Goal: Task Accomplishment & Management: Manage account settings

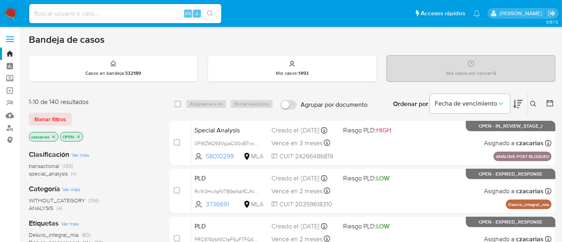
click at [533, 107] on button at bounding box center [534, 104] width 13 height 10
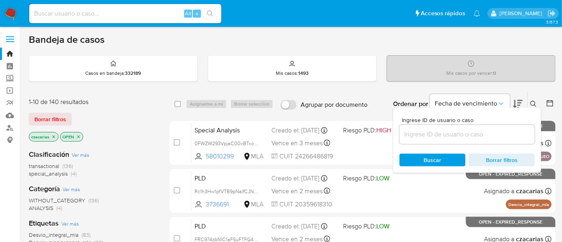
click at [473, 127] on div at bounding box center [467, 134] width 135 height 19
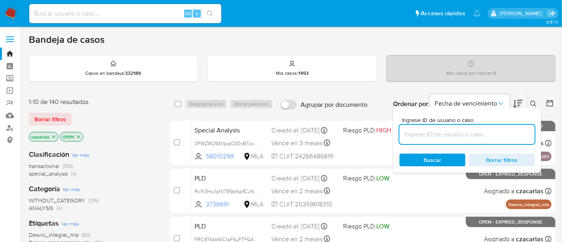
click at [473, 130] on input at bounding box center [467, 134] width 135 height 10
paste input "dFCAwuZ3sZEi6HtmMzeO3zHL"
type input "dFCAwuZ3sZEi6HtmMzeO3zHL"
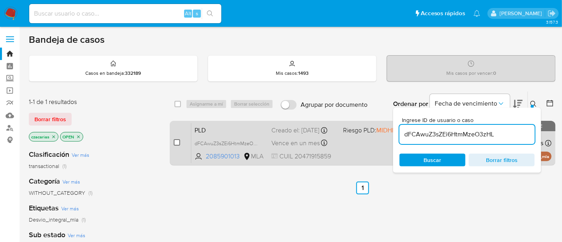
click at [175, 141] on input "checkbox" at bounding box center [177, 142] width 6 height 6
checkbox input "true"
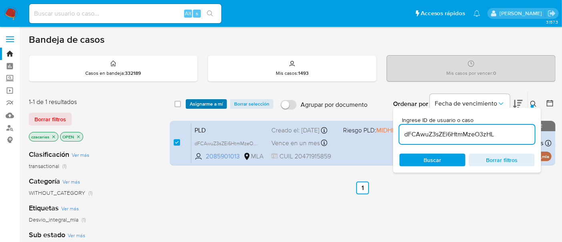
click at [200, 103] on span "Asignarme a mí" at bounding box center [206, 104] width 33 height 8
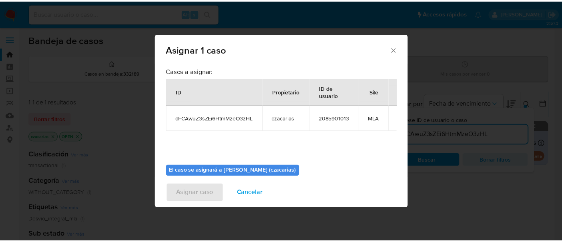
scroll to position [41, 0]
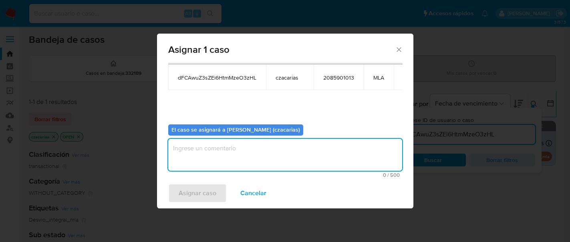
click at [265, 153] on textarea "assign-modal" at bounding box center [285, 155] width 234 height 32
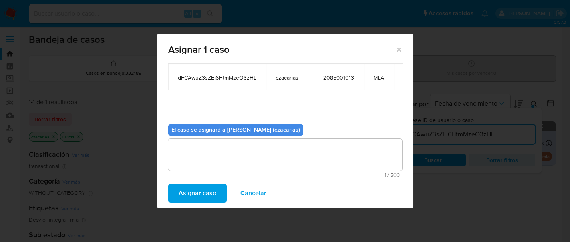
click at [220, 188] on button "Asignar caso" at bounding box center [197, 193] width 58 height 19
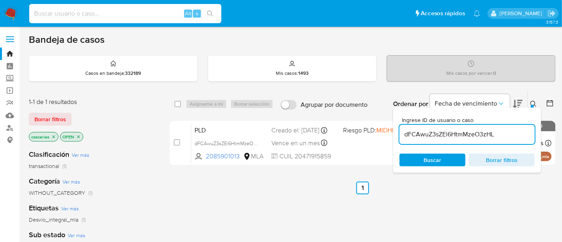
click at [93, 14] on input at bounding box center [125, 13] width 192 height 10
paste input "aDZ2KzPjAS5ZHYB0SXSWCWVt"
type input "aDZ2KzPjAS5ZHYB0SXSWCWVt"
click at [212, 18] on button "search-icon" at bounding box center [210, 13] width 16 height 11
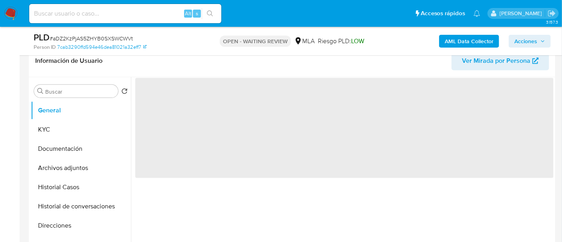
scroll to position [150, 0]
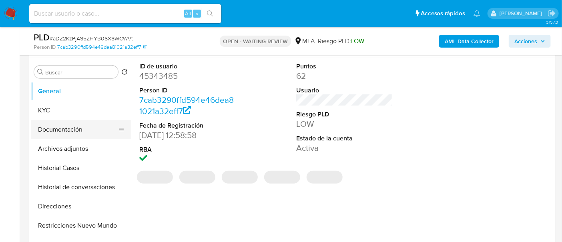
select select "10"
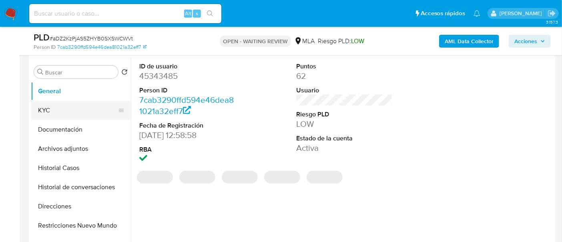
click at [64, 119] on button "KYC" at bounding box center [78, 110] width 94 height 19
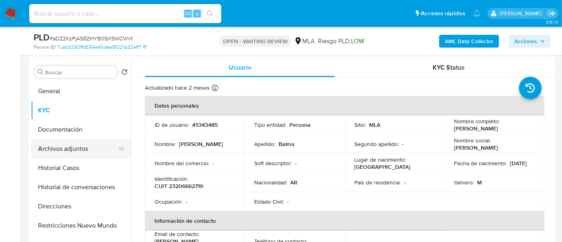
click at [73, 146] on button "Archivos adjuntos" at bounding box center [78, 148] width 94 height 19
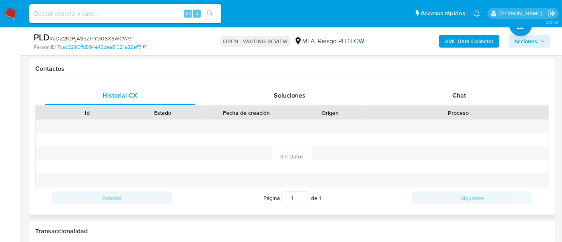
scroll to position [400, 0]
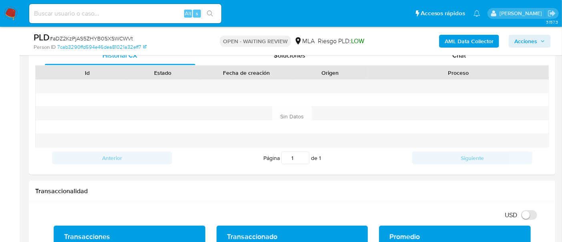
click at [461, 54] on div "PLD # aDZ2KzPjAS5ZHYB0SXSWCWVt Person ID 7cab3290ffd594e46dea81021a32eff7 OPEN …" at bounding box center [292, 41] width 527 height 28
click at [462, 59] on span "Chat" at bounding box center [459, 55] width 14 height 9
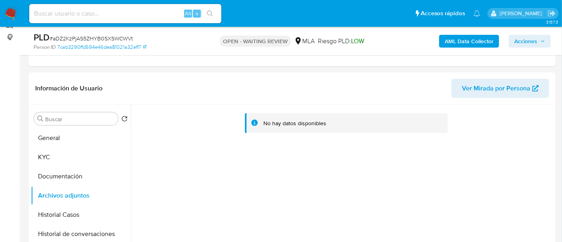
scroll to position [100, 0]
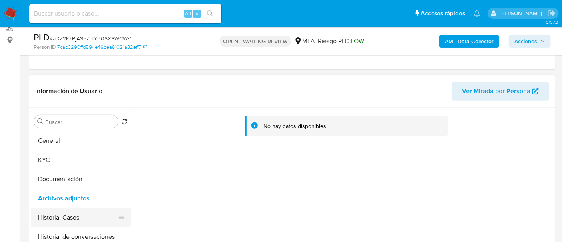
click at [74, 220] on button "Historial Casos" at bounding box center [78, 217] width 94 height 19
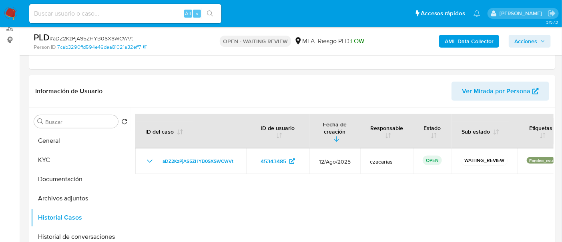
click at [12, 14] on img at bounding box center [11, 14] width 14 height 14
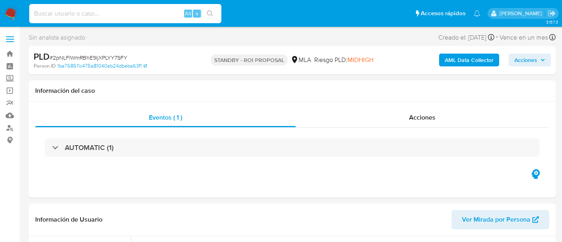
select select "10"
click at [155, 16] on input at bounding box center [125, 13] width 192 height 10
type input "dFCAwuZ3sZEi6HtmMzeO3zHL"
click at [206, 14] on button "search-icon" at bounding box center [210, 13] width 16 height 11
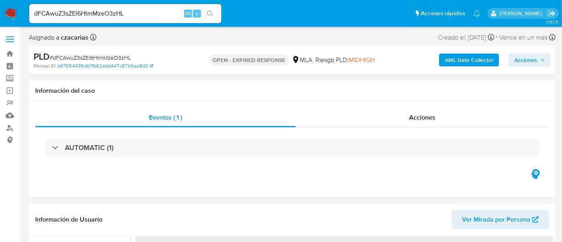
select select "10"
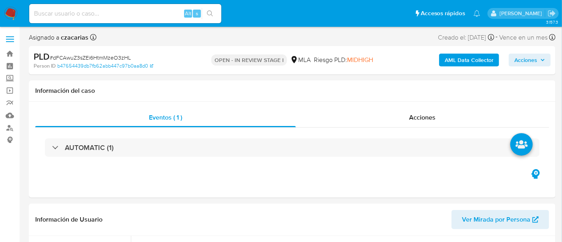
select select "10"
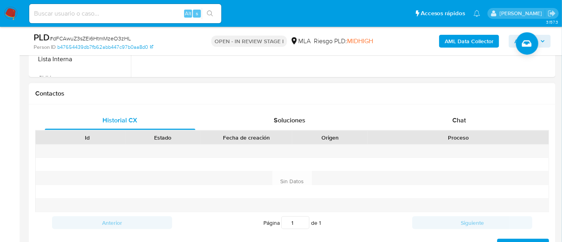
scroll to position [350, 0]
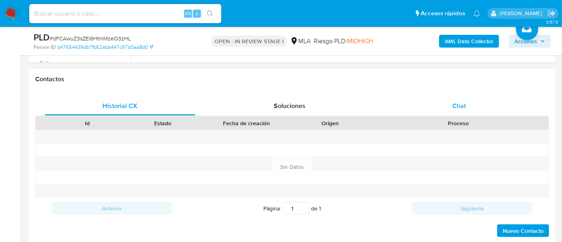
click at [461, 102] on span "Chat" at bounding box center [459, 105] width 14 height 9
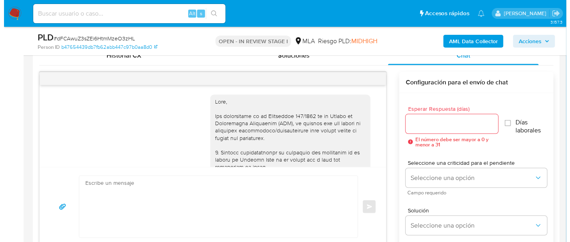
scroll to position [548, 0]
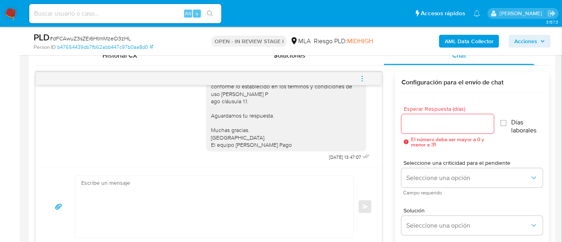
click at [467, 40] on b "AML Data Collector" at bounding box center [469, 41] width 49 height 13
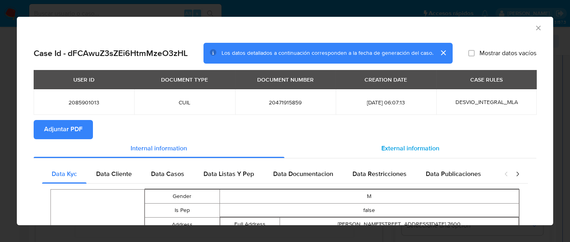
click at [415, 148] on span "External information" at bounding box center [410, 148] width 58 height 9
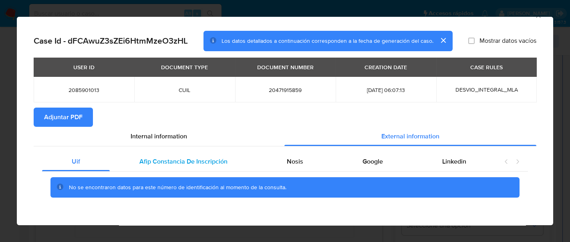
click at [209, 156] on div "Afip Constancia De Inscripción" at bounding box center [183, 161] width 147 height 19
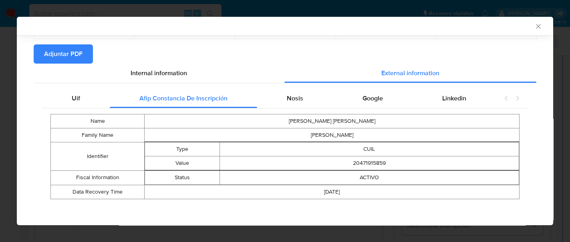
scroll to position [76, 0]
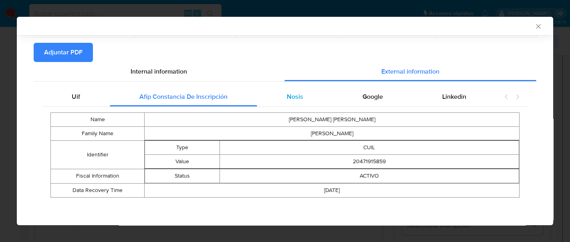
click at [301, 91] on div "Nosis" at bounding box center [295, 96] width 76 height 19
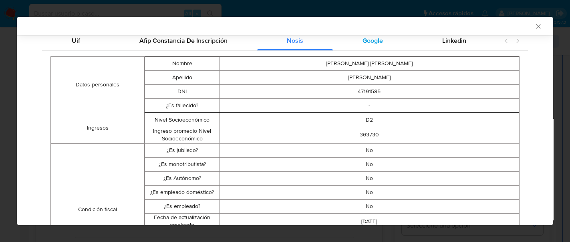
click at [368, 40] on span "Google" at bounding box center [372, 40] width 20 height 9
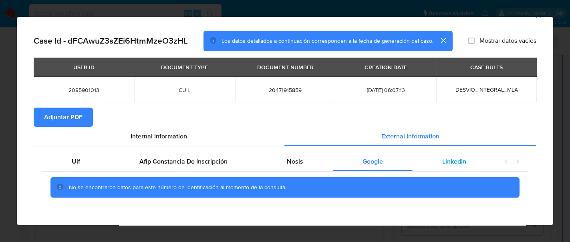
click at [456, 159] on span "Linkedin" at bounding box center [454, 161] width 24 height 9
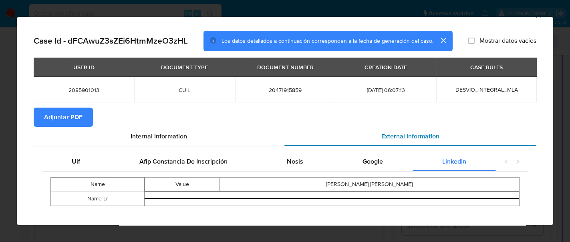
scroll to position [19, 0]
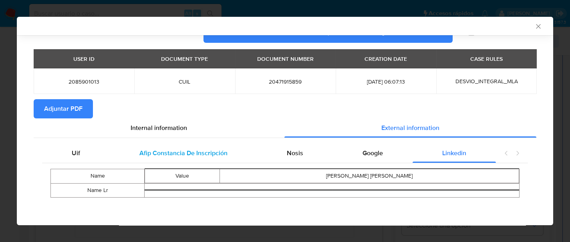
click at [194, 145] on div "Afip Constancia De Inscripción" at bounding box center [183, 153] width 147 height 19
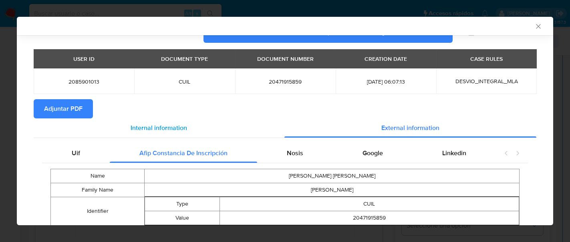
click at [165, 121] on div "Internal information" at bounding box center [159, 128] width 251 height 19
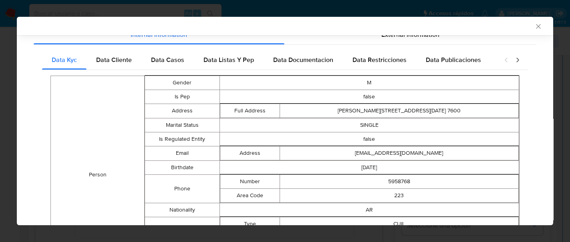
scroll to position [119, 0]
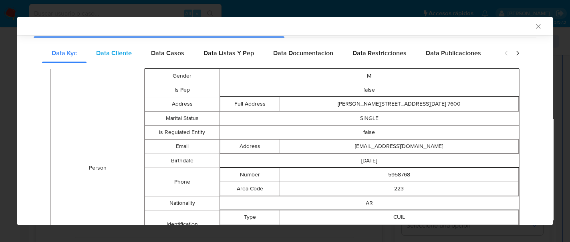
click at [120, 56] on span "Data Cliente" at bounding box center [114, 52] width 36 height 9
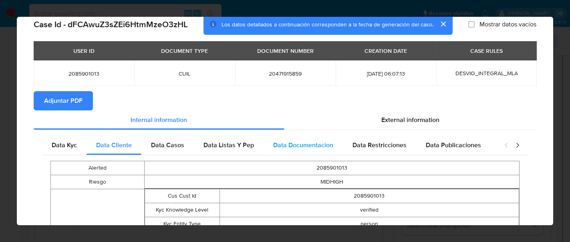
scroll to position [16, 0]
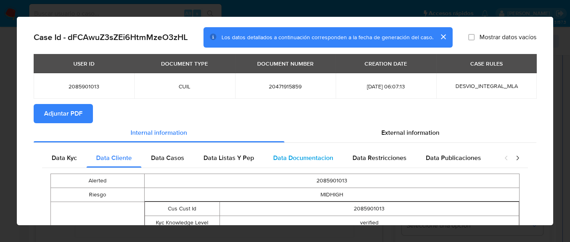
click at [282, 157] on span "Data Documentacion" at bounding box center [303, 157] width 60 height 9
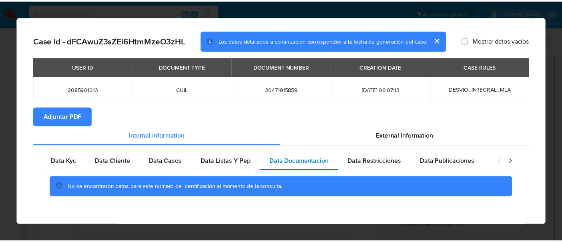
scroll to position [12, 0]
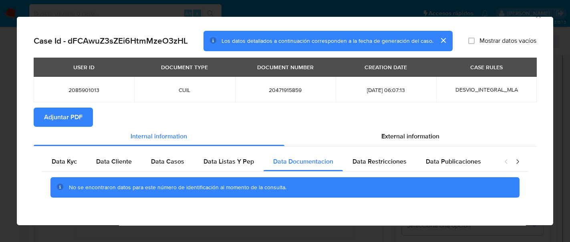
click at [86, 117] on button "Adjuntar PDF" at bounding box center [63, 117] width 59 height 19
click at [534, 18] on icon "Cerrar ventana" at bounding box center [538, 16] width 8 height 8
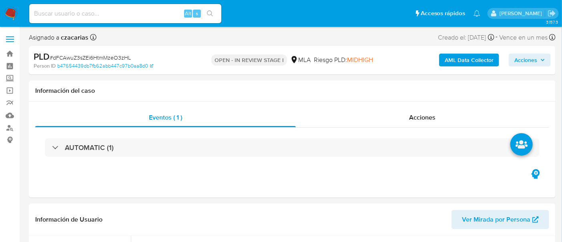
select select "10"
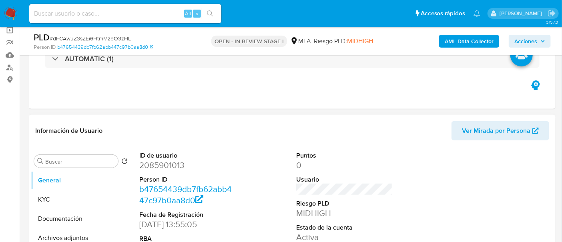
scroll to position [100, 0]
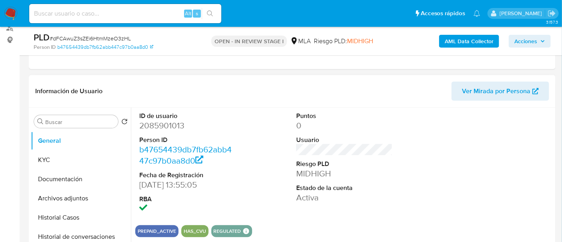
click at [155, 126] on dd "2085901013" at bounding box center [187, 125] width 97 height 11
copy dd "2085901013"
click at [52, 216] on button "Historial Casos" at bounding box center [78, 217] width 94 height 19
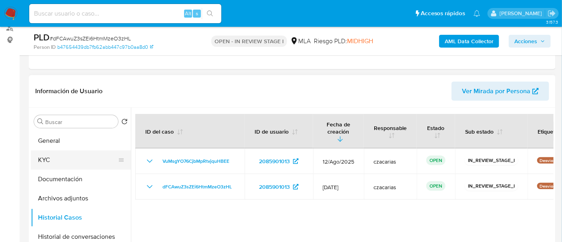
click at [59, 157] on button "KYC" at bounding box center [78, 160] width 94 height 19
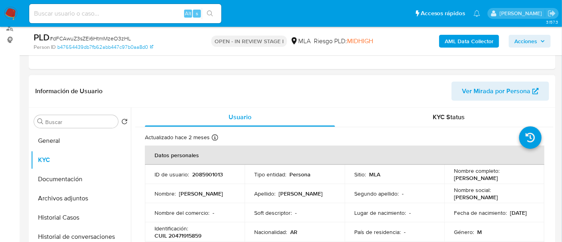
scroll to position [150, 0]
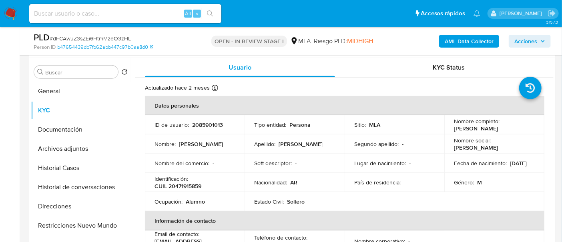
click at [181, 184] on p "CUIL 20471915859" at bounding box center [178, 186] width 47 height 7
copy p "20471915859"
click at [188, 184] on p "CUIL 20471915859" at bounding box center [178, 186] width 47 height 7
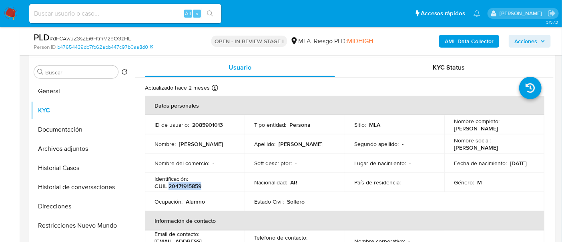
copy p "20471915859"
click at [210, 121] on p "2085901013" at bounding box center [207, 124] width 31 height 7
copy p "2085901013"
click at [191, 183] on p "CUIL 20471915859" at bounding box center [178, 186] width 47 height 7
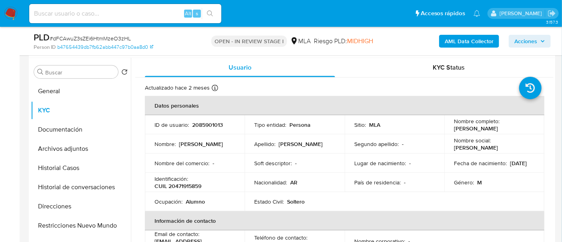
click at [190, 187] on p "CUIL 20471915859" at bounding box center [178, 186] width 47 height 7
copy p "20471915859"
click at [63, 141] on button "Archivos adjuntos" at bounding box center [78, 148] width 94 height 19
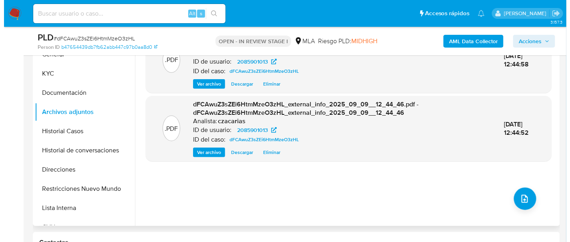
scroll to position [200, 0]
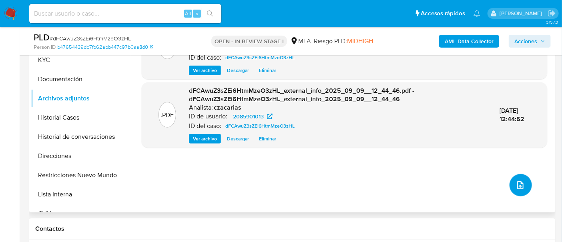
click at [518, 192] on button "upload-file" at bounding box center [521, 185] width 22 height 22
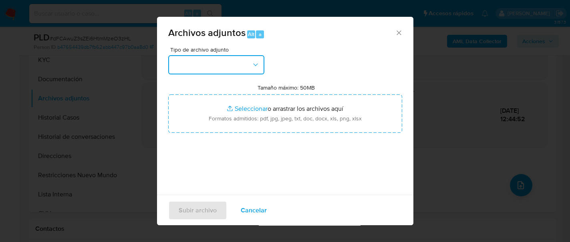
click at [193, 62] on button "button" at bounding box center [216, 64] width 96 height 19
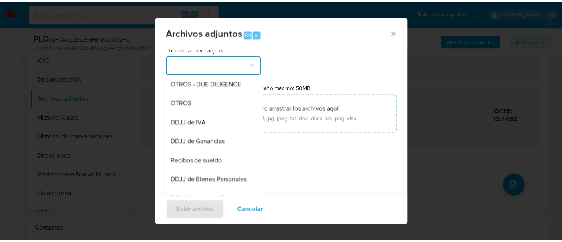
scroll to position [150, 0]
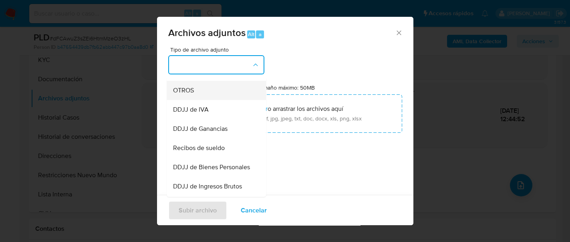
click at [214, 93] on div "OTROS" at bounding box center [214, 90] width 82 height 19
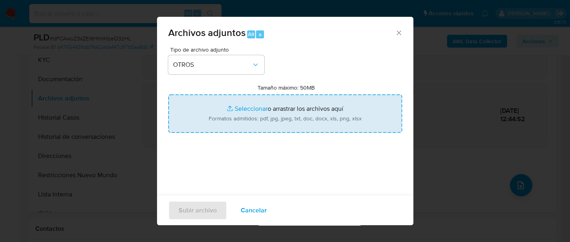
type input "C:\fakepath\Movimientos-2085901013.xlsx"
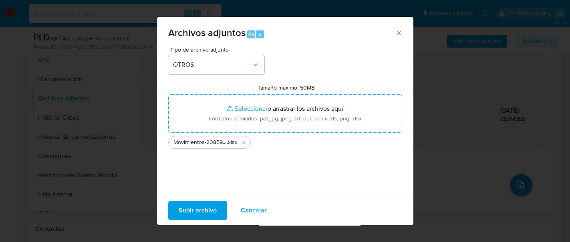
click at [185, 202] on span "Subir archivo" at bounding box center [198, 210] width 38 height 18
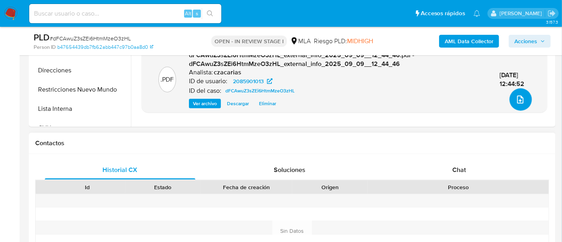
scroll to position [300, 0]
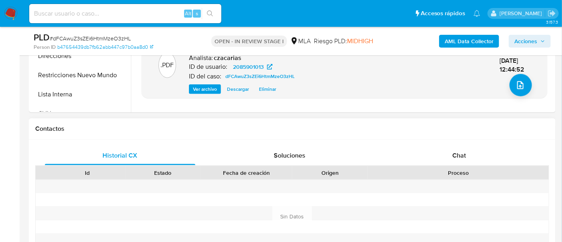
click at [478, 143] on div "Historial CX Soluciones Chat Id Estado Fecha de creación Origen Proceso Anterio…" at bounding box center [292, 217] width 527 height 155
click at [475, 161] on div "Chat" at bounding box center [459, 155] width 151 height 19
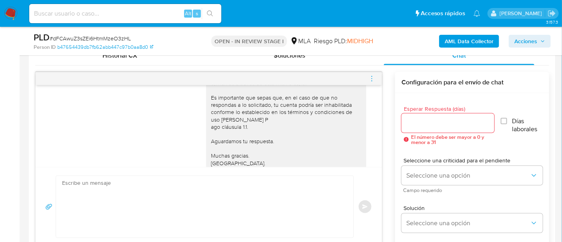
scroll to position [548, 0]
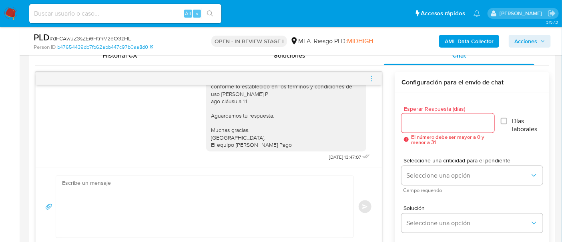
click at [374, 82] on span "menu-action" at bounding box center [371, 78] width 7 height 19
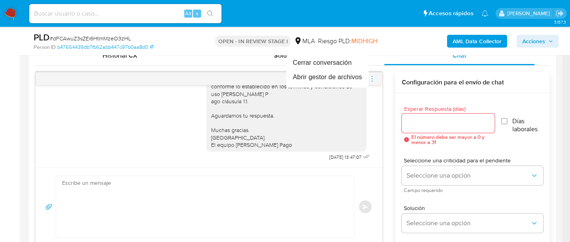
click at [372, 76] on div at bounding box center [285, 121] width 570 height 242
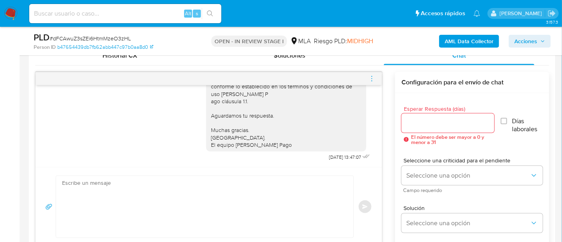
click at [372, 77] on icon "menu-action" at bounding box center [371, 78] width 7 height 7
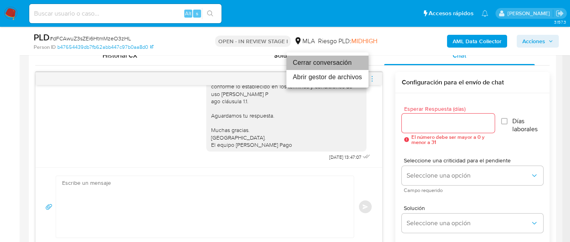
click at [319, 62] on li "Cerrar conversación" at bounding box center [327, 63] width 82 height 14
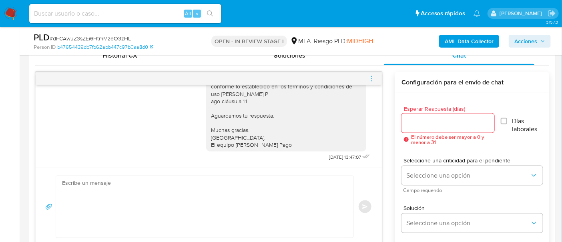
click at [319, 62] on div "Cerrar conversación Abrir gestor de archivos" at bounding box center [281, 121] width 562 height 242
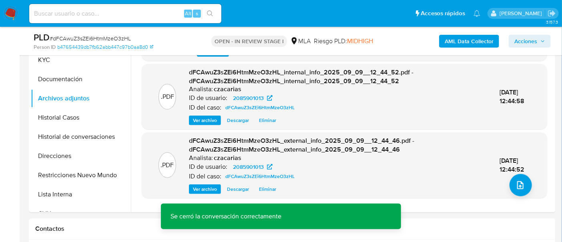
scroll to position [150, 0]
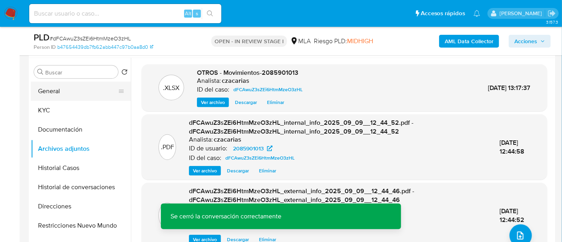
click at [66, 89] on button "General" at bounding box center [78, 91] width 94 height 19
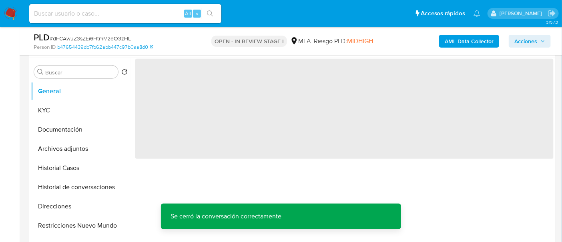
click at [173, 67] on span "‌" at bounding box center [344, 109] width 418 height 100
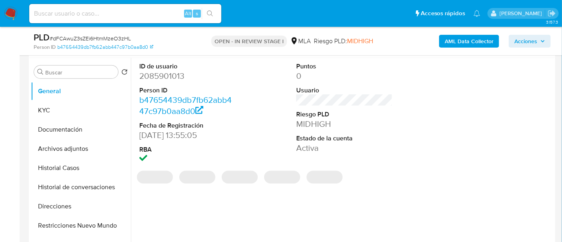
click at [174, 73] on dd "2085901013" at bounding box center [187, 75] width 97 height 11
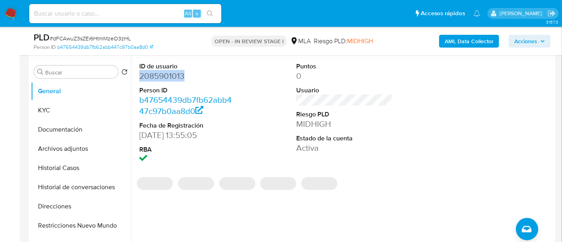
copy dd "2085901013"
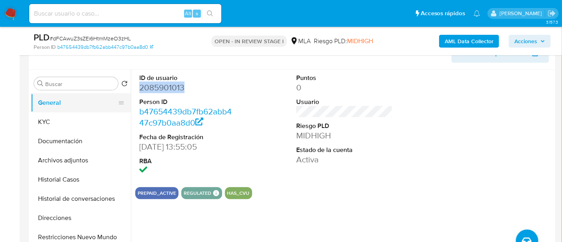
scroll to position [100, 0]
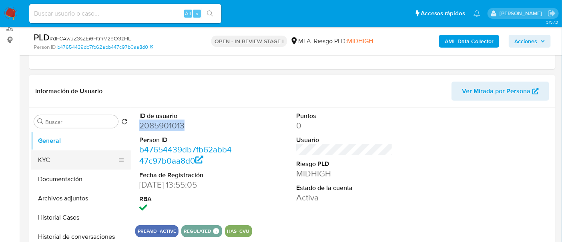
click at [62, 168] on button "KYC" at bounding box center [78, 160] width 94 height 19
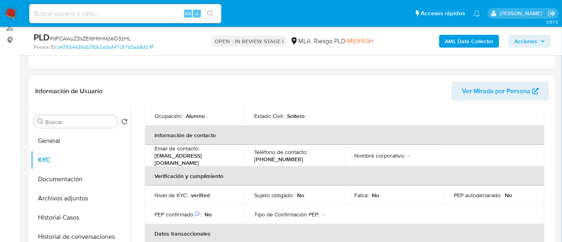
scroll to position [150, 0]
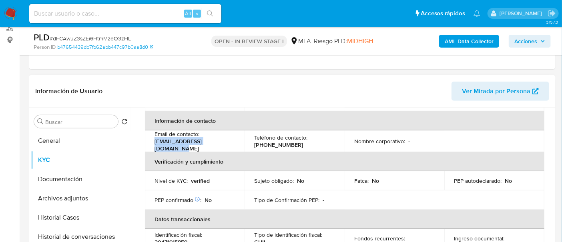
drag, startPoint x: 155, startPoint y: 143, endPoint x: 233, endPoint y: 144, distance: 77.7
click at [233, 144] on div "Email de contacto : alex12345.bet30@gmail.com" at bounding box center [195, 142] width 80 height 22
copy p "alex12345.bet30@gmail.com"
click at [274, 144] on p "(223) 5958768" at bounding box center [278, 144] width 49 height 7
click at [275, 144] on p "(223) 5958768" at bounding box center [278, 144] width 49 height 7
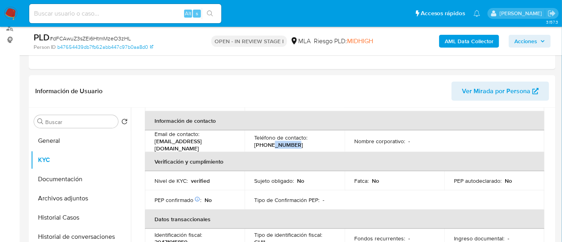
copy p "5958768"
click at [46, 178] on button "Documentación" at bounding box center [78, 179] width 94 height 19
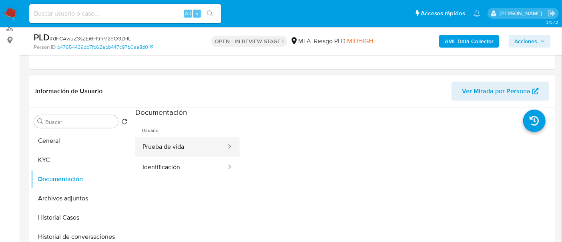
click at [209, 144] on button "Prueba de vida" at bounding box center [181, 147] width 92 height 20
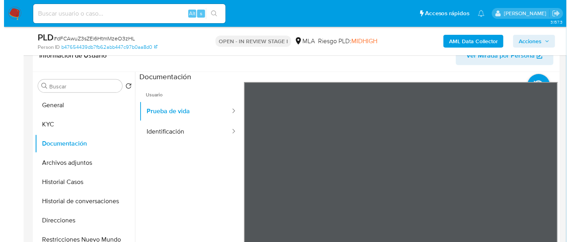
scroll to position [150, 0]
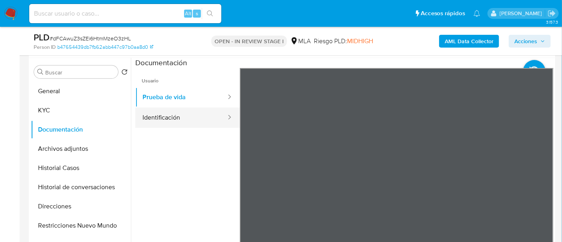
click at [200, 116] on button "Identificación" at bounding box center [181, 118] width 92 height 20
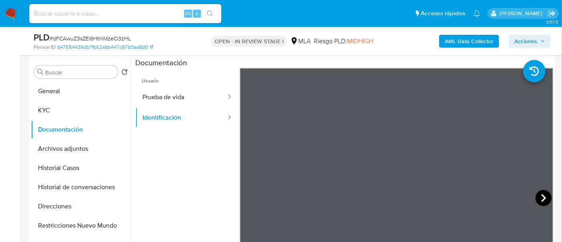
click at [537, 199] on icon at bounding box center [544, 198] width 16 height 16
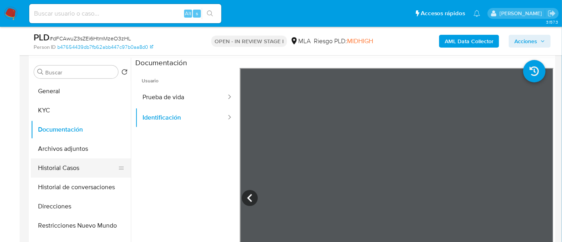
click at [62, 175] on button "Historial Casos" at bounding box center [78, 168] width 94 height 19
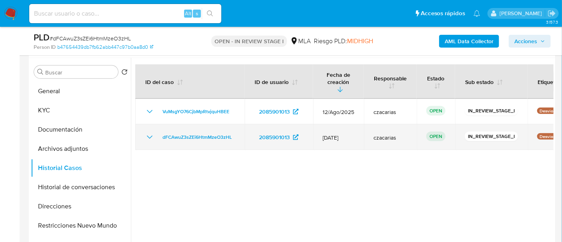
drag, startPoint x: 237, startPoint y: 132, endPoint x: 157, endPoint y: 130, distance: 79.3
click at [157, 130] on td "dFCAwuZ3sZEi6HtmMzeO3zHL" at bounding box center [189, 138] width 109 height 26
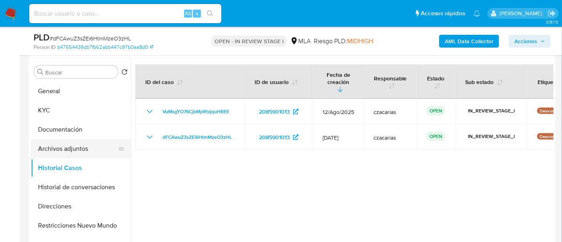
click at [77, 143] on button "Archivos adjuntos" at bounding box center [78, 148] width 94 height 19
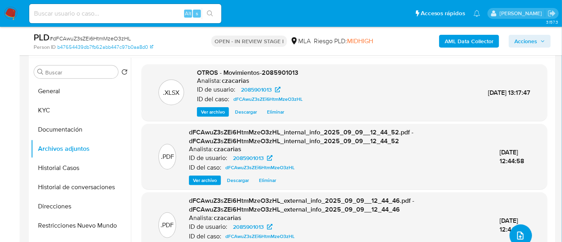
click at [519, 236] on icon "upload-file" at bounding box center [521, 236] width 10 height 10
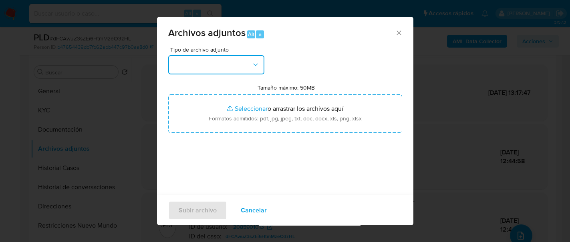
click at [240, 72] on button "button" at bounding box center [216, 64] width 96 height 19
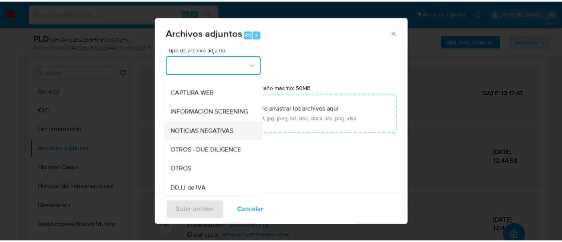
scroll to position [100, 0]
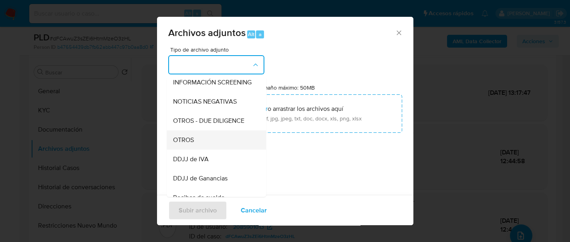
click at [198, 150] on div "OTROS" at bounding box center [214, 140] width 82 height 19
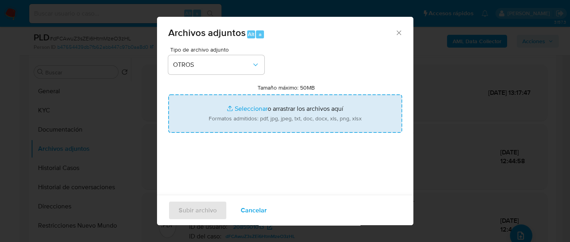
type input "C:\fakepath\Caselog VuMsgYO76CjbMpRtvjquHBEE_2025_08_18_20_07_59.docx"
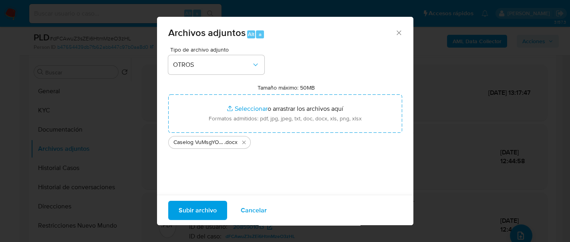
click at [206, 215] on span "Subir archivo" at bounding box center [198, 210] width 38 height 18
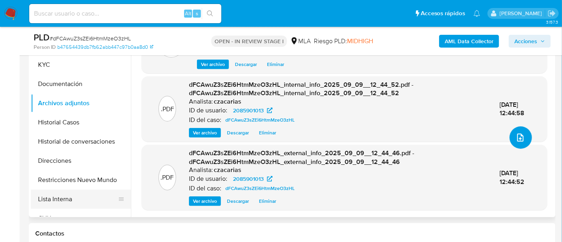
scroll to position [150, 0]
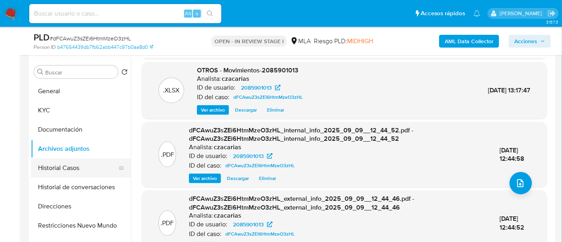
click at [87, 159] on button "Historial Casos" at bounding box center [78, 168] width 94 height 19
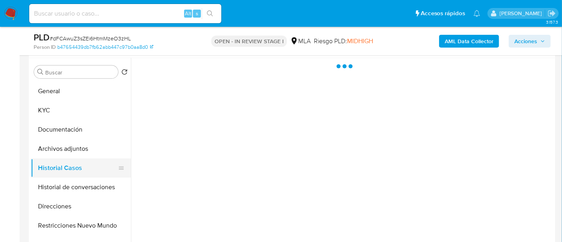
scroll to position [0, 0]
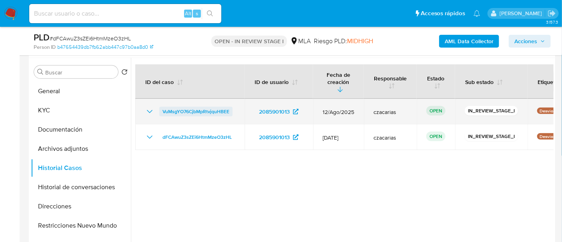
click at [201, 107] on span "VuMsgYO76CjbMpRtvjquHBEE" at bounding box center [196, 112] width 67 height 10
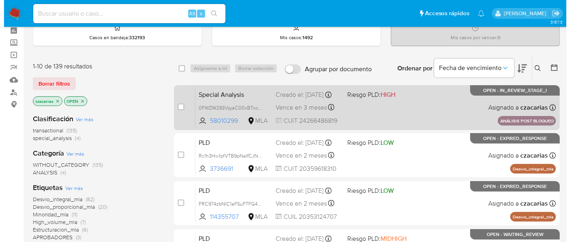
scroll to position [50, 0]
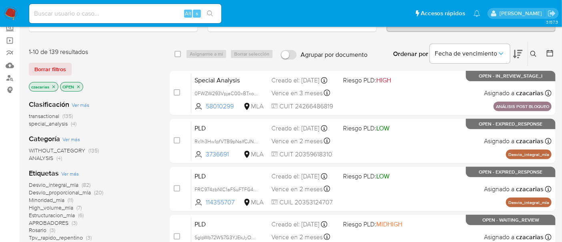
click at [536, 55] on icon at bounding box center [534, 54] width 6 height 6
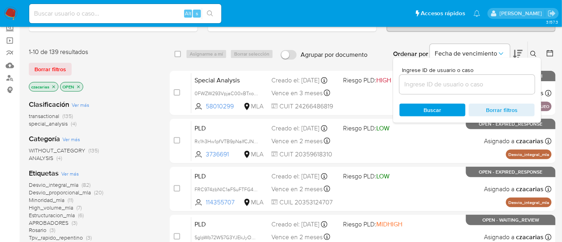
click at [502, 89] on div at bounding box center [467, 84] width 135 height 19
click at [503, 85] on input at bounding box center [467, 84] width 135 height 10
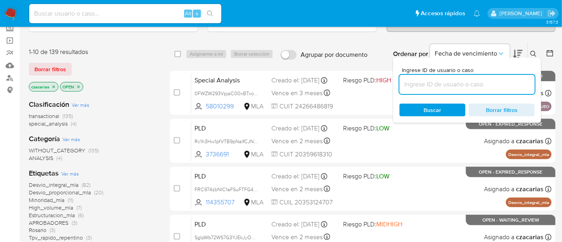
click at [501, 80] on input at bounding box center [467, 84] width 135 height 10
click at [447, 80] on input at bounding box center [467, 84] width 135 height 10
paste input "RKhzIR3UVOT0J5QmxNlAmgEO"
type input "RKhzIR3UVOT0J5QmxNlAmgEO"
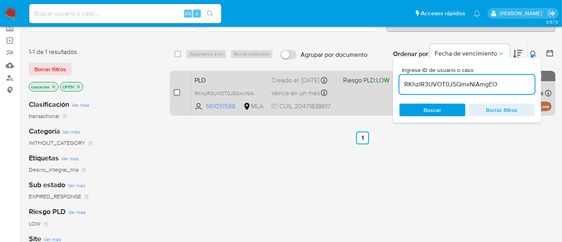
click at [175, 92] on input "checkbox" at bounding box center [177, 92] width 6 height 6
checkbox input "true"
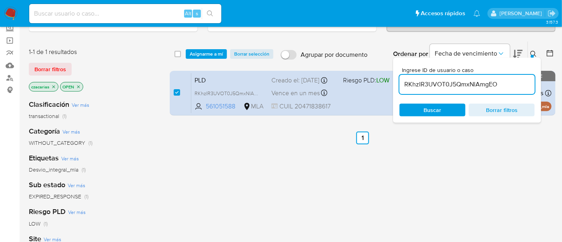
click at [206, 48] on div "select-all-cases-checkbox Asignarme a mí Borrar selección Agrupar por documento…" at bounding box center [363, 54] width 386 height 25
click at [208, 50] on span "Asignarme a mí" at bounding box center [206, 54] width 33 height 8
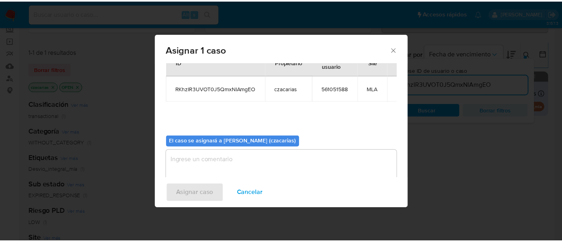
scroll to position [41, 0]
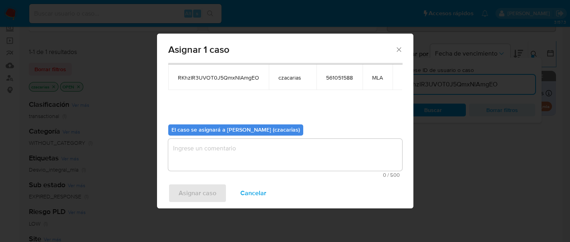
click at [257, 139] on textarea "assign-modal" at bounding box center [285, 155] width 234 height 32
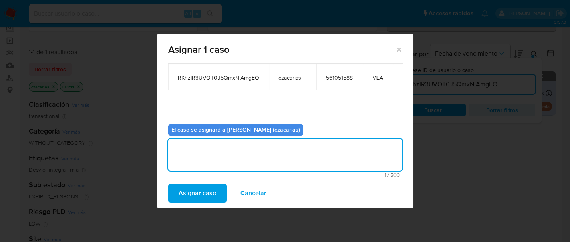
click at [214, 189] on span "Asignar caso" at bounding box center [198, 194] width 38 height 18
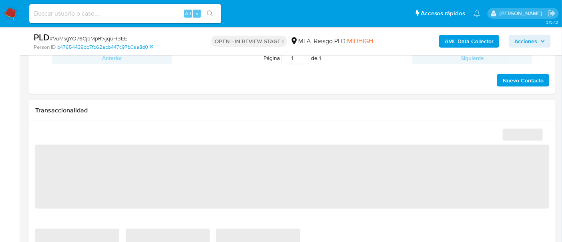
scroll to position [300, 0]
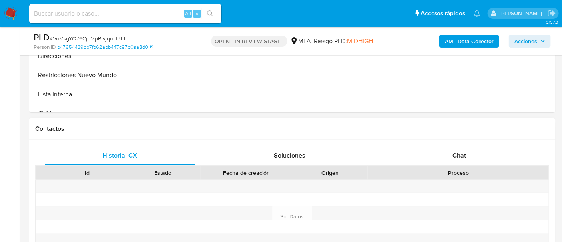
select select "10"
drag, startPoint x: 463, startPoint y: 143, endPoint x: 462, endPoint y: 155, distance: 12.4
click at [463, 143] on div "Historial CX Soluciones Chat Id Estado Fecha de creación Origen Proceso Anterio…" at bounding box center [292, 217] width 527 height 155
click at [461, 157] on span "Chat" at bounding box center [459, 155] width 14 height 9
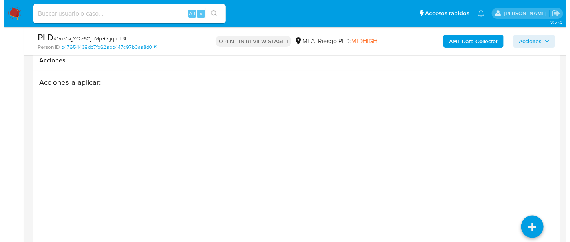
scroll to position [1564, 0]
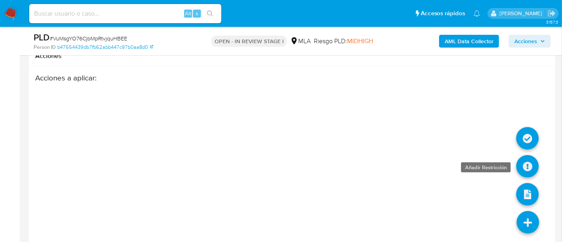
click at [529, 155] on icon at bounding box center [528, 166] width 22 height 22
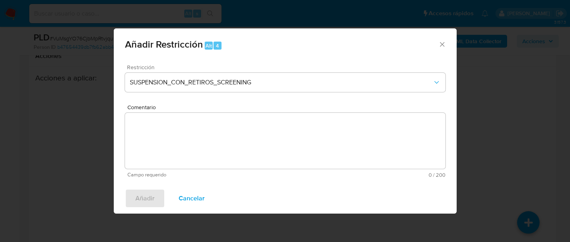
click at [239, 92] on div "Restricción SUSPENSION_CON_RETIROS_SCREENING" at bounding box center [285, 83] width 320 height 38
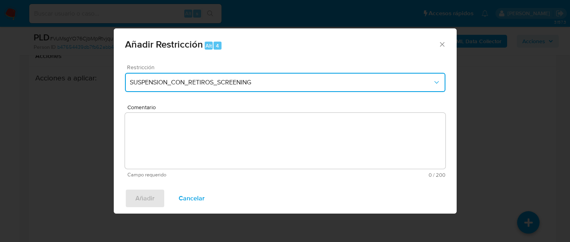
click at [239, 85] on span "SUSPENSION_CON_RETIROS_SCREENING" at bounding box center [281, 82] width 303 height 8
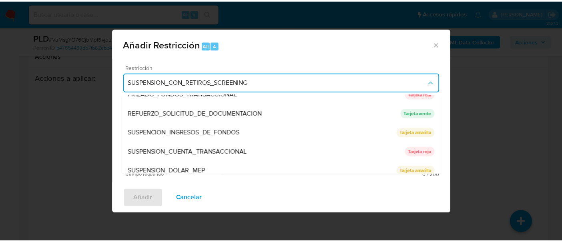
scroll to position [169, 0]
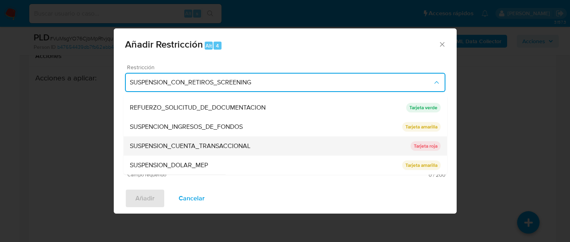
click at [226, 154] on div "SUSPENSION_CUENTA_TRANSACCIONAL" at bounding box center [270, 146] width 281 height 19
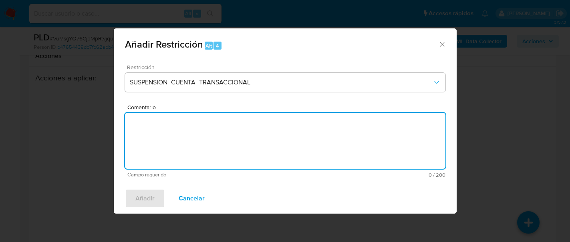
click at [240, 149] on textarea "Comentario" at bounding box center [285, 141] width 320 height 56
type textarea "AML"
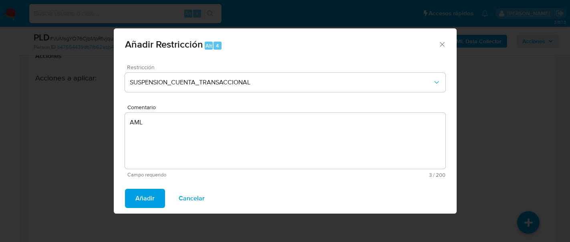
click at [152, 202] on span "Añadir" at bounding box center [144, 199] width 19 height 18
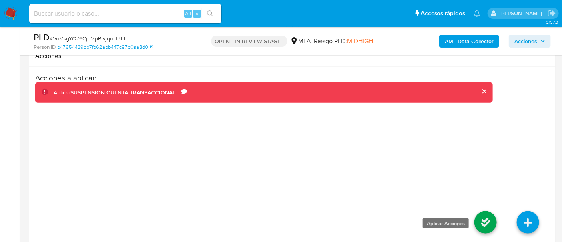
click at [491, 211] on icon at bounding box center [486, 222] width 22 height 22
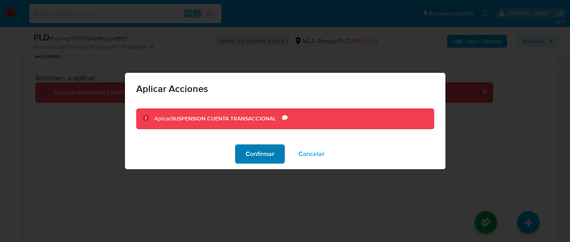
click at [265, 161] on span "Confirmar" at bounding box center [259, 154] width 29 height 18
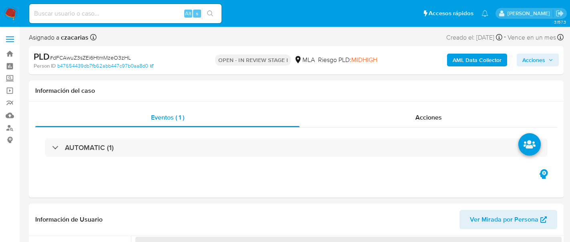
select select "10"
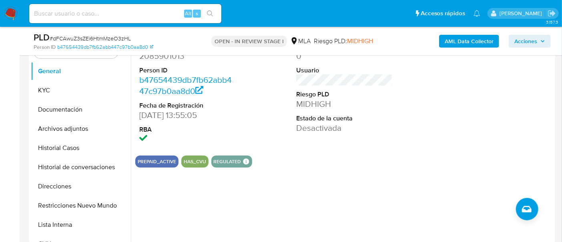
scroll to position [200, 0]
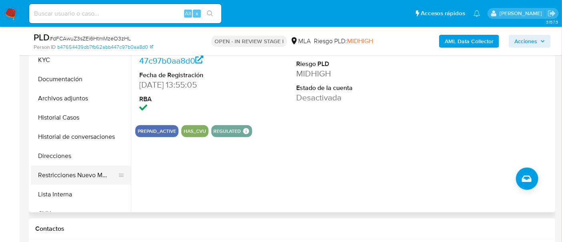
click at [81, 175] on button "Restricciones Nuevo Mundo" at bounding box center [78, 175] width 94 height 19
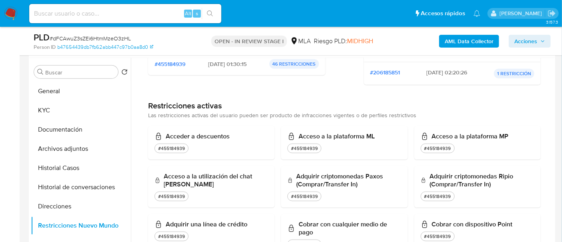
scroll to position [0, 0]
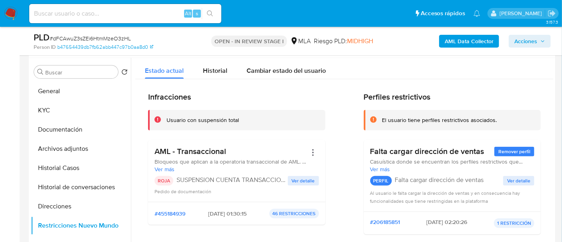
click at [535, 40] on span "Acciones" at bounding box center [526, 41] width 23 height 13
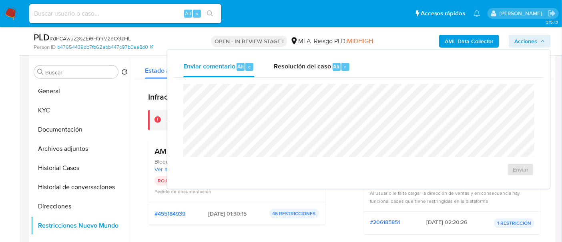
click at [293, 78] on div "Enviar" at bounding box center [359, 130] width 370 height 105
click at [294, 74] on div "Resolución del caso Alt r" at bounding box center [312, 66] width 76 height 21
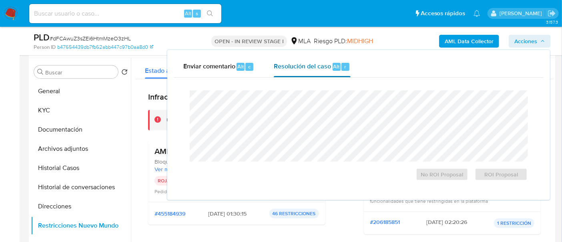
click at [296, 71] on div "Resolución del caso Alt r" at bounding box center [312, 66] width 76 height 21
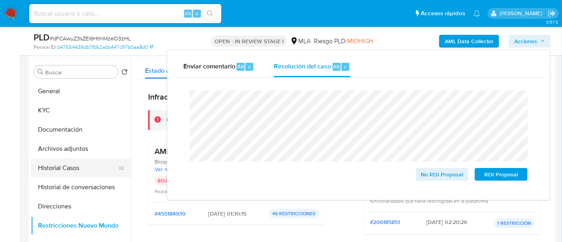
click at [51, 169] on button "Historial Casos" at bounding box center [78, 168] width 94 height 19
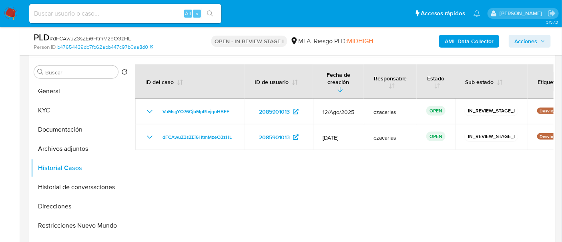
click at [527, 32] on div "AML Data Collector Acciones" at bounding box center [466, 41] width 170 height 19
click at [524, 42] on span "Acciones" at bounding box center [526, 41] width 23 height 13
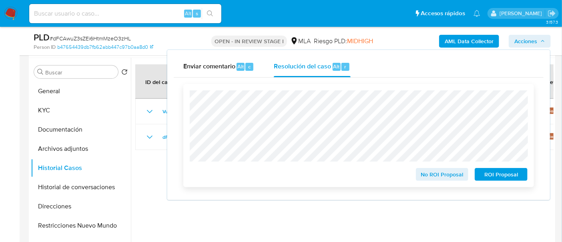
click at [498, 174] on span "ROI Proposal" at bounding box center [502, 174] width 42 height 11
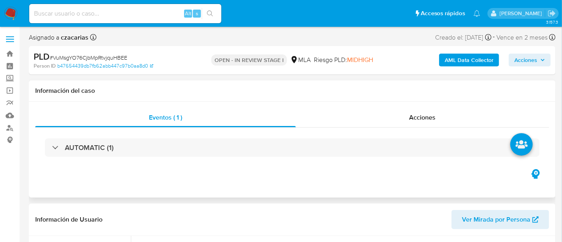
select select "10"
click at [438, 137] on div "AUTOMATIC (1)" at bounding box center [292, 148] width 514 height 40
click at [431, 122] on div "Acciones" at bounding box center [423, 117] width 254 height 19
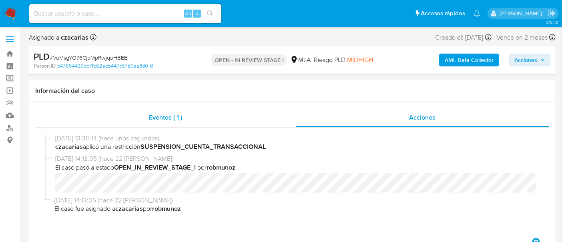
click at [163, 113] on span "Eventos ( 1 )" at bounding box center [165, 117] width 33 height 9
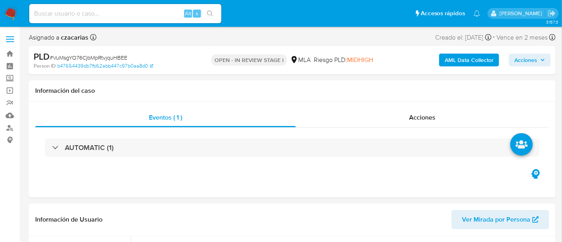
click at [98, 56] on span "# VuMsgYO76CjbMpRtvjquHBEE" at bounding box center [89, 58] width 78 height 8
click at [98, 55] on span "# VuMsgYO76CjbMpRtvjquHBEE" at bounding box center [89, 58] width 78 height 8
copy span "VuMsgYO76CjbMpRtvjquHBEE"
click at [543, 52] on div "AML Data Collector Acciones" at bounding box center [466, 60] width 170 height 19
click at [525, 57] on span "Acciones" at bounding box center [526, 60] width 23 height 13
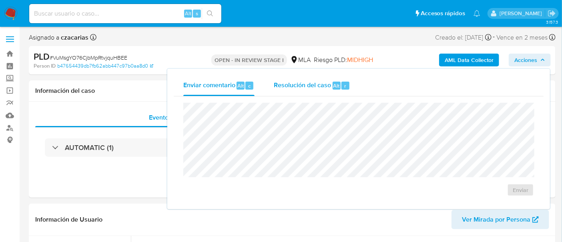
drag, startPoint x: 327, startPoint y: 88, endPoint x: 325, endPoint y: 93, distance: 5.6
click at [326, 90] on div "Resolución del caso Alt r" at bounding box center [312, 85] width 76 height 21
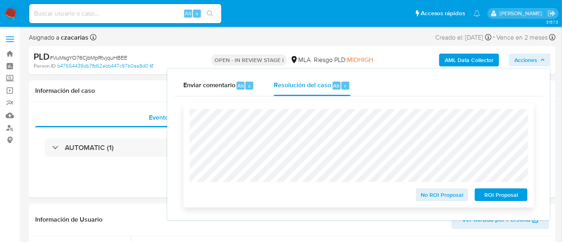
click at [497, 197] on span "ROI Proposal" at bounding box center [502, 194] width 42 height 11
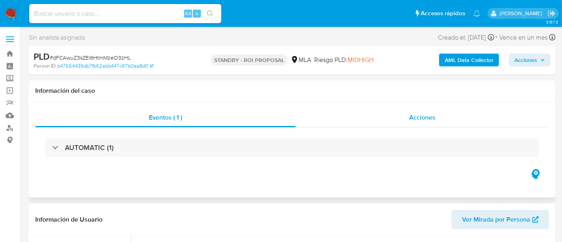
select select "10"
click at [416, 95] on div "Información del caso" at bounding box center [292, 90] width 527 height 21
click at [423, 111] on div "Acciones" at bounding box center [423, 117] width 254 height 19
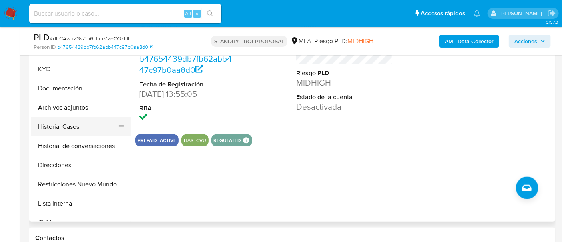
scroll to position [250, 0]
click at [65, 122] on button "Historial Casos" at bounding box center [78, 126] width 94 height 19
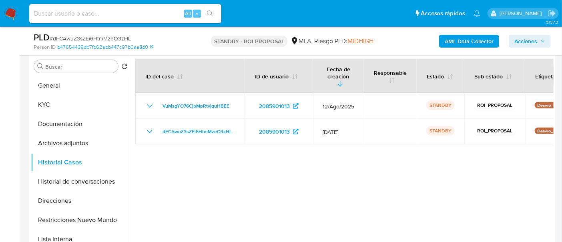
scroll to position [200, 0]
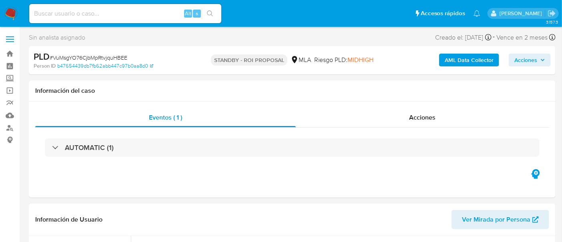
select select "10"
click at [171, 10] on input at bounding box center [125, 13] width 192 height 10
paste input "RKhzIR3UVOT0J5QmxNlAmgEO"
type input "RKhzIR3UVOT0J5QmxNlAmgEO"
click at [210, 7] on div "RKhzIR3UVOT0J5QmxNlAmgEO Alt s" at bounding box center [125, 13] width 192 height 19
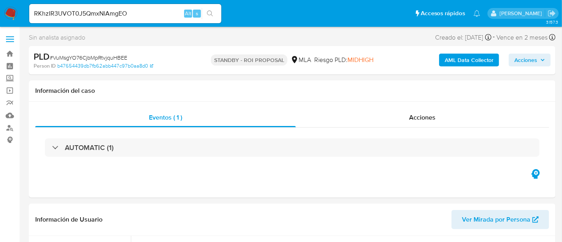
click at [210, 12] on icon "search-icon" at bounding box center [210, 13] width 6 height 6
select select "10"
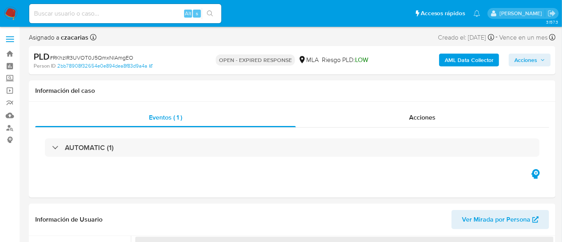
click at [96, 56] on span "# RKhzIR3UVOT0J5QmxNlAmgEO" at bounding box center [92, 58] width 84 height 8
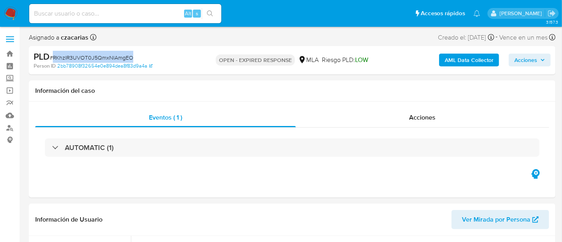
click at [96, 56] on span "# RKhzIR3UVOT0J5QmxNlAmgEO" at bounding box center [92, 58] width 84 height 8
select select "10"
copy span "RKhzIR3UVOT0J5QmxNlAmgEO"
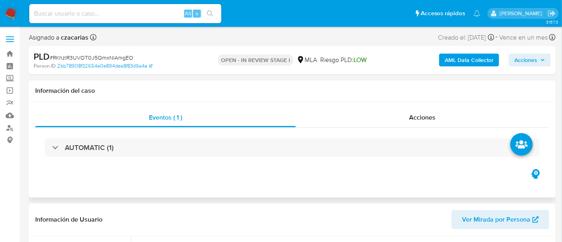
select select "10"
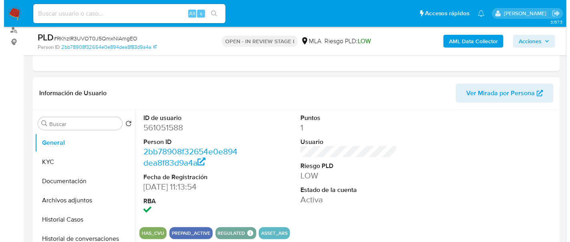
scroll to position [100, 0]
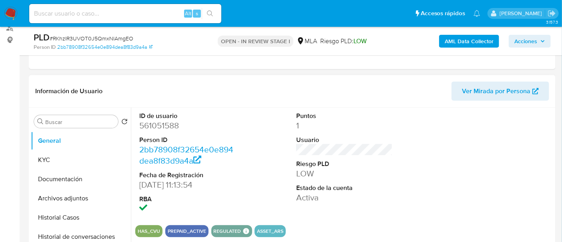
click at [157, 130] on dd "561051588" at bounding box center [187, 125] width 97 height 11
copy dd "561051588"
click at [45, 160] on button "KYC" at bounding box center [78, 160] width 94 height 19
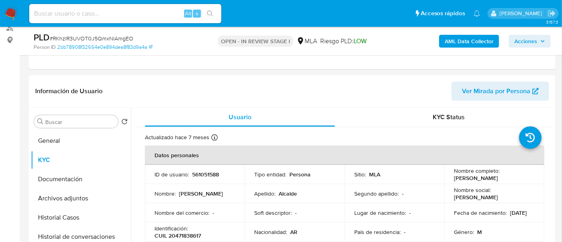
click at [481, 42] on b "AML Data Collector" at bounding box center [469, 41] width 49 height 13
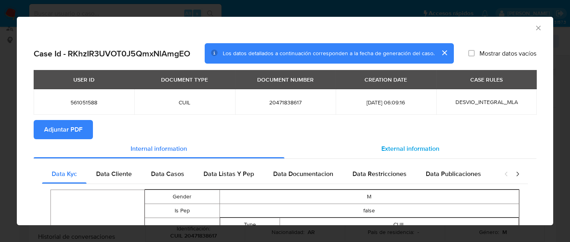
click at [404, 147] on span "External information" at bounding box center [410, 148] width 58 height 9
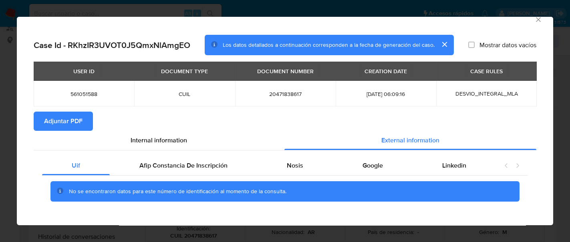
scroll to position [12, 0]
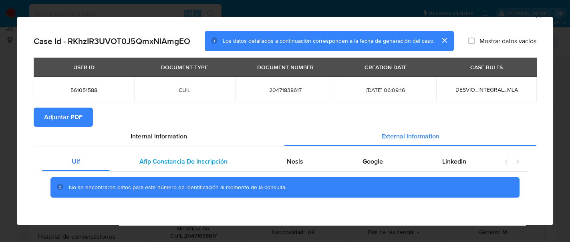
click at [188, 159] on span "Afip Constancia De Inscripción" at bounding box center [183, 161] width 88 height 9
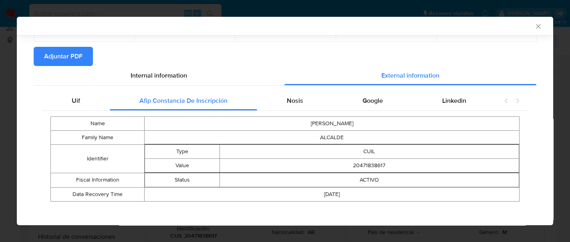
scroll to position [76, 0]
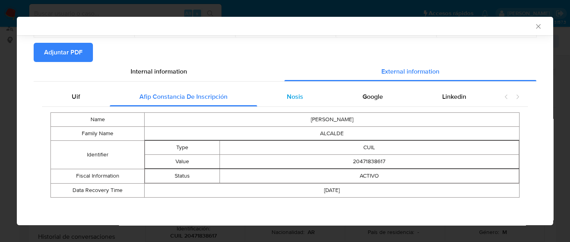
click at [306, 90] on div "Nosis" at bounding box center [295, 96] width 76 height 19
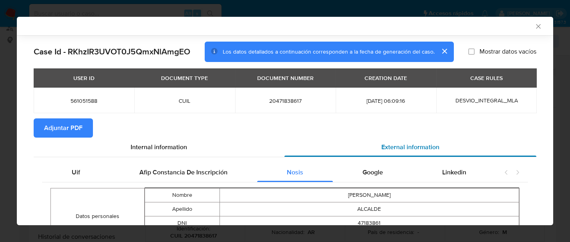
scroll to position [0, 0]
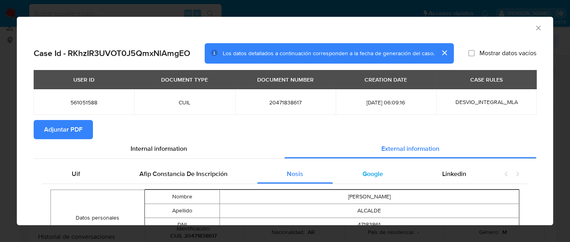
click at [369, 175] on span "Google" at bounding box center [372, 173] width 20 height 9
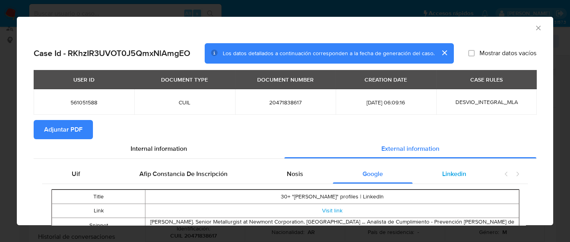
click at [438, 181] on div "Linkedin" at bounding box center [453, 174] width 83 height 19
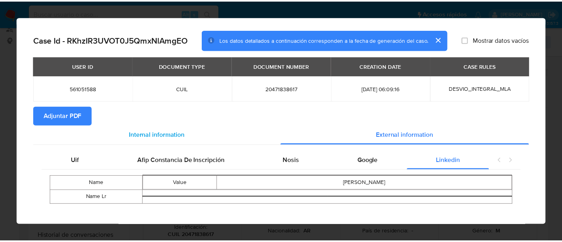
scroll to position [19, 0]
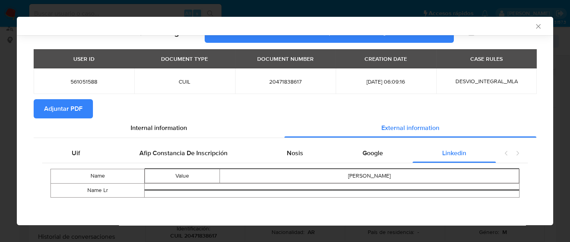
click at [52, 107] on span "Adjuntar PDF" at bounding box center [63, 109] width 38 height 18
click at [536, 26] on icon "Cerrar ventana" at bounding box center [538, 26] width 4 height 4
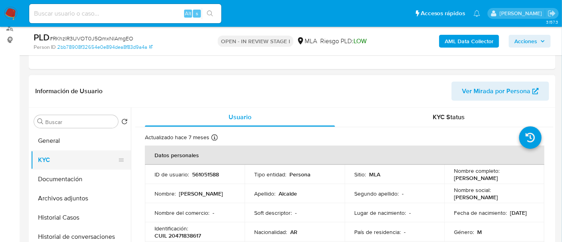
click at [47, 152] on button "KYC" at bounding box center [78, 160] width 94 height 19
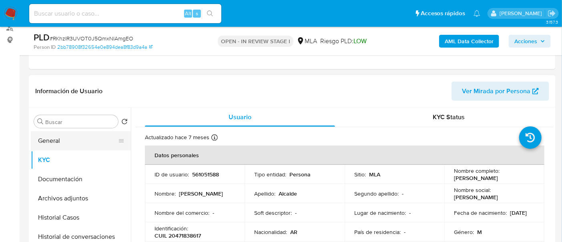
click at [48, 148] on button "General" at bounding box center [78, 140] width 94 height 19
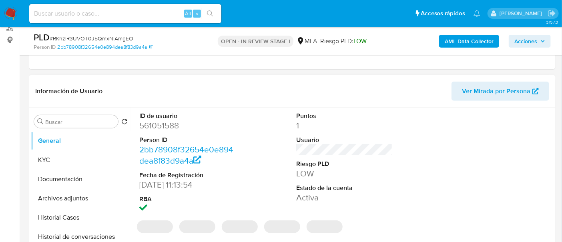
click at [151, 122] on dd "561051588" at bounding box center [187, 125] width 97 height 11
copy dd "561051588"
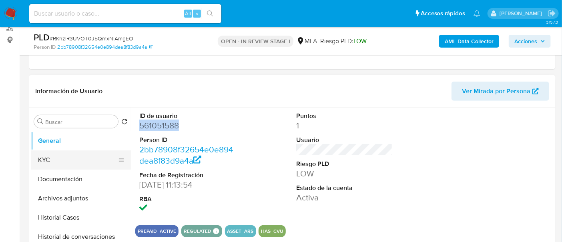
click at [71, 160] on button "KYC" at bounding box center [78, 160] width 94 height 19
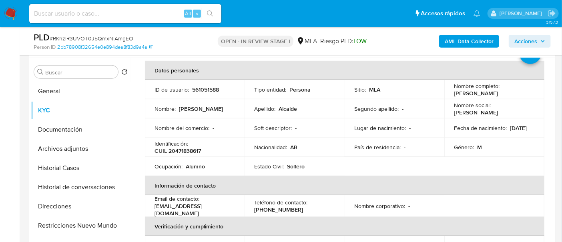
scroll to position [50, 0]
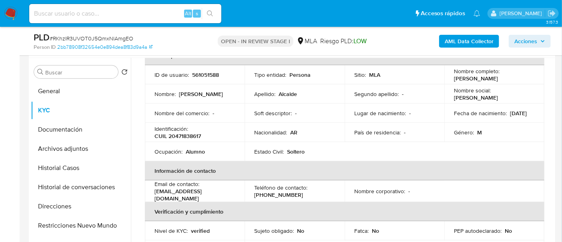
click at [190, 140] on td "Identificación : CUIL 20471838617" at bounding box center [195, 132] width 100 height 19
click at [190, 139] on td "Identificación : CUIL 20471838617" at bounding box center [195, 132] width 100 height 19
click at [193, 133] on p "CUIL 20471838617" at bounding box center [178, 136] width 46 height 7
copy p "20471838617"
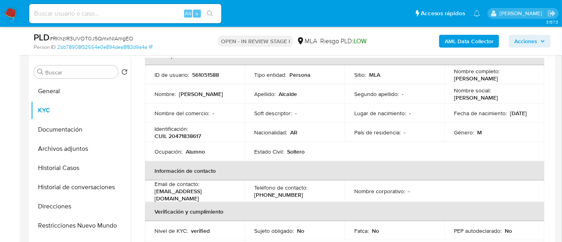
click at [168, 143] on td "Ocupación : Alumno" at bounding box center [195, 151] width 100 height 19
drag, startPoint x: 168, startPoint y: 136, endPoint x: 206, endPoint y: 137, distance: 38.0
click at [206, 137] on div "Identificación : CUIL 20471838617" at bounding box center [195, 132] width 80 height 14
copy p "20471838617"
click at [176, 134] on p "CUIL 20471838617" at bounding box center [178, 136] width 46 height 7
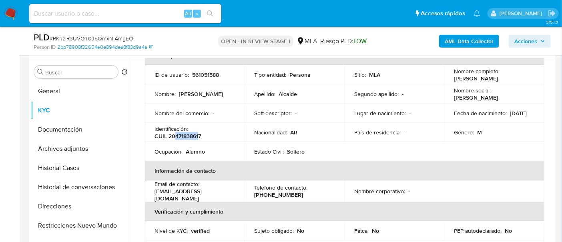
drag, startPoint x: 175, startPoint y: 135, endPoint x: 199, endPoint y: 135, distance: 23.6
click at [199, 135] on p "CUIL 20471838617" at bounding box center [178, 136] width 46 height 7
copy p "47183861"
click at [190, 135] on p "CUIL 20471838617" at bounding box center [178, 136] width 46 height 7
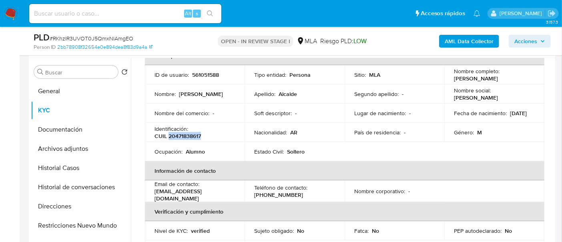
click at [191, 133] on p "CUIL 20471838617" at bounding box center [178, 136] width 46 height 7
drag, startPoint x: 161, startPoint y: 126, endPoint x: 187, endPoint y: 135, distance: 27.5
click at [161, 126] on p "Identificación :" at bounding box center [172, 128] width 34 height 7
click at [190, 138] on p "CUIL 20471838617" at bounding box center [178, 136] width 46 height 7
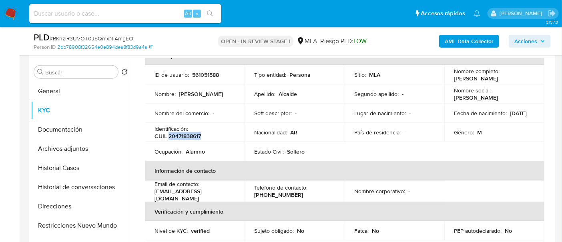
click at [190, 138] on p "CUIL 20471838617" at bounding box center [178, 136] width 46 height 7
copy p "20471838617"
click at [87, 144] on button "Archivos adjuntos" at bounding box center [78, 148] width 94 height 19
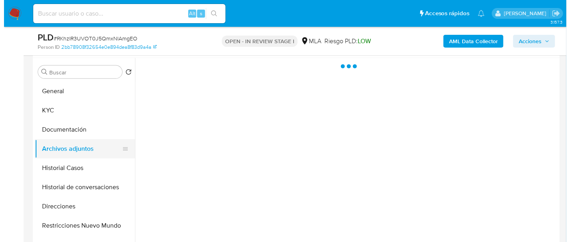
scroll to position [0, 0]
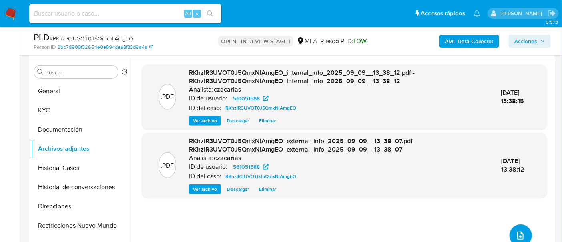
click at [526, 235] on button "upload-file" at bounding box center [521, 236] width 22 height 22
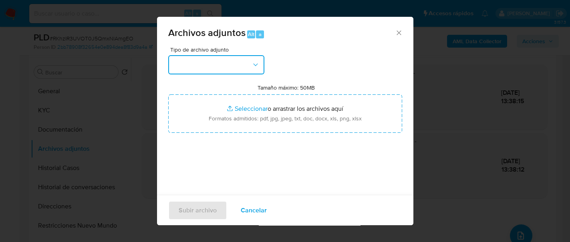
click at [225, 69] on button "button" at bounding box center [216, 64] width 96 height 19
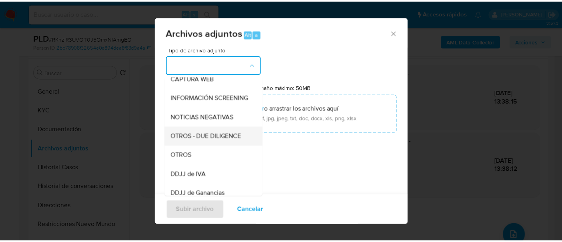
scroll to position [100, 0]
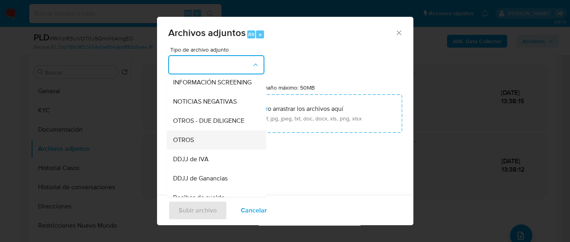
click at [205, 150] on div "OTROS" at bounding box center [214, 140] width 82 height 19
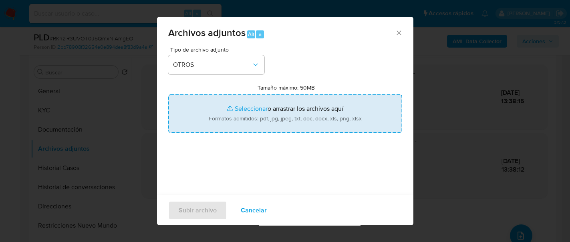
type input "C:\fakepath\Movimientos-561051588.xlsx"
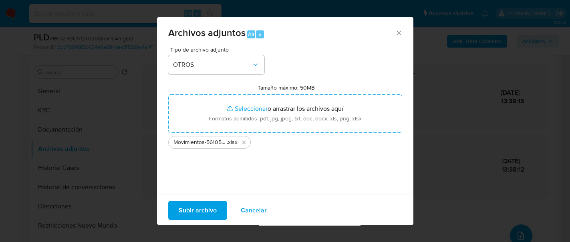
click at [196, 207] on span "Subir archivo" at bounding box center [198, 210] width 38 height 18
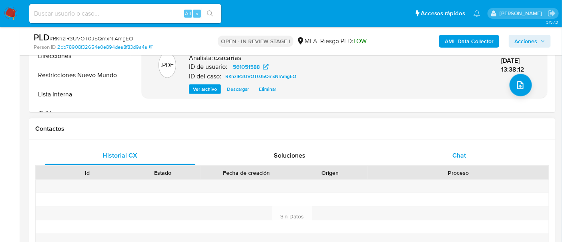
click at [469, 148] on div "Chat" at bounding box center [459, 155] width 151 height 19
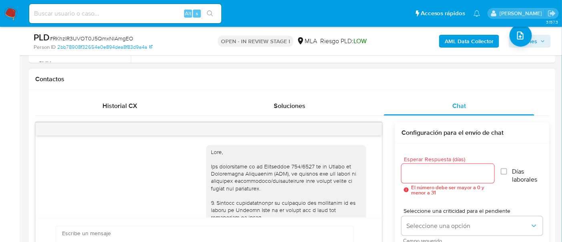
scroll to position [548, 0]
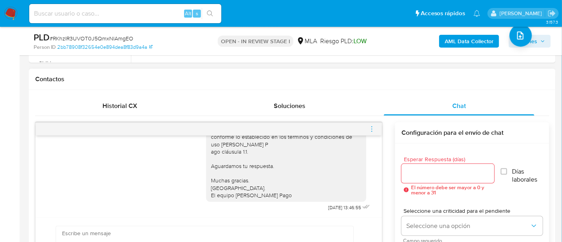
click at [370, 128] on icon "menu-action" at bounding box center [371, 129] width 7 height 7
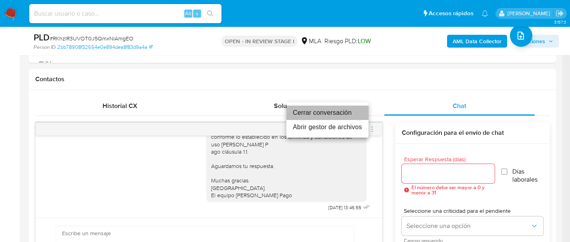
click at [339, 111] on li "Cerrar conversación" at bounding box center [327, 113] width 82 height 14
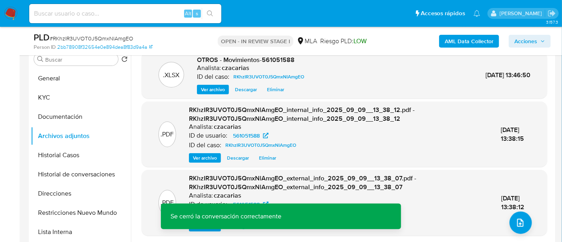
scroll to position [150, 0]
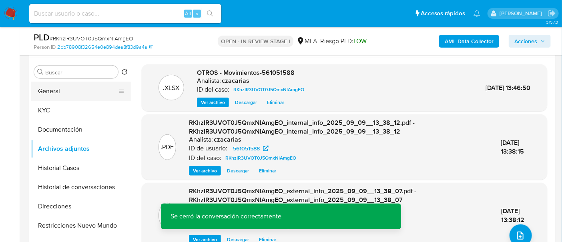
click at [62, 93] on button "General" at bounding box center [78, 91] width 94 height 19
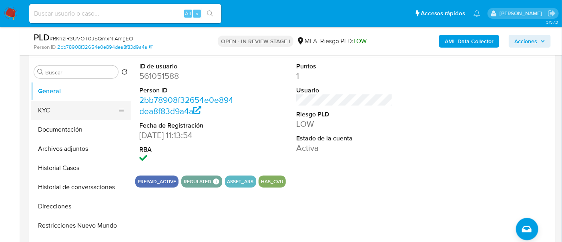
click at [87, 109] on button "KYC" at bounding box center [78, 110] width 94 height 19
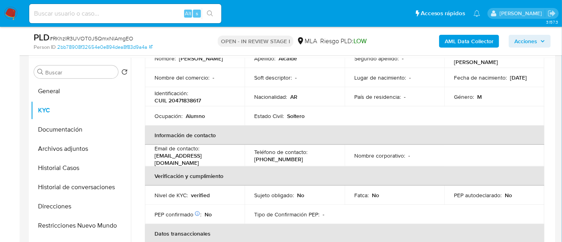
scroll to position [100, 0]
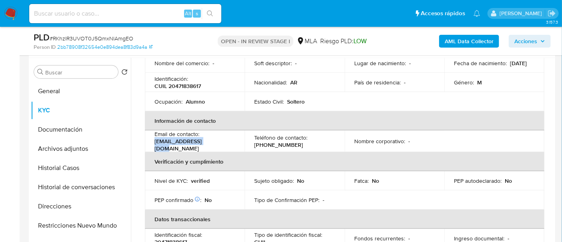
drag, startPoint x: 153, startPoint y: 144, endPoint x: 211, endPoint y: 141, distance: 58.5
click at [211, 141] on td "Email de contacto : jjiiaa017@gmail.com" at bounding box center [195, 142] width 100 height 22
copy p "jjiiaa017@gmail.com"
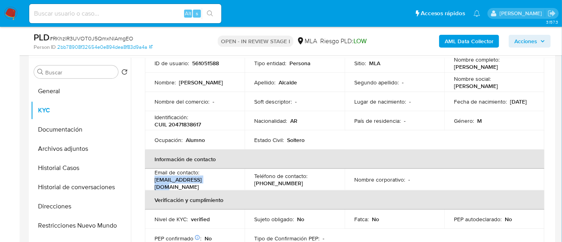
scroll to position [50, 0]
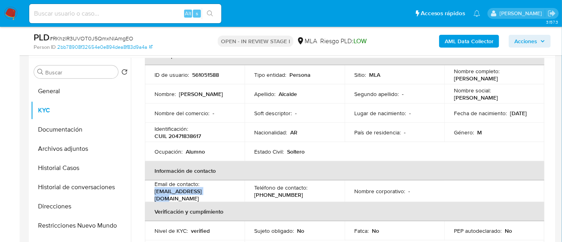
drag, startPoint x: 454, startPoint y: 78, endPoint x: 510, endPoint y: 76, distance: 56.5
click at [510, 76] on div "Nombre completo : Juan Ignacio Alcalde" at bounding box center [494, 75] width 81 height 14
copy p "uan Ignacio Alcalde"
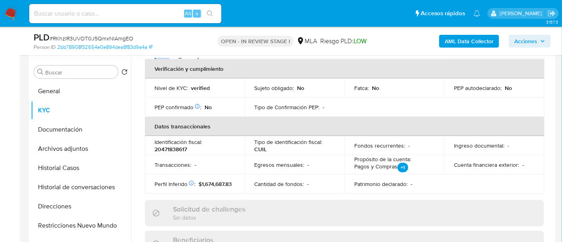
scroll to position [0, 0]
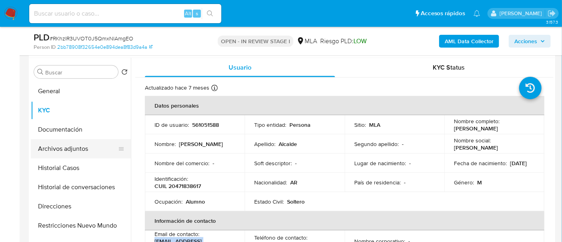
click at [91, 151] on button "Archivos adjuntos" at bounding box center [78, 148] width 94 height 19
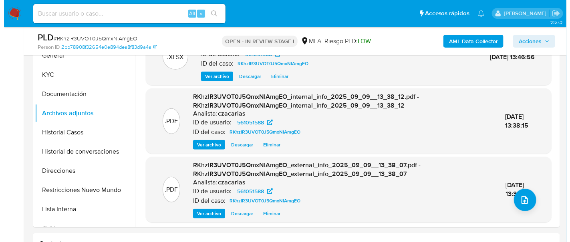
scroll to position [200, 0]
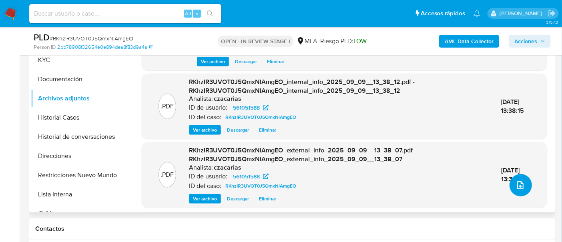
click at [517, 189] on icon "upload-file" at bounding box center [521, 186] width 10 height 10
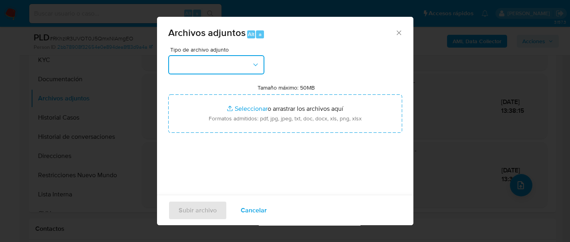
click at [207, 57] on button "button" at bounding box center [216, 64] width 96 height 19
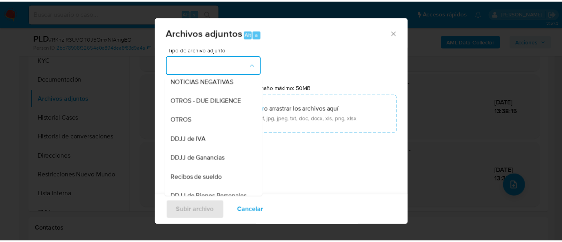
scroll to position [150, 0]
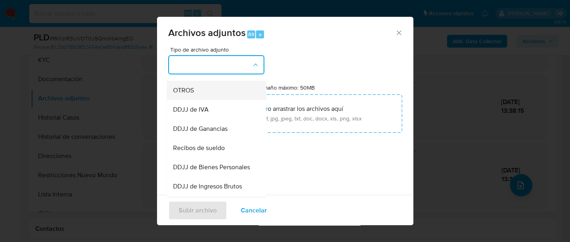
click at [219, 100] on div "OTROS" at bounding box center [214, 90] width 82 height 19
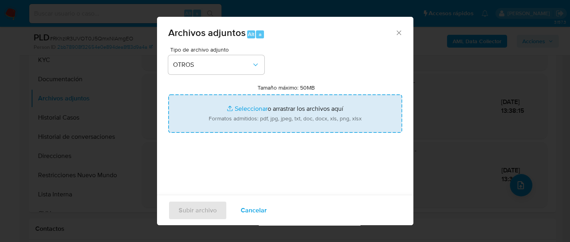
type input "C:\fakepath\Caselog RKhzIR3UVOT0J5QmxNlAmgEO_2025_07_17_22_57_51.docx"
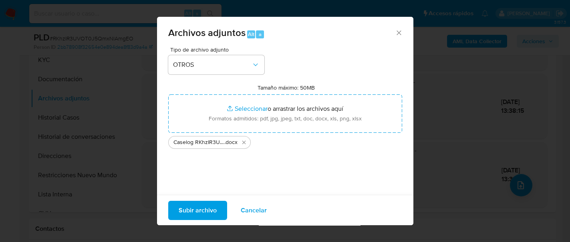
click at [205, 209] on span "Subir archivo" at bounding box center [198, 210] width 38 height 18
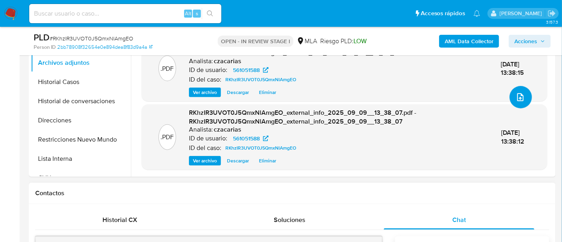
scroll to position [136, 0]
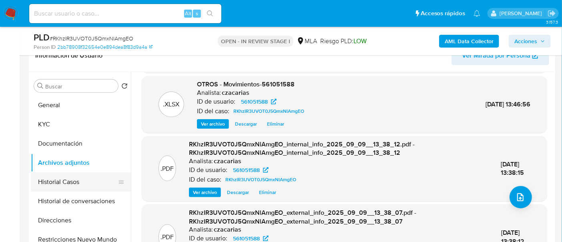
click at [70, 185] on button "Historial Casos" at bounding box center [78, 182] width 94 height 19
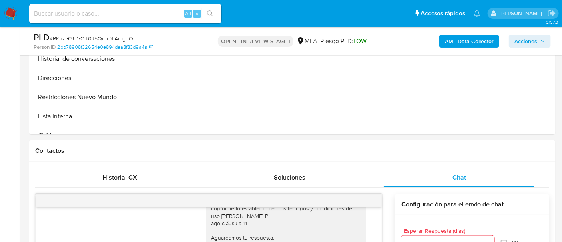
scroll to position [186, 0]
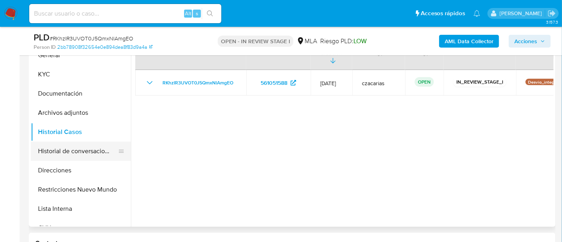
click at [48, 155] on button "Historial de conversaciones" at bounding box center [78, 151] width 94 height 19
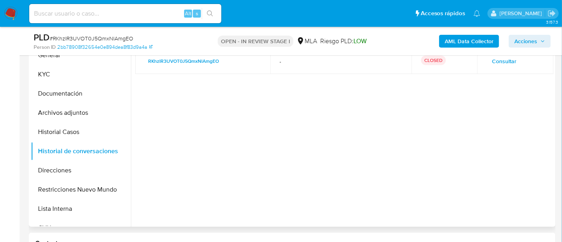
scroll to position [136, 0]
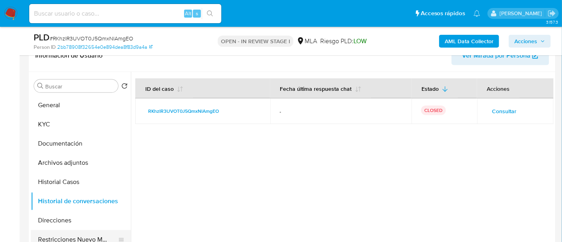
click at [82, 235] on button "Restricciones Nuevo Mundo" at bounding box center [78, 239] width 94 height 19
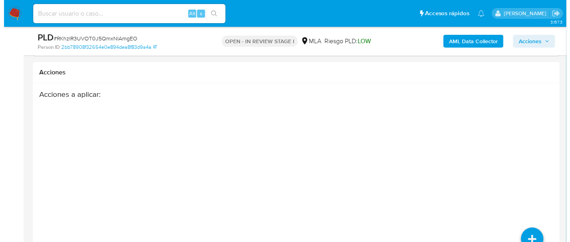
scroll to position [1387, 0]
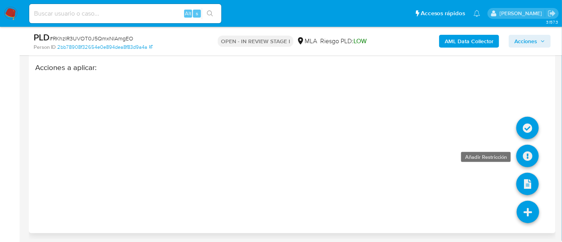
click at [528, 158] on icon at bounding box center [528, 156] width 22 height 22
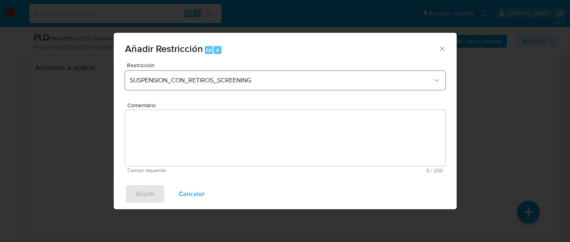
drag, startPoint x: 248, startPoint y: 68, endPoint x: 247, endPoint y: 75, distance: 6.8
click at [248, 72] on div "Restricción SUSPENSION_CON_RETIROS_SCREENING" at bounding box center [285, 81] width 320 height 38
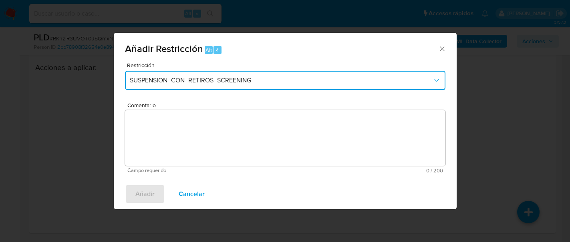
click at [247, 76] on button "SUSPENSION_CON_RETIROS_SCREENING" at bounding box center [285, 80] width 320 height 19
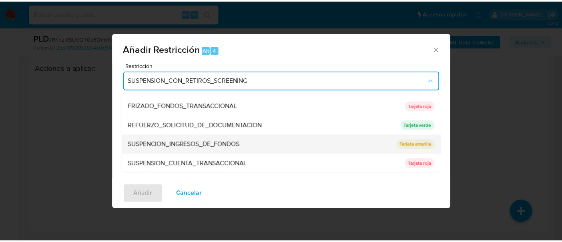
scroll to position [169, 0]
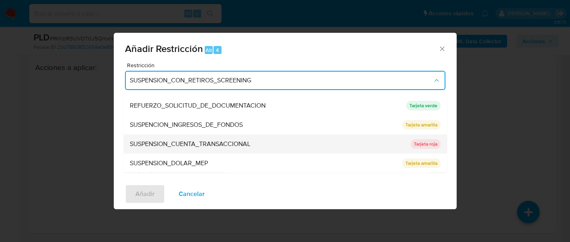
click at [318, 147] on div "SUSPENSION_CUENTA_TRANSACCIONAL" at bounding box center [268, 144] width 276 height 19
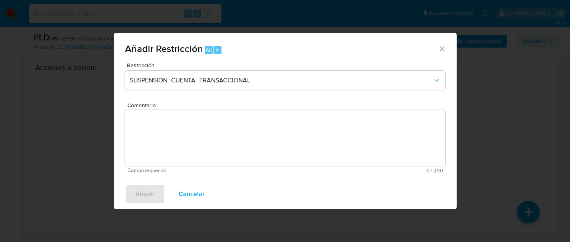
click at [318, 147] on textarea "Comentario" at bounding box center [285, 138] width 320 height 56
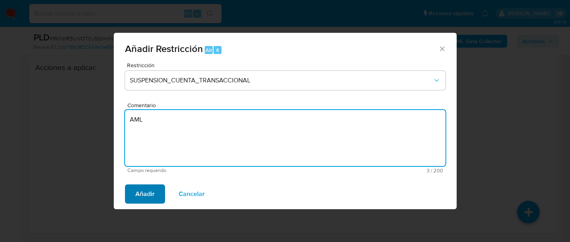
type textarea "AML"
click at [155, 187] on button "Añadir" at bounding box center [145, 194] width 40 height 19
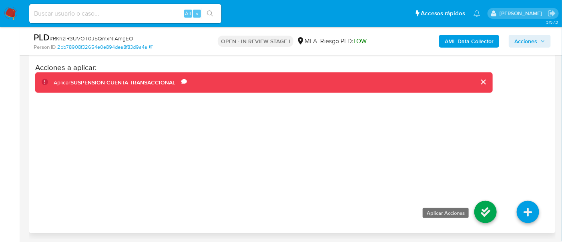
click at [495, 205] on icon at bounding box center [486, 212] width 22 height 22
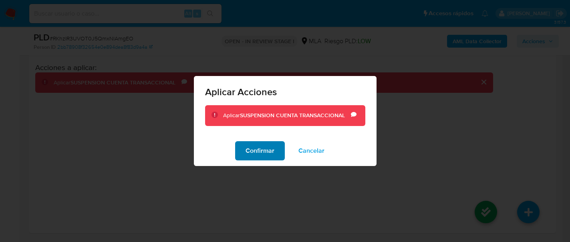
click at [272, 153] on span "Confirmar" at bounding box center [259, 151] width 29 height 18
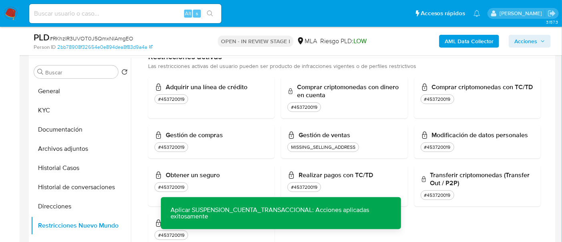
scroll to position [200, 0]
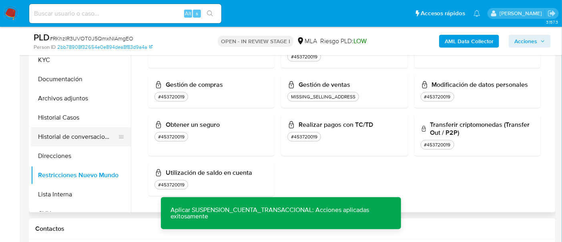
click at [66, 140] on button "Historial de conversaciones" at bounding box center [78, 136] width 94 height 19
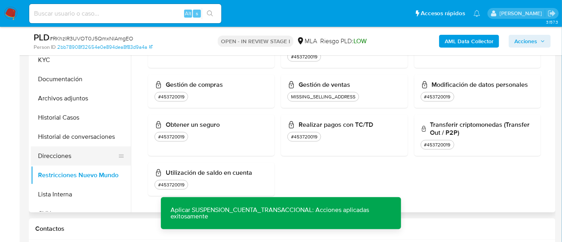
scroll to position [0, 0]
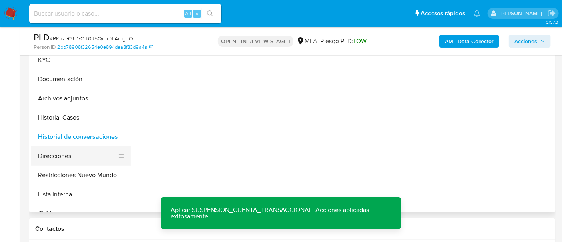
click at [81, 160] on button "Direcciones" at bounding box center [78, 156] width 94 height 19
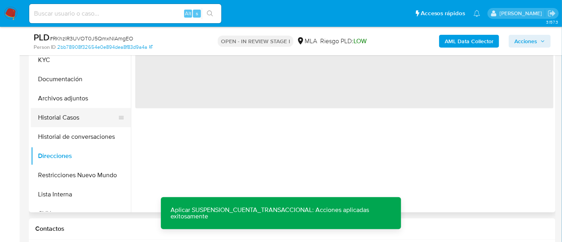
click at [78, 115] on button "Historial Casos" at bounding box center [78, 117] width 94 height 19
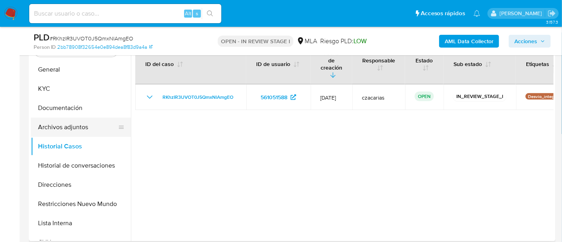
scroll to position [150, 0]
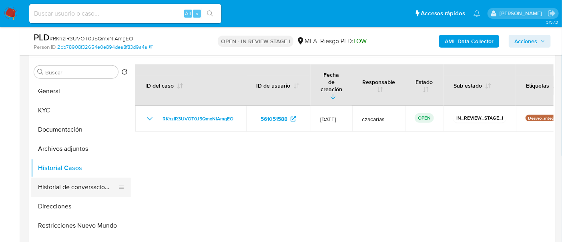
click at [62, 183] on button "Historial de conversaciones" at bounding box center [78, 187] width 94 height 19
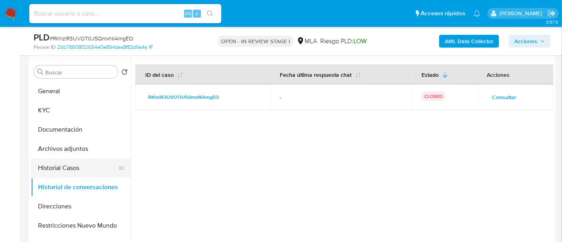
click at [75, 170] on button "Historial Casos" at bounding box center [78, 168] width 94 height 19
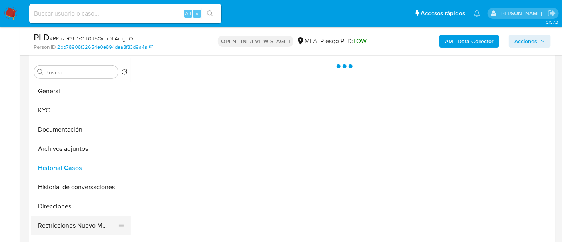
click at [83, 222] on button "Restricciones Nuevo Mundo" at bounding box center [78, 225] width 94 height 19
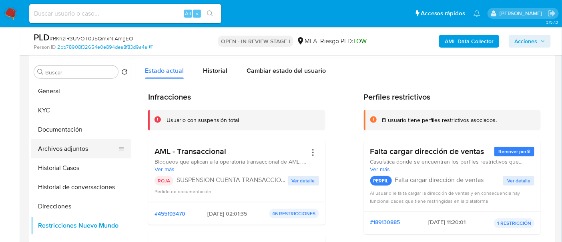
click at [65, 152] on button "Archivos adjuntos" at bounding box center [78, 148] width 94 height 19
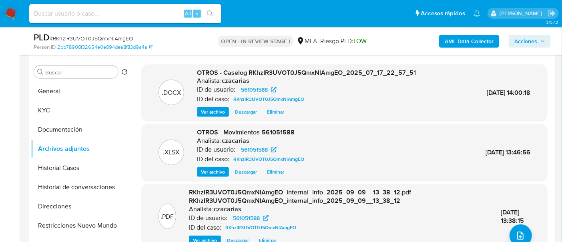
click at [527, 40] on span "Acciones" at bounding box center [526, 41] width 23 height 13
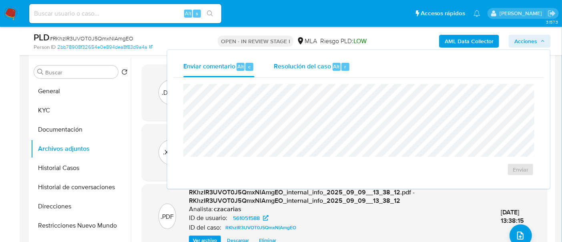
click at [339, 71] on div "Resolución del caso Alt r" at bounding box center [312, 66] width 76 height 21
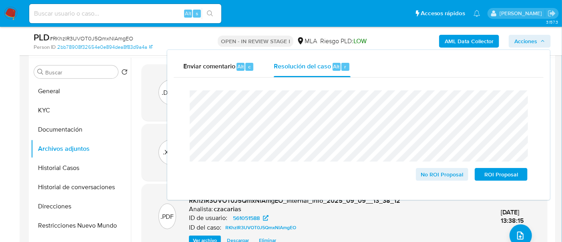
click at [100, 38] on span "# RKhzIR3UVOT0J5QmxNlAmgEO" at bounding box center [92, 38] width 84 height 8
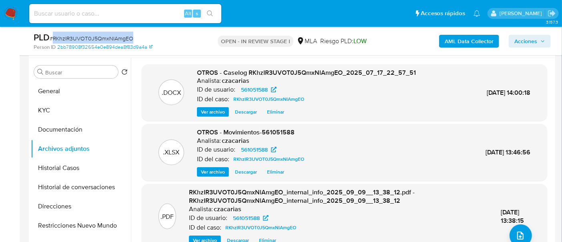
click at [100, 38] on span "# RKhzIR3UVOT0J5QmxNlAmgEO" at bounding box center [92, 38] width 84 height 8
copy span "RKhzIR3UVOT0J5QmxNlAmgEO"
click at [88, 182] on button "Historial de conversaciones" at bounding box center [78, 187] width 94 height 19
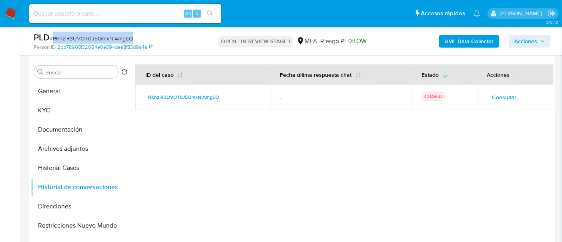
click at [539, 41] on span "Acciones" at bounding box center [530, 41] width 31 height 11
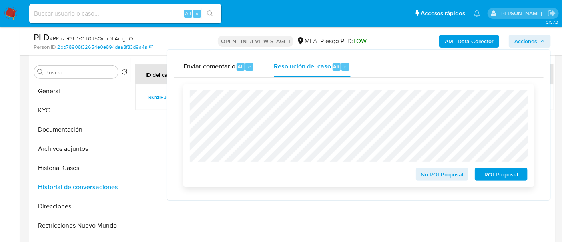
click at [494, 177] on span "ROI Proposal" at bounding box center [502, 174] width 42 height 11
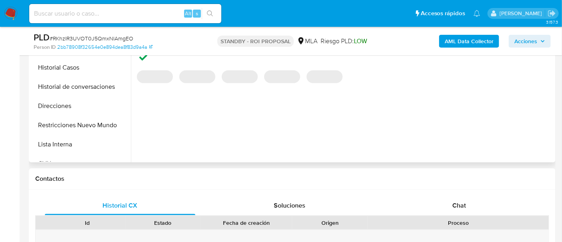
scroll to position [300, 0]
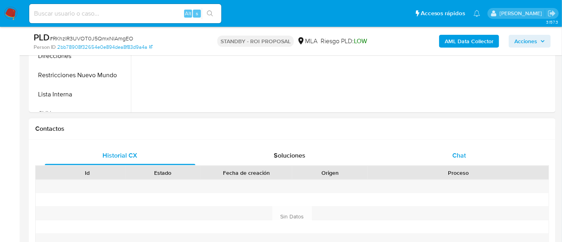
select select "10"
click at [453, 146] on div "Chat" at bounding box center [459, 155] width 151 height 19
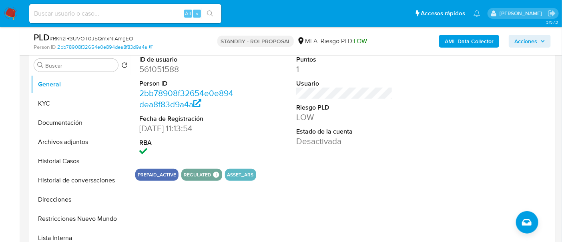
scroll to position [150, 0]
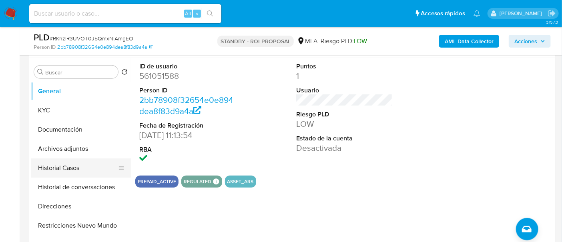
click at [82, 163] on button "Historial Casos" at bounding box center [78, 168] width 94 height 19
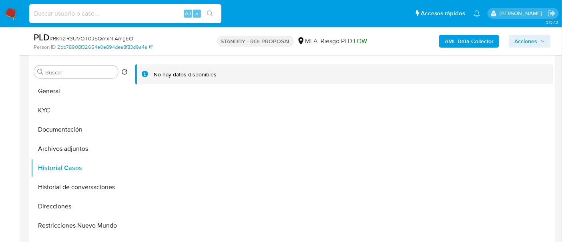
click at [149, 10] on input at bounding box center [125, 13] width 192 height 10
paste input "JJTbcZicKwZ16VTn8dSKWl8U"
type input "JJTbcZicKwZ16VTn8dSKWl8U"
click at [207, 13] on icon "search-icon" at bounding box center [210, 13] width 6 height 6
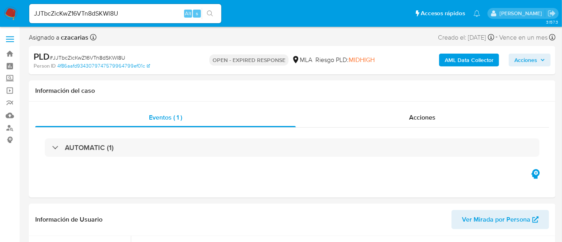
select select "10"
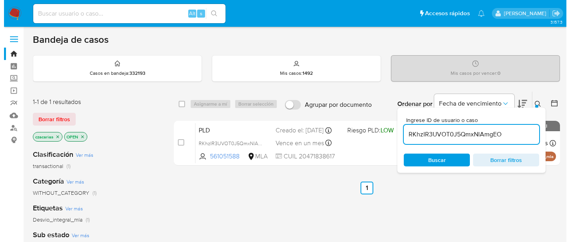
scroll to position [50, 0]
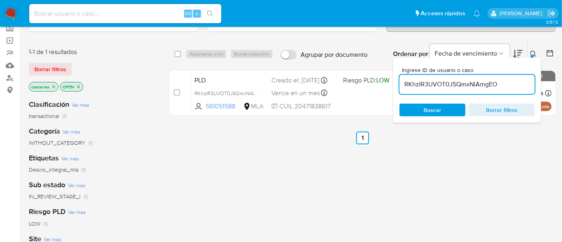
click at [426, 89] on div "RKhzIR3UVOT0J5QmxNlAmgEO" at bounding box center [467, 84] width 135 height 19
click at [426, 90] on div "RKhzIR3UVOT0J5QmxNlAmgEO" at bounding box center [467, 84] width 135 height 19
click at [426, 86] on input "RKhzIR3UVOT0J5QmxNlAmgEO" at bounding box center [467, 84] width 135 height 10
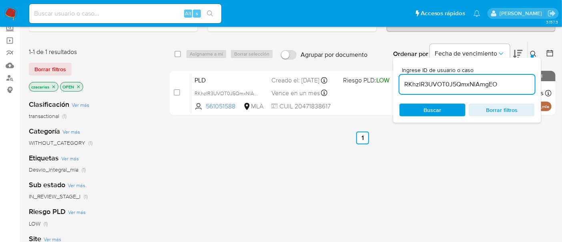
paste input "JJTbcZicKwZ16VTn8dSKWl8U"
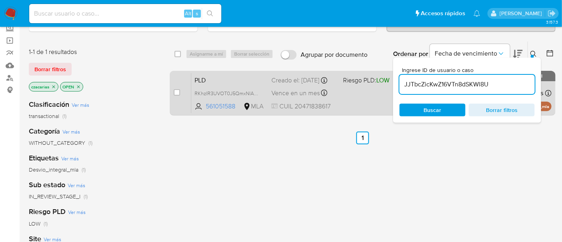
type input "JJTbcZicKwZ16VTn8dSKWl8U"
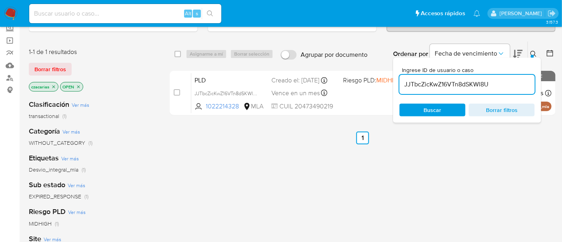
drag, startPoint x: 176, startPoint y: 91, endPoint x: 189, endPoint y: 66, distance: 28.1
click at [176, 91] on input "checkbox" at bounding box center [177, 92] width 6 height 6
checkbox input "true"
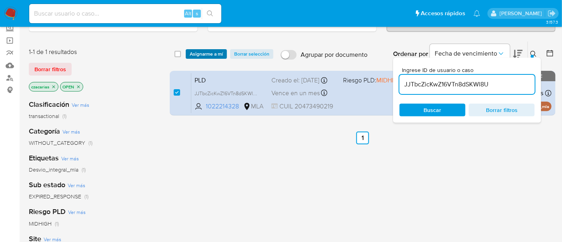
click at [199, 55] on span "Asignarme a mí" at bounding box center [206, 54] width 33 height 8
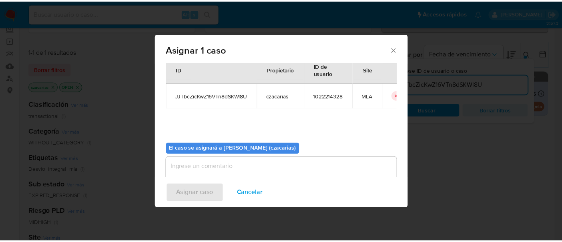
scroll to position [41, 0]
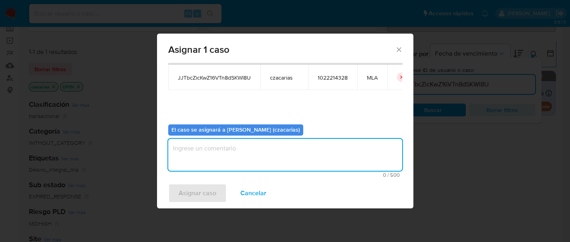
click at [259, 139] on textarea "assign-modal" at bounding box center [285, 155] width 234 height 32
click at [192, 181] on div "Asignar caso Cancelar" at bounding box center [285, 193] width 256 height 30
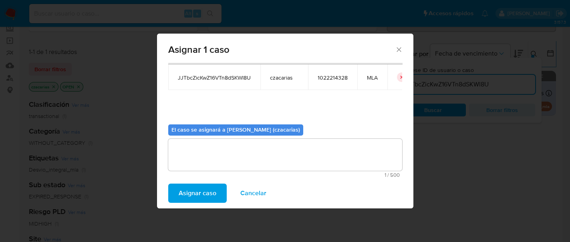
click at [196, 189] on span "Asignar caso" at bounding box center [198, 194] width 38 height 18
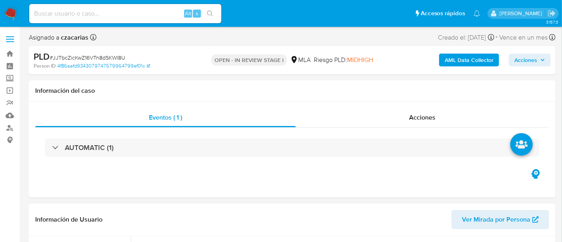
select select "10"
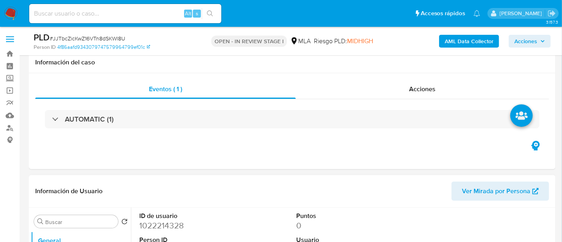
scroll to position [50, 0]
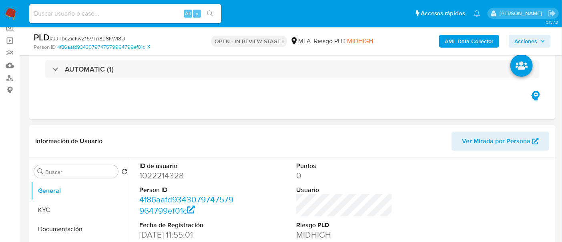
click at [155, 178] on dd "1022214328" at bounding box center [187, 175] width 97 height 11
copy dd "1022214328"
click at [168, 176] on dd "1022214328" at bounding box center [187, 175] width 97 height 11
click at [168, 175] on dd "1022214328" at bounding box center [187, 175] width 97 height 11
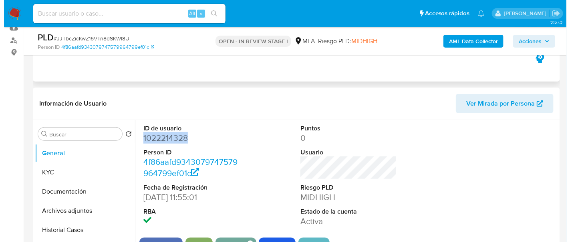
scroll to position [100, 0]
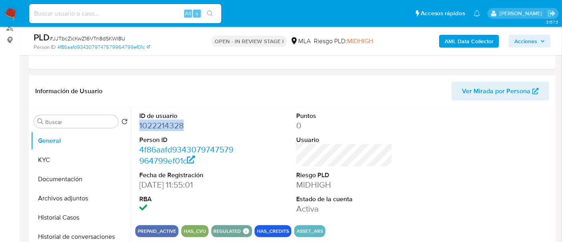
click at [457, 37] on b "AML Data Collector" at bounding box center [469, 41] width 49 height 13
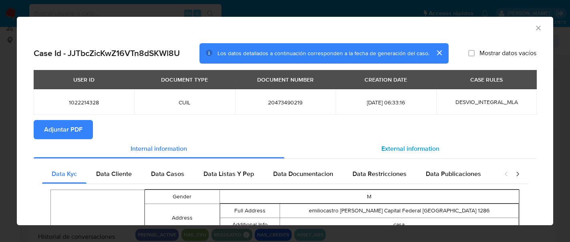
click at [391, 155] on div "External information" at bounding box center [410, 148] width 252 height 19
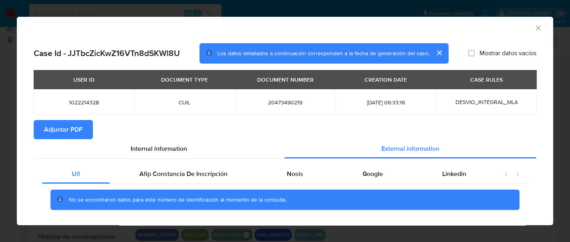
scroll to position [12, 0]
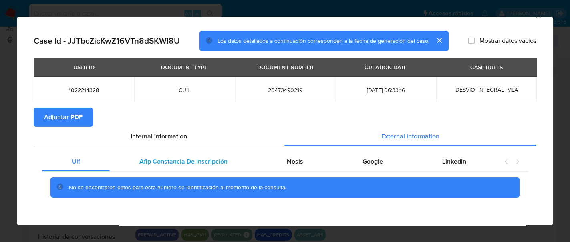
click at [188, 154] on div "Afip Constancia De Inscripción" at bounding box center [183, 161] width 147 height 19
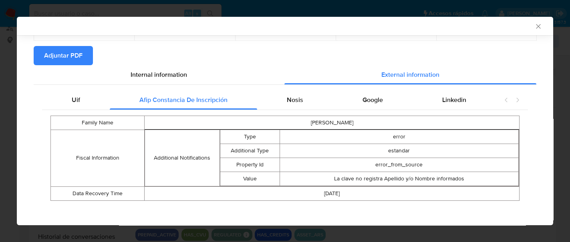
scroll to position [76, 0]
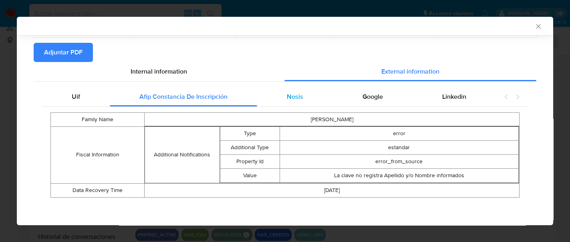
click at [280, 93] on div "Nosis" at bounding box center [295, 96] width 76 height 19
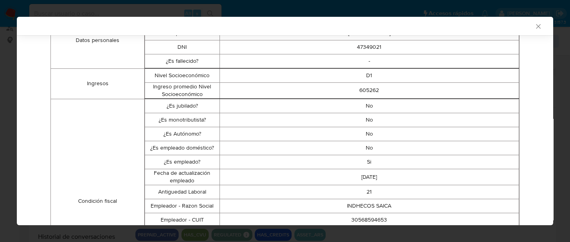
scroll to position [276, 0]
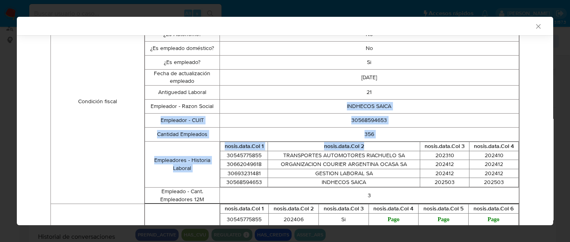
drag, startPoint x: 333, startPoint y: 107, endPoint x: 404, endPoint y: 148, distance: 82.0
click at [404, 148] on tbody "¿Es jubilado? No ¿Es monotributista? No ¿Es Autónomo? No ¿Es empleado doméstico…" at bounding box center [332, 101] width 374 height 204
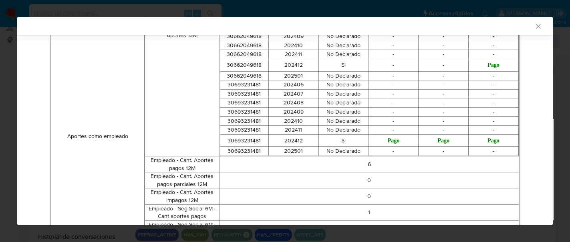
scroll to position [577, 0]
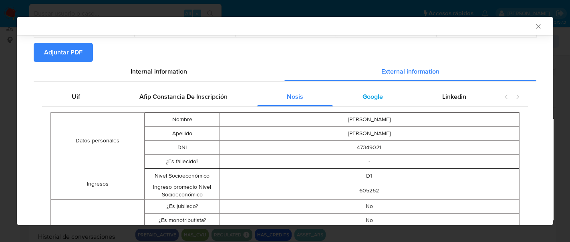
click at [375, 91] on div "Google" at bounding box center [373, 96] width 80 height 19
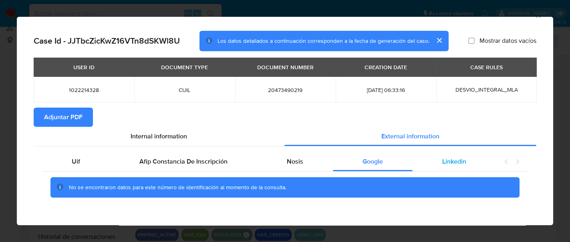
click at [442, 163] on span "Linkedin" at bounding box center [454, 161] width 24 height 9
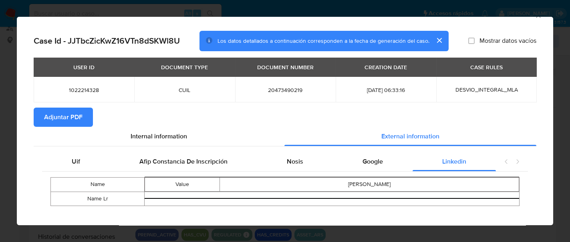
click at [75, 114] on span "Adjuntar PDF" at bounding box center [63, 118] width 38 height 18
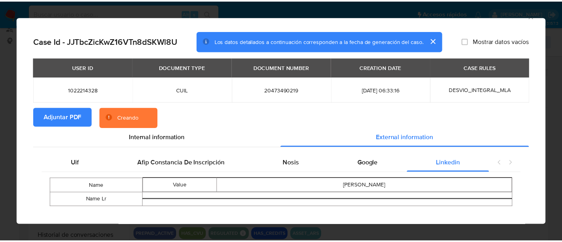
scroll to position [0, 0]
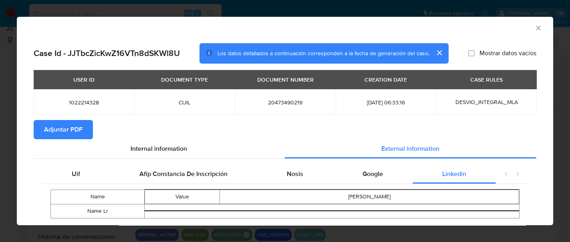
click at [534, 30] on icon "Cerrar ventana" at bounding box center [538, 28] width 8 height 8
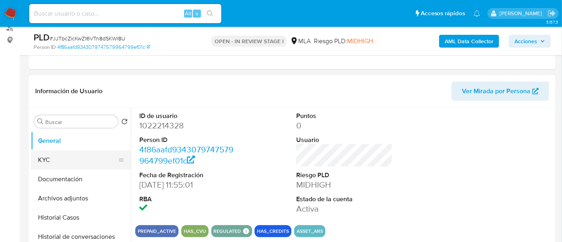
click at [74, 154] on button "KYC" at bounding box center [78, 160] width 94 height 19
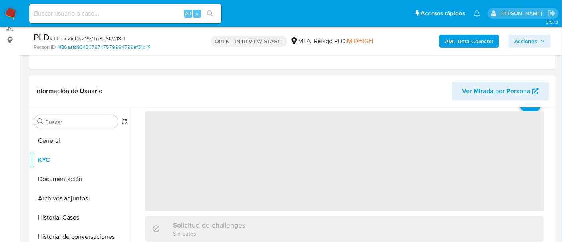
scroll to position [50, 0]
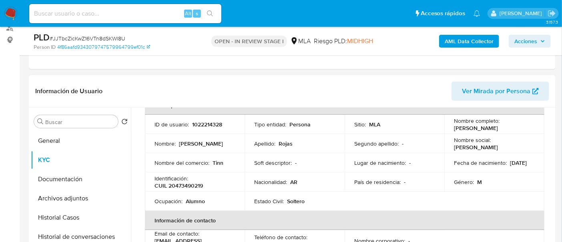
click at [197, 183] on p "CUIL 20473490219" at bounding box center [179, 185] width 48 height 7
copy p "20473490219"
click at [195, 184] on p "CUIL 20473490219" at bounding box center [179, 185] width 48 height 7
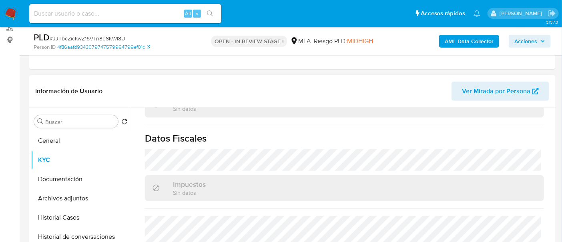
scroll to position [150, 0]
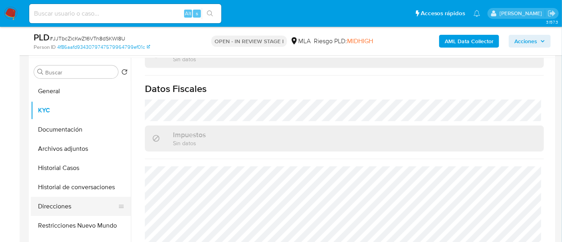
click at [66, 210] on button "Direcciones" at bounding box center [78, 206] width 94 height 19
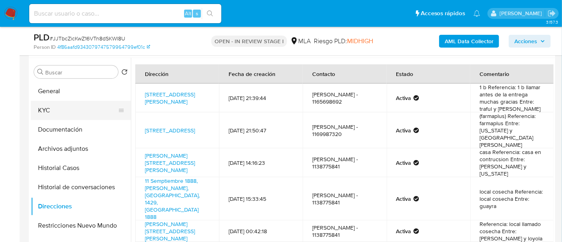
click at [57, 105] on button "KYC" at bounding box center [78, 110] width 94 height 19
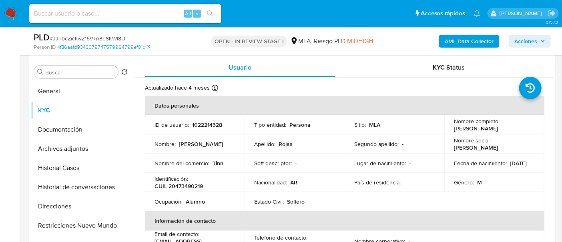
click at [191, 188] on p "CUIL 20473490219" at bounding box center [179, 186] width 48 height 7
copy p "20473490219"
click at [95, 148] on button "Archivos adjuntos" at bounding box center [78, 148] width 94 height 19
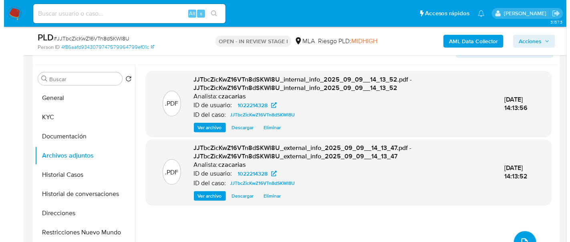
scroll to position [150, 0]
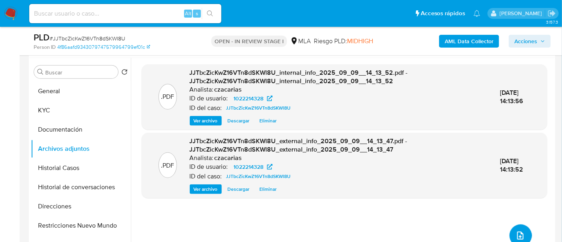
click at [519, 234] on icon "upload-file" at bounding box center [521, 236] width 10 height 10
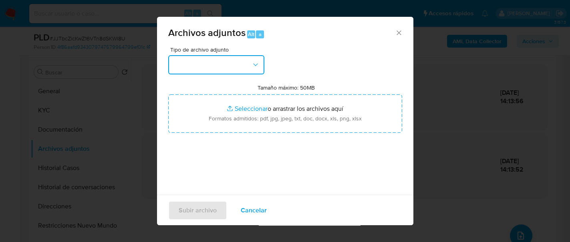
click at [209, 63] on button "button" at bounding box center [216, 64] width 96 height 19
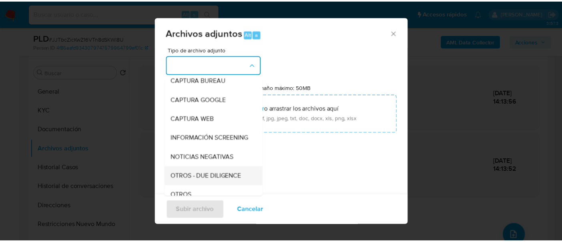
scroll to position [100, 0]
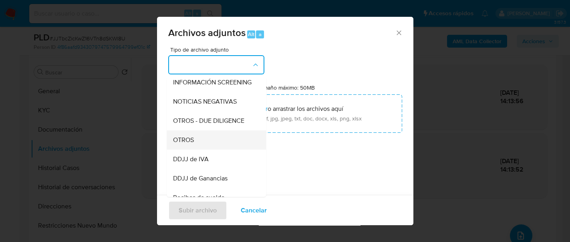
click at [204, 150] on div "OTROS" at bounding box center [214, 140] width 82 height 19
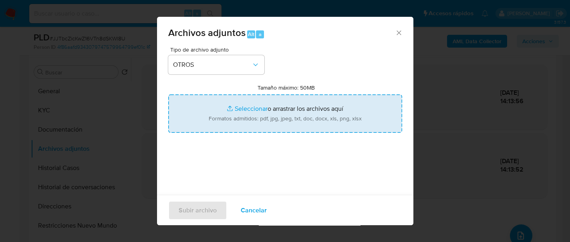
type input "C:\fakepath\Movimientos-1022214328.xlsx"
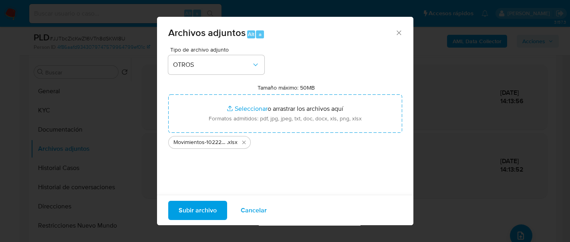
click at [188, 208] on span "Subir archivo" at bounding box center [198, 210] width 38 height 18
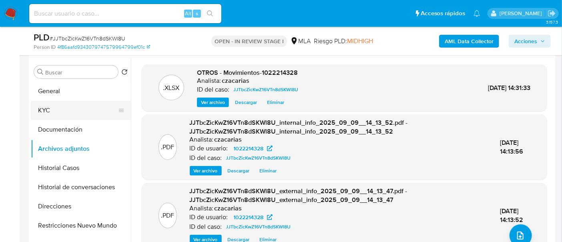
click at [69, 116] on button "KYC" at bounding box center [78, 110] width 94 height 19
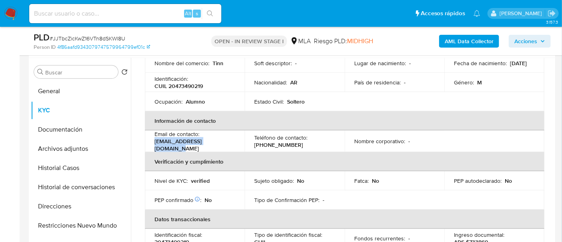
drag, startPoint x: 154, startPoint y: 143, endPoint x: 229, endPoint y: 141, distance: 74.5
click at [229, 141] on div "Email de contacto : brandonroja797@gmail.com" at bounding box center [195, 142] width 80 height 22
copy p "brandonroja797@gmail.com"
click at [279, 141] on p "(11) 65698692" at bounding box center [278, 144] width 49 height 7
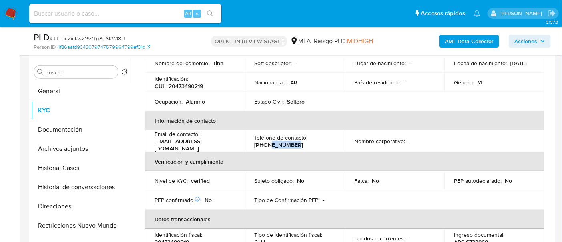
copy p "65698692"
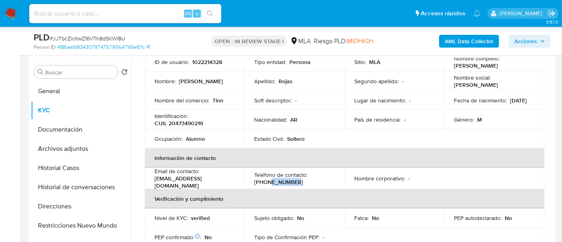
scroll to position [50, 0]
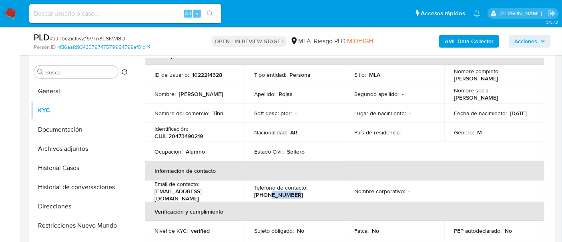
drag, startPoint x: 453, startPoint y: 78, endPoint x: 505, endPoint y: 75, distance: 52.6
click at [505, 75] on div "Nombre completo : Brandon David Rojas" at bounding box center [494, 75] width 81 height 14
copy p "Brandon David Rojas"
click at [90, 133] on button "Documentación" at bounding box center [78, 129] width 94 height 19
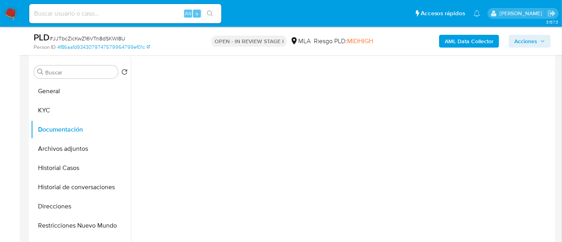
scroll to position [0, 0]
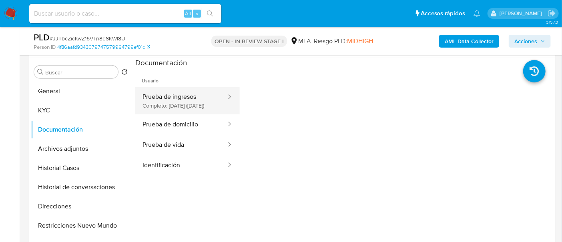
click at [183, 95] on button "Prueba de ingresos Completo: 24/07/2024 (hace un año)" at bounding box center [181, 100] width 92 height 27
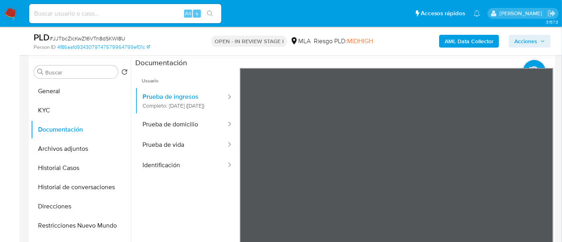
click at [163, 133] on button "Prueba de domicilio" at bounding box center [181, 125] width 92 height 20
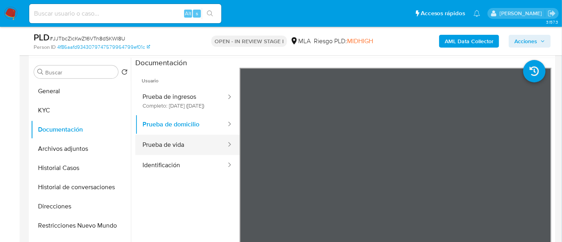
click at [184, 155] on button "Prueba de vida" at bounding box center [181, 145] width 92 height 20
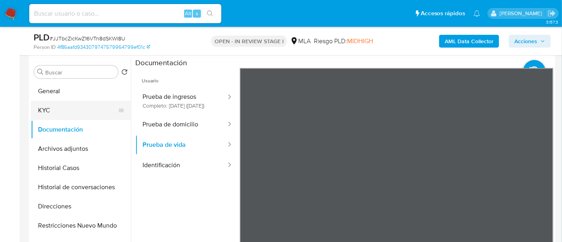
click at [76, 111] on button "KYC" at bounding box center [78, 110] width 94 height 19
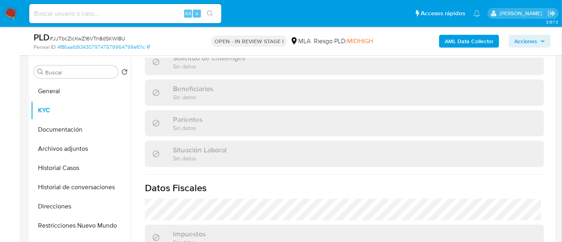
scroll to position [193, 0]
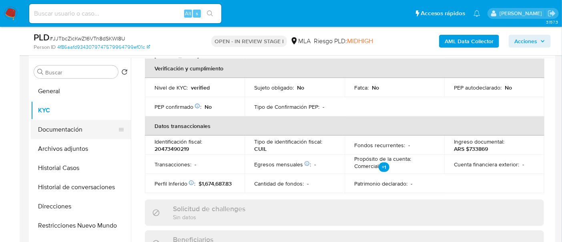
click at [93, 134] on button "Documentación" at bounding box center [78, 129] width 94 height 19
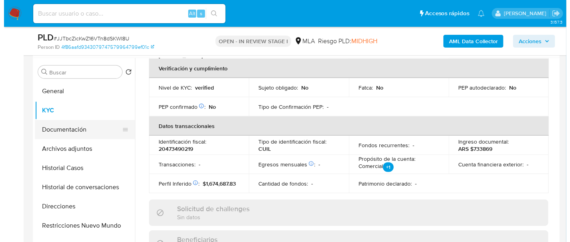
scroll to position [0, 0]
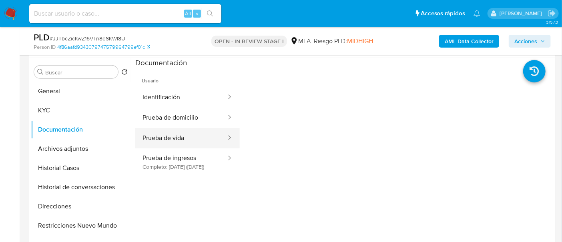
click at [185, 146] on button "Prueba de vida" at bounding box center [181, 138] width 92 height 20
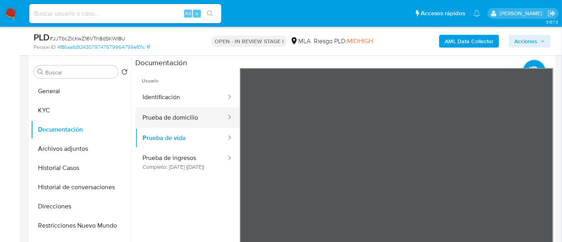
click at [175, 120] on button "Prueba de domicilio" at bounding box center [181, 118] width 92 height 20
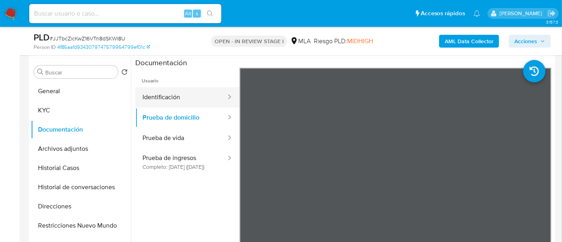
click at [190, 95] on button "Identificación" at bounding box center [181, 97] width 92 height 20
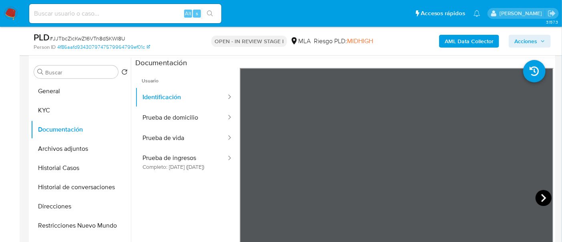
click at [543, 201] on icon at bounding box center [544, 198] width 16 height 16
click at [43, 108] on button "KYC" at bounding box center [78, 110] width 94 height 19
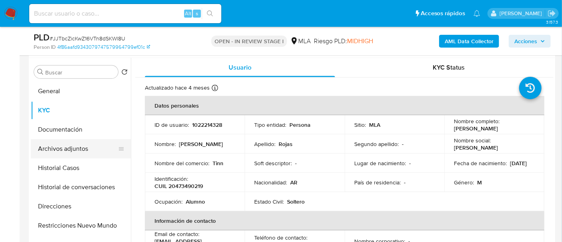
click at [76, 145] on button "Archivos adjuntos" at bounding box center [78, 148] width 94 height 19
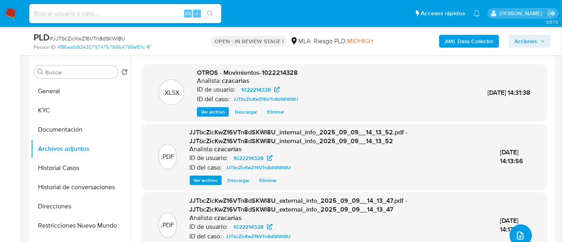
click at [520, 231] on icon "upload-file" at bounding box center [521, 236] width 10 height 10
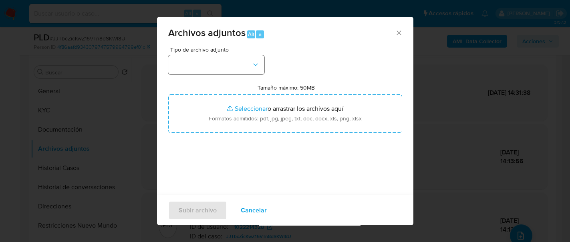
drag, startPoint x: 230, startPoint y: 76, endPoint x: 232, endPoint y: 69, distance: 7.2
click at [232, 70] on div "Tipo de archivo adjunto Tamaño máximo: 50MB Seleccionar archivos Seleccionar o …" at bounding box center [285, 141] width 234 height 189
click at [232, 68] on button "button" at bounding box center [216, 64] width 96 height 19
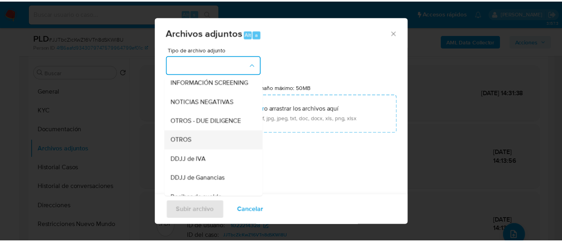
scroll to position [100, 0]
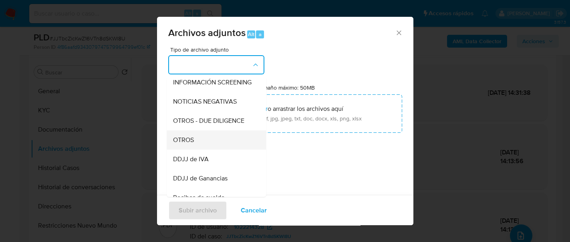
click at [207, 145] on div "OTROS" at bounding box center [214, 140] width 82 height 19
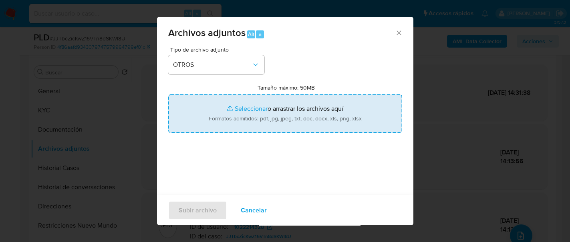
type input "C:\fakepath\Caselog JJTbcZicKwZ16VTn8dSKWl8U_2025_07_17_23_47_44.docx"
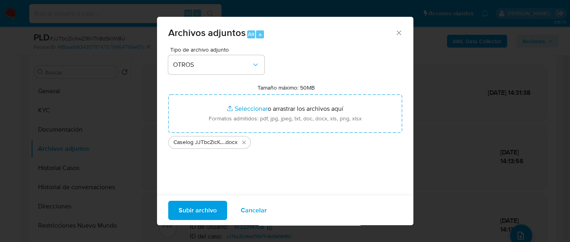
click at [195, 207] on span "Subir archivo" at bounding box center [198, 210] width 38 height 18
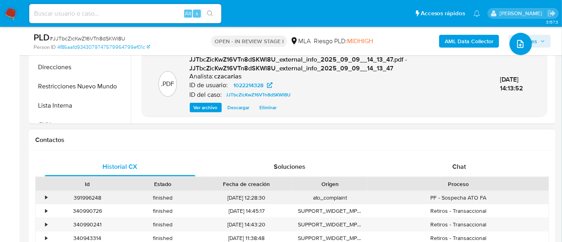
scroll to position [350, 0]
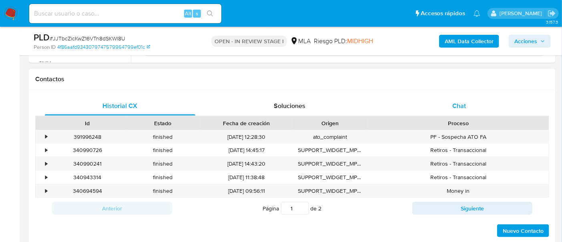
click at [461, 111] on div "Chat" at bounding box center [459, 106] width 151 height 19
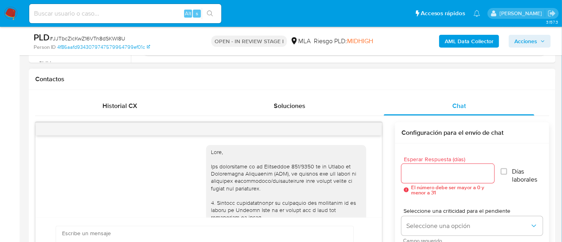
scroll to position [548, 0]
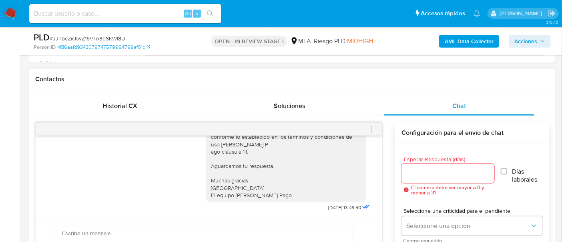
click at [373, 131] on icon "menu-action" at bounding box center [371, 129] width 7 height 7
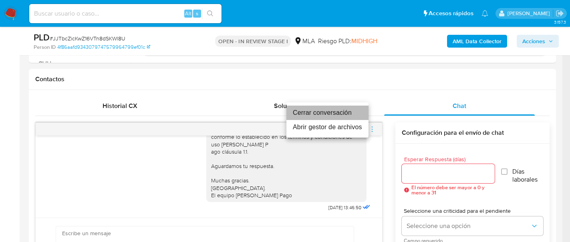
click at [333, 116] on li "Cerrar conversación" at bounding box center [327, 113] width 82 height 14
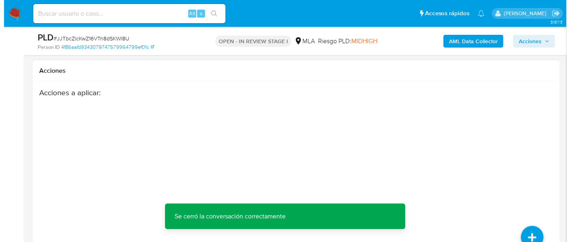
scroll to position [1506, 0]
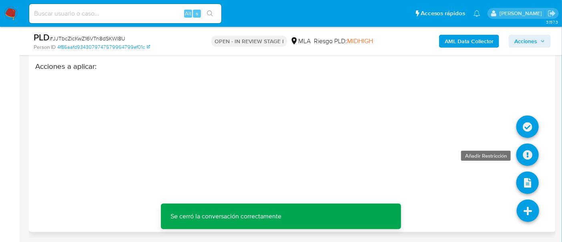
click at [527, 158] on icon at bounding box center [528, 155] width 22 height 22
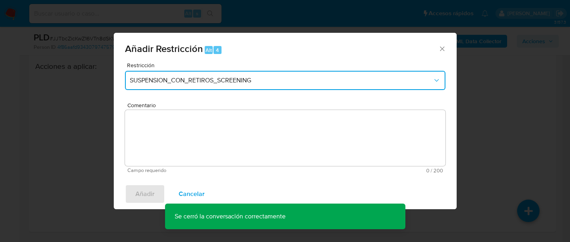
click at [277, 83] on span "SUSPENSION_CON_RETIROS_SCREENING" at bounding box center [281, 80] width 303 height 8
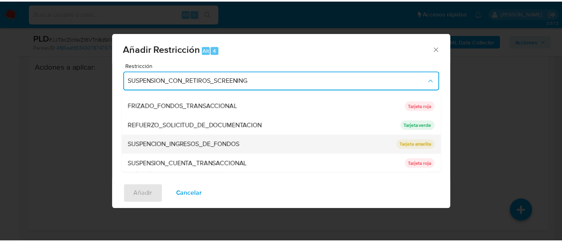
scroll to position [169, 0]
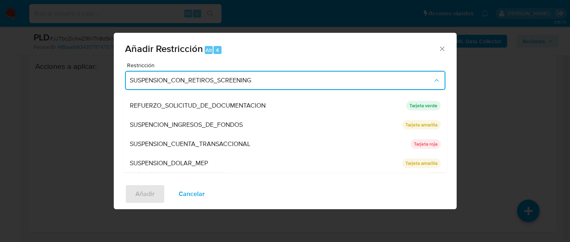
drag, startPoint x: 193, startPoint y: 145, endPoint x: 195, endPoint y: 148, distance: 4.3
click at [193, 145] on span "SUSPENSION_CUENTA_TRANSACCIONAL" at bounding box center [190, 144] width 121 height 8
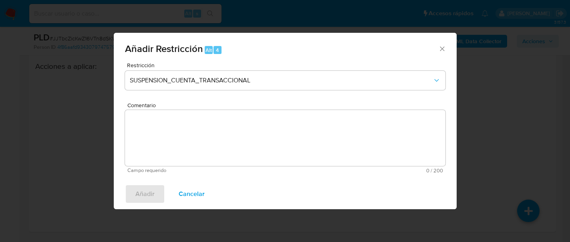
click at [197, 153] on textarea "Comentario" at bounding box center [285, 138] width 320 height 56
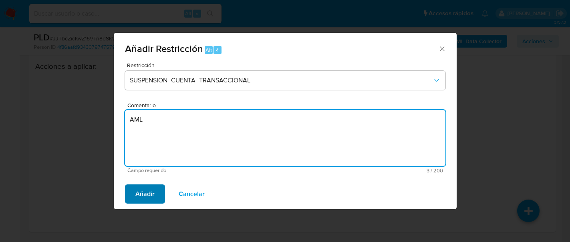
type textarea "AML"
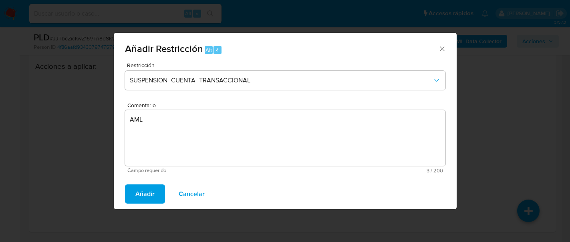
click at [129, 195] on button "Añadir" at bounding box center [145, 194] width 40 height 19
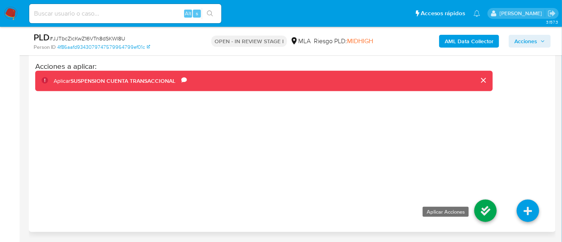
click at [491, 216] on icon at bounding box center [486, 211] width 22 height 22
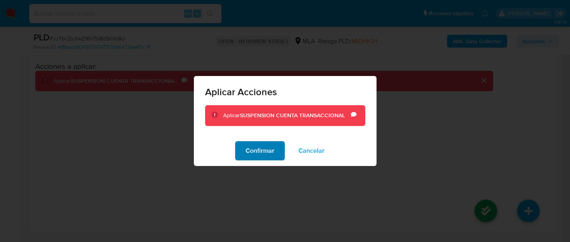
click at [258, 147] on span "Confirmar" at bounding box center [259, 151] width 29 height 18
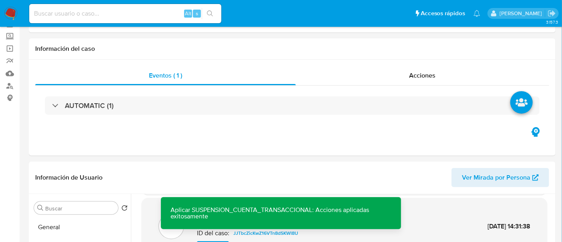
scroll to position [0, 0]
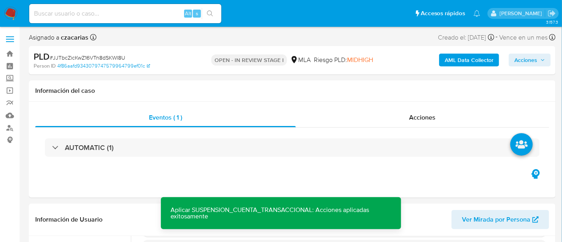
click at [521, 60] on span "Acciones" at bounding box center [526, 60] width 23 height 13
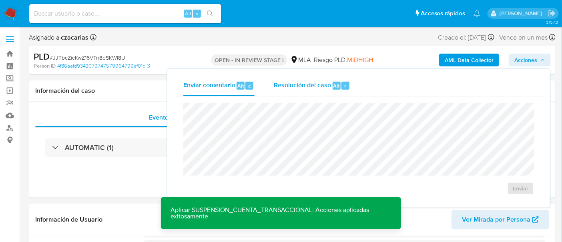
click at [341, 90] on div "Resolución del caso Alt r" at bounding box center [312, 85] width 76 height 21
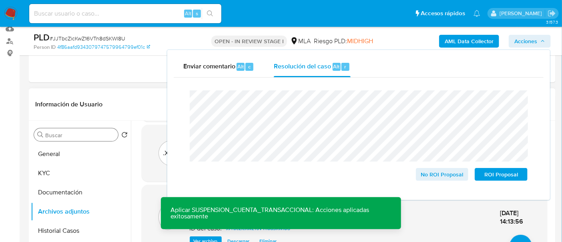
scroll to position [100, 0]
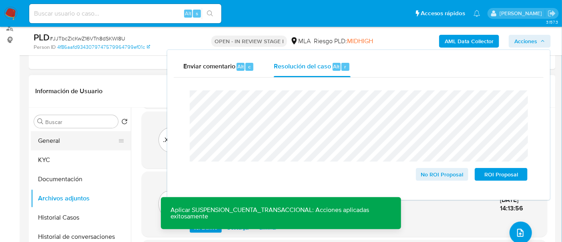
click at [80, 136] on button "General" at bounding box center [78, 140] width 94 height 19
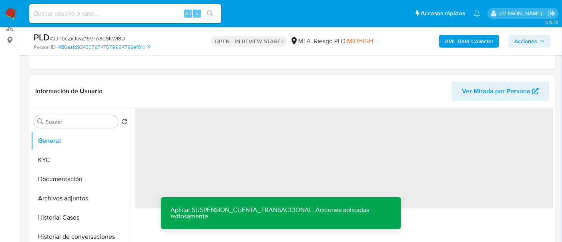
click at [178, 133] on span "‌" at bounding box center [344, 159] width 418 height 100
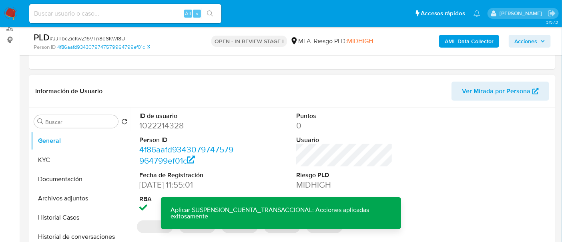
click at [163, 129] on dd "1022214328" at bounding box center [187, 125] width 97 height 11
copy dd "1022214328"
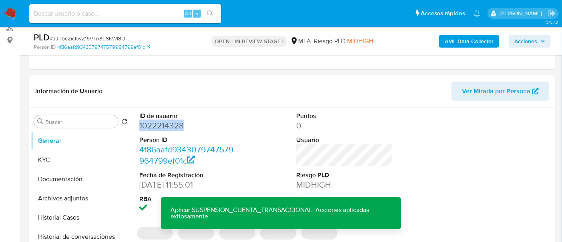
click at [527, 35] on span "Acciones" at bounding box center [526, 41] width 23 height 13
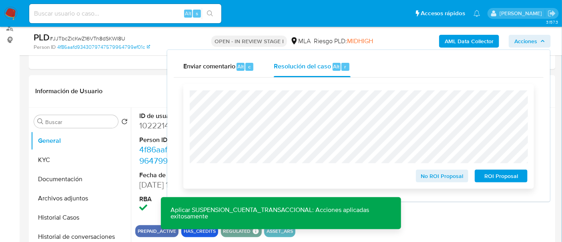
click at [500, 179] on span "ROI Proposal" at bounding box center [502, 176] width 42 height 11
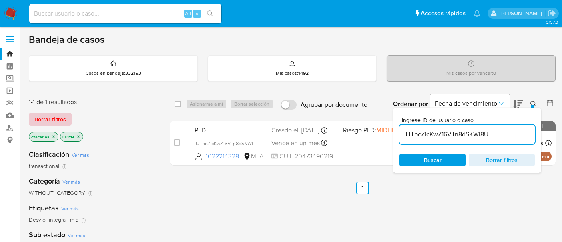
scroll to position [50, 0]
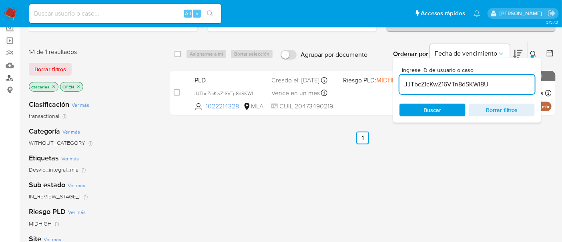
click at [16, 76] on link "Buscador de personas" at bounding box center [47, 78] width 95 height 12
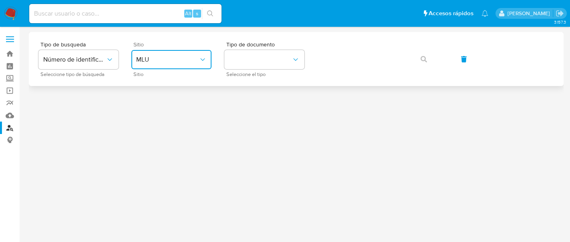
click at [141, 51] on button "MLU" at bounding box center [171, 59] width 80 height 19
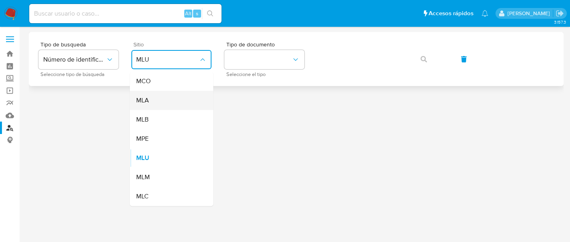
click at [159, 108] on div "MLA" at bounding box center [169, 100] width 66 height 19
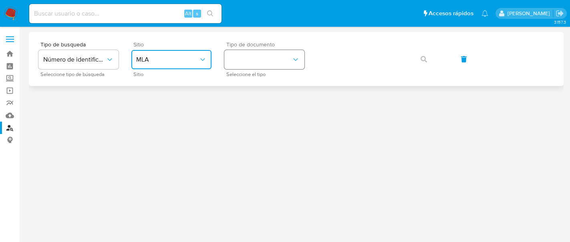
click at [265, 66] on button "identificationType" at bounding box center [264, 59] width 80 height 19
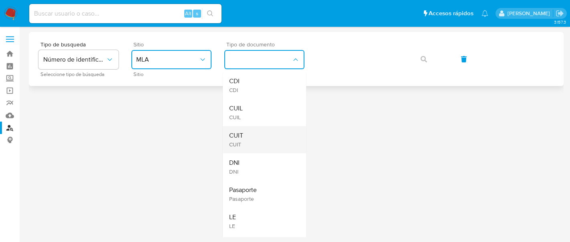
drag, startPoint x: 259, startPoint y: 116, endPoint x: 255, endPoint y: 145, distance: 29.1
click at [257, 151] on ul "CDI CDI CUIL CUIL CUIT CUIT DNI DNI Pasaporte Pasaporte LE LE LC LC" at bounding box center [264, 167] width 83 height 191
click at [255, 144] on div "CUIT CUIT" at bounding box center [262, 139] width 66 height 27
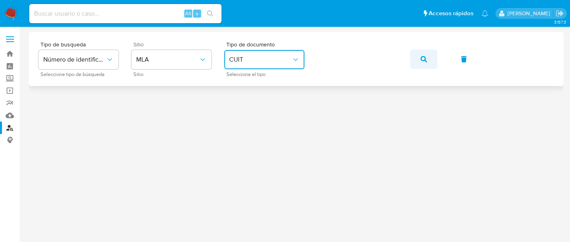
click at [424, 59] on icon "button" at bounding box center [423, 59] width 6 height 6
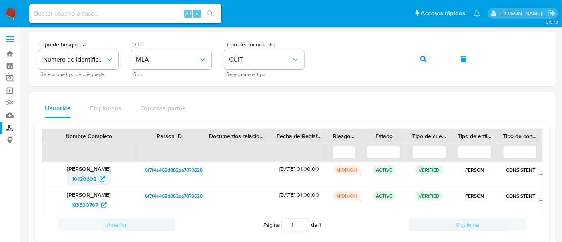
click at [82, 178] on span "10120602" at bounding box center [84, 179] width 24 height 13
click at [6, 18] on img at bounding box center [11, 14] width 14 height 14
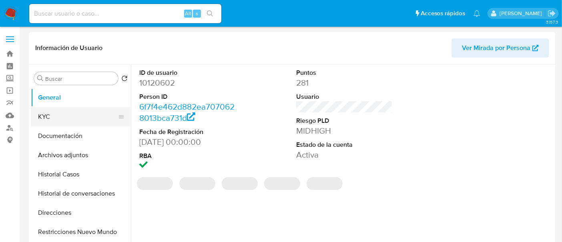
select select "10"
click at [67, 123] on button "KYC" at bounding box center [78, 116] width 94 height 19
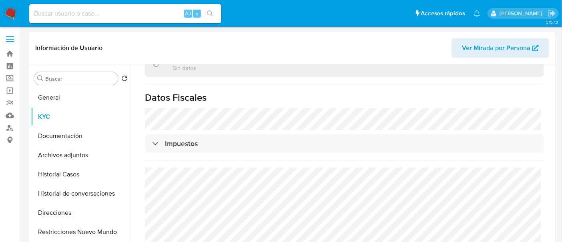
scroll to position [33, 0]
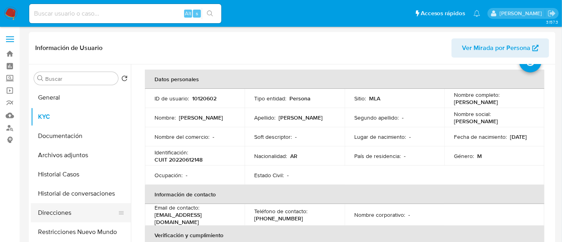
click at [50, 218] on button "Direcciones" at bounding box center [78, 212] width 94 height 19
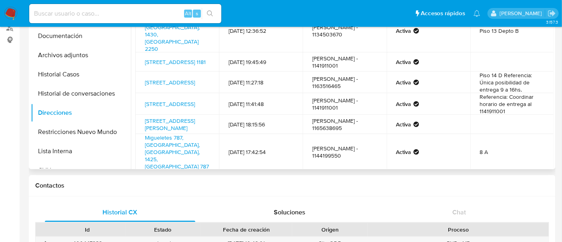
scroll to position [50, 0]
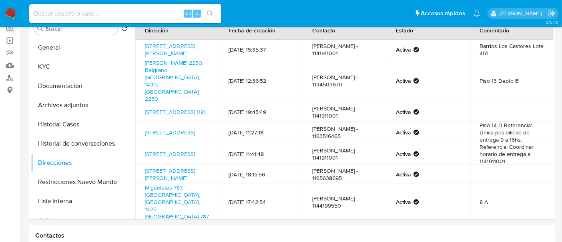
click at [11, 14] on img at bounding box center [11, 14] width 14 height 14
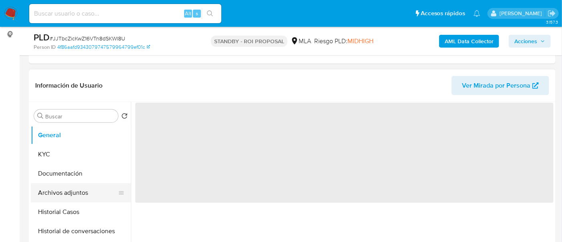
scroll to position [150, 0]
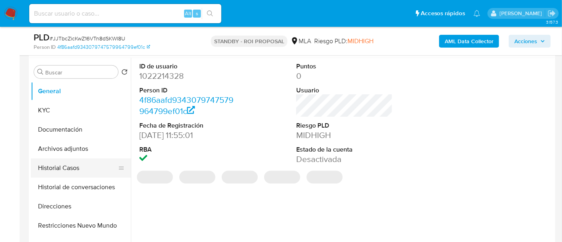
click at [72, 168] on button "Historial Casos" at bounding box center [78, 168] width 94 height 19
select select "10"
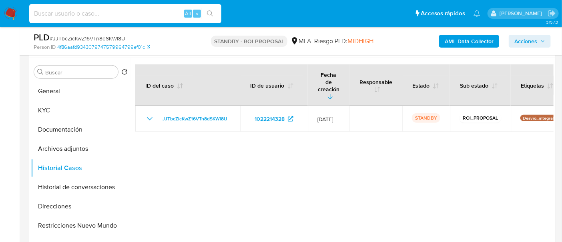
click at [131, 15] on input at bounding box center [125, 13] width 192 height 10
paste input "LrhYXdysbZAXKVb1FysAZbxT"
type input "LrhYXdysbZAXKVb1FysAZbxT"
click at [213, 14] on icon "search-icon" at bounding box center [210, 13] width 6 height 6
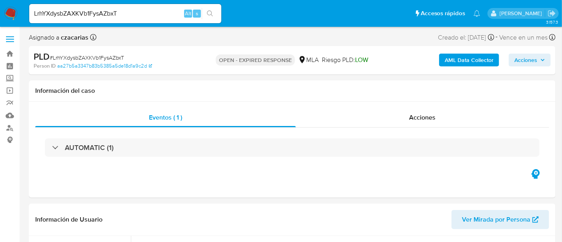
select select "10"
click at [102, 59] on span "# LrhYXdysbZAXKVb1FysAZbxT" at bounding box center [87, 58] width 74 height 8
copy span "LrhYXdysbZAXKVb1FysAZbxT"
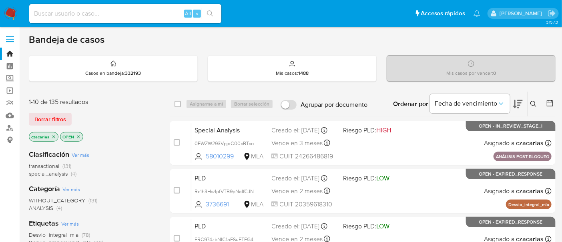
click at [531, 105] on icon at bounding box center [534, 104] width 6 height 6
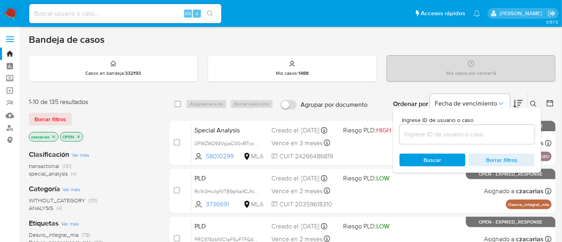
click at [502, 125] on div at bounding box center [467, 134] width 135 height 19
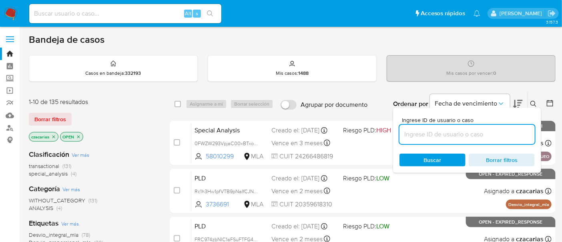
click at [501, 129] on input at bounding box center [467, 134] width 135 height 10
paste input "LrhYXdysbZAXKVb1FysAZbxT"
type input "LrhYXdysbZAXKVb1FysAZbxT"
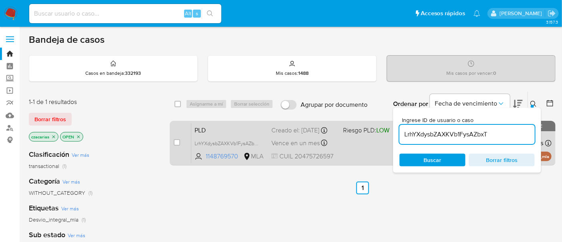
click at [175, 147] on div "case-item-checkbox" at bounding box center [177, 144] width 6 height 10
click at [175, 143] on input "checkbox" at bounding box center [177, 142] width 6 height 6
checkbox input "true"
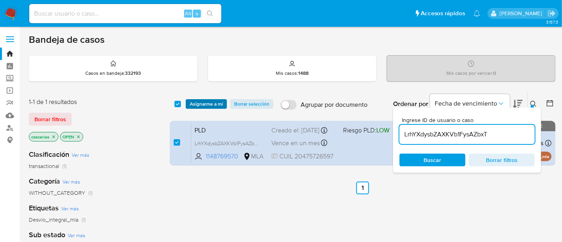
click at [210, 108] on span "Asignarme a mí" at bounding box center [206, 104] width 33 height 8
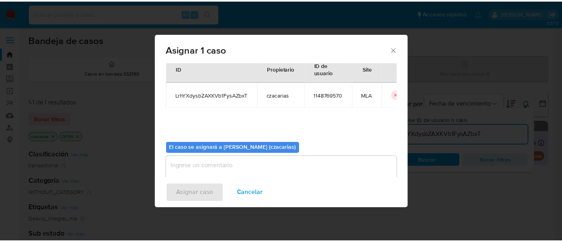
scroll to position [41, 0]
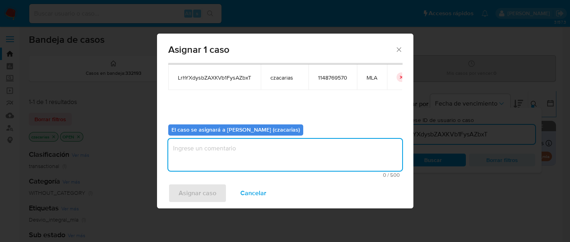
click at [239, 170] on textarea "assign-modal" at bounding box center [285, 155] width 234 height 32
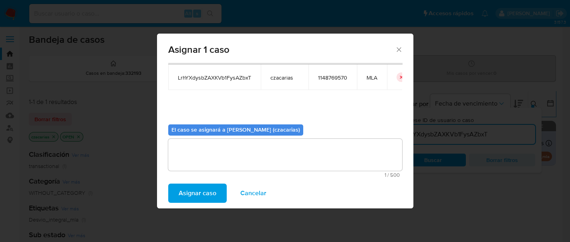
click at [207, 185] on span "Asignar caso" at bounding box center [198, 194] width 38 height 18
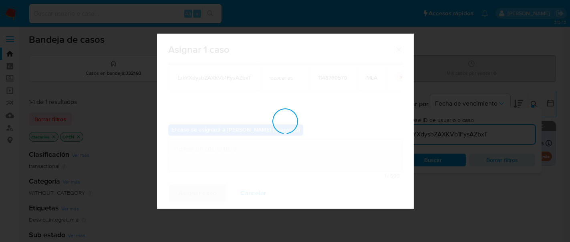
checkbox input "false"
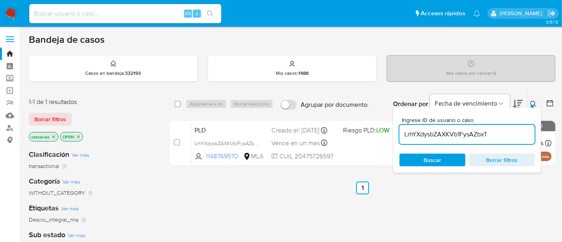
click at [551, 101] on icon at bounding box center [550, 103] width 8 height 8
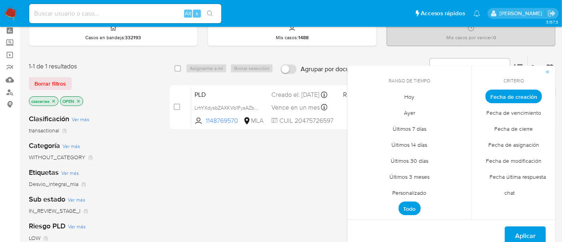
scroll to position [50, 0]
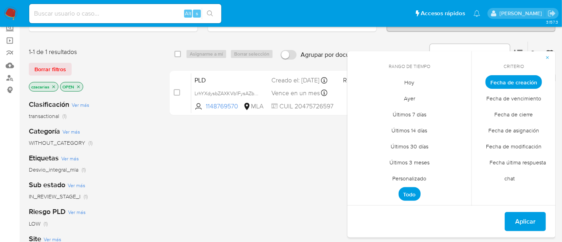
click at [406, 174] on span "Personalizado" at bounding box center [409, 179] width 51 height 16
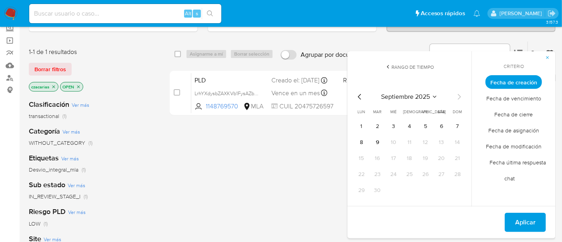
click at [357, 95] on icon "Mes anterior" at bounding box center [360, 97] width 10 height 10
click at [379, 124] on button "1" at bounding box center [377, 126] width 13 height 13
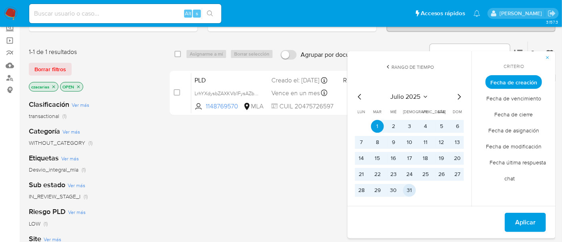
click at [408, 185] on button "31" at bounding box center [409, 190] width 13 height 13
click at [529, 235] on div "Del 1 de julio de 2025 al 31 de julio de 2025 Aplicar" at bounding box center [452, 222] width 208 height 32
click at [527, 225] on span "Aplicar" at bounding box center [525, 223] width 20 height 18
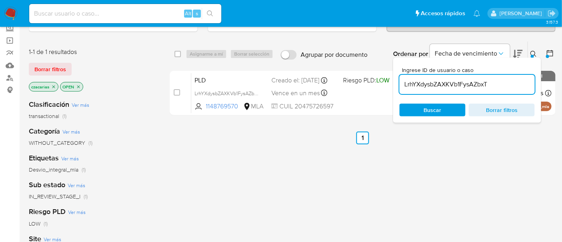
click at [415, 85] on input "LrhYXdysbZAXKVb1FysAZbxT" at bounding box center [467, 84] width 135 height 10
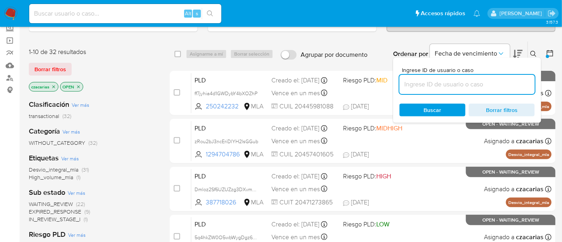
click at [53, 86] on icon "close-filter" at bounding box center [53, 86] width 3 height 3
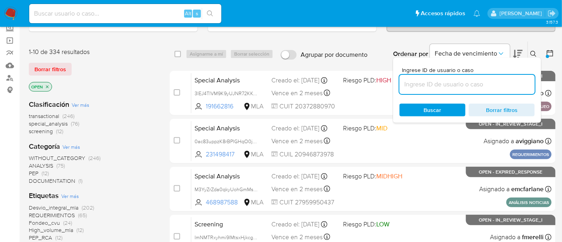
click at [55, 115] on span "transactional" at bounding box center [44, 116] width 30 height 8
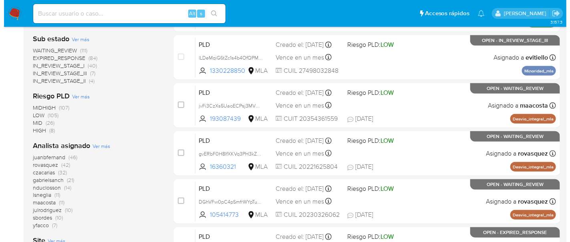
scroll to position [250, 0]
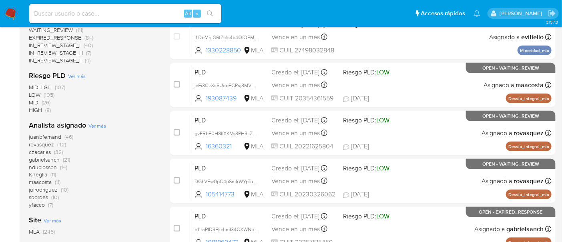
click at [93, 125] on span "Ver más" at bounding box center [97, 125] width 18 height 7
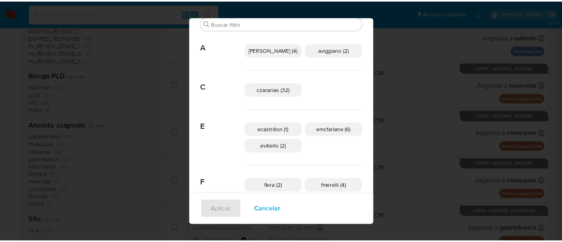
scroll to position [0, 0]
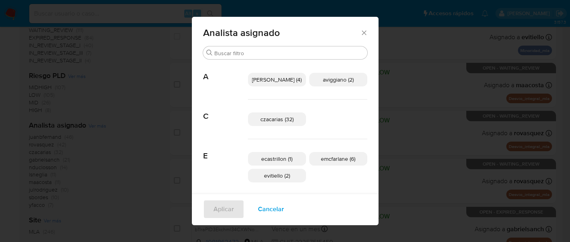
click at [360, 36] on icon "Cerrar" at bounding box center [364, 33] width 8 height 8
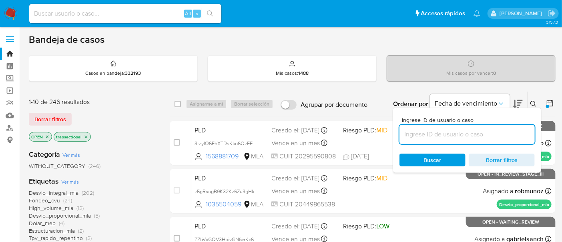
click at [533, 102] on icon at bounding box center [534, 104] width 6 height 6
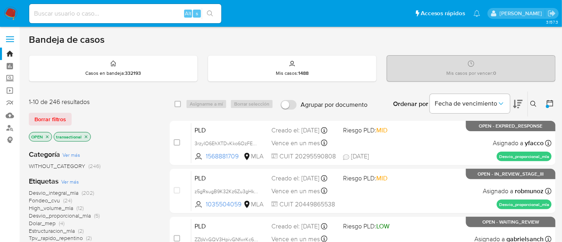
click at [531, 105] on icon at bounding box center [534, 104] width 6 height 6
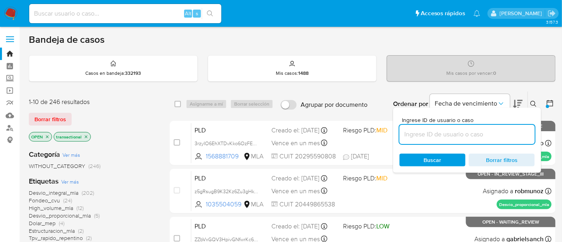
click at [515, 130] on input at bounding box center [467, 134] width 135 height 10
click at [512, 136] on input at bounding box center [467, 134] width 135 height 10
type input "cy8aVokpNt7FmAQxgDppaNLa"
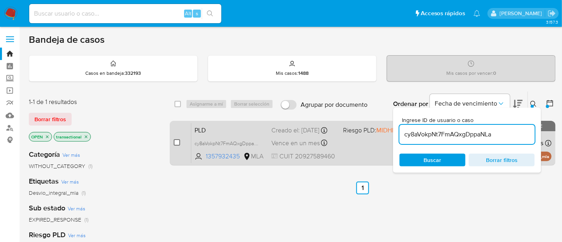
click at [176, 144] on input "checkbox" at bounding box center [177, 142] width 6 height 6
checkbox input "true"
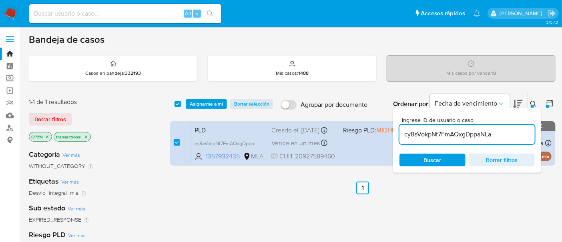
click at [199, 109] on div "select-all-cases-checkbox Asignarme a mí Borrar selección Agrupar por documento…" at bounding box center [363, 104] width 386 height 25
click at [202, 105] on span "Asignarme a mí" at bounding box center [206, 104] width 33 height 8
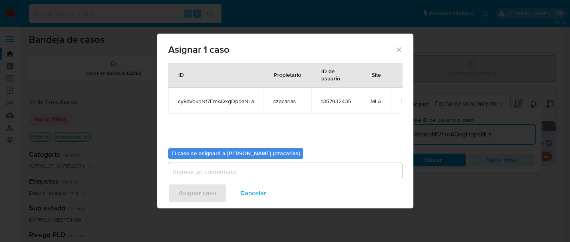
scroll to position [41, 0]
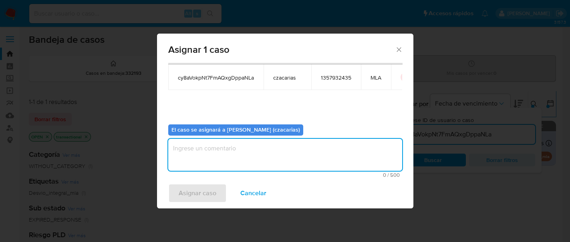
click at [246, 162] on textarea "assign-modal" at bounding box center [285, 155] width 234 height 32
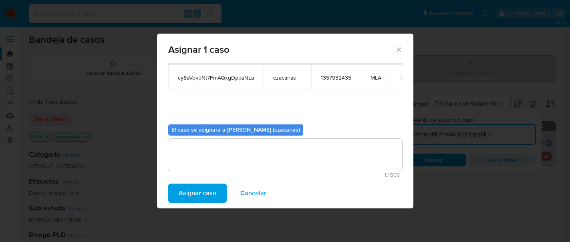
click at [201, 185] on span "Asignar caso" at bounding box center [198, 194] width 38 height 18
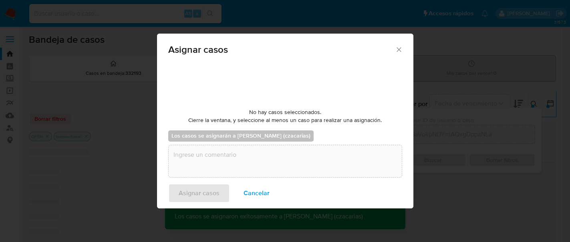
checkbox input "false"
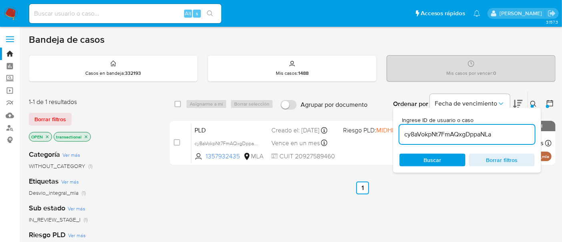
click at [457, 133] on input "cy8aVokpNt7FmAQxgDppaNLa" at bounding box center [467, 134] width 135 height 10
paste input "UCgdAEXw52QwpNrxbTKbNL0H"
type input "UCgdAEXw52QwpNrxbTKbNL0H"
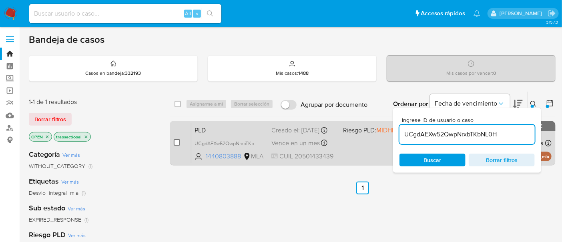
click at [175, 143] on input "checkbox" at bounding box center [177, 142] width 6 height 6
checkbox input "true"
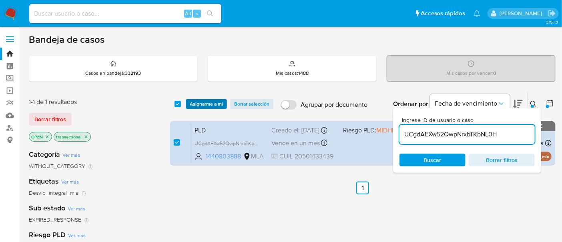
click at [198, 108] on span "Asignarme a mí" at bounding box center [206, 104] width 33 height 8
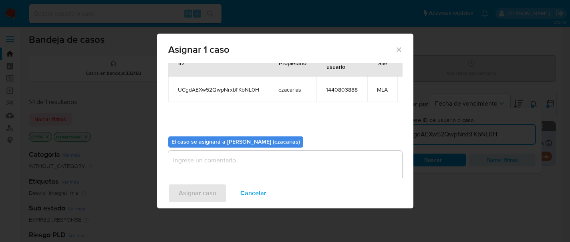
scroll to position [48, 0]
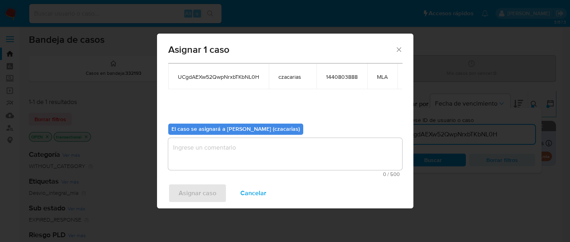
click at [267, 156] on textarea "assign-modal" at bounding box center [285, 154] width 234 height 32
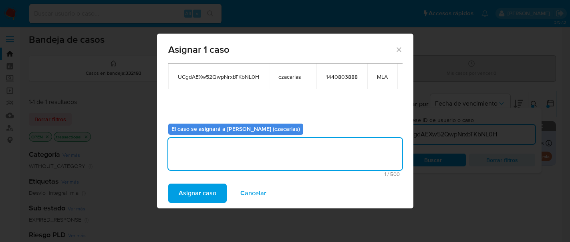
click at [187, 202] on span "Asignar caso" at bounding box center [198, 194] width 38 height 18
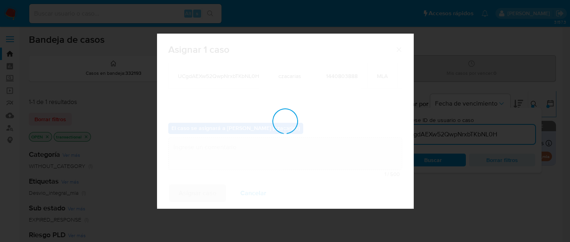
checkbox input "false"
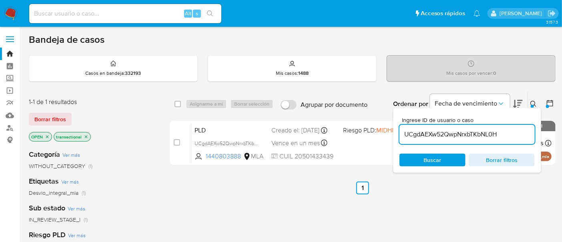
click at [470, 135] on input "UCgdAEXw52QwpNrxbTKbNL0H" at bounding box center [467, 134] width 135 height 10
paste input "tFEmFYrZt63rkgS9vxSQmnIz"
type input "tFEmFYrZt63rkgS9vxSQmnIz"
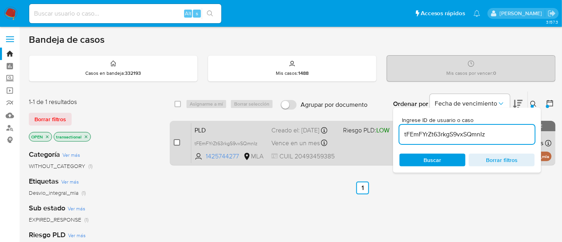
click at [177, 143] on input "checkbox" at bounding box center [177, 142] width 6 height 6
checkbox input "true"
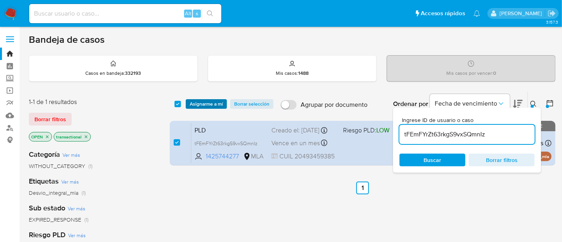
click at [195, 104] on span "Asignarme a mí" at bounding box center [206, 104] width 33 height 8
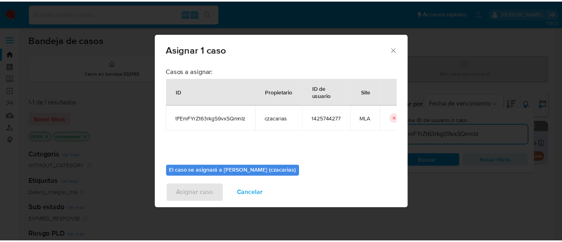
scroll to position [41, 0]
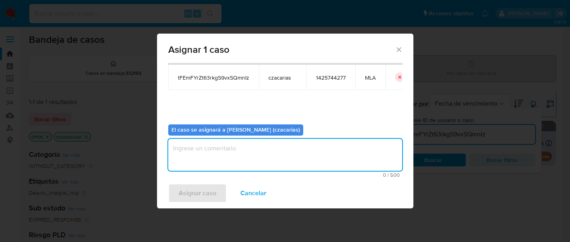
click at [286, 161] on textarea "assign-modal" at bounding box center [285, 155] width 234 height 32
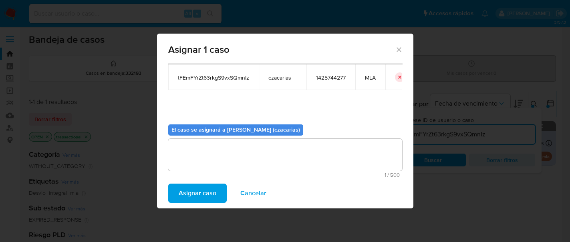
click at [172, 196] on button "Asignar caso" at bounding box center [197, 193] width 58 height 19
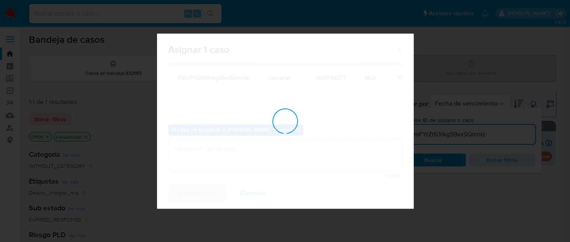
checkbox input "false"
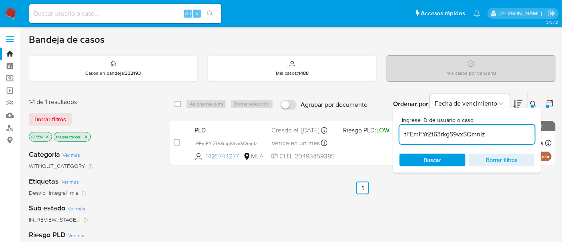
click at [116, 14] on input at bounding box center [125, 13] width 192 height 10
paste input "pG02isRU4x77W7KONq4qrgRd"
type input "pG02isRU4x77W7KONq4qrgRd"
click at [217, 14] on button "search-icon" at bounding box center [210, 13] width 16 height 11
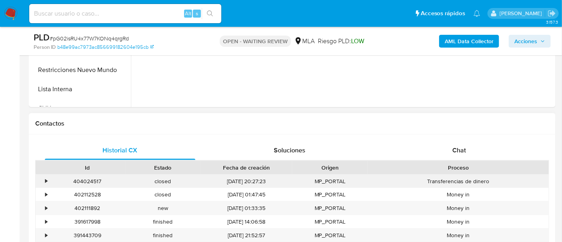
scroll to position [350, 0]
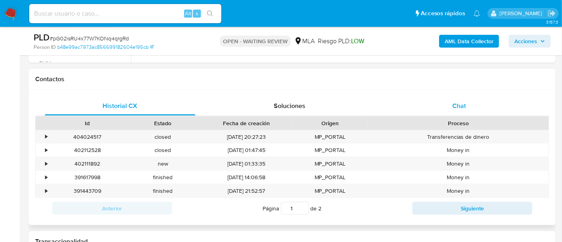
click at [473, 103] on div "Chat" at bounding box center [459, 106] width 151 height 19
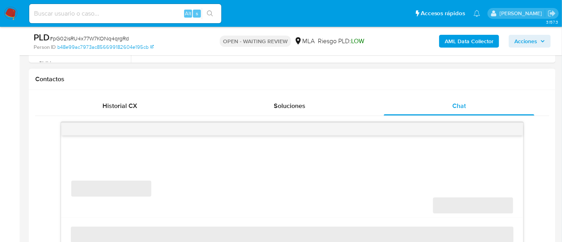
select select "10"
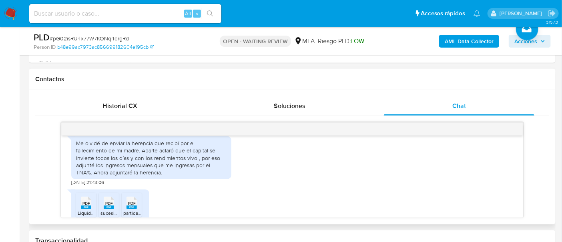
scroll to position [820, 0]
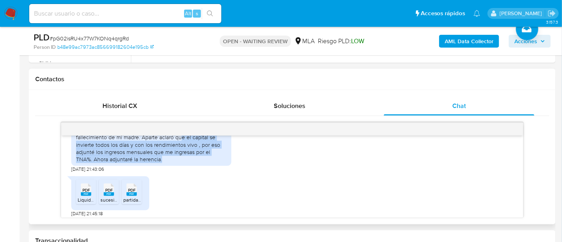
drag, startPoint x: 151, startPoint y: 153, endPoint x: 216, endPoint y: 172, distance: 68.3
click at [216, 163] on div "Me olvidé de enviar la herencia que recibí por el fallecimiento de mi madre. Ap…" at bounding box center [151, 145] width 151 height 36
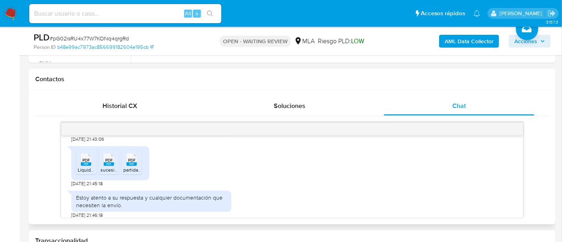
scroll to position [870, 0]
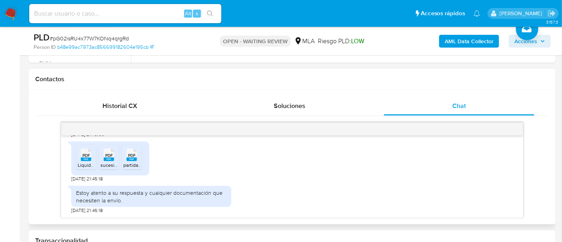
click at [114, 156] on div "PDF PDF" at bounding box center [109, 155] width 17 height 16
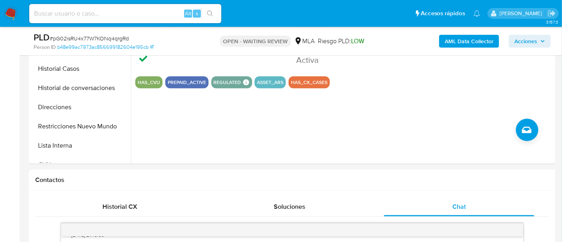
scroll to position [150, 0]
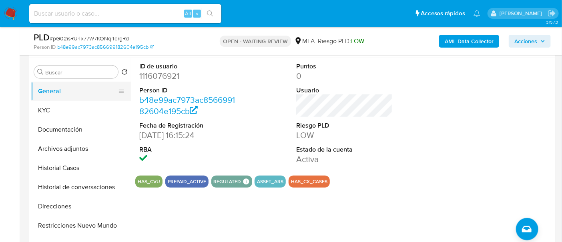
click at [58, 99] on button "General" at bounding box center [78, 91] width 94 height 19
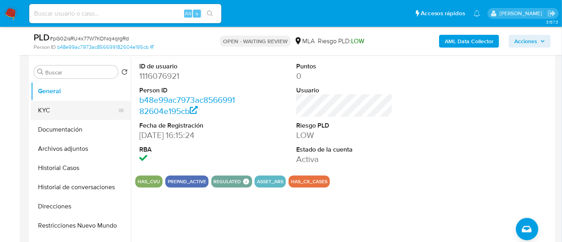
click at [60, 106] on button "KYC" at bounding box center [78, 110] width 94 height 19
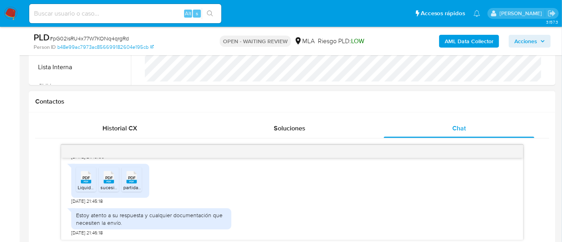
scroll to position [350, 0]
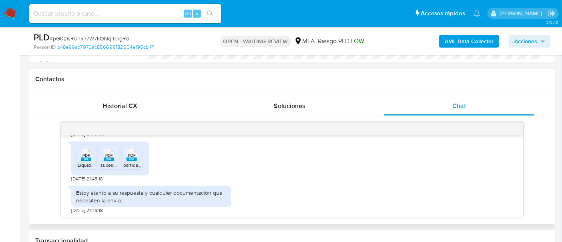
click at [83, 156] on span "PDF" at bounding box center [86, 155] width 8 height 5
click at [134, 161] on icon "PDF" at bounding box center [132, 155] width 10 height 14
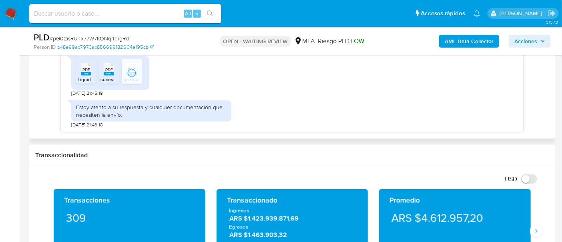
scroll to position [450, 0]
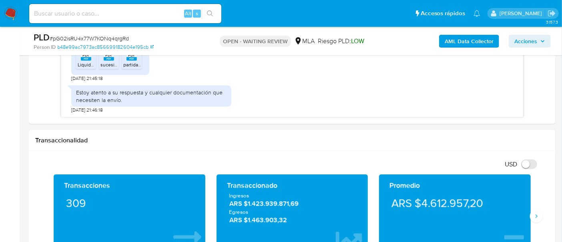
click at [12, 14] on img at bounding box center [11, 14] width 14 height 14
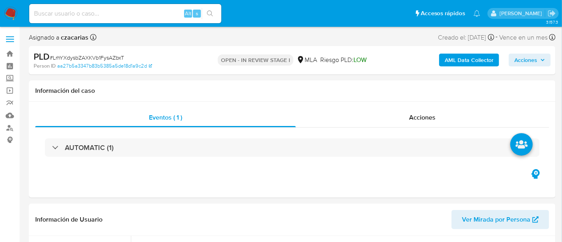
select select "10"
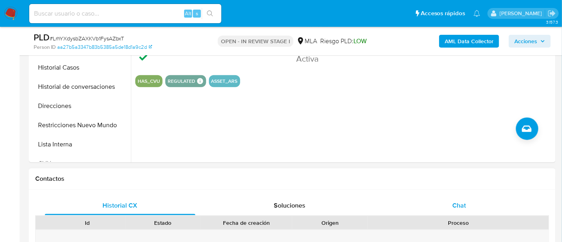
click at [483, 210] on div "Chat" at bounding box center [459, 205] width 151 height 19
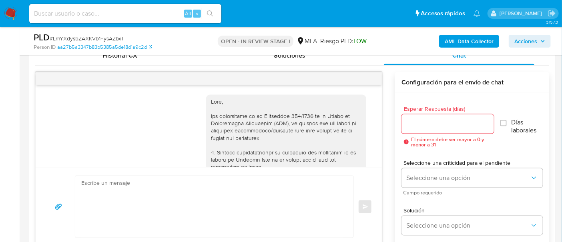
scroll to position [548, 0]
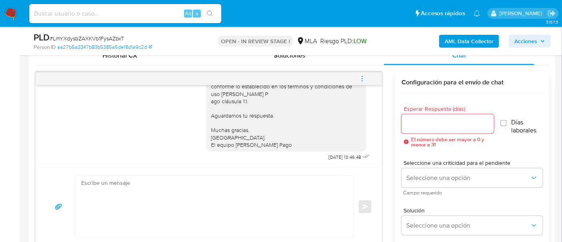
click at [366, 78] on button "menu-action" at bounding box center [362, 78] width 26 height 19
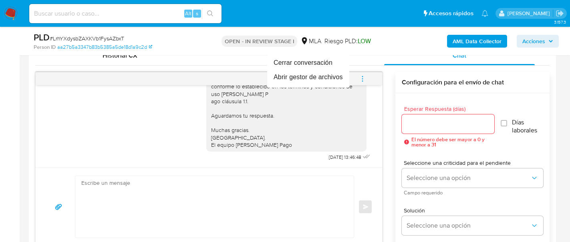
click at [0, 114] on div at bounding box center [285, 121] width 570 height 242
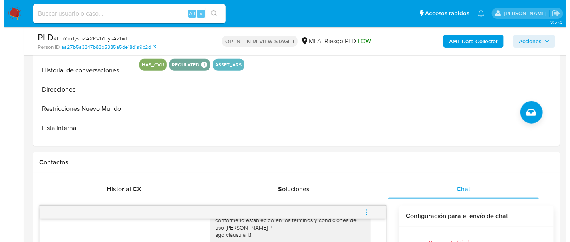
scroll to position [100, 0]
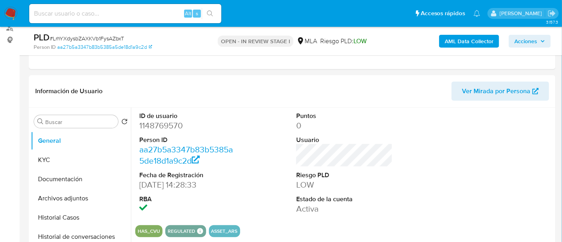
click at [493, 47] on b "AML Data Collector" at bounding box center [469, 41] width 49 height 13
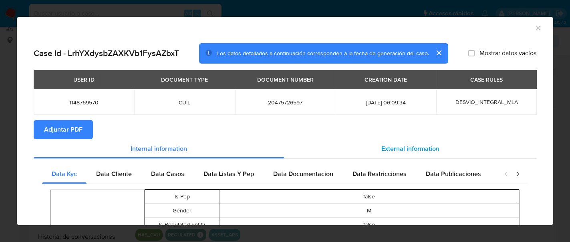
click at [399, 149] on span "External information" at bounding box center [410, 148] width 58 height 9
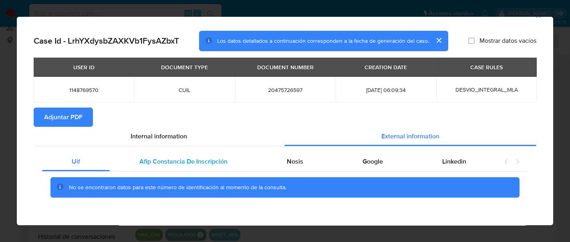
drag, startPoint x: 183, startPoint y: 155, endPoint x: 185, endPoint y: 161, distance: 5.8
click at [183, 155] on div "Afip Constancia De Inscripción" at bounding box center [183, 161] width 147 height 19
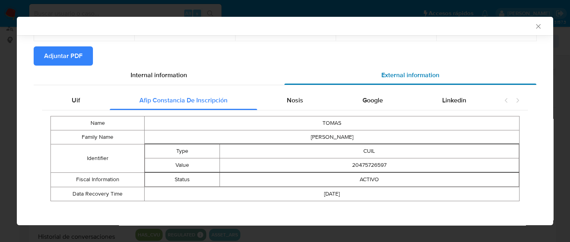
scroll to position [76, 0]
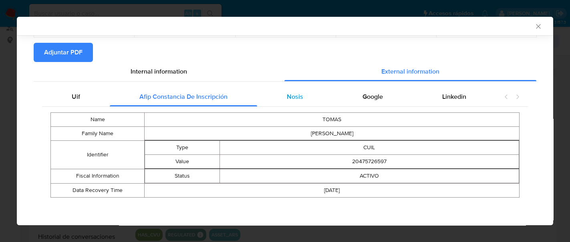
click at [295, 97] on span "Nosis" at bounding box center [295, 96] width 16 height 9
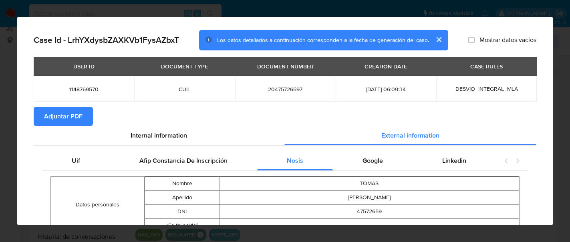
scroll to position [0, 0]
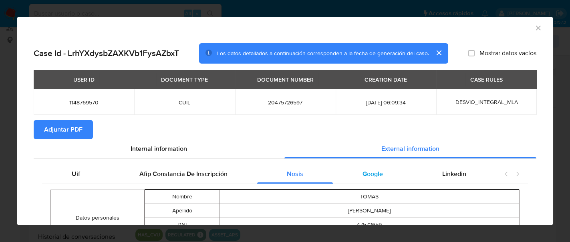
click at [371, 174] on span "Google" at bounding box center [372, 173] width 20 height 9
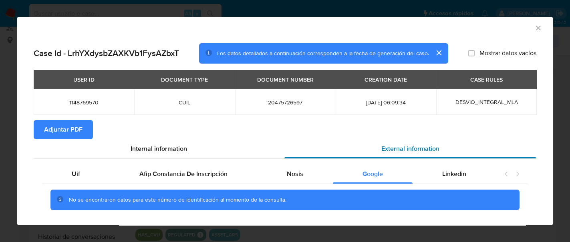
scroll to position [12, 0]
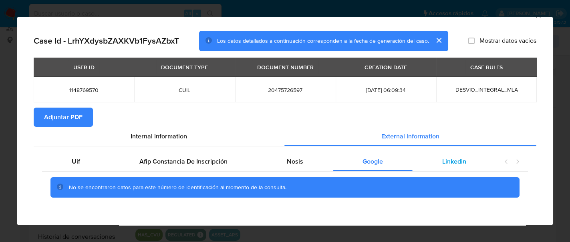
click at [449, 160] on span "Linkedin" at bounding box center [454, 161] width 24 height 9
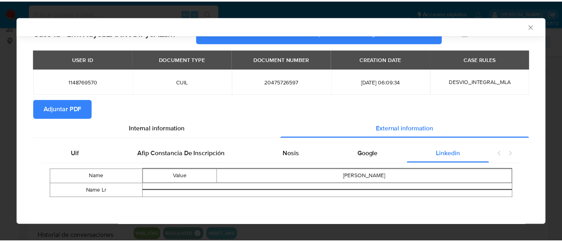
scroll to position [19, 0]
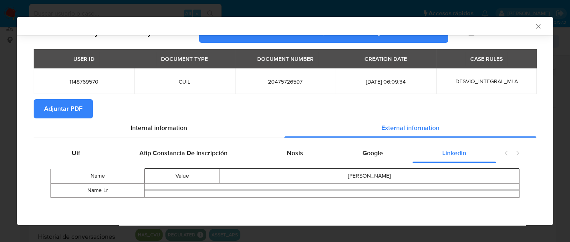
click at [74, 106] on span "Adjuntar PDF" at bounding box center [63, 109] width 38 height 18
click at [534, 28] on icon "Cerrar ventana" at bounding box center [538, 26] width 8 height 8
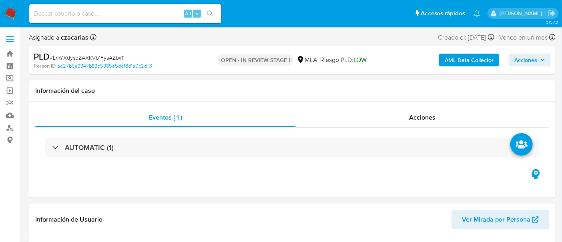
select select "10"
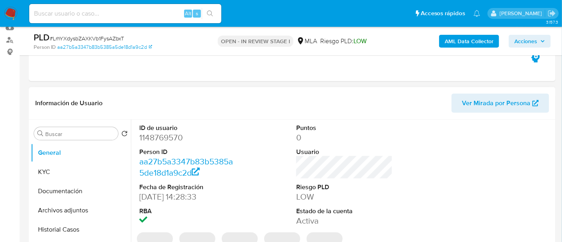
scroll to position [100, 0]
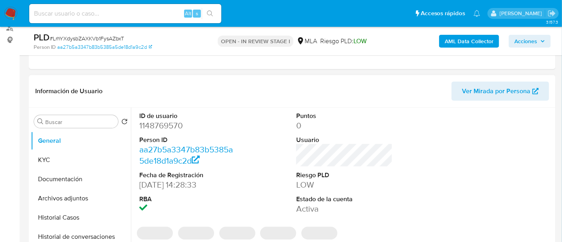
click at [155, 128] on dd "1148769570" at bounding box center [187, 125] width 97 height 11
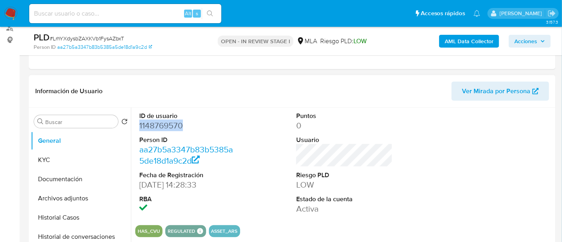
click at [155, 128] on dd "1148769570" at bounding box center [187, 125] width 97 height 11
copy dd "1148769570"
click at [147, 125] on dd "1148769570" at bounding box center [187, 125] width 97 height 11
click at [155, 119] on dt "ID de usuario" at bounding box center [187, 116] width 97 height 9
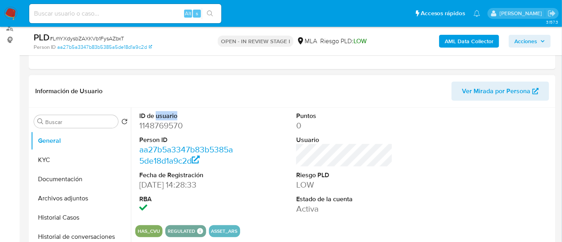
click at [155, 119] on dt "ID de usuario" at bounding box center [187, 116] width 97 height 9
click at [165, 129] on dd "1148769570" at bounding box center [187, 125] width 97 height 11
copy dd "1148769570"
click at [173, 126] on dd "1148769570" at bounding box center [187, 125] width 97 height 11
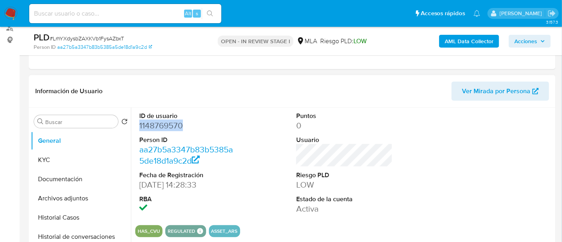
click at [173, 126] on dd "1148769570" at bounding box center [187, 125] width 97 height 11
copy dd "1148769570"
click at [172, 130] on dd "1148769570" at bounding box center [187, 125] width 97 height 11
drag, startPoint x: 72, startPoint y: 153, endPoint x: 80, endPoint y: 157, distance: 8.4
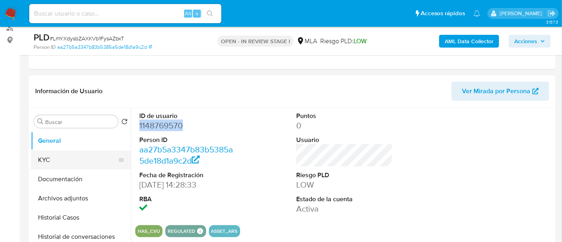
click at [74, 154] on button "KYC" at bounding box center [78, 160] width 94 height 19
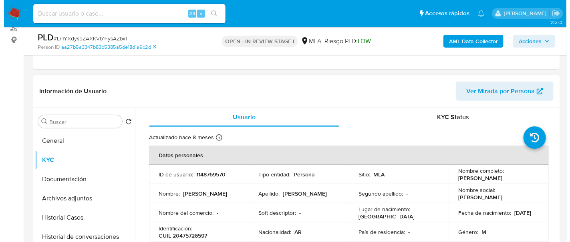
scroll to position [50, 0]
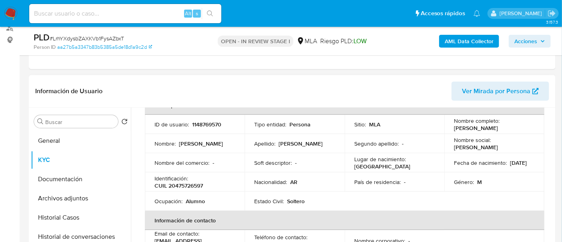
click at [195, 184] on p "CUIL 20475726597" at bounding box center [179, 185] width 48 height 7
copy p "20475726597"
click at [461, 42] on b "AML Data Collector" at bounding box center [469, 41] width 49 height 13
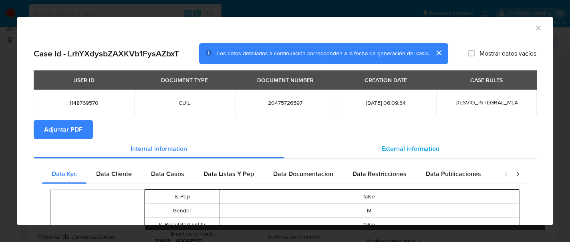
click at [390, 145] on span "External information" at bounding box center [410, 148] width 58 height 9
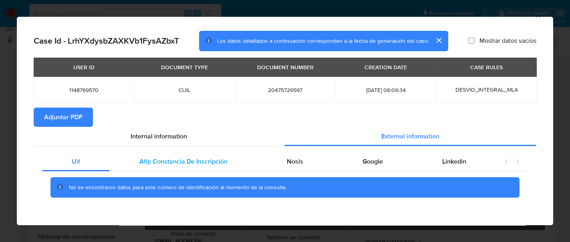
click at [183, 162] on span "Afip Constancia De Inscripción" at bounding box center [183, 161] width 88 height 9
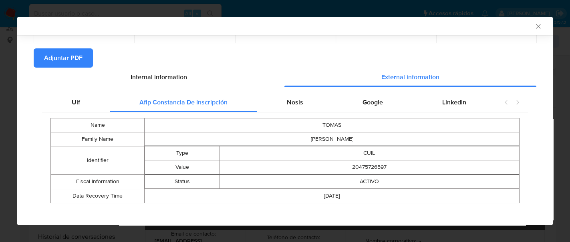
scroll to position [76, 0]
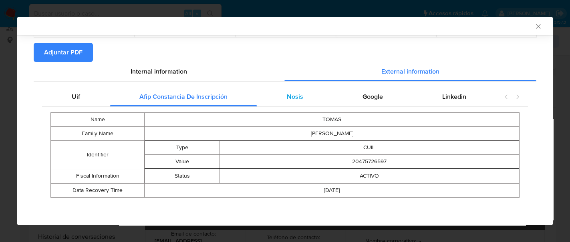
click at [277, 105] on div "Nosis" at bounding box center [295, 96] width 76 height 19
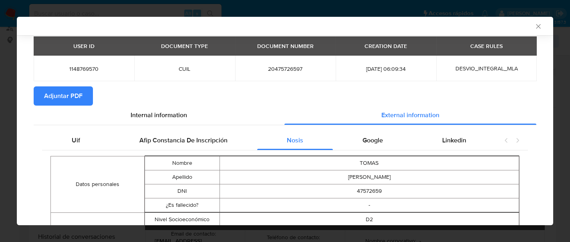
click at [366, 140] on span "Google" at bounding box center [372, 140] width 20 height 9
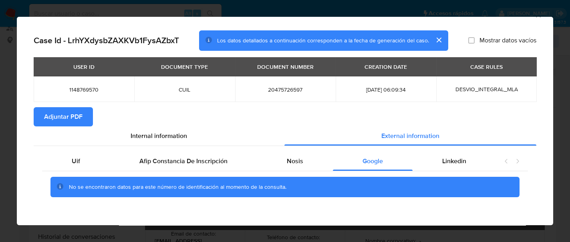
scroll to position [12, 0]
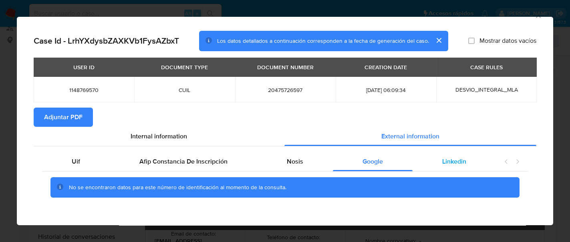
click at [459, 163] on div "Linkedin" at bounding box center [453, 161] width 83 height 19
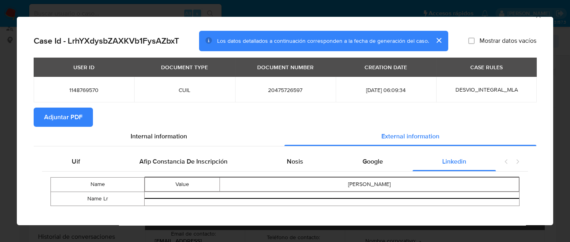
click at [63, 117] on span "Adjuntar PDF" at bounding box center [63, 118] width 38 height 18
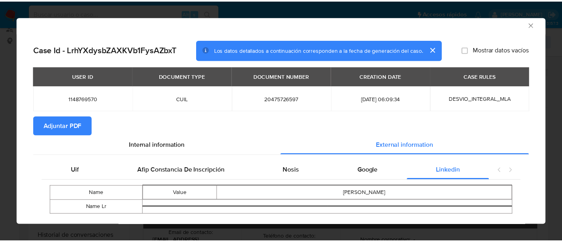
scroll to position [0, 0]
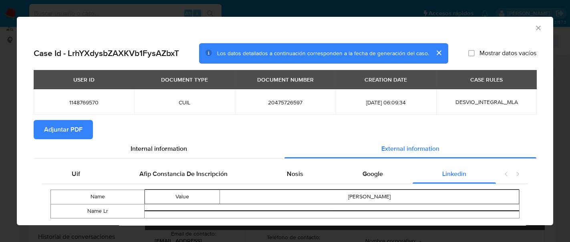
click at [534, 29] on icon "Cerrar ventana" at bounding box center [538, 28] width 8 height 8
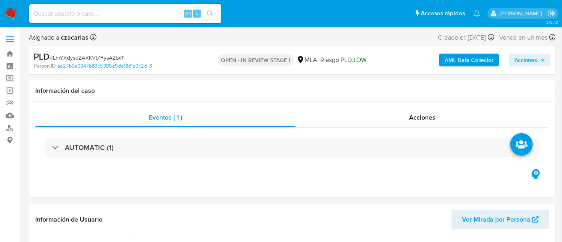
select select "10"
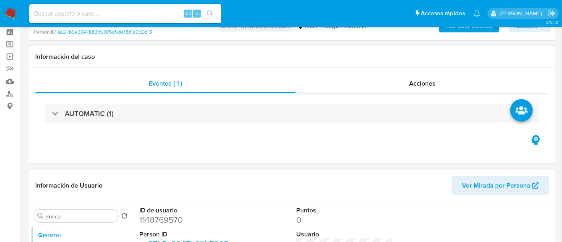
scroll to position [100, 0]
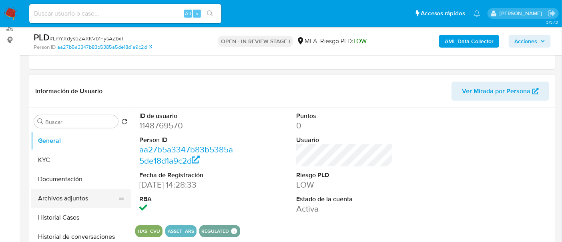
click at [72, 207] on ul "General KYC Documentación Archivos adjuntos Historial Casos Historial de conver…" at bounding box center [81, 221] width 100 height 181
click at [72, 205] on button "Archivos adjuntos" at bounding box center [78, 198] width 94 height 19
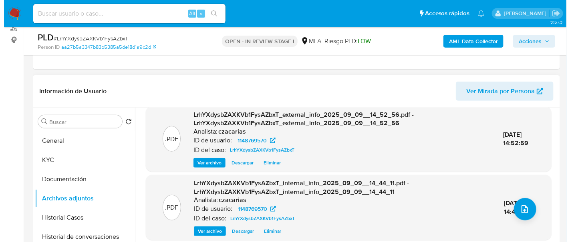
scroll to position [79, 0]
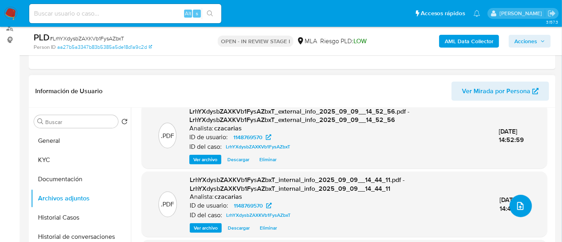
click at [516, 201] on icon "upload-file" at bounding box center [521, 206] width 10 height 10
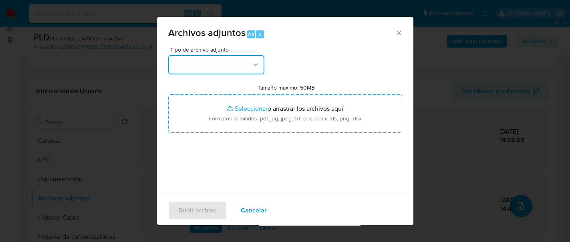
click at [234, 60] on button "button" at bounding box center [216, 64] width 96 height 19
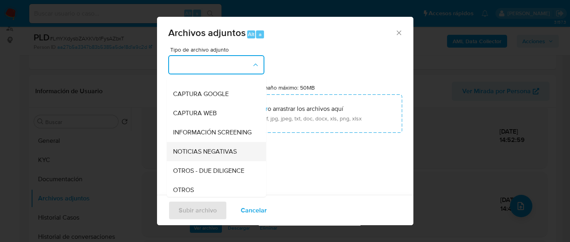
scroll to position [100, 0]
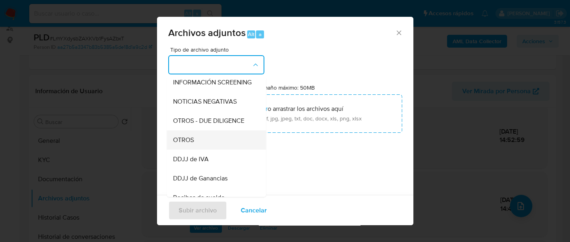
click at [181, 150] on div "OTROS" at bounding box center [214, 140] width 82 height 19
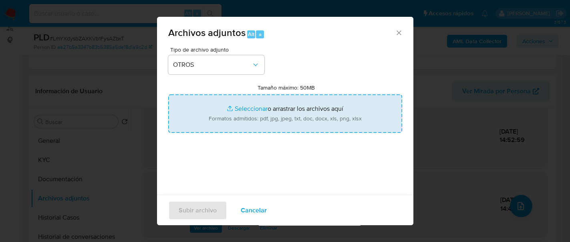
type input "C:\fakepath\Movimientos-1148769570.xlsx"
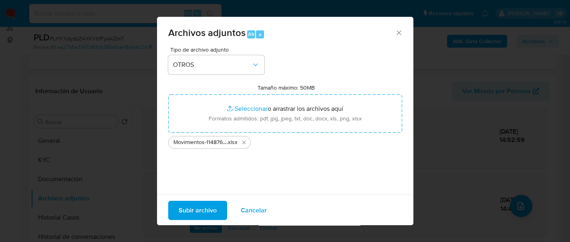
click at [207, 203] on span "Subir archivo" at bounding box center [198, 210] width 38 height 18
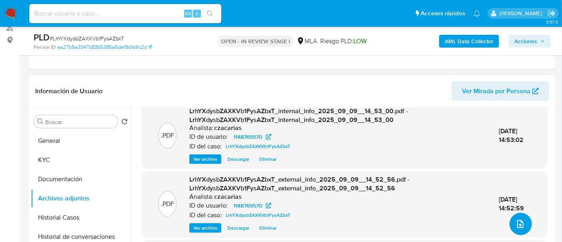
scroll to position [61, 0]
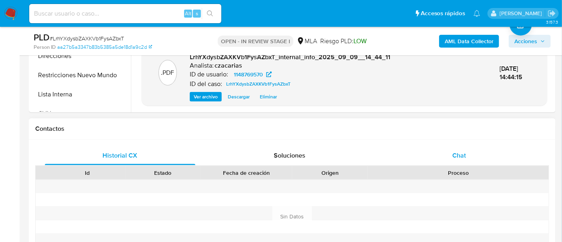
drag, startPoint x: 471, startPoint y: 155, endPoint x: 452, endPoint y: 153, distance: 19.0
click at [471, 155] on div "Chat" at bounding box center [459, 155] width 151 height 19
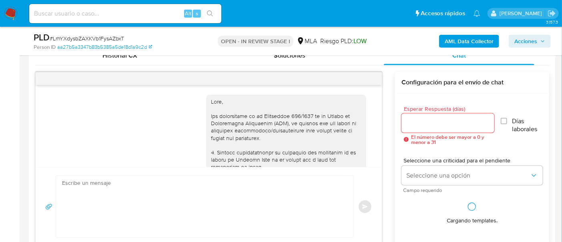
scroll to position [548, 0]
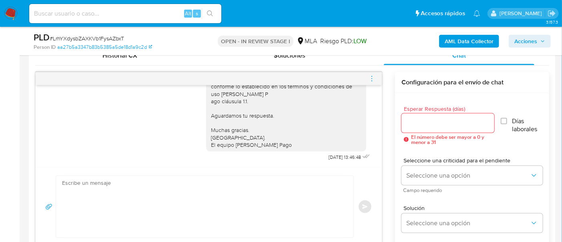
click at [373, 75] on icon "menu-action" at bounding box center [371, 78] width 7 height 7
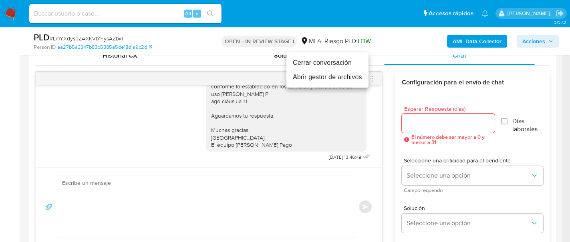
click at [328, 64] on li "Cerrar conversación" at bounding box center [327, 63] width 82 height 14
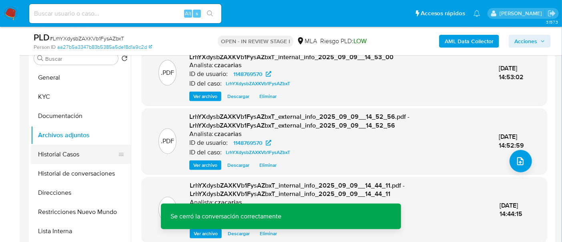
scroll to position [150, 0]
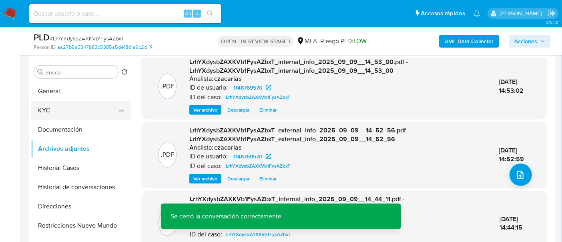
click at [66, 111] on button "KYC" at bounding box center [78, 110] width 94 height 19
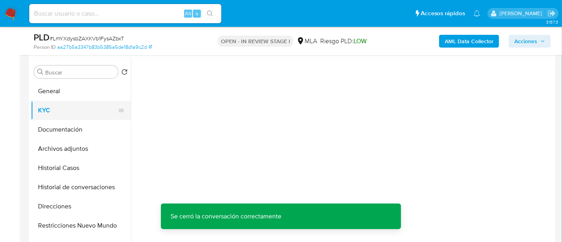
scroll to position [0, 0]
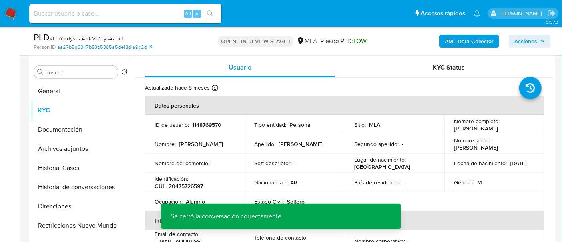
click at [195, 184] on p "CUIL 20475726597" at bounding box center [179, 186] width 48 height 7
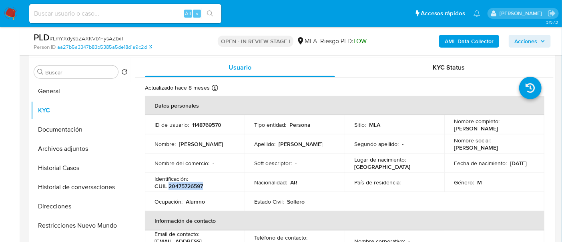
copy p "20475726597"
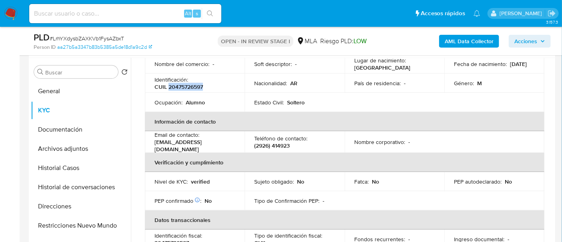
scroll to position [100, 0]
drag, startPoint x: 154, startPoint y: 143, endPoint x: 222, endPoint y: 144, distance: 68.1
click at [222, 144] on td "Email de contacto : tomyniemela@gmail.com" at bounding box center [195, 142] width 100 height 22
copy p "tomyniemela@gmail.com"
click at [282, 144] on p "(2926) 414923" at bounding box center [272, 144] width 36 height 7
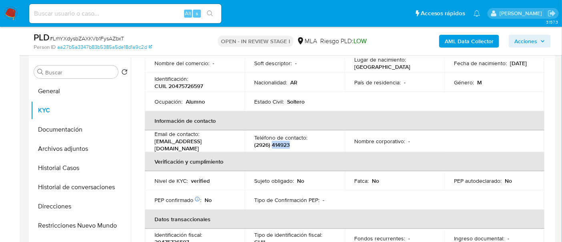
click at [282, 144] on p "(2926) 414923" at bounding box center [272, 144] width 36 height 7
copy p "414923"
click at [261, 142] on p "(2926) 414923" at bounding box center [272, 144] width 36 height 7
copy p "2926"
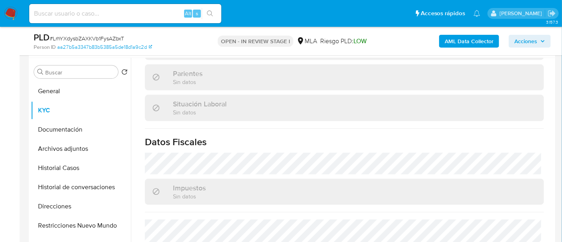
scroll to position [428, 0]
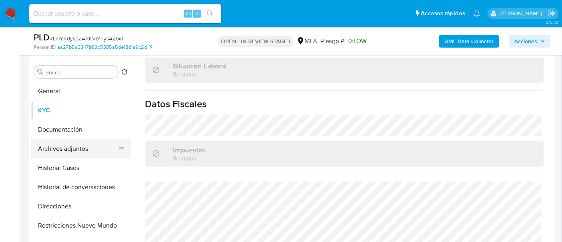
click at [84, 154] on button "Archivos adjuntos" at bounding box center [78, 148] width 94 height 19
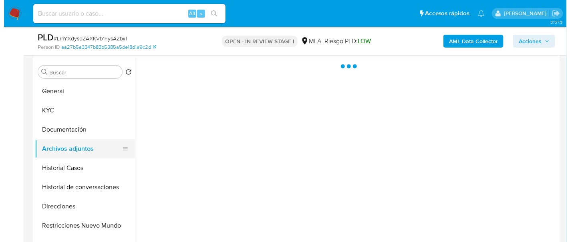
scroll to position [0, 0]
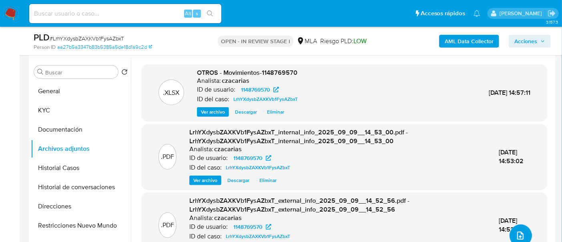
click at [521, 235] on icon "upload-file" at bounding box center [521, 236] width 10 height 10
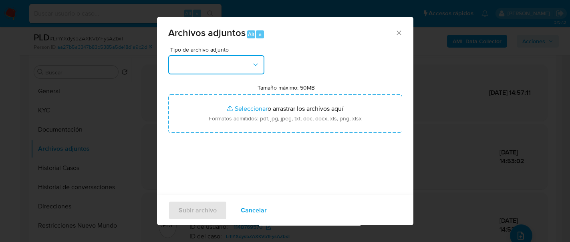
click at [241, 66] on button "button" at bounding box center [216, 64] width 96 height 19
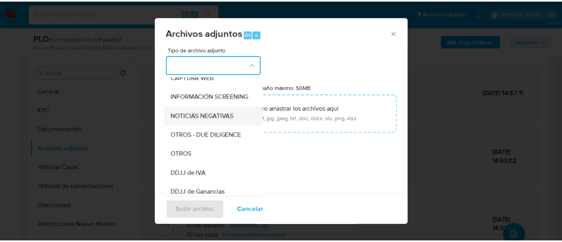
scroll to position [100, 0]
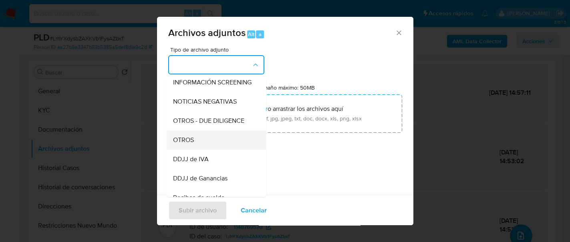
click at [201, 150] on div "OTROS" at bounding box center [214, 140] width 82 height 19
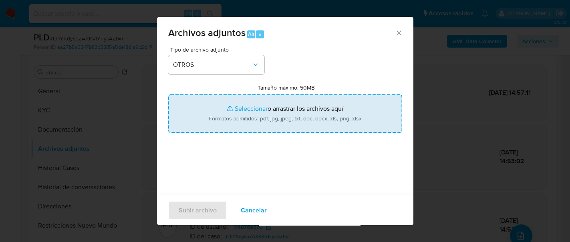
type input "C:\fakepath\Caselog LrhYXdysbZAXKVb1FysAZbxT_2025_07_18_16_13_27.docx"
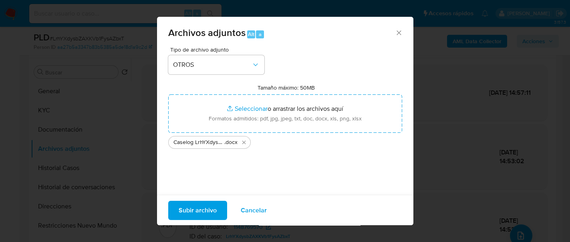
click at [197, 210] on span "Subir archivo" at bounding box center [198, 210] width 38 height 18
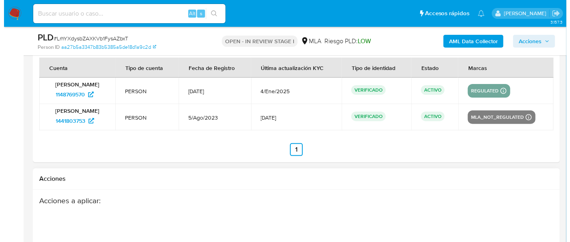
scroll to position [1435, 0]
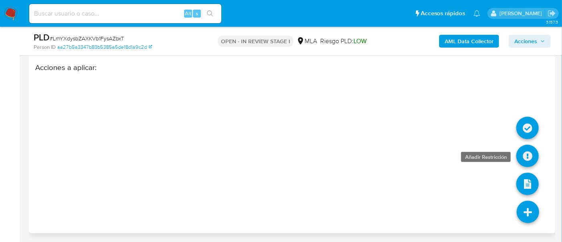
click at [532, 159] on icon at bounding box center [528, 156] width 22 height 22
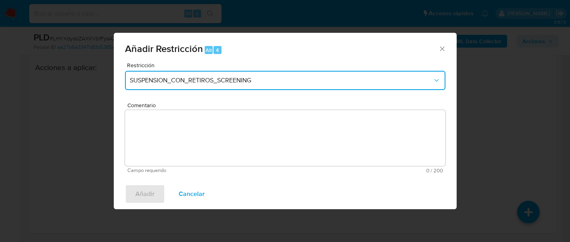
click at [330, 82] on span "SUSPENSION_CON_RETIROS_SCREENING" at bounding box center [281, 80] width 303 height 8
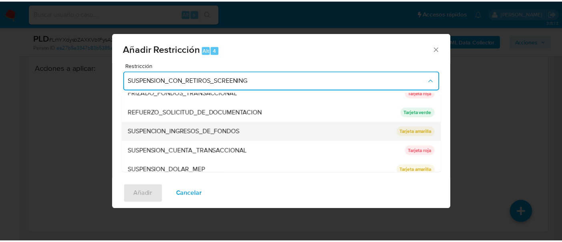
scroll to position [169, 0]
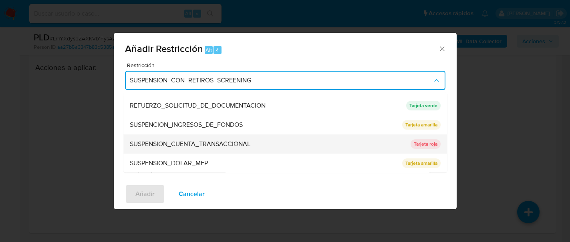
click at [239, 143] on span "SUSPENSION_CUENTA_TRANSACCIONAL" at bounding box center [190, 144] width 121 height 8
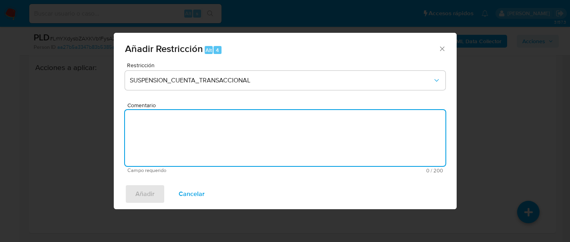
click at [238, 163] on textarea "Comentario" at bounding box center [285, 138] width 320 height 56
type textarea "AML"
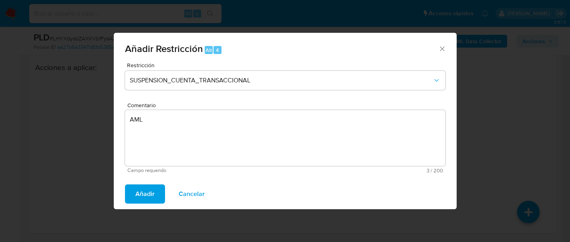
click at [152, 191] on span "Añadir" at bounding box center [144, 194] width 19 height 18
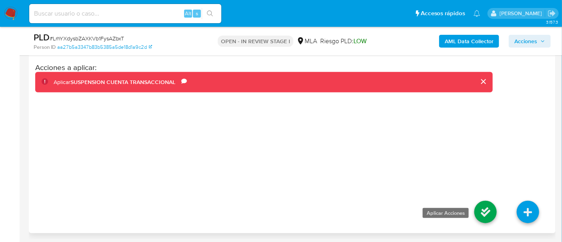
click at [487, 211] on icon at bounding box center [486, 212] width 22 height 22
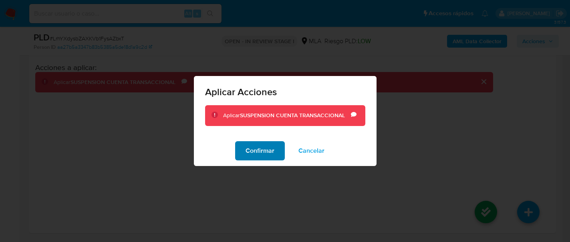
click at [263, 153] on span "Confirmar" at bounding box center [259, 151] width 29 height 18
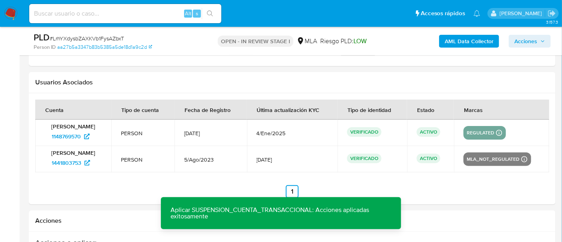
scroll to position [1184, 0]
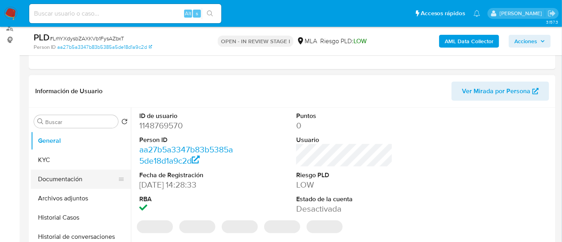
select select "10"
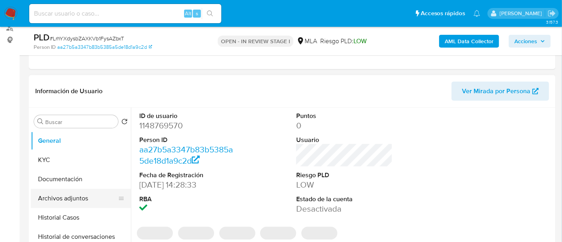
click at [78, 199] on button "Archivos adjuntos" at bounding box center [78, 198] width 94 height 19
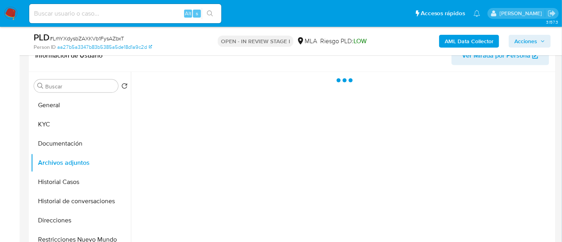
scroll to position [150, 0]
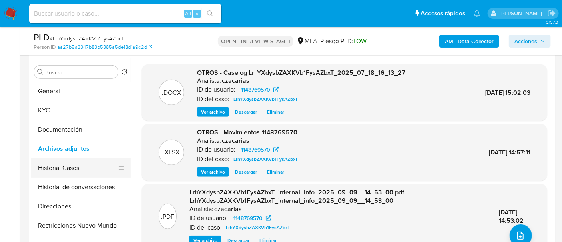
click at [88, 170] on button "Historial Casos" at bounding box center [78, 168] width 94 height 19
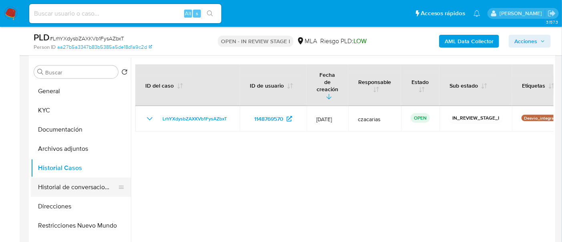
click at [81, 189] on button "Historial de conversaciones" at bounding box center [78, 187] width 94 height 19
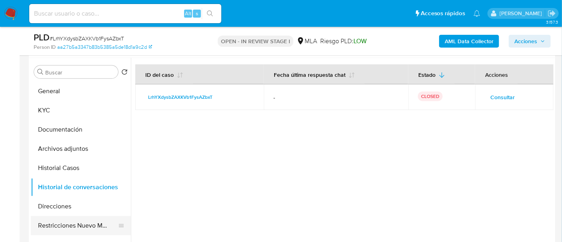
click at [96, 223] on button "Restricciones Nuevo Mundo" at bounding box center [78, 225] width 94 height 19
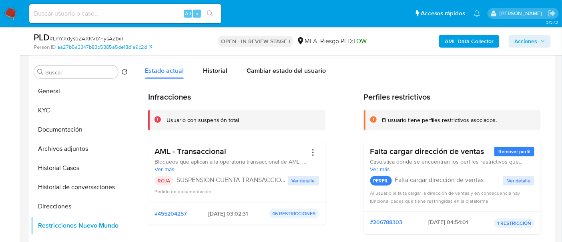
click at [531, 38] on span "Acciones" at bounding box center [526, 41] width 23 height 13
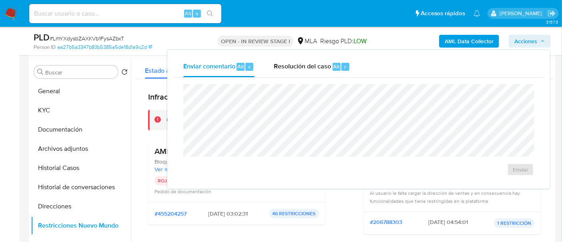
drag, startPoint x: 317, startPoint y: 70, endPoint x: 316, endPoint y: 79, distance: 9.7
click at [317, 69] on span "Resolución del caso" at bounding box center [302, 66] width 57 height 9
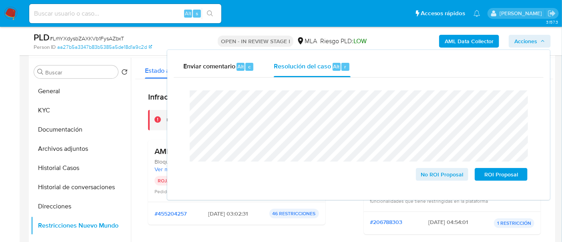
click at [80, 39] on span "# LrhYXdysbZAXKVb1FysAZbxT" at bounding box center [87, 38] width 74 height 8
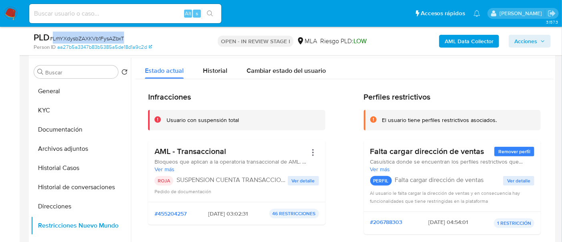
click at [80, 39] on span "# LrhYXdysbZAXKVb1FysAZbxT" at bounding box center [87, 38] width 74 height 8
copy span "LrhYXdysbZAXKVb1FysAZbxT"
click at [524, 38] on span "Acciones" at bounding box center [526, 41] width 23 height 13
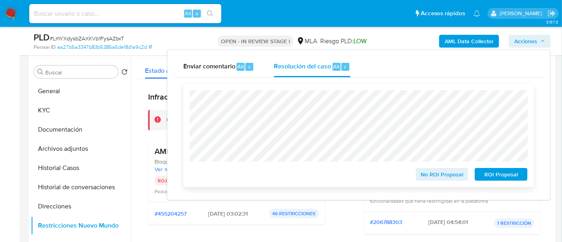
click at [487, 169] on div "ROI Proposal" at bounding box center [500, 173] width 56 height 16
click at [489, 172] on span "ROI Proposal" at bounding box center [502, 174] width 42 height 11
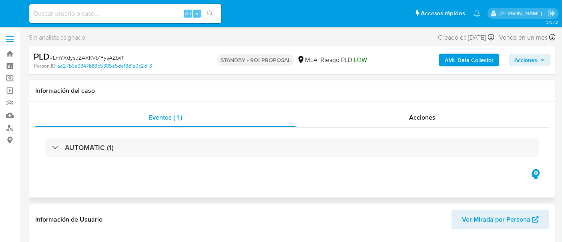
select select "10"
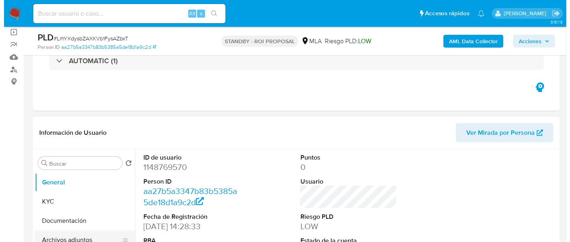
scroll to position [150, 0]
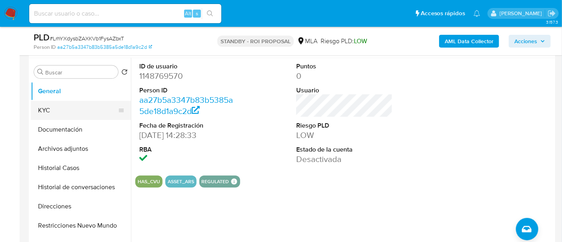
click at [53, 108] on button "KYC" at bounding box center [78, 110] width 94 height 19
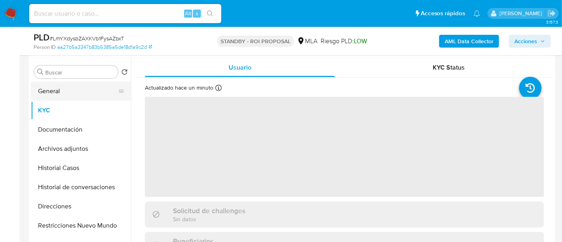
click at [71, 84] on button "General" at bounding box center [78, 91] width 94 height 19
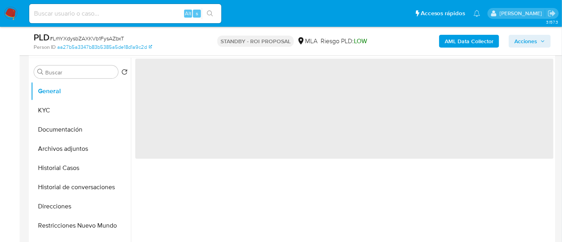
click at [162, 78] on span "‌" at bounding box center [344, 109] width 418 height 100
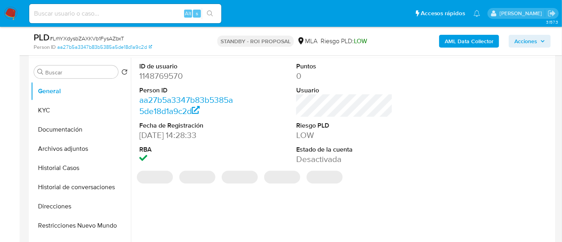
click at [162, 77] on dd "1148769570" at bounding box center [187, 75] width 97 height 11
copy dd "1148769570"
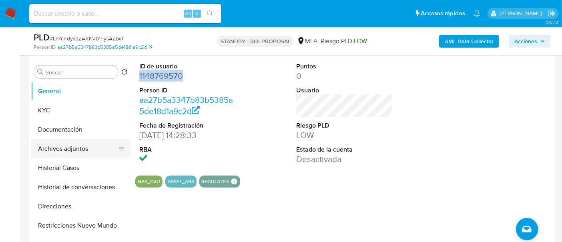
click at [66, 146] on button "Archivos adjuntos" at bounding box center [78, 148] width 94 height 19
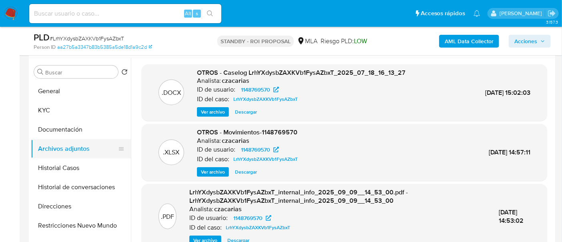
click at [125, 149] on button "Archivos adjuntos" at bounding box center [78, 148] width 94 height 19
click at [207, 108] on span "Ver archivo" at bounding box center [213, 112] width 24 height 8
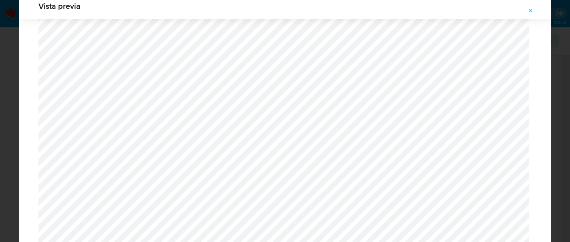
scroll to position [835, 0]
click at [533, 8] on icon "Attachment preview" at bounding box center [530, 11] width 6 height 6
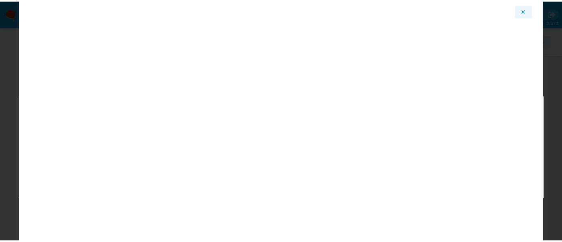
scroll to position [41, 0]
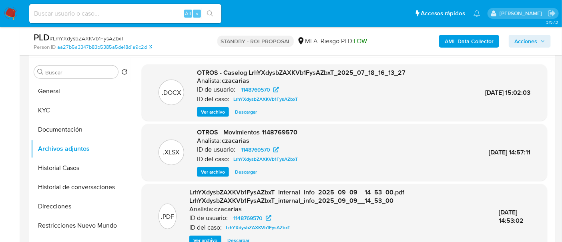
click at [15, 16] on img at bounding box center [11, 14] width 14 height 14
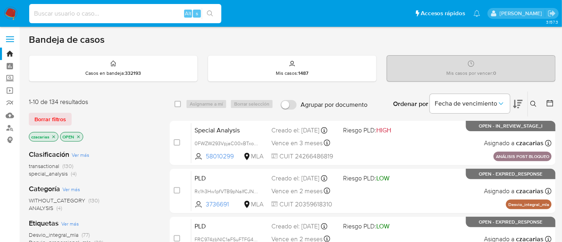
click at [165, 16] on input at bounding box center [125, 13] width 192 height 10
paste input "deRMXva1gFXuxKpfG2zJodxQ"
type input "deRMXva1gFXuxKpfG2zJodxQ"
click at [210, 12] on icon "search-icon" at bounding box center [210, 13] width 6 height 6
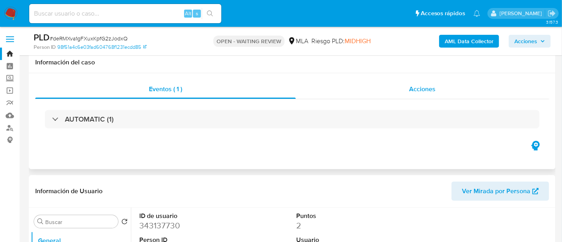
scroll to position [250, 0]
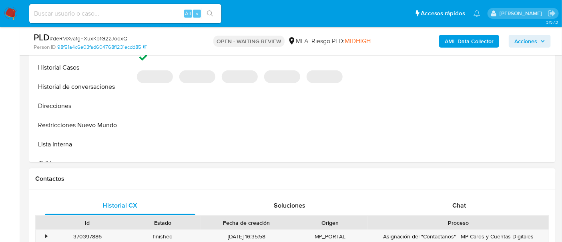
select select "10"
click at [464, 203] on span "Chat" at bounding box center [459, 205] width 14 height 9
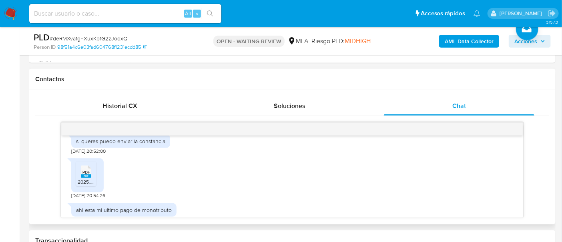
scroll to position [525, 0]
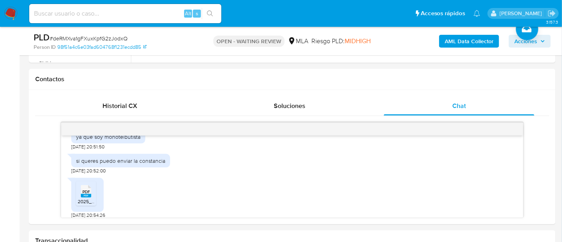
click at [124, 16] on input at bounding box center [125, 13] width 192 height 10
paste input "TInVm0Z8wxcPF2Q6nPNpmbiY"
type input "TInVm0Z8wxcPF2Q6nPNpmbiY"
click at [210, 12] on icon "search-icon" at bounding box center [210, 13] width 6 height 6
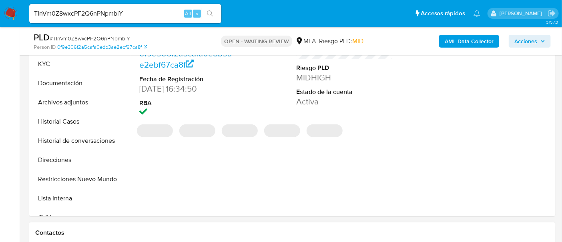
select select "10"
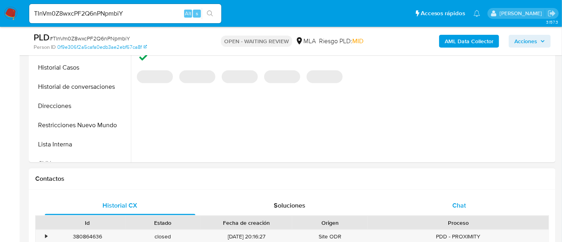
click at [462, 206] on span "Chat" at bounding box center [459, 205] width 14 height 9
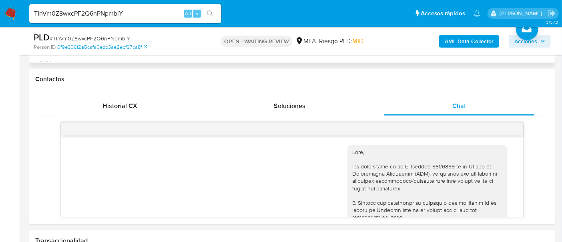
scroll to position [403, 0]
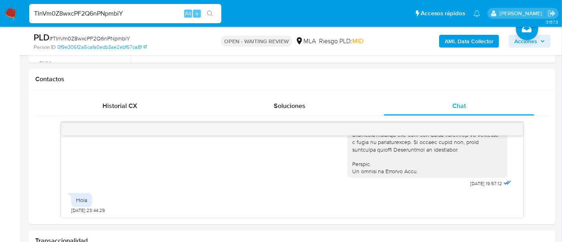
click at [161, 10] on input "TInVm0Z8wxcPF2Q6nPNpmbiY" at bounding box center [125, 13] width 192 height 10
paste input "Dmloz2Sf6UZUZzg3DXvmN76V"
type input "Dmloz2Sf6UZUZzg3DXvmN76V"
click at [211, 16] on icon "search-icon" at bounding box center [210, 13] width 6 height 6
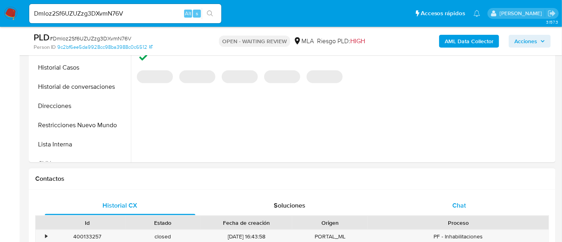
click at [457, 213] on div "Chat" at bounding box center [459, 205] width 151 height 19
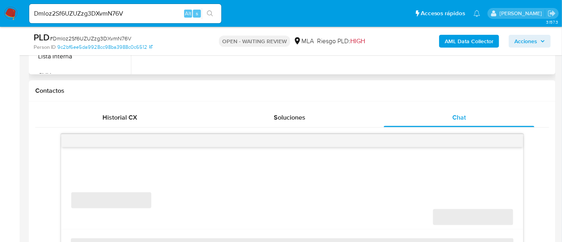
select select "10"
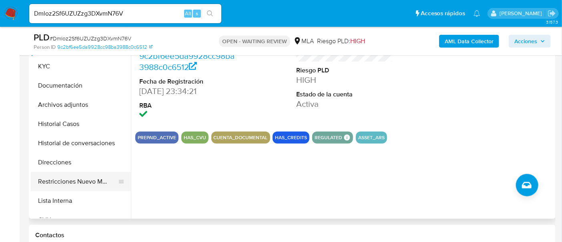
scroll to position [150, 0]
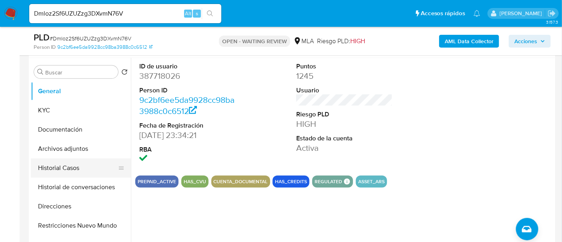
click at [85, 163] on button "Historial Casos" at bounding box center [78, 168] width 94 height 19
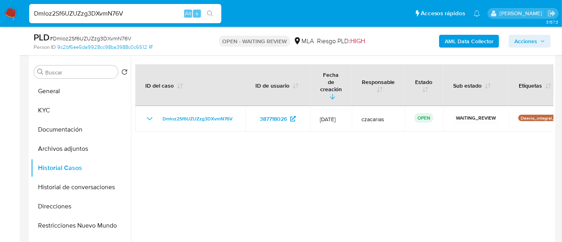
click at [156, 18] on input "Dmloz2Sf6UZUZzg3DXvmN76V" at bounding box center [125, 13] width 192 height 10
paste input "tFEmFYrZt63rkgS9vxSQmnIz"
type input "tFEmFYrZt63rkgS9vxSQmnIz"
click at [211, 11] on icon "search-icon" at bounding box center [210, 13] width 6 height 6
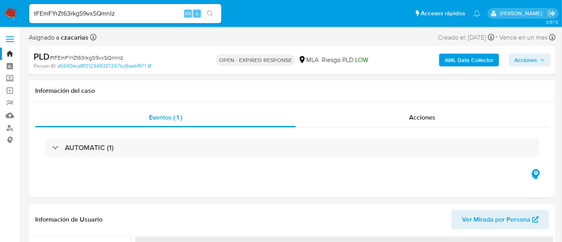
select select "10"
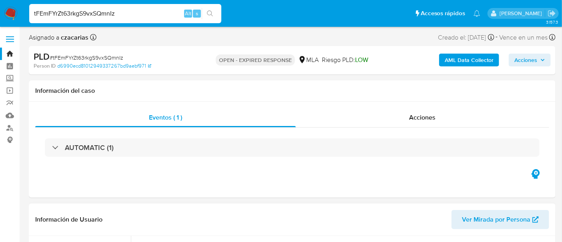
click at [119, 14] on input "tFEmFYrZt63rkgS9vxSQmnIz" at bounding box center [125, 13] width 192 height 10
paste input "UCgdAEXw52QwpNrxbTKbNL0H"
click at [218, 10] on input "UCgdAEXw52QwpNrxbTKbNL0H" at bounding box center [125, 13] width 192 height 10
type input "UCgdAEXw52QwpNrxbTKbNL0H"
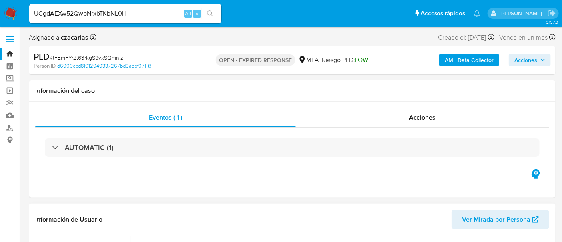
click at [212, 13] on icon "search-icon" at bounding box center [210, 13] width 6 height 6
select select "10"
drag, startPoint x: 141, startPoint y: 1, endPoint x: 144, endPoint y: 10, distance: 9.2
click at [141, 2] on nav "Pausado Ver notificaciones UCgdAEXw52QwpNrxbTKbNL0H Alt s Accesos rápidos Presi…" at bounding box center [281, 13] width 562 height 27
click at [147, 18] on input "UCgdAEXw52QwpNrxbTKbNL0H" at bounding box center [125, 13] width 192 height 10
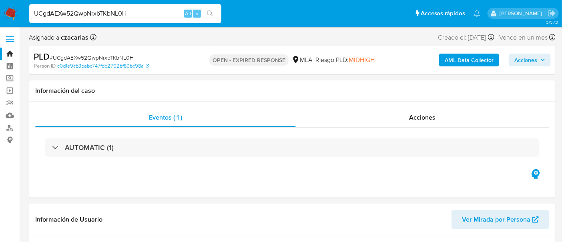
click at [147, 18] on input "UCgdAEXw52QwpNrxbTKbNL0H" at bounding box center [125, 13] width 192 height 10
paste input "i1TZekMrpFZZguHSg1RECouF"
type input "i1TZekMrpFZZguHSg1RECouF"
click at [214, 17] on button "search-icon" at bounding box center [210, 13] width 16 height 11
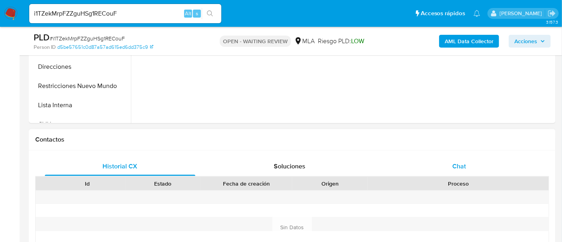
scroll to position [300, 0]
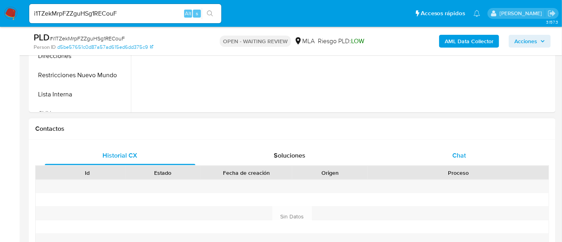
select select "10"
click at [452, 157] on span "Chat" at bounding box center [459, 155] width 14 height 9
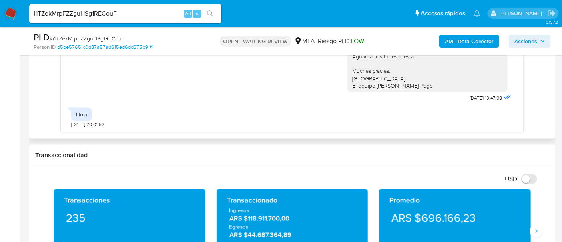
scroll to position [450, 0]
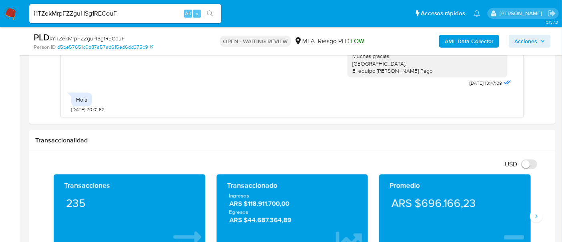
click at [150, 22] on div "i1TZekMrpFZZguHSg1RECouF Alt s" at bounding box center [125, 13] width 192 height 19
click at [151, 19] on div "i1TZekMrpFZZguHSg1RECouF Alt s" at bounding box center [125, 13] width 192 height 19
click at [151, 15] on input "i1TZekMrpFZZguHSg1RECouF" at bounding box center [125, 13] width 192 height 10
paste input "cy8aVokpNt7FmAQxgDppaNLa"
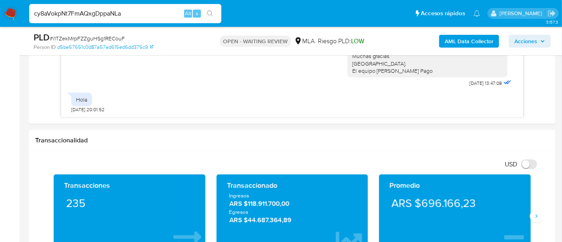
type input "cy8aVokpNt7FmAQxgDppaNLa"
click at [210, 11] on icon "search-icon" at bounding box center [210, 13] width 6 height 6
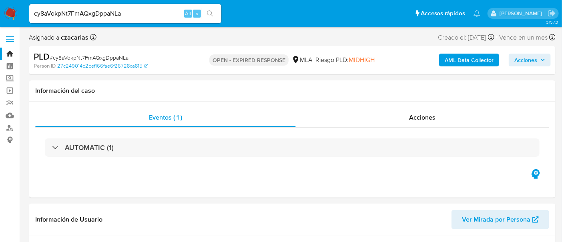
select select "10"
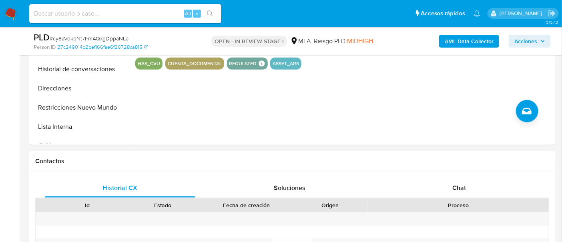
scroll to position [350, 0]
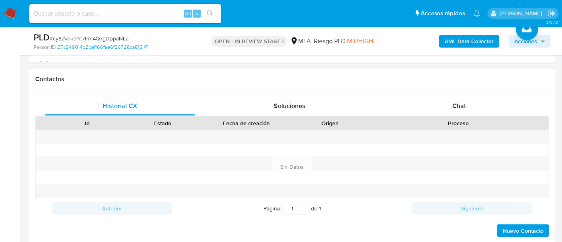
click at [472, 117] on div "Proceso" at bounding box center [458, 124] width 181 height 14
click at [475, 110] on div "Chat" at bounding box center [459, 106] width 151 height 19
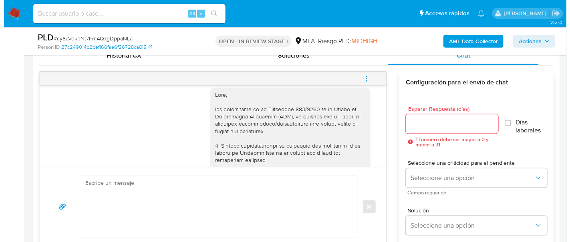
scroll to position [0, 0]
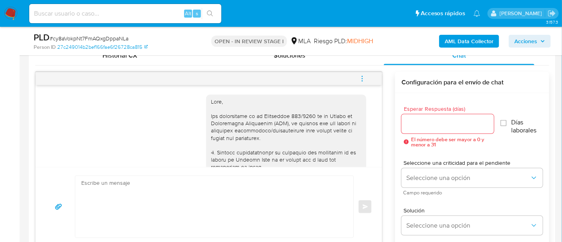
click at [473, 44] on b "AML Data Collector" at bounding box center [469, 41] width 49 height 13
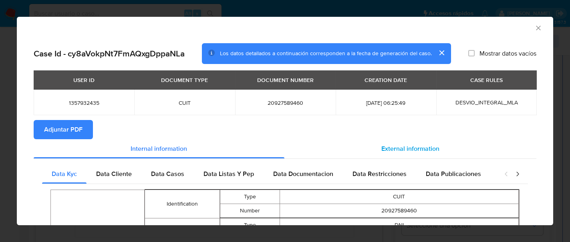
click at [421, 149] on span "External information" at bounding box center [410, 148] width 58 height 9
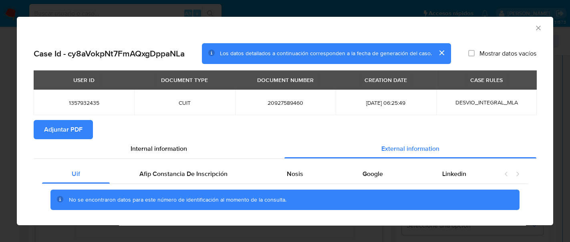
scroll to position [12, 0]
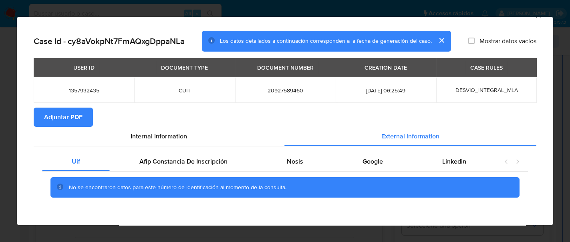
click at [209, 151] on div "Uif Afip Constancia De Inscripción Nosis Google Linkedin No se encontraron dato…" at bounding box center [285, 178] width 503 height 63
click at [219, 164] on span "Afip Constancia De Inscripción" at bounding box center [183, 161] width 88 height 9
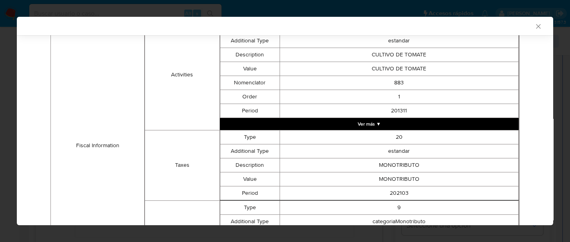
scroll to position [311, 0]
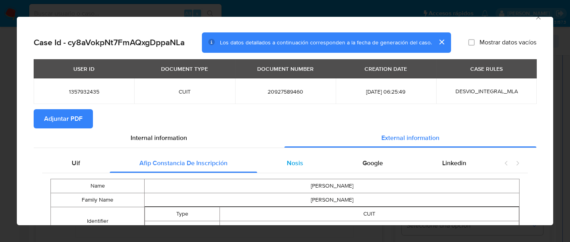
click at [302, 161] on div "Nosis" at bounding box center [295, 163] width 76 height 19
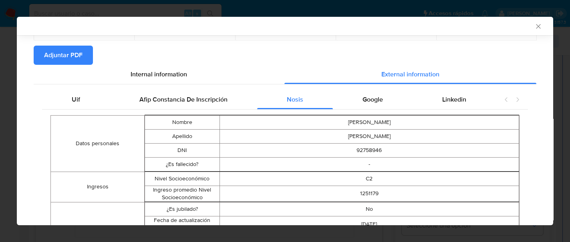
scroll to position [60, 0]
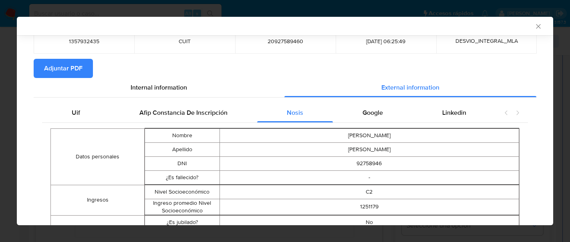
click at [364, 119] on div "Google" at bounding box center [373, 112] width 80 height 19
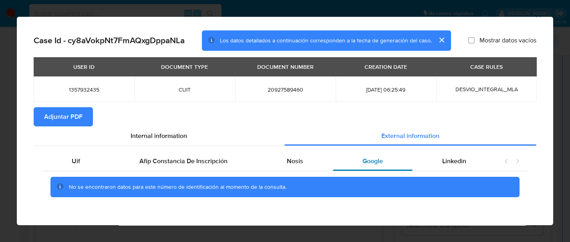
scroll to position [12, 0]
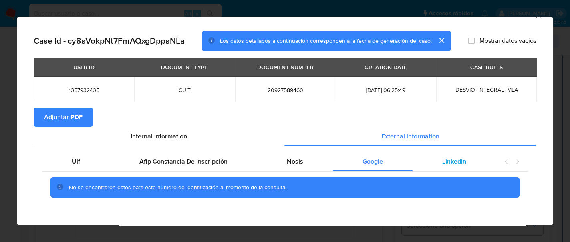
click at [437, 168] on div "Linkedin" at bounding box center [453, 161] width 83 height 19
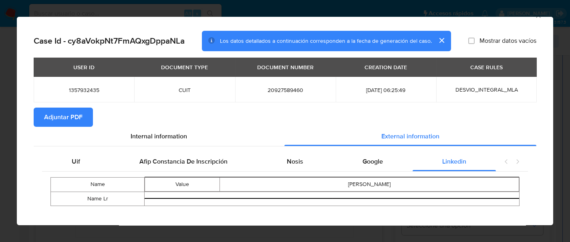
click at [54, 114] on span "Adjuntar PDF" at bounding box center [63, 118] width 38 height 18
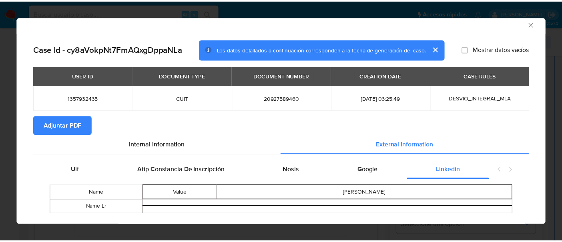
scroll to position [0, 0]
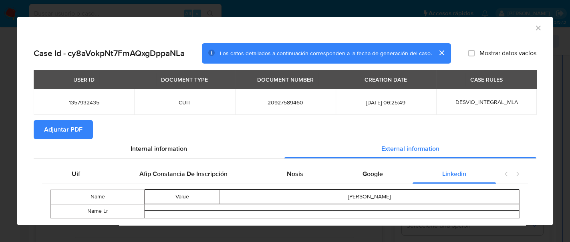
click at [534, 27] on icon "Cerrar ventana" at bounding box center [538, 28] width 8 height 8
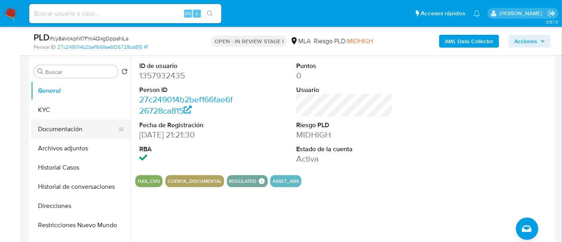
scroll to position [150, 0]
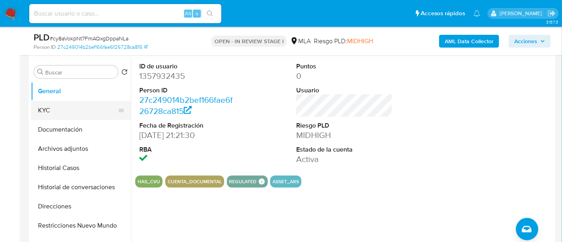
click at [59, 113] on button "KYC" at bounding box center [78, 110] width 94 height 19
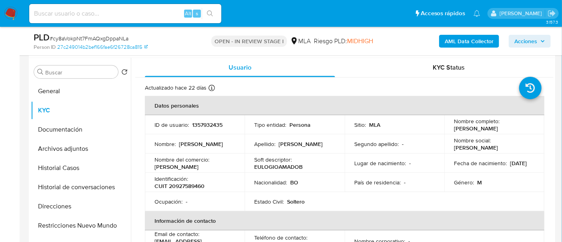
click at [184, 183] on p "CUIT 20927589460" at bounding box center [180, 186] width 50 height 7
copy p "20927589460"
click at [205, 125] on p "1357932435" at bounding box center [207, 124] width 30 height 7
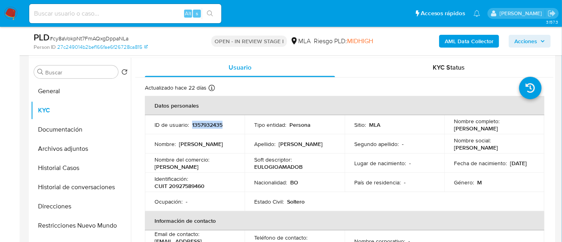
copy p "1357932435"
click at [201, 183] on p "CUIT 20927589460" at bounding box center [180, 186] width 50 height 7
copy p "20927589460"
click at [187, 185] on p "CUIT 20927589460" at bounding box center [180, 186] width 50 height 7
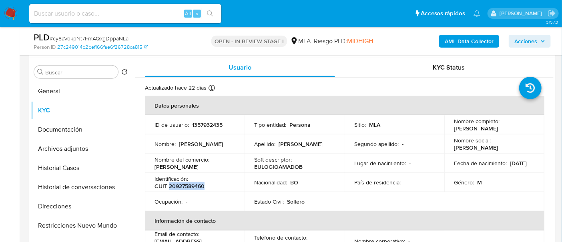
click at [187, 185] on p "CUIT 20927589460" at bounding box center [180, 186] width 50 height 7
click at [191, 187] on p "CUIT 20927589460" at bounding box center [180, 186] width 50 height 7
click at [190, 167] on p "Eulogio Batallanos" at bounding box center [177, 166] width 44 height 7
click at [191, 186] on p "CUIT 20927589460" at bounding box center [180, 186] width 50 height 7
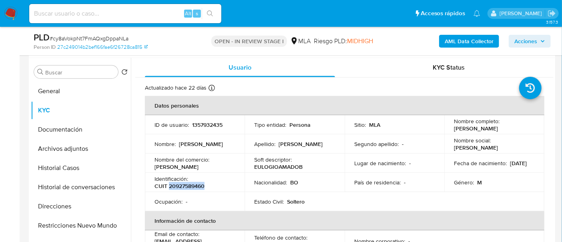
click at [191, 186] on p "CUIT 20927589460" at bounding box center [180, 186] width 50 height 7
copy p "20927589460"
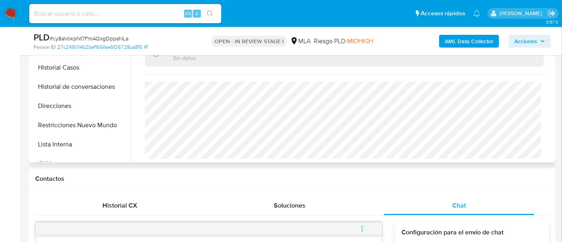
scroll to position [421, 0]
click at [69, 111] on button "Direcciones" at bounding box center [78, 106] width 94 height 19
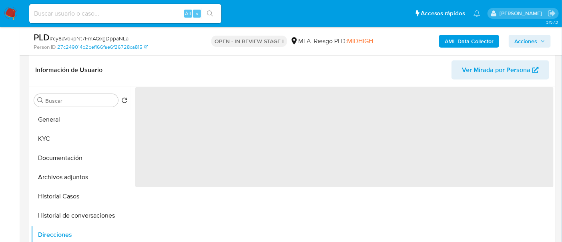
scroll to position [100, 0]
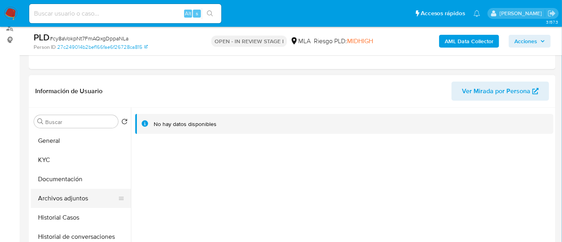
click at [69, 202] on button "Archivos adjuntos" at bounding box center [78, 198] width 94 height 19
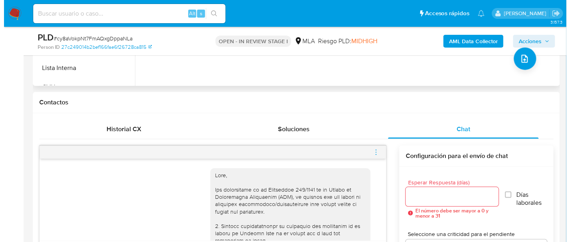
scroll to position [300, 0]
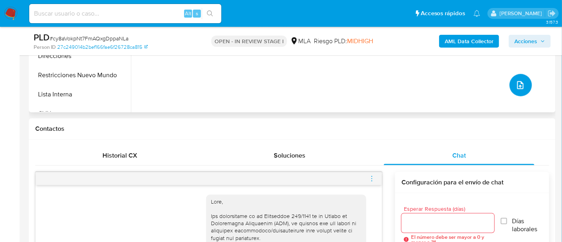
click at [524, 92] on button "upload-file" at bounding box center [521, 85] width 22 height 22
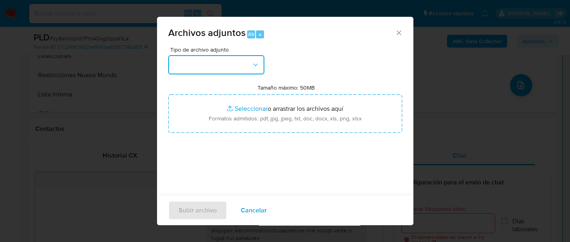
click at [251, 64] on icon "button" at bounding box center [255, 65] width 8 height 8
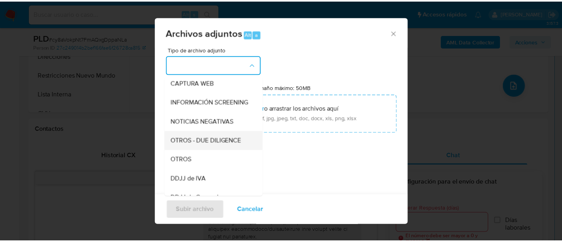
scroll to position [100, 0]
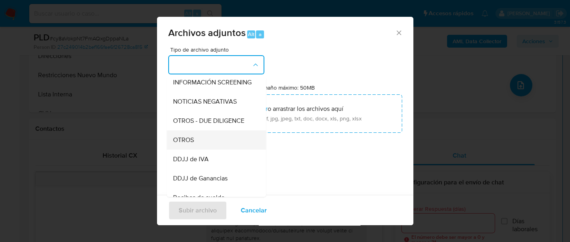
click at [215, 147] on div "OTROS" at bounding box center [214, 140] width 82 height 19
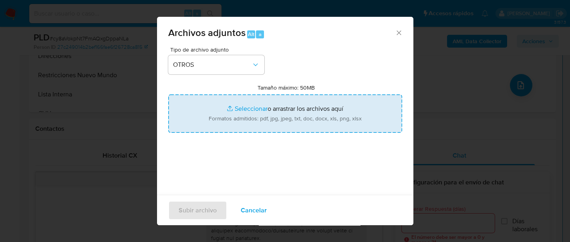
type input "C:\fakepath\Movimientos-1357932435.xlsx"
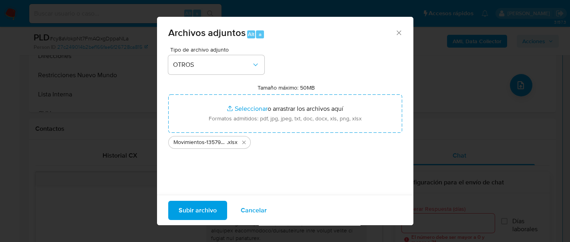
click at [193, 206] on span "Subir archivo" at bounding box center [198, 210] width 38 height 18
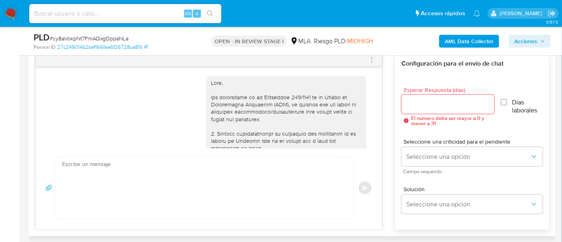
scroll to position [450, 0]
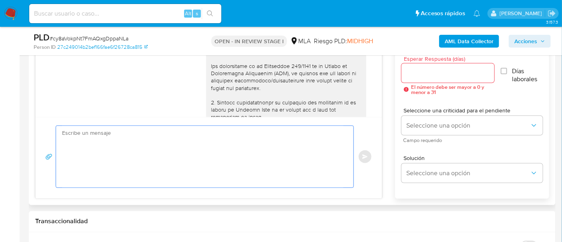
click at [239, 146] on textarea at bounding box center [203, 157] width 282 height 62
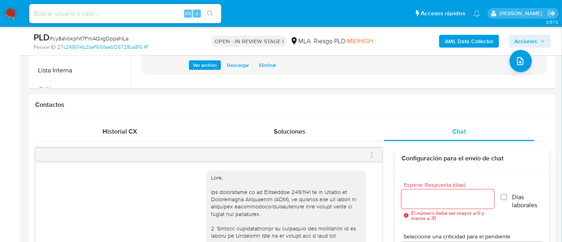
scroll to position [200, 0]
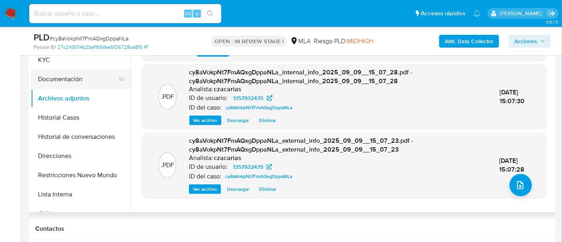
drag, startPoint x: 58, startPoint y: 76, endPoint x: 59, endPoint y: 69, distance: 6.9
click at [58, 75] on button "Documentación" at bounding box center [78, 79] width 94 height 19
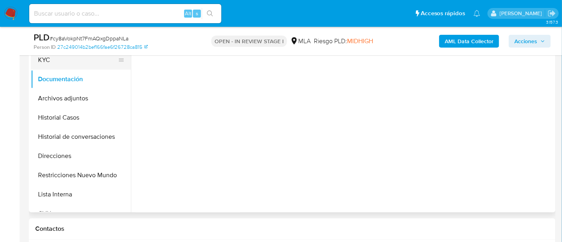
click at [62, 62] on button "KYC" at bounding box center [78, 59] width 94 height 19
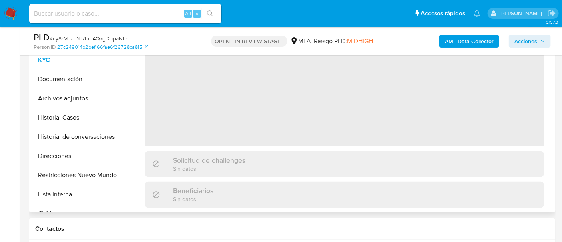
scroll to position [150, 0]
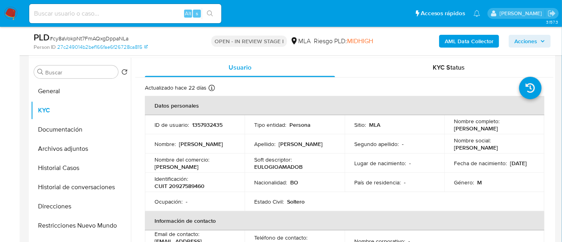
drag, startPoint x: 452, startPoint y: 129, endPoint x: 518, endPoint y: 128, distance: 66.1
click at [518, 128] on div "Nombre completo : Eulogio Amado Batallanos" at bounding box center [494, 125] width 81 height 14
copy p "Eulogio Amado Batallanos"
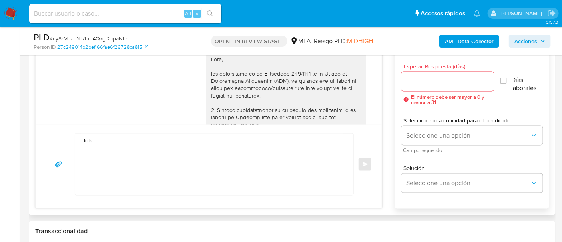
scroll to position [450, 0]
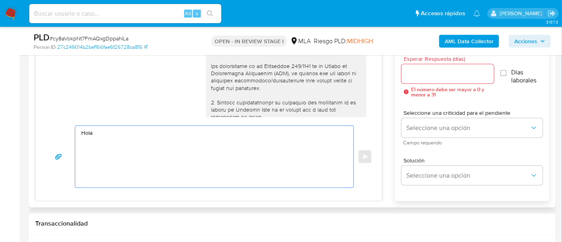
click at [114, 132] on textarea "Hola" at bounding box center [212, 157] width 262 height 62
paste textarea "Eulogio Amado Batallanos"
paste textarea "Esperamos que te encuentres muy bien. Te consultamos si tuviste oportunidad de …"
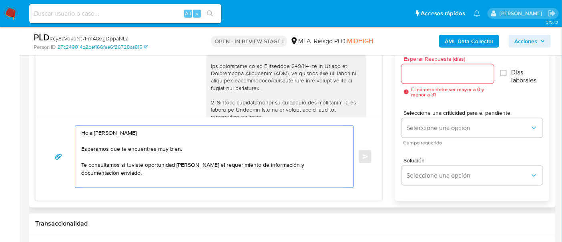
click at [340, 170] on textarea "Hola Eulogio Amado Batallanos Esperamos que te encuentres muy bien. Te consulta…" at bounding box center [212, 157] width 262 height 62
click at [346, 163] on div "Hola Eulogio Amado Batallanos Esperamos que te encuentres muy bien. Te consulta…" at bounding box center [212, 157] width 274 height 62
drag, startPoint x: 345, startPoint y: 163, endPoint x: 342, endPoint y: 168, distance: 5.2
click at [344, 165] on div "Hola Eulogio Amado Batallanos Esperamos que te encuentres muy bien. Te consulta…" at bounding box center [212, 157] width 274 height 62
click at [342, 168] on textarea "Hola Eulogio Amado Batallanos Esperamos que te encuentres muy bien. Te consulta…" at bounding box center [212, 157] width 262 height 62
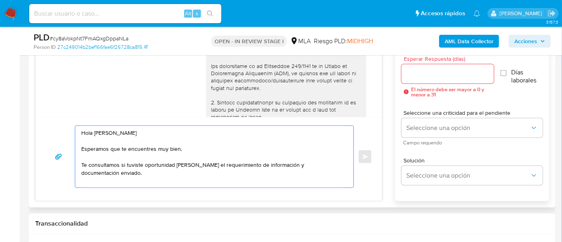
paste textarea "En función de las operaciones registradas en tu cuenta de Mercado Pago, necesit…"
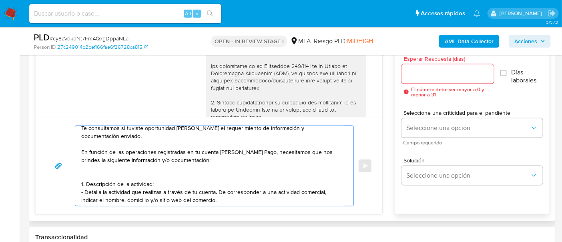
scroll to position [50, 0]
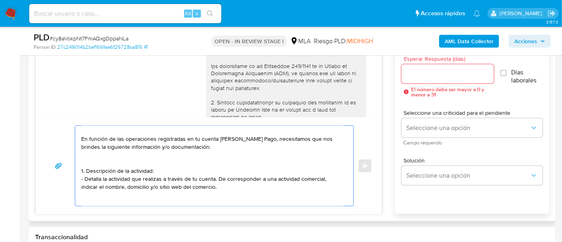
click at [231, 196] on textarea "Hola Eulogio Amado Batallanos Esperamos que te encuentres muy bien. Te consulta…" at bounding box center [212, 166] width 262 height 80
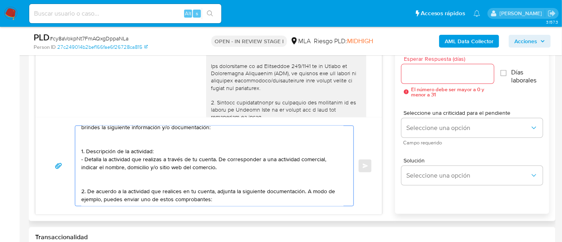
click at [232, 196] on textarea "Hola Eulogio Amado Batallanos Esperamos que te encuentres muy bien. Te consulta…" at bounding box center [212, 166] width 262 height 80
paste textarea "- Últimas 6 Declaraciones Juradas de Ingresos Brutos (donde se visualice la bas…"
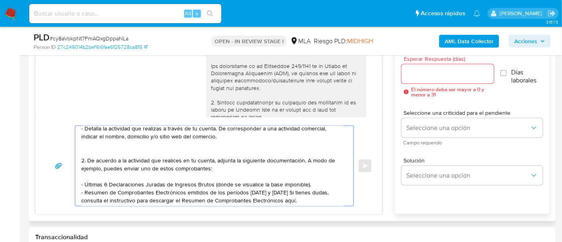
scroll to position [110, 0]
click at [302, 190] on textarea "Hola Eulogio Amado Batallanos Esperamos que te encuentres muy bien. Te consulta…" at bounding box center [212, 166] width 262 height 80
paste textarea "https://www.mercadopago.com.ar/ayuda/30181"
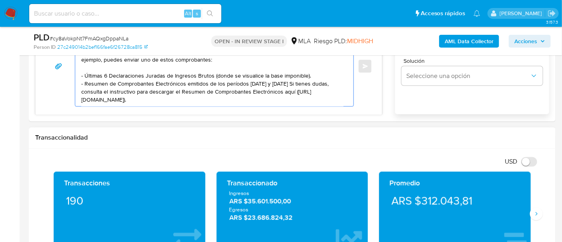
scroll to position [123, 0]
paste textarea "3. Proporciona el vínculo con las siguientes contrapartes con las que operaste,…"
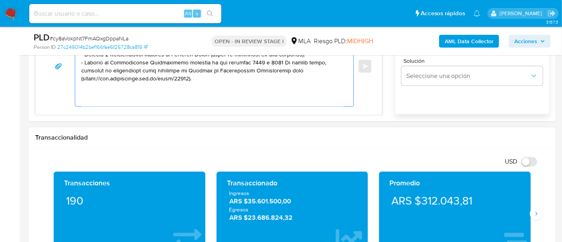
scroll to position [187, 0]
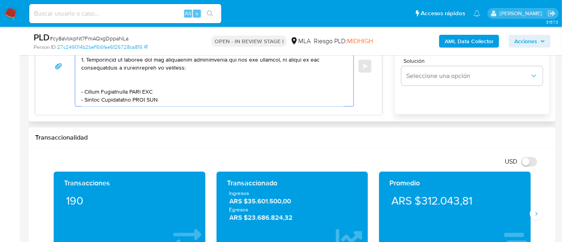
drag, startPoint x: 84, startPoint y: 84, endPoint x: 134, endPoint y: 82, distance: 49.3
click at [134, 82] on textarea at bounding box center [212, 66] width 262 height 80
paste textarea "Esmelinda Maria Chavez"
click at [165, 85] on textarea at bounding box center [212, 66] width 262 height 80
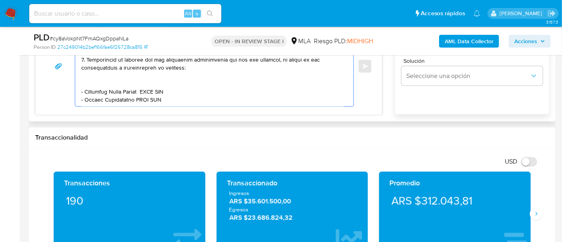
paste textarea "27926925550"
drag, startPoint x: 86, startPoint y: 93, endPoint x: 135, endPoint y: 83, distance: 49.8
click at [135, 83] on textarea at bounding box center [212, 66] width 262 height 80
paste textarea "Adalino Rodriguez Gallardo"
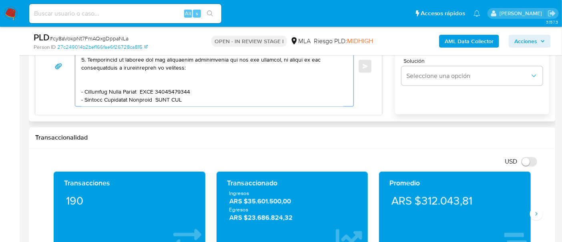
click at [175, 82] on textarea at bounding box center [212, 66] width 262 height 80
paste textarea "20957909877"
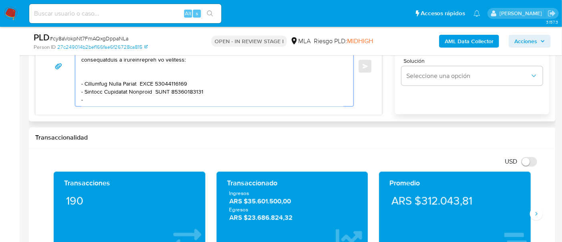
paste textarea "Giuliana Anabela Alvarado"
paste textarea "27438245508"
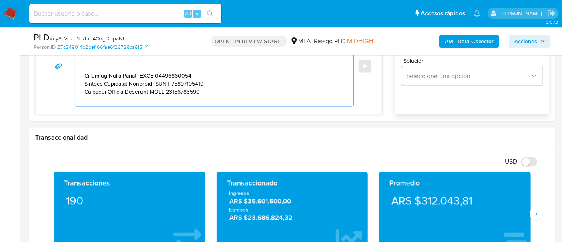
paste textarea "Walter Emanuel Ruiz Diaz"
paste textarea "20391900214"
paste textarea "Es importante que sepas que, en caso de no responder a lo solicitado o si lo pr…"
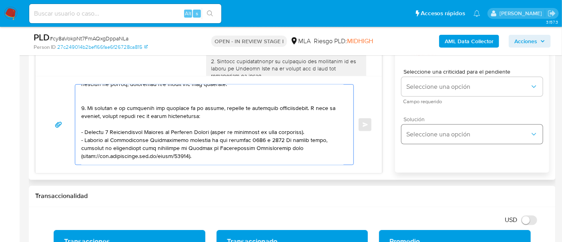
scroll to position [400, 0]
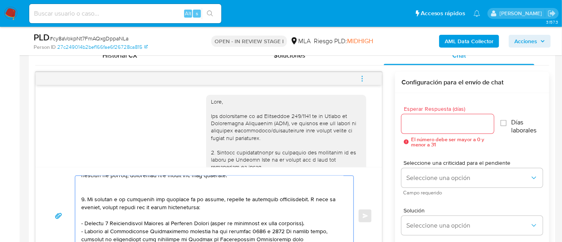
type textarea "Hola Eulogio Amado Batallanos Esperamos que te encuentres muy bien. Te consulta…"
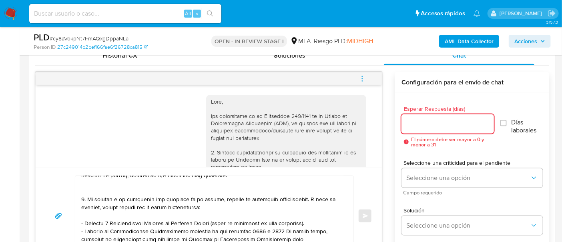
click at [458, 127] on input "Esperar Respuesta (días)" at bounding box center [448, 124] width 93 height 10
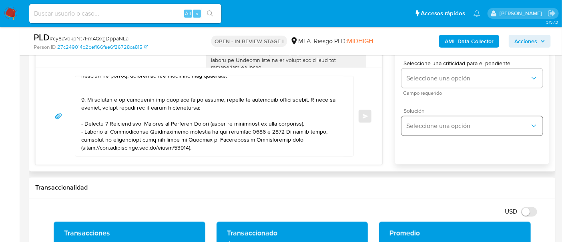
scroll to position [501, 0]
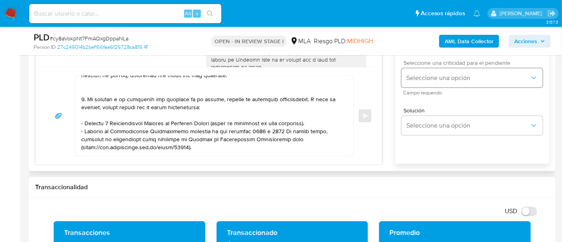
type input "1"
click at [449, 74] on span "Seleccione una opción" at bounding box center [468, 78] width 124 height 8
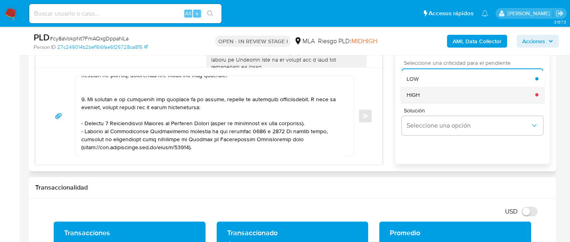
click at [453, 95] on div "HIGH" at bounding box center [470, 95] width 129 height 16
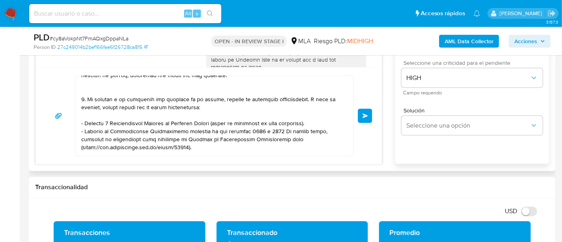
click at [369, 113] on button "Enviar" at bounding box center [365, 116] width 14 height 14
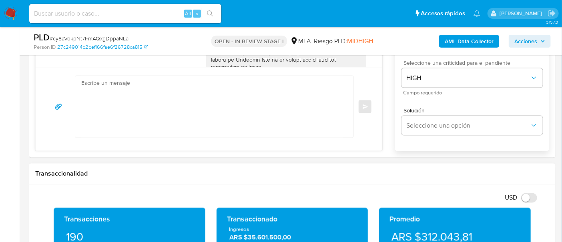
scroll to position [929, 0]
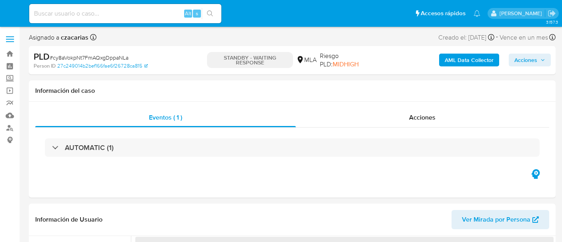
select select "10"
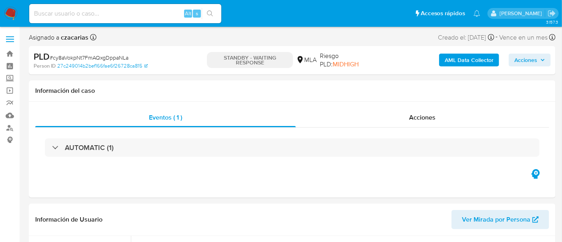
click at [152, 14] on input at bounding box center [125, 13] width 192 height 10
paste input "UCgdAEXw52QwpNrxbTKbNL0H"
type input "UCgdAEXw52QwpNrxbTKbNL0H"
click at [217, 16] on button "search-icon" at bounding box center [210, 13] width 16 height 11
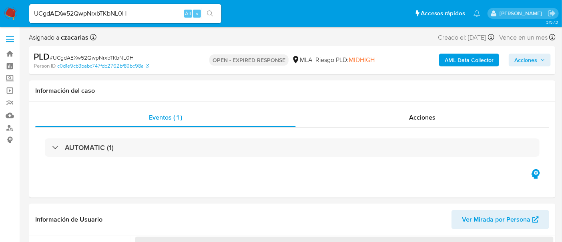
select select "10"
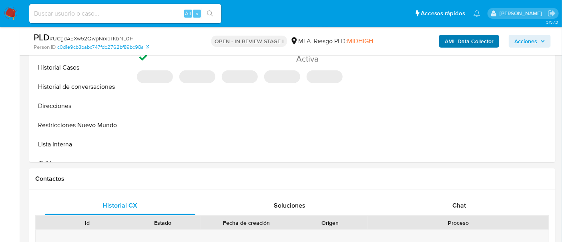
select select "10"
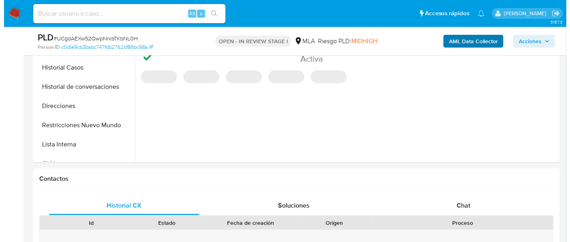
scroll to position [300, 0]
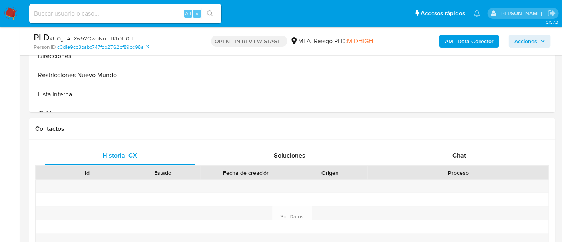
click at [454, 36] on b "AML Data Collector" at bounding box center [469, 41] width 49 height 13
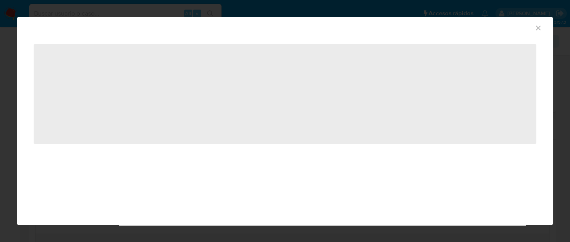
click at [537, 29] on icon "Cerrar ventana" at bounding box center [538, 28] width 4 height 4
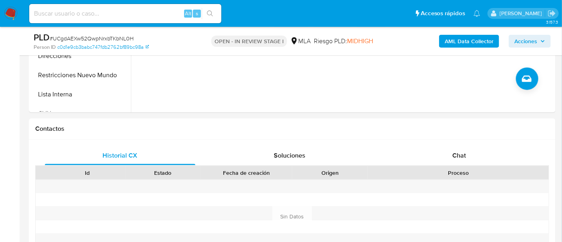
click at [476, 41] on b "AML Data Collector" at bounding box center [469, 41] width 49 height 13
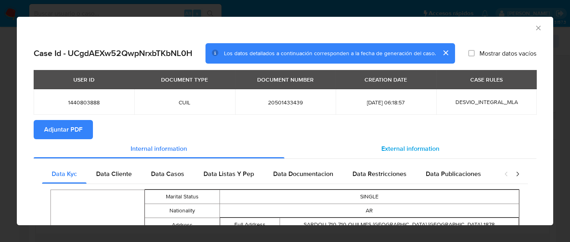
click at [434, 143] on div "External information" at bounding box center [410, 148] width 252 height 19
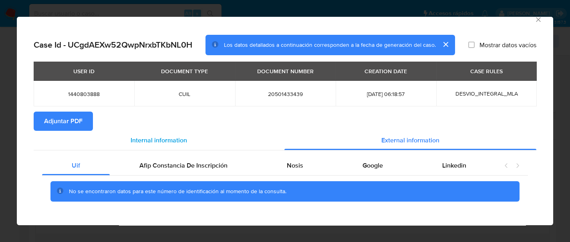
scroll to position [12, 0]
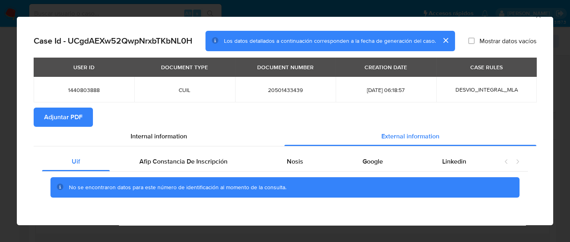
drag, startPoint x: 218, startPoint y: 165, endPoint x: 315, endPoint y: 93, distance: 120.5
click at [218, 165] on span "Afip Constancia De Inscripción" at bounding box center [183, 161] width 88 height 9
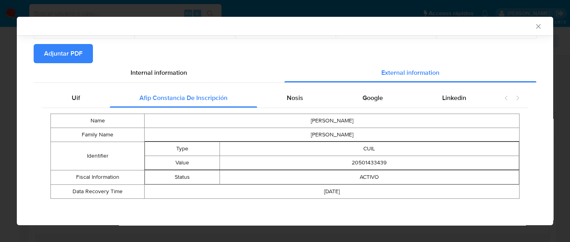
scroll to position [76, 0]
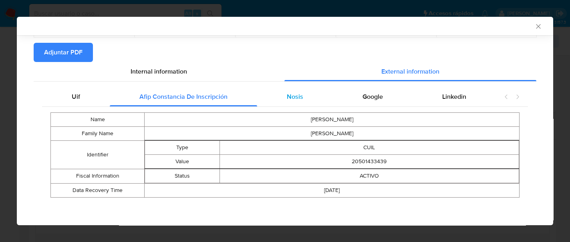
click at [318, 92] on div "Nosis" at bounding box center [295, 96] width 76 height 19
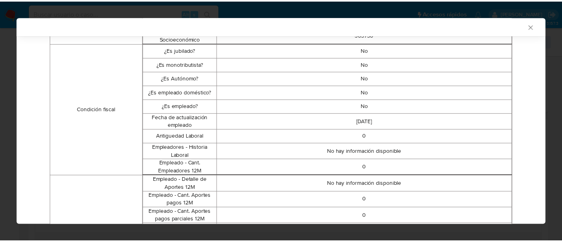
scroll to position [0, 0]
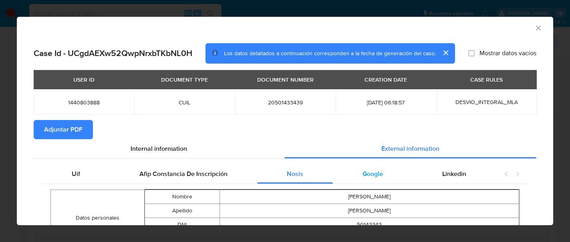
click at [387, 172] on div "Google" at bounding box center [373, 174] width 80 height 19
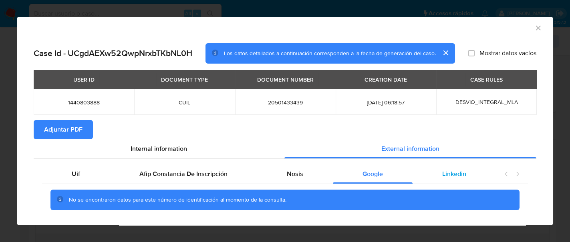
click at [452, 173] on span "Linkedin" at bounding box center [454, 173] width 24 height 9
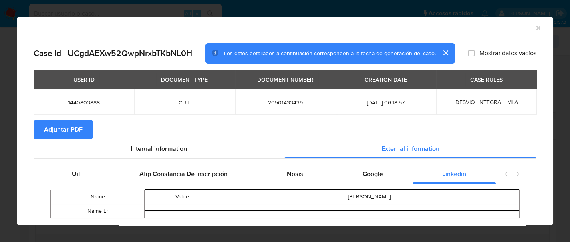
click at [75, 125] on span "Adjuntar PDF" at bounding box center [63, 130] width 38 height 18
click at [534, 30] on icon "Cerrar ventana" at bounding box center [538, 28] width 8 height 8
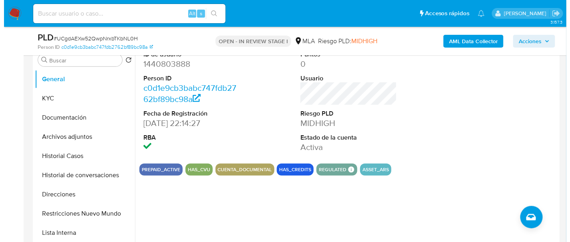
scroll to position [150, 0]
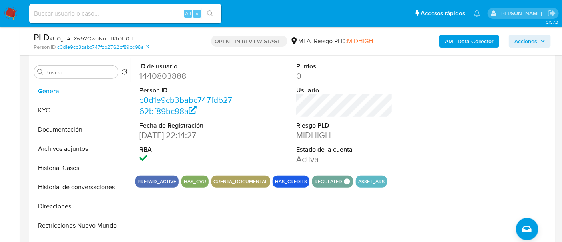
click at [170, 74] on dd "1440803888" at bounding box center [187, 75] width 97 height 11
copy dd "1440803888"
click at [165, 72] on dd "1440803888" at bounding box center [187, 75] width 97 height 11
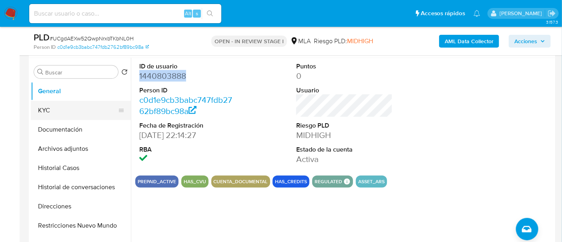
click at [57, 109] on button "KYC" at bounding box center [78, 110] width 94 height 19
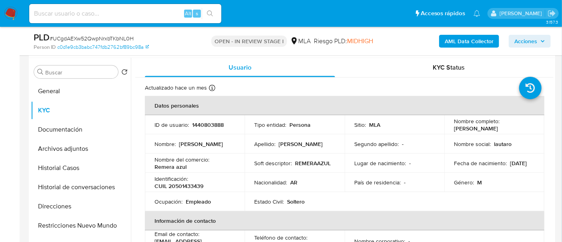
click at [203, 186] on div "Identificación : CUIL 20501433439" at bounding box center [195, 182] width 80 height 14
click at [198, 184] on p "CUIL 20501433439" at bounding box center [179, 186] width 49 height 7
copy p "20501433439"
click at [71, 147] on button "Archivos adjuntos" at bounding box center [78, 148] width 94 height 19
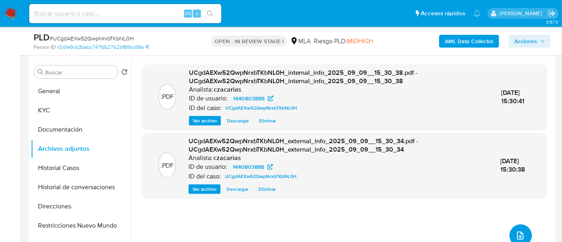
click at [520, 234] on icon "upload-file" at bounding box center [521, 236] width 10 height 10
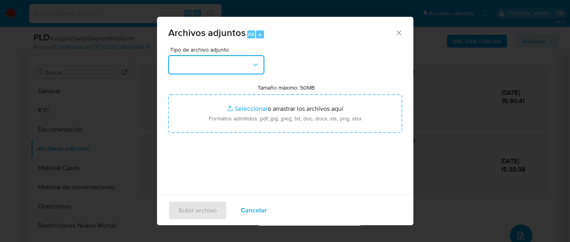
click at [233, 70] on button "button" at bounding box center [216, 64] width 96 height 19
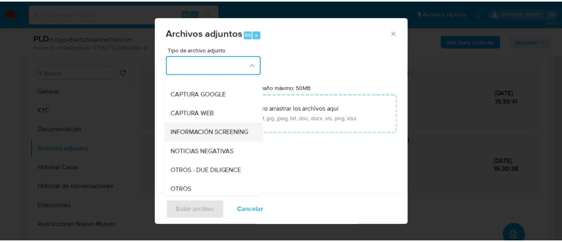
scroll to position [100, 0]
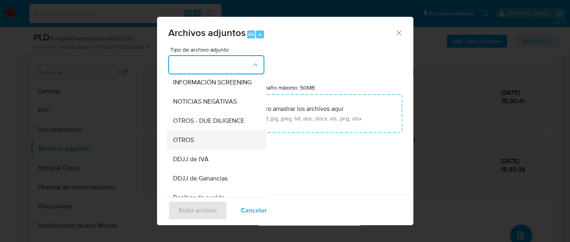
click at [200, 150] on div "OTROS" at bounding box center [214, 140] width 82 height 19
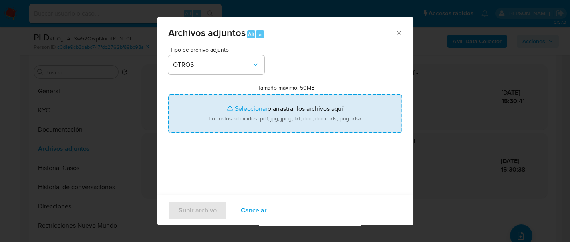
type input "C:\fakepath\Movimientos-1440803888.xlsx"
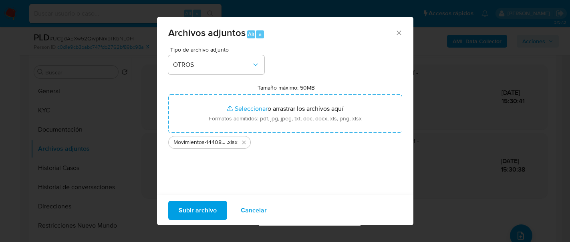
click at [194, 204] on span "Subir archivo" at bounding box center [198, 210] width 38 height 18
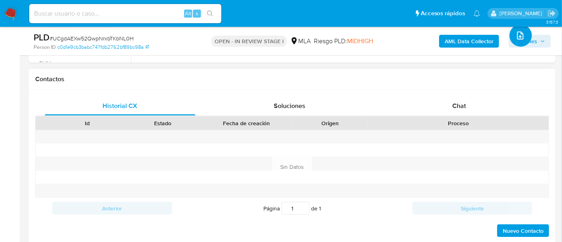
scroll to position [400, 0]
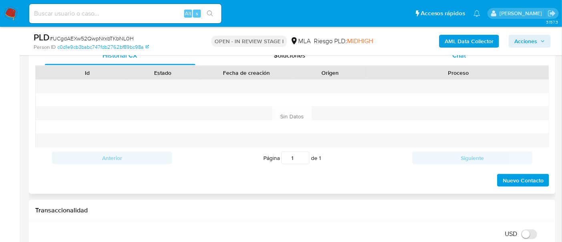
click at [475, 60] on div "Chat" at bounding box center [459, 55] width 151 height 19
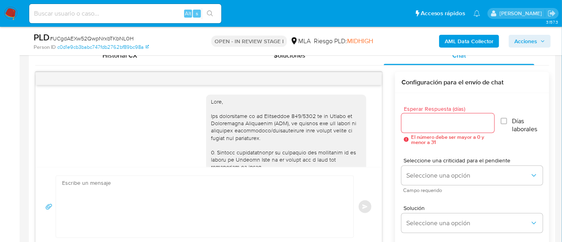
scroll to position [548, 0]
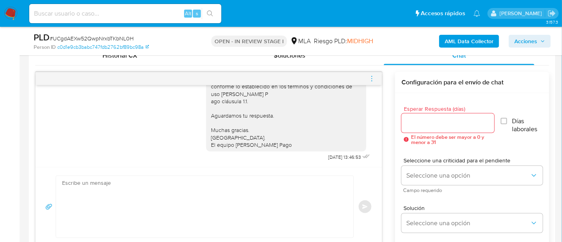
click at [372, 81] on icon "menu-action" at bounding box center [371, 78] width 7 height 7
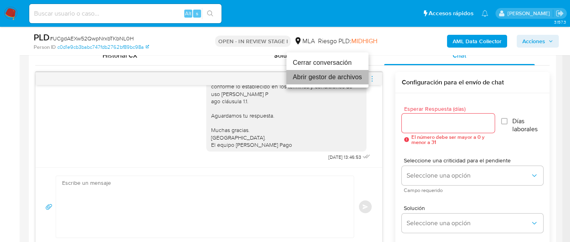
click at [344, 70] on li "Abrir gestor de archivos" at bounding box center [327, 77] width 82 height 14
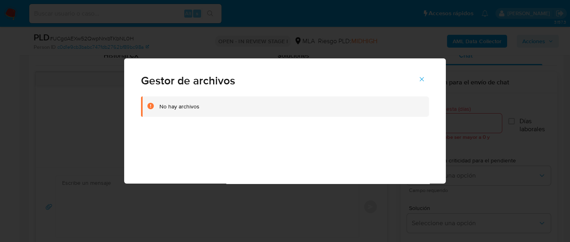
click at [422, 74] on span "Cerrar" at bounding box center [421, 79] width 7 height 18
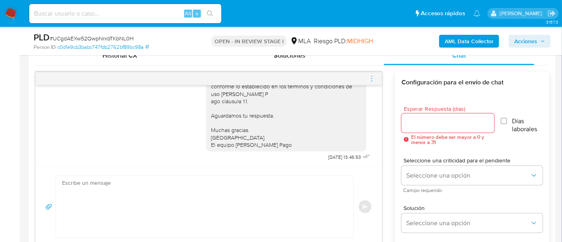
click at [375, 79] on icon "menu-action" at bounding box center [371, 78] width 7 height 7
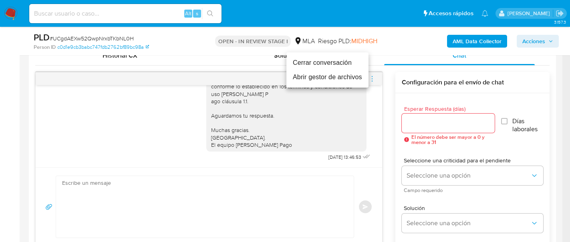
click at [325, 64] on li "Cerrar conversación" at bounding box center [327, 63] width 82 height 14
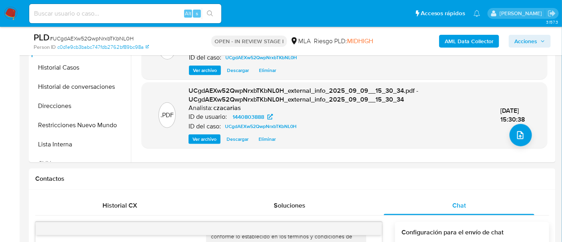
scroll to position [200, 0]
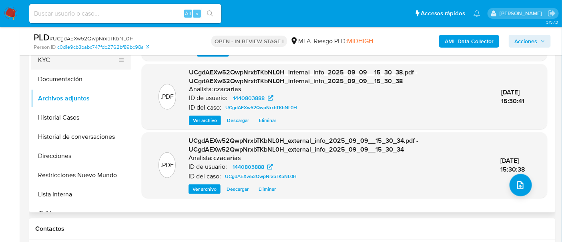
click at [47, 69] on button "KYC" at bounding box center [78, 59] width 94 height 19
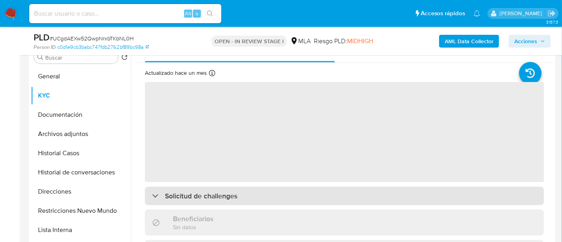
scroll to position [150, 0]
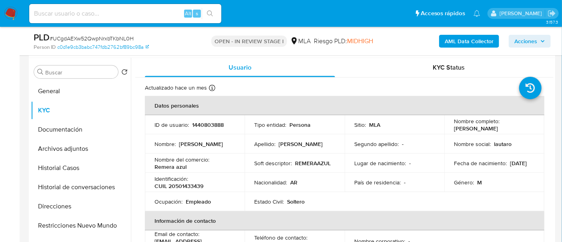
click at [197, 189] on p "CUIL 20501433439" at bounding box center [179, 186] width 49 height 7
click at [197, 188] on p "CUIL 20501433439" at bounding box center [179, 186] width 49 height 7
copy p "20501433439"
click at [186, 188] on p "CUIL 20501433439" at bounding box center [179, 186] width 49 height 7
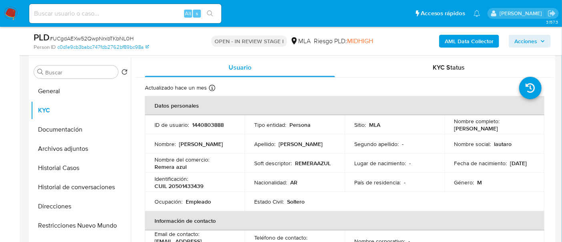
drag, startPoint x: 169, startPoint y: 171, endPoint x: 160, endPoint y: 170, distance: 9.0
click at [169, 172] on td "Nombre del comercio : Remera azul" at bounding box center [195, 163] width 100 height 19
drag, startPoint x: 154, startPoint y: 164, endPoint x: 189, endPoint y: 167, distance: 34.5
click at [189, 167] on div "Nombre del comercio : Remera azul" at bounding box center [195, 163] width 80 height 14
copy p "Remera azul"
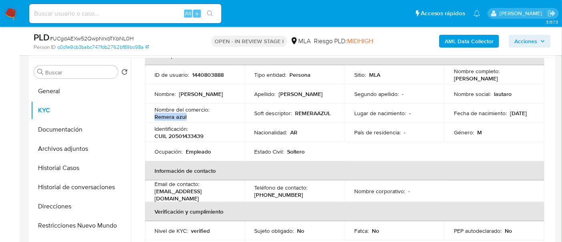
scroll to position [100, 0]
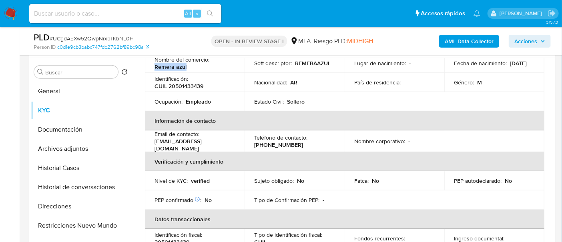
drag, startPoint x: 241, startPoint y: 144, endPoint x: 154, endPoint y: 144, distance: 86.5
click at [155, 144] on p "lautarolucianogutierrez@gmail.com" at bounding box center [193, 145] width 77 height 14
copy p "lautarolucianogutierrez@gmail.com"
click at [273, 142] on p "(11) 63604066" at bounding box center [278, 144] width 49 height 7
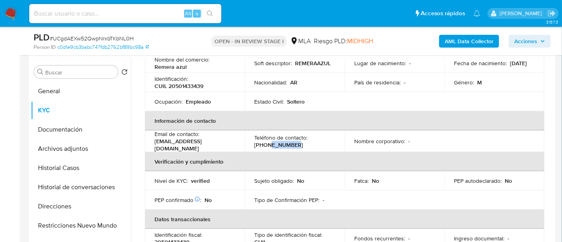
copy p "63604066"
drag, startPoint x: 157, startPoint y: 141, endPoint x: 235, endPoint y: 145, distance: 78.2
click at [232, 145] on p "lautarolucianogutierrez@gmail.com" at bounding box center [193, 145] width 77 height 14
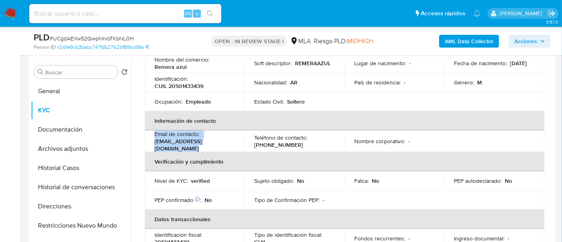
click at [232, 145] on p "lautarolucianogutierrez@gmail.com" at bounding box center [193, 145] width 77 height 14
drag, startPoint x: 231, startPoint y: 146, endPoint x: 176, endPoint y: 149, distance: 55.3
click at [230, 146] on p "lautarolucianogutierrez@gmail.com" at bounding box center [193, 145] width 77 height 14
click at [157, 146] on p "lautarolucianogutierrez@gmail.com" at bounding box center [193, 145] width 77 height 14
click at [155, 142] on p "lautarolucianogutierrez@gmail.com" at bounding box center [193, 145] width 77 height 14
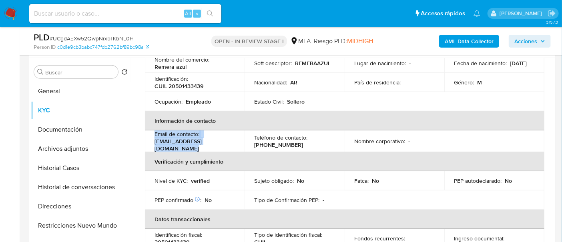
click at [155, 138] on p "Email de contacto :" at bounding box center [177, 134] width 45 height 7
click at [164, 138] on p "Email de contacto :" at bounding box center [177, 134] width 45 height 7
drag, startPoint x: 154, startPoint y: 143, endPoint x: 242, endPoint y: 141, distance: 88.1
click at [232, 141] on p "lautarolucianogutierrez@gmail.com" at bounding box center [193, 145] width 77 height 14
copy p "lautarolucianogutierrez@gmail.com"
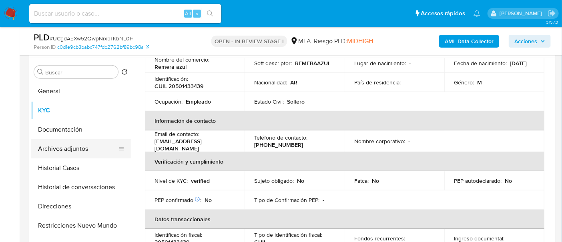
click at [78, 146] on button "Archivos adjuntos" at bounding box center [78, 148] width 94 height 19
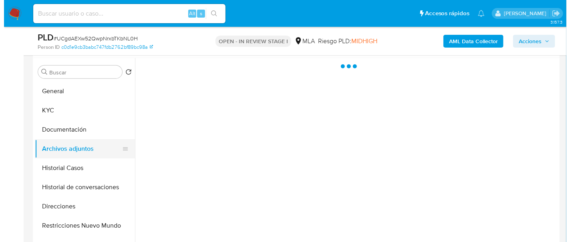
scroll to position [0, 0]
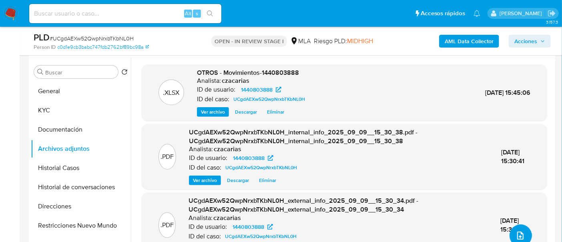
click at [516, 231] on icon "upload-file" at bounding box center [521, 236] width 10 height 10
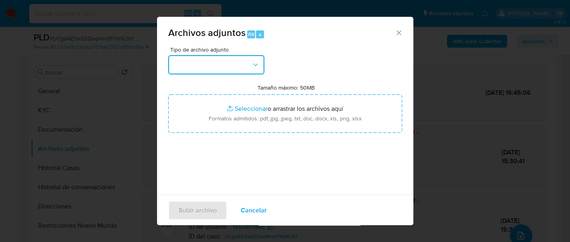
drag, startPoint x: 246, startPoint y: 64, endPoint x: 243, endPoint y: 68, distance: 4.8
click at [246, 64] on button "button" at bounding box center [216, 64] width 96 height 19
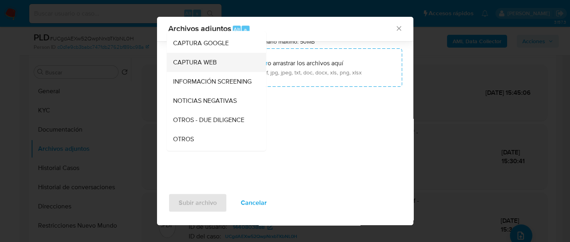
scroll to position [100, 0]
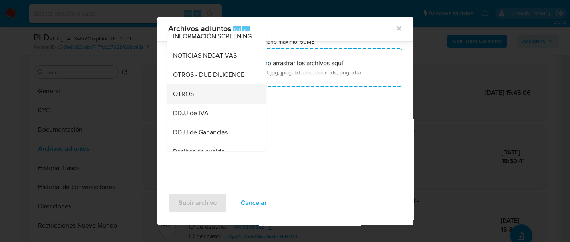
click at [198, 100] on div "OTROS" at bounding box center [214, 93] width 82 height 19
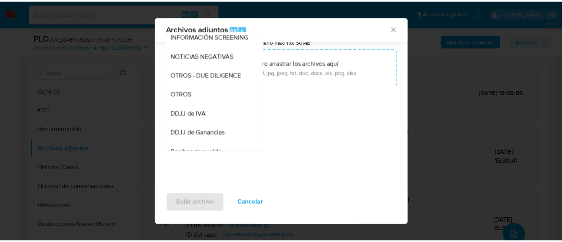
scroll to position [33, 0]
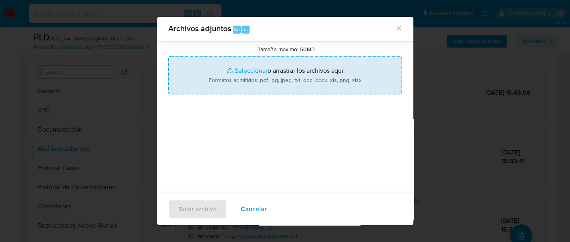
type input "C:\fakepath\Caselog UCgdAEXw52QwpNrxbTKbNL0H_2025_07_17_23_50_51.docx"
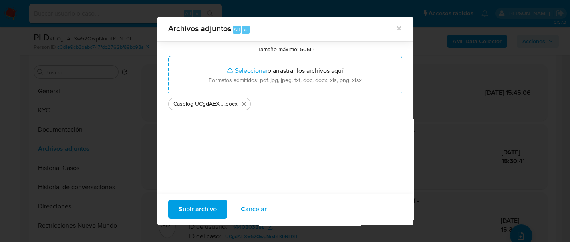
click at [202, 201] on span "Subir archivo" at bounding box center [198, 210] width 38 height 18
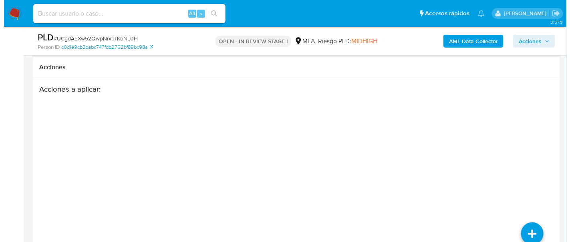
scroll to position [1454, 0]
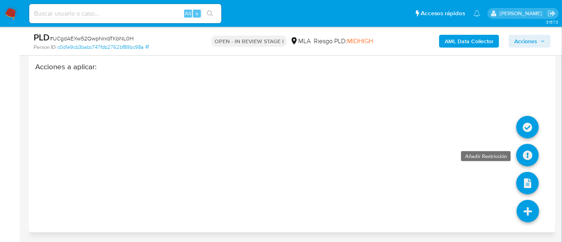
click at [526, 159] on icon at bounding box center [528, 155] width 22 height 22
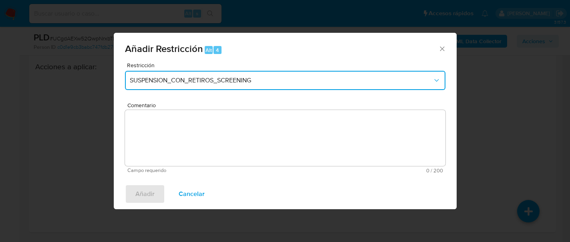
click at [221, 81] on span "SUSPENSION_CON_RETIROS_SCREENING" at bounding box center [281, 80] width 303 height 8
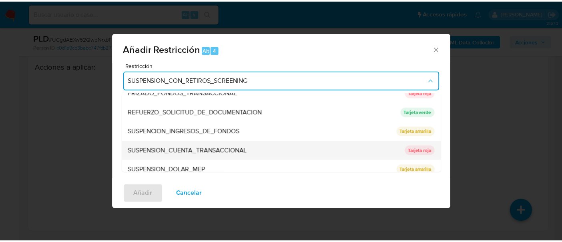
scroll to position [169, 0]
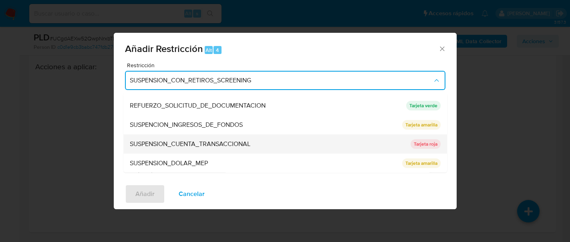
click at [221, 146] on span "SUSPENSION_CUENTA_TRANSACCIONAL" at bounding box center [190, 144] width 121 height 8
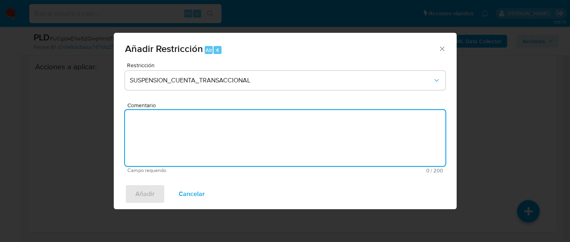
click at [227, 151] on textarea "Comentario" at bounding box center [285, 138] width 320 height 56
type textarea "AML"
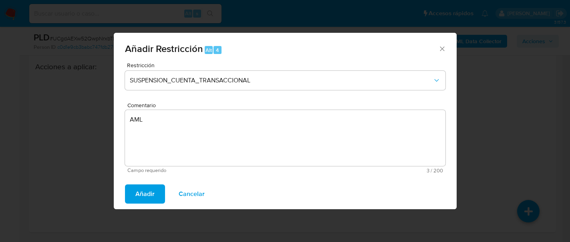
click at [136, 199] on span "Añadir" at bounding box center [144, 194] width 19 height 18
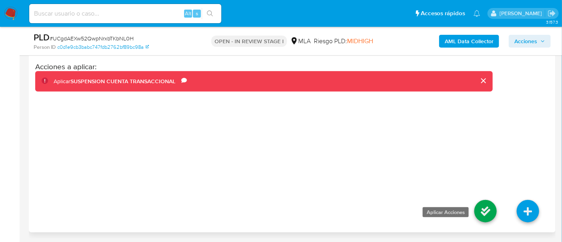
click at [481, 209] on icon at bounding box center [486, 211] width 22 height 22
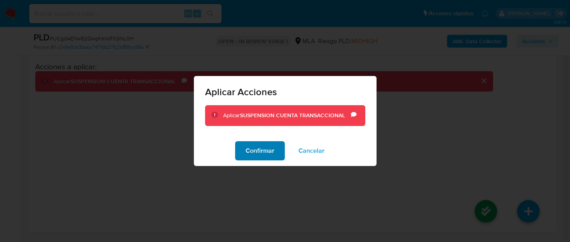
click at [263, 154] on span "Confirmar" at bounding box center [259, 151] width 29 height 18
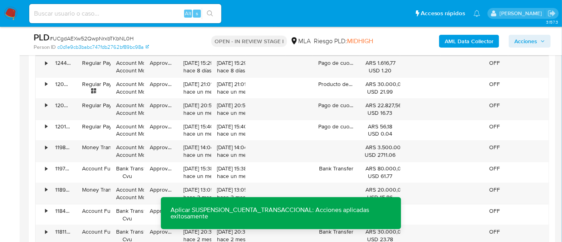
scroll to position [903, 0]
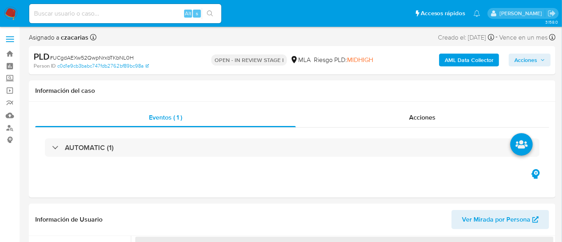
click at [547, 56] on button "Acciones" at bounding box center [530, 60] width 42 height 13
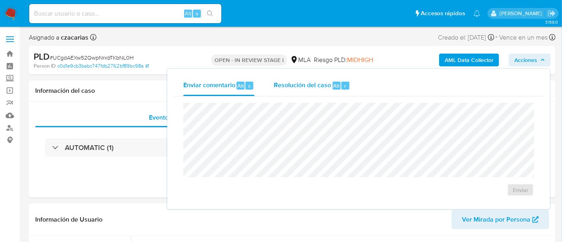
click at [336, 90] on div "Resolución del caso Alt r" at bounding box center [312, 85] width 76 height 21
select select "10"
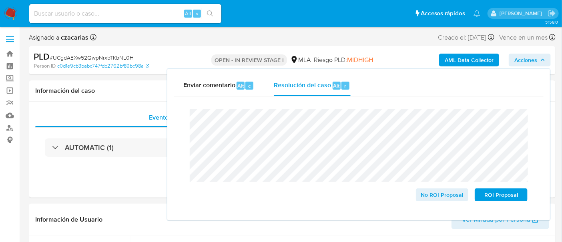
click at [125, 52] on div "PLD # UCgdAEXw52QwpNrxbTKbNL0H" at bounding box center [118, 57] width 169 height 12
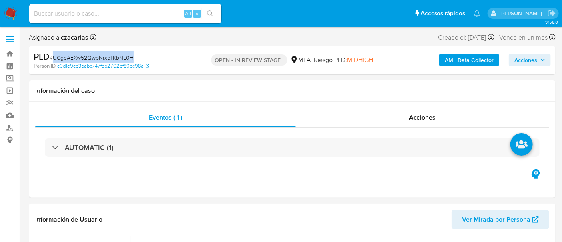
click at [125, 52] on div "PLD # UCgdAEXw52QwpNrxbTKbNL0H" at bounding box center [118, 57] width 169 height 12
copy span "UCgdAEXw52QwpNrxbTKbNL0H"
click at [543, 64] on span "Acciones" at bounding box center [530, 59] width 31 height 11
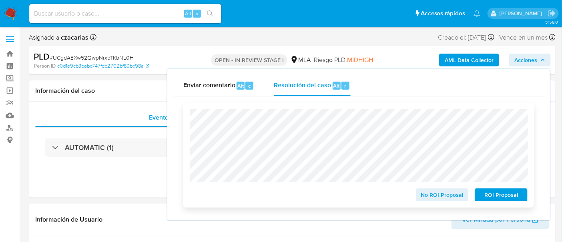
click at [507, 199] on span "ROI Proposal" at bounding box center [502, 194] width 42 height 11
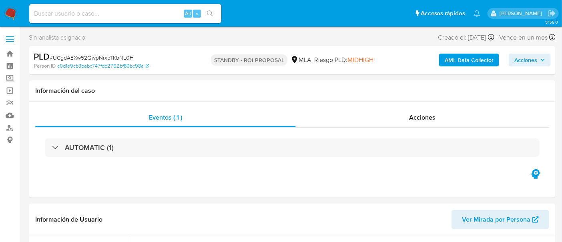
select select "10"
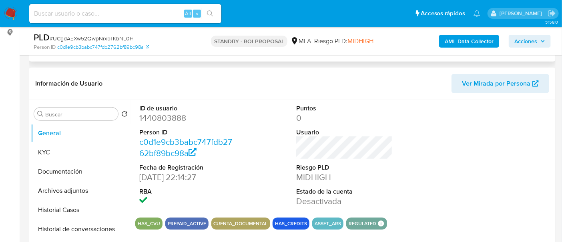
scroll to position [200, 0]
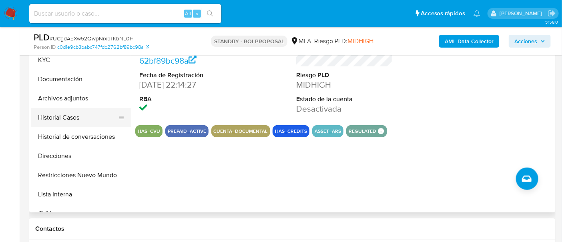
click at [83, 114] on button "Historial Casos" at bounding box center [78, 117] width 94 height 19
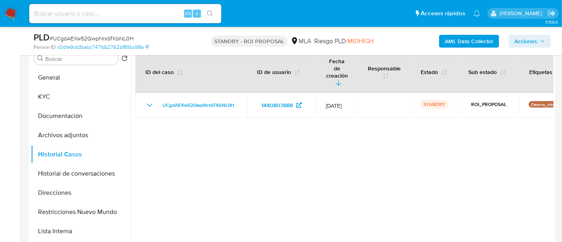
scroll to position [150, 0]
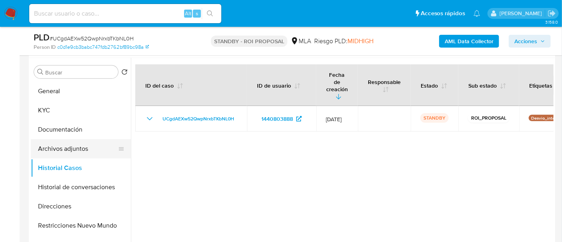
click at [80, 139] on button "Archivos adjuntos" at bounding box center [78, 148] width 94 height 19
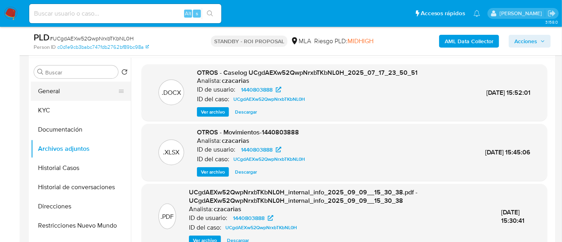
click at [61, 95] on button "General" at bounding box center [78, 91] width 94 height 19
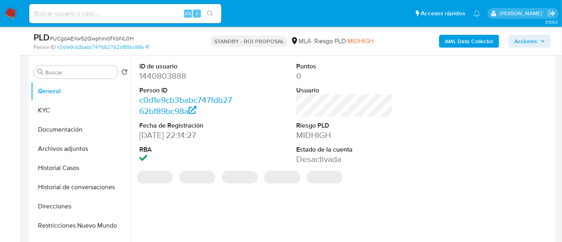
click at [161, 71] on dd "1440803888" at bounding box center [187, 75] width 97 height 11
drag, startPoint x: 163, startPoint y: 76, endPoint x: 161, endPoint y: 71, distance: 5.2
click at [161, 71] on dd "1440803888" at bounding box center [187, 75] width 97 height 11
copy dd "1440803888"
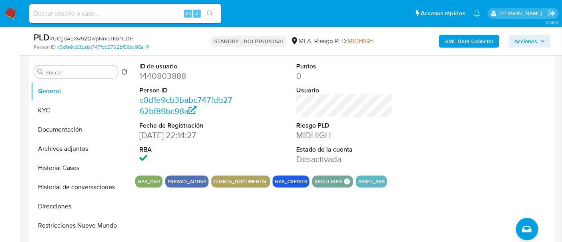
click at [120, 11] on input at bounding box center [125, 13] width 192 height 10
paste input "tFEmFYrZt63rkgS9vxSQmnIz"
type input "tFEmFYrZt63rkgS9vxSQmnIz"
click at [214, 12] on button "search-icon" at bounding box center [210, 13] width 16 height 11
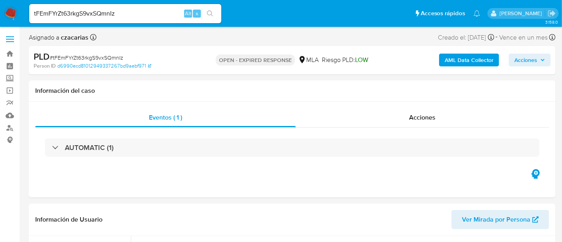
select select "10"
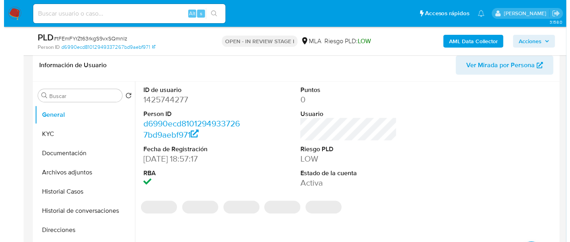
scroll to position [150, 0]
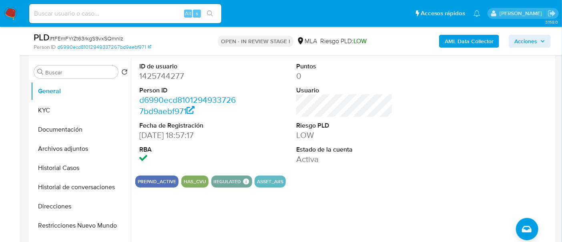
click at [164, 82] on dl "ID de usuario 1425744277 Person ID d6990ecd81012949337267bd9aebf971 Fecha de Re…" at bounding box center [187, 113] width 97 height 103
click at [167, 79] on dd "1425744277" at bounding box center [187, 75] width 97 height 11
click at [167, 78] on dd "1425744277" at bounding box center [187, 75] width 97 height 11
copy dd "1425744277"
click at [166, 79] on dd "1425744277" at bounding box center [187, 75] width 97 height 11
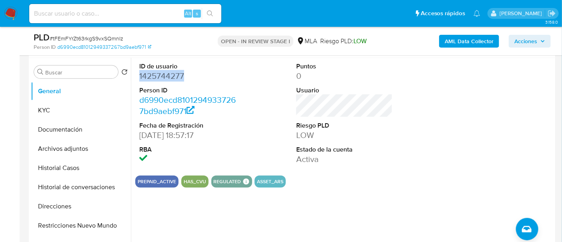
click at [166, 79] on dd "1425744277" at bounding box center [187, 75] width 97 height 11
copy dd "1425744277"
click at [217, 86] on dt "Person ID" at bounding box center [187, 90] width 97 height 9
click at [463, 40] on b "AML Data Collector" at bounding box center [469, 41] width 49 height 13
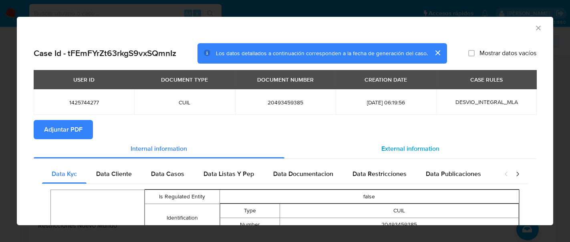
click at [396, 152] on span "External information" at bounding box center [410, 148] width 58 height 9
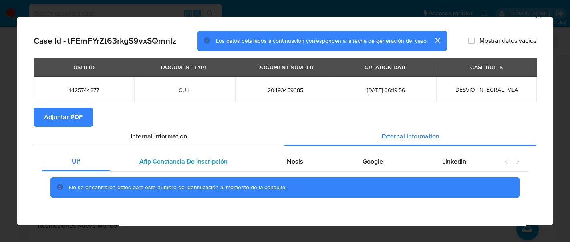
click at [201, 157] on span "Afip Constancia De Inscripción" at bounding box center [183, 161] width 88 height 9
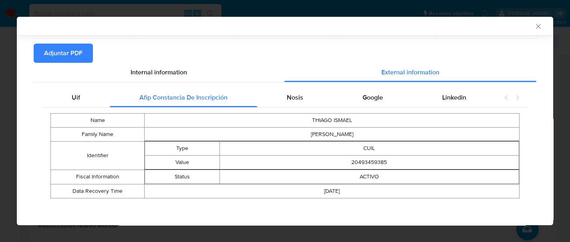
scroll to position [76, 0]
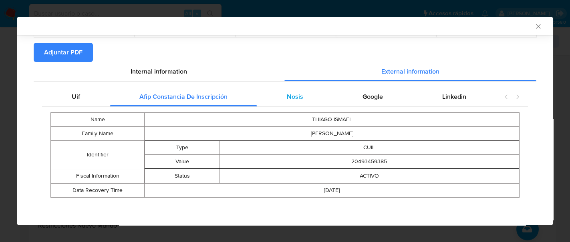
click at [302, 97] on div "Nosis" at bounding box center [295, 96] width 76 height 19
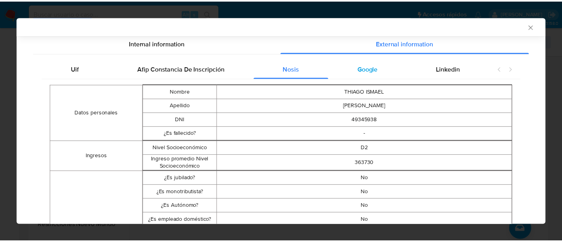
scroll to position [0, 0]
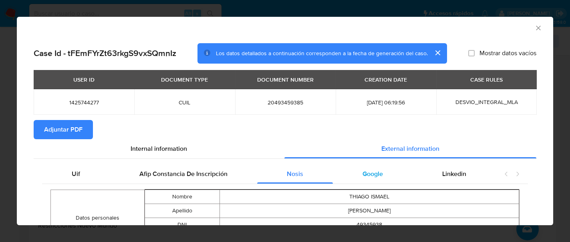
drag, startPoint x: 371, startPoint y: 164, endPoint x: 377, endPoint y: 167, distance: 6.6
click at [371, 165] on div "Google" at bounding box center [373, 174] width 80 height 19
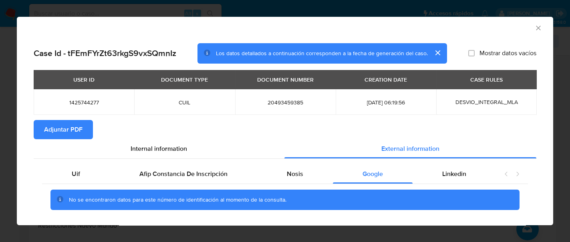
click at [437, 163] on div "Uif Afip Constancia De Inscripción Nosis Google Linkedin No se encontraron dato…" at bounding box center [285, 190] width 503 height 63
click at [438, 166] on div "Linkedin" at bounding box center [453, 174] width 83 height 19
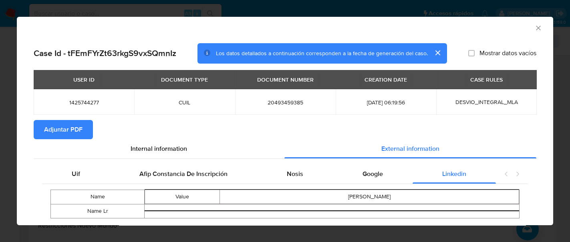
click at [93, 132] on section "Adjuntar PDF" at bounding box center [285, 129] width 503 height 19
click at [82, 131] on span "Adjuntar PDF" at bounding box center [63, 130] width 38 height 18
click at [534, 27] on icon "Cerrar ventana" at bounding box center [538, 28] width 8 height 8
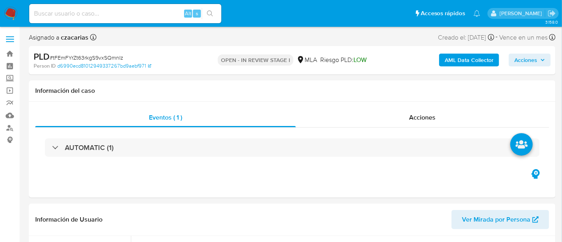
select select "10"
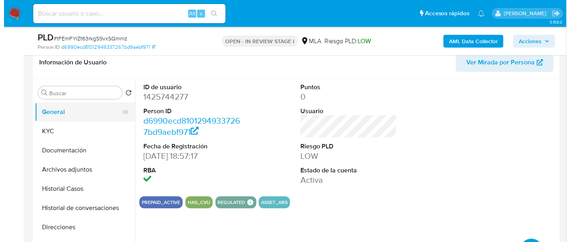
scroll to position [150, 0]
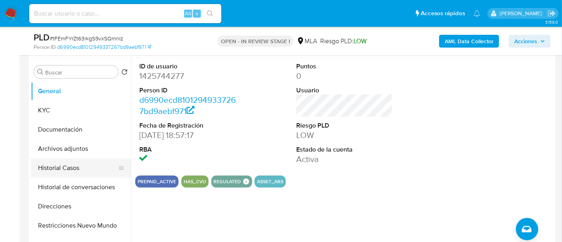
click at [70, 178] on button "Historial de conversaciones" at bounding box center [81, 187] width 100 height 19
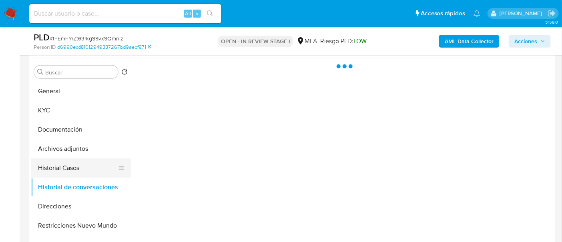
click at [66, 170] on button "Historial Casos" at bounding box center [78, 168] width 94 height 19
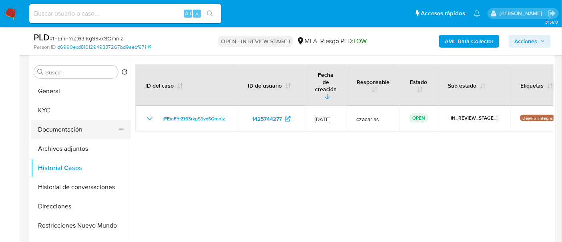
click at [67, 130] on button "Documentación" at bounding box center [78, 129] width 94 height 19
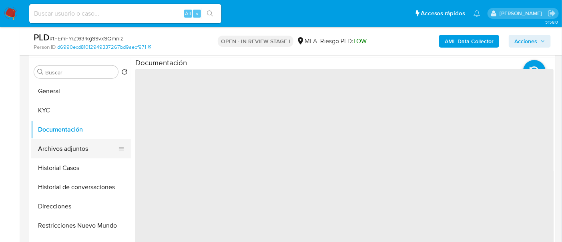
click at [64, 148] on button "Archivos adjuntos" at bounding box center [78, 148] width 94 height 19
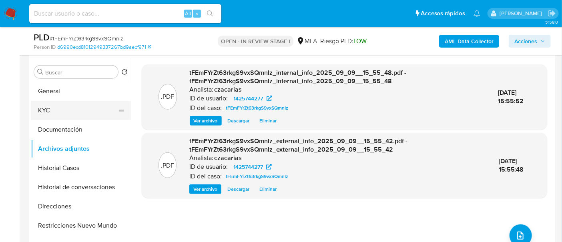
click at [34, 101] on button "KYC" at bounding box center [78, 110] width 94 height 19
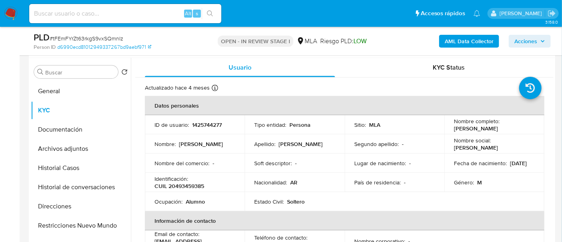
click at [199, 183] on p "CUIL 20493459385" at bounding box center [180, 186] width 50 height 7
copy p "20493459385"
click at [198, 188] on p "CUIL 20493459385" at bounding box center [180, 186] width 50 height 7
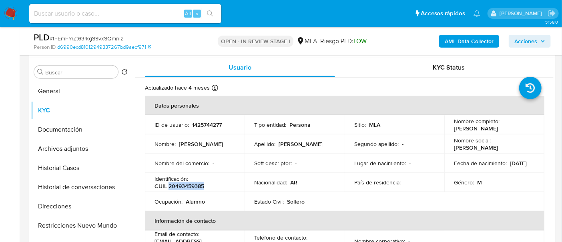
click at [197, 185] on p "CUIL 20493459385" at bounding box center [180, 186] width 50 height 7
click at [79, 146] on button "Archivos adjuntos" at bounding box center [78, 148] width 94 height 19
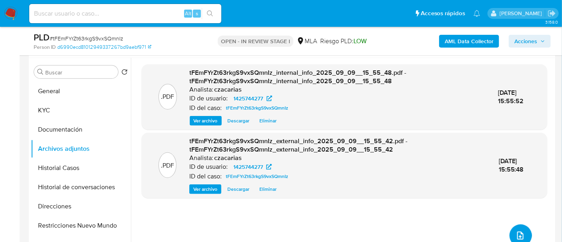
click at [516, 231] on span "upload-file" at bounding box center [521, 236] width 10 height 10
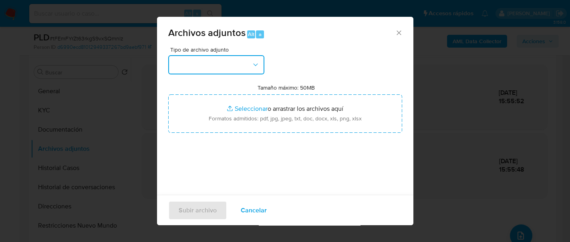
click at [246, 64] on button "button" at bounding box center [216, 64] width 96 height 19
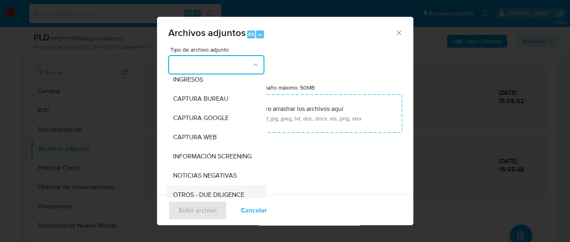
scroll to position [100, 0]
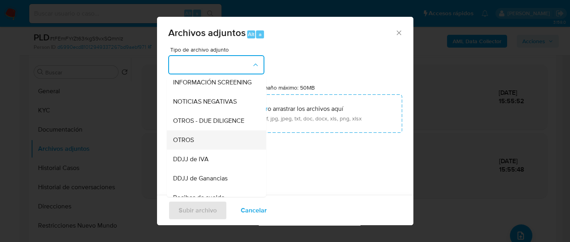
click at [203, 150] on div "OTROS" at bounding box center [214, 140] width 82 height 19
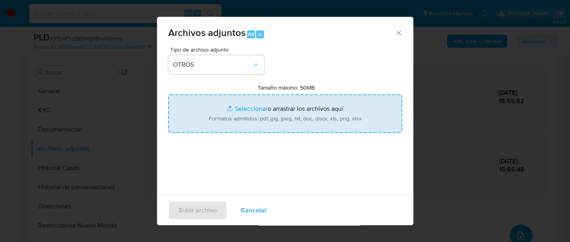
type input "C:\fakepath\Movimientos-1425744277.xlsx"
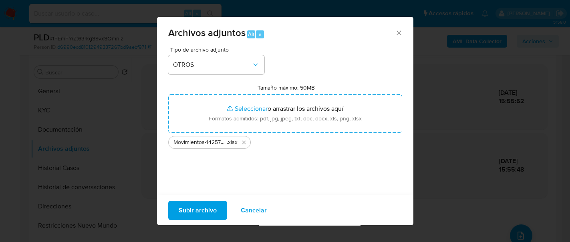
click at [197, 203] on span "Subir archivo" at bounding box center [198, 210] width 38 height 18
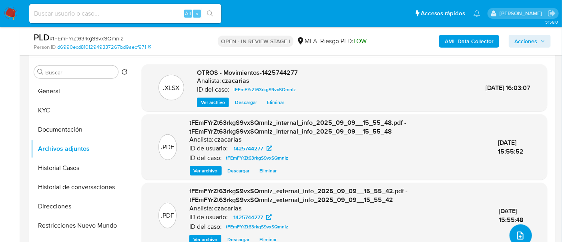
click at [521, 228] on button "upload-file" at bounding box center [521, 236] width 22 height 22
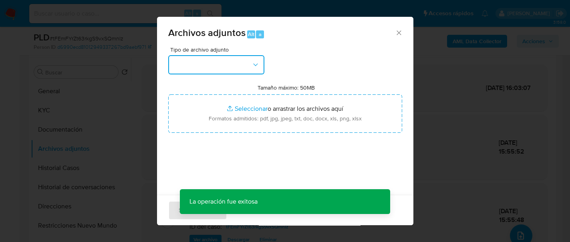
click at [224, 73] on button "button" at bounding box center [216, 64] width 96 height 19
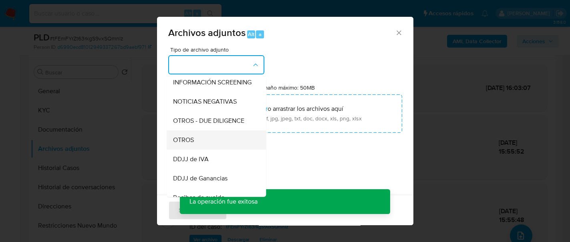
click at [205, 150] on div "OTROS" at bounding box center [214, 140] width 82 height 19
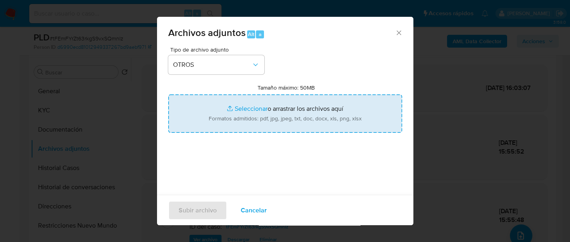
type input "C:\fakepath\Caselog tFEmFYrZt63rkgS9vxSQmnIz_2025_07_17_22_14_57.docx"
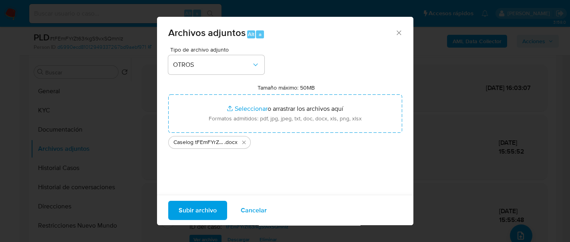
drag, startPoint x: 176, startPoint y: 111, endPoint x: 201, endPoint y: 210, distance: 102.3
click at [201, 210] on span "Subir archivo" at bounding box center [198, 210] width 38 height 18
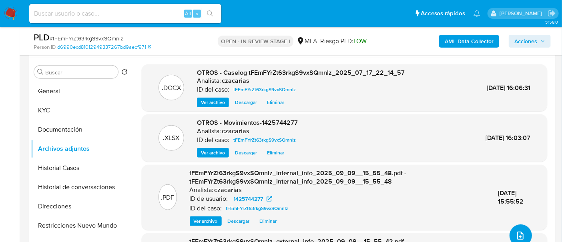
scroll to position [43, 0]
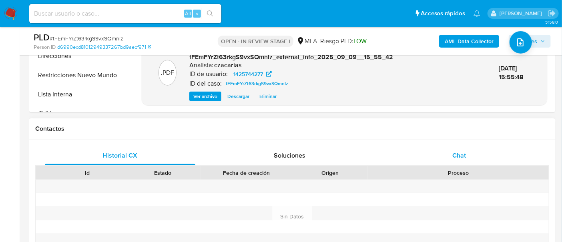
click at [452, 149] on div "Chat" at bounding box center [459, 155] width 151 height 19
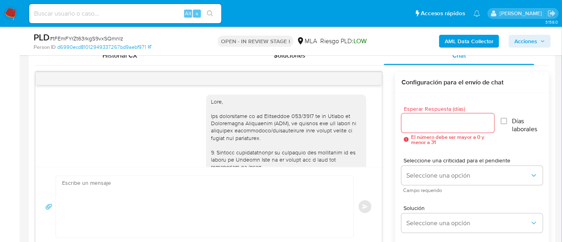
scroll to position [548, 0]
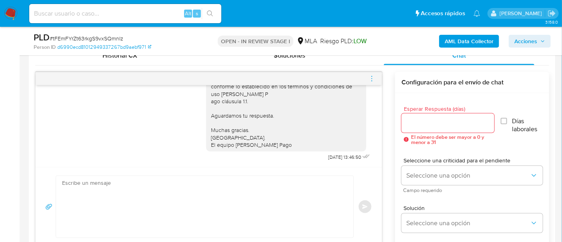
drag, startPoint x: 370, startPoint y: 81, endPoint x: 365, endPoint y: 80, distance: 5.3
click at [370, 81] on icon "menu-action" at bounding box center [371, 78] width 7 height 7
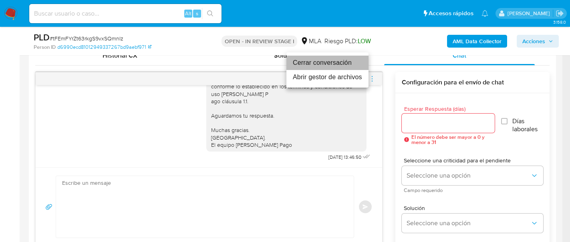
click at [322, 66] on li "Cerrar conversación" at bounding box center [327, 63] width 82 height 14
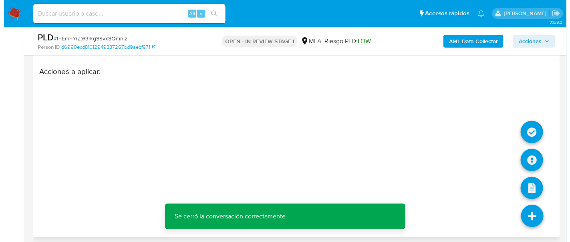
scroll to position [1423, 0]
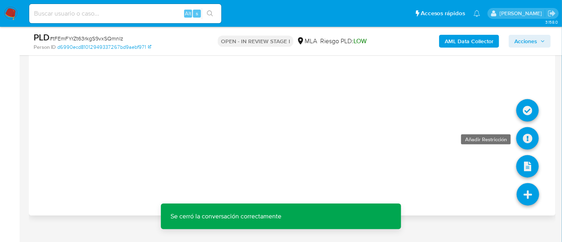
click at [529, 127] on icon at bounding box center [528, 138] width 22 height 22
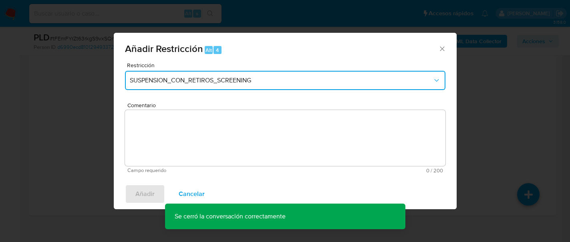
click at [185, 78] on span "SUSPENSION_CON_RETIROS_SCREENING" at bounding box center [281, 80] width 303 height 8
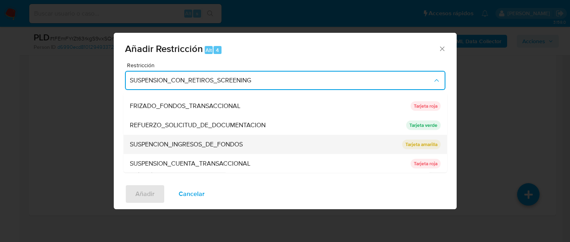
scroll to position [169, 0]
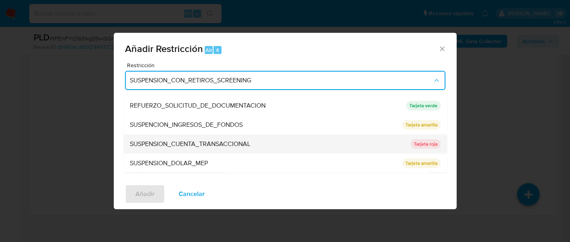
click at [193, 141] on span "SUSPENSION_CUENTA_TRANSACCIONAL" at bounding box center [190, 144] width 121 height 8
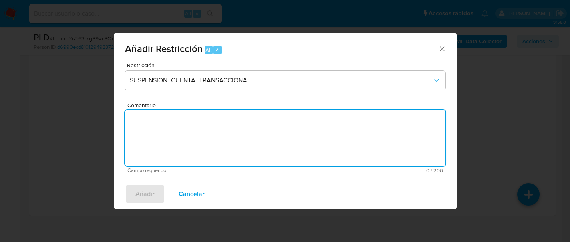
click at [193, 141] on textarea "Comentario" at bounding box center [285, 138] width 320 height 56
type textarea "AML"
click at [149, 204] on div "Añadir Cancelar" at bounding box center [285, 194] width 343 height 30
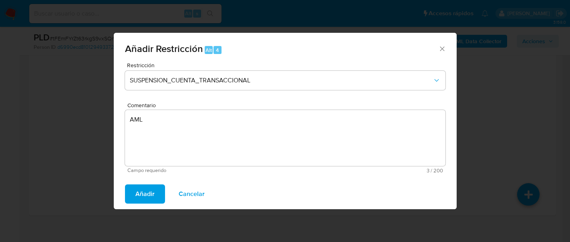
click at [150, 196] on span "Añadir" at bounding box center [144, 194] width 19 height 18
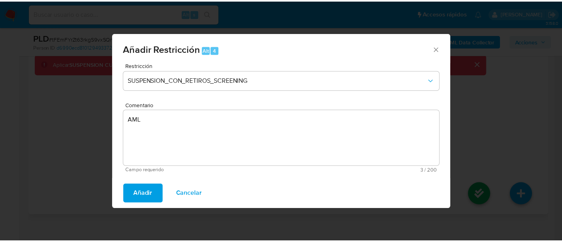
scroll to position [1416, 0]
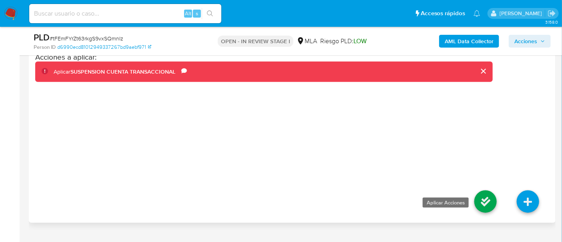
click at [489, 191] on icon at bounding box center [486, 202] width 22 height 22
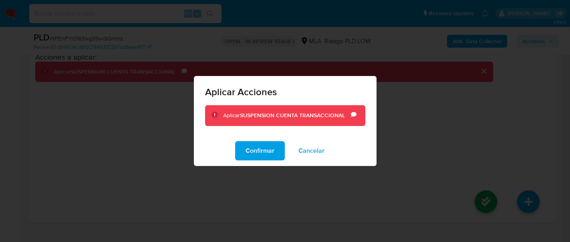
click at [249, 170] on div "Aplicar Acciones Aplicar SUSPENSION CUENTA TRANSACCIONAL Comentario AML Confirm…" at bounding box center [285, 121] width 570 height 242
click at [258, 149] on span "Confirmar" at bounding box center [259, 151] width 29 height 18
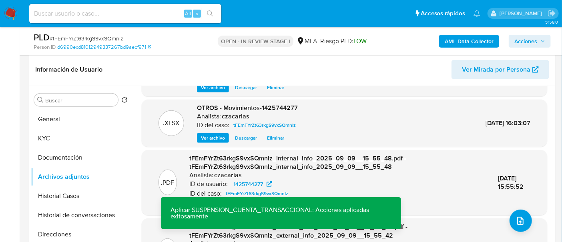
scroll to position [150, 0]
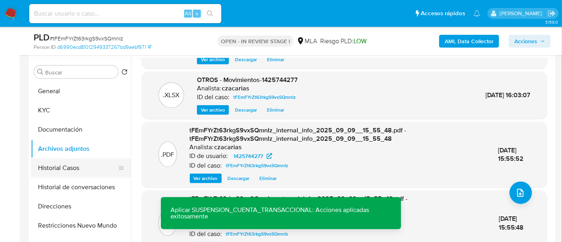
click at [65, 165] on button "Historial Casos" at bounding box center [78, 168] width 94 height 19
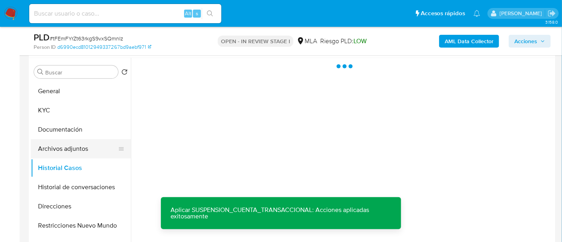
scroll to position [0, 0]
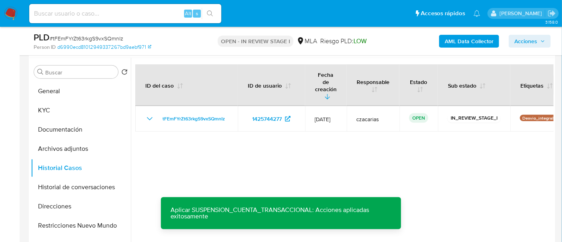
click at [522, 39] on span "Acciones" at bounding box center [526, 41] width 23 height 13
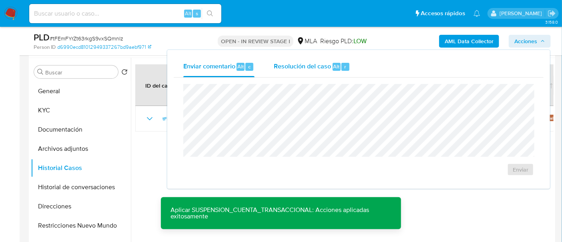
click at [298, 75] on div "Resolución del caso Alt r" at bounding box center [312, 66] width 76 height 21
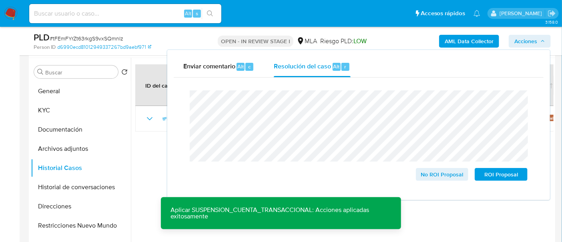
click at [117, 37] on span "# tFEmFYrZt63rkgS9vxSQmnIz" at bounding box center [87, 38] width 74 height 8
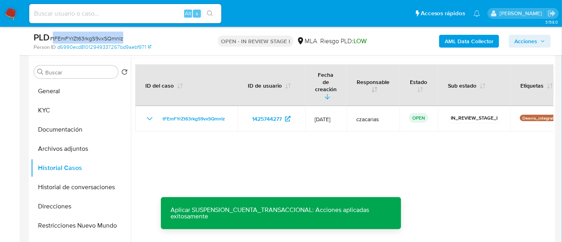
copy span "tFEmFYrZt63rkgS9vxSQmnIz"
click at [524, 36] on span "Acciones" at bounding box center [526, 41] width 23 height 13
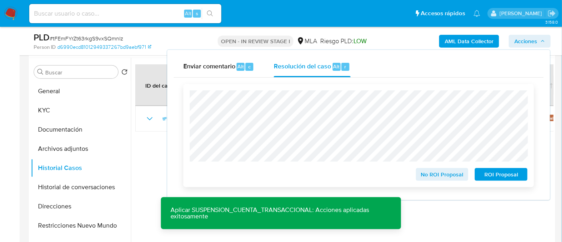
click at [496, 178] on span "ROI Proposal" at bounding box center [502, 174] width 42 height 11
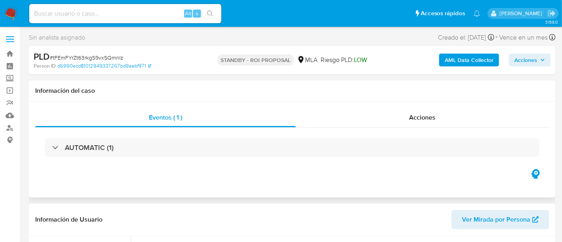
select select "10"
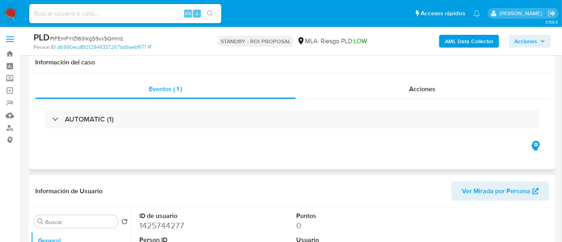
scroll to position [150, 0]
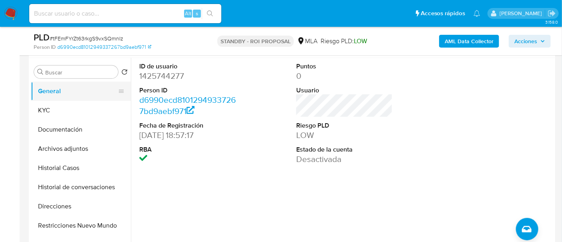
click at [62, 96] on button "General" at bounding box center [78, 91] width 94 height 19
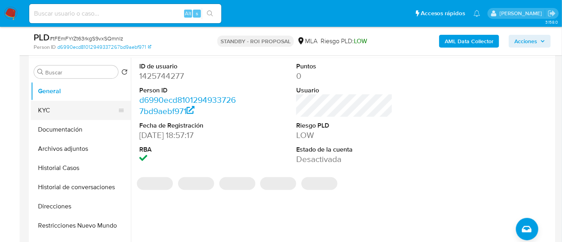
click at [62, 105] on button "KYC" at bounding box center [78, 110] width 94 height 19
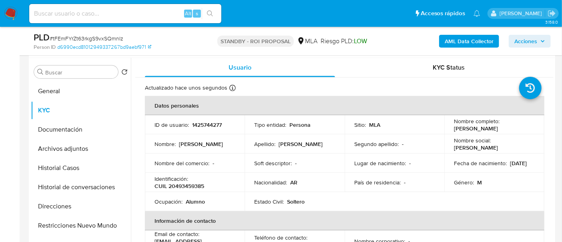
click at [203, 127] on p "1425744277" at bounding box center [207, 124] width 30 height 7
copy p "1425744277"
click at [89, 38] on span "# tFEmFYrZt63rkgS9vxSQmnIz" at bounding box center [87, 38] width 74 height 8
click at [89, 37] on span "# tFEmFYrZt63rkgS9vxSQmnIz" at bounding box center [87, 38] width 74 height 8
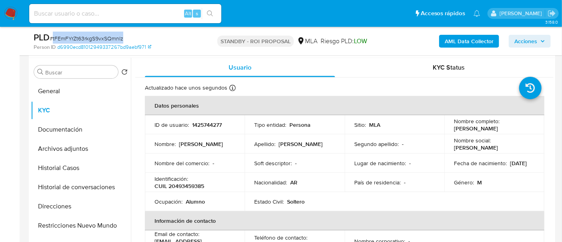
copy span "tFEmFYrZt63rkgS9vxSQmnIz"
click at [172, 66] on div "Usuario" at bounding box center [240, 67] width 190 height 19
click at [12, 7] on img at bounding box center [11, 14] width 14 height 14
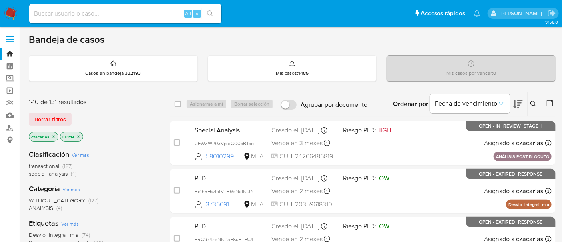
click at [133, 169] on div "transactional (127) special_analysis (4)" at bounding box center [93, 170] width 128 height 15
click at [555, 97] on div at bounding box center [548, 104] width 14 height 25
click at [553, 100] on icon at bounding box center [550, 103] width 6 height 6
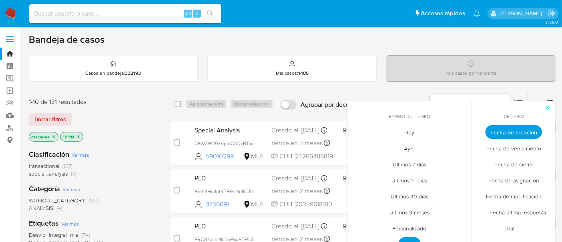
click at [414, 232] on span "Personalizado" at bounding box center [409, 229] width 51 height 16
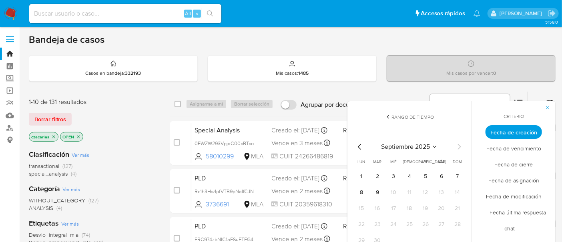
click at [363, 144] on icon "Mes anterior" at bounding box center [360, 147] width 10 height 10
click at [362, 144] on icon "Mes anterior" at bounding box center [360, 147] width 10 height 10
drag, startPoint x: 381, startPoint y: 172, endPoint x: 402, endPoint y: 200, distance: 35.7
click at [381, 172] on button "1" at bounding box center [377, 176] width 13 height 13
click at [417, 241] on tr "28 29 30 31" at bounding box center [409, 240] width 109 height 13
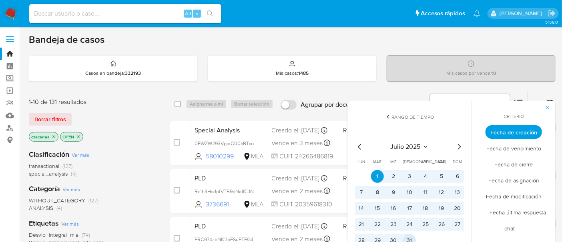
click at [409, 237] on button "31" at bounding box center [409, 240] width 13 height 13
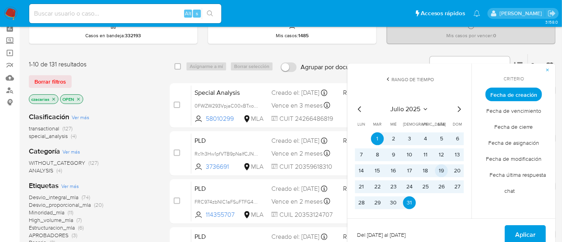
scroll to position [50, 0]
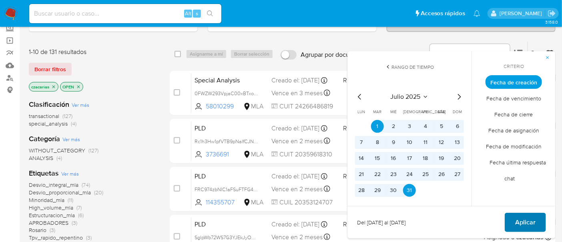
click at [537, 221] on button "Aplicar" at bounding box center [525, 222] width 41 height 19
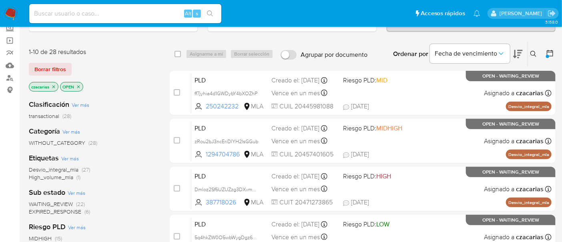
click at [36, 113] on span "transactional" at bounding box center [44, 116] width 30 height 8
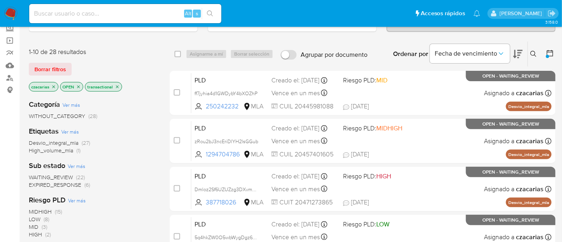
click at [76, 86] on icon "close-filter" at bounding box center [78, 86] width 5 height 5
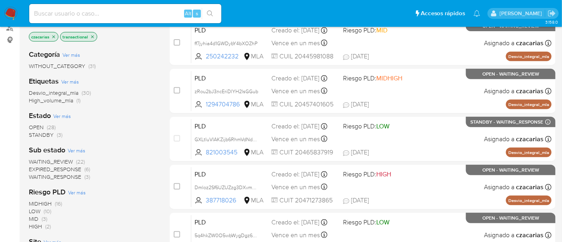
scroll to position [50, 0]
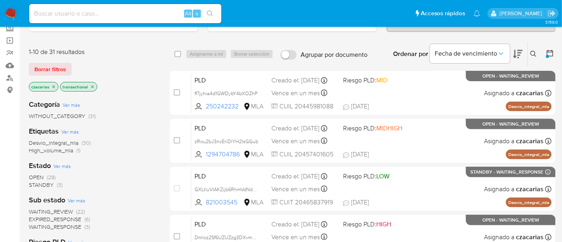
click at [129, 15] on input at bounding box center [125, 13] width 192 height 10
paste input "i1TZekMrpFZZguHSg1RECouF"
type input "i1TZekMrpFZZguHSg1RECouF"
click at [211, 12] on icon "search-icon" at bounding box center [210, 13] width 6 height 6
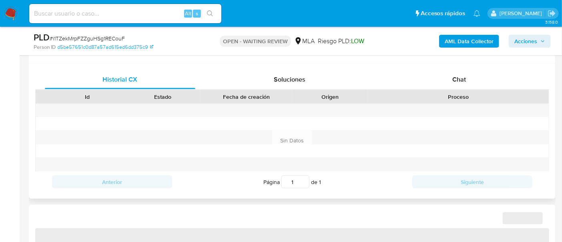
scroll to position [400, 0]
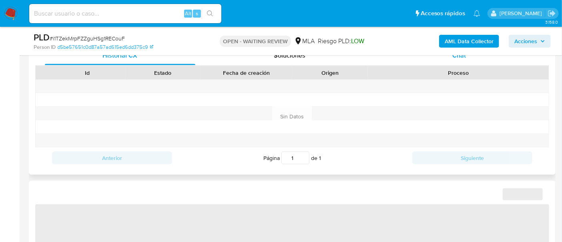
click at [476, 61] on div "Chat" at bounding box center [459, 55] width 151 height 19
select select "10"
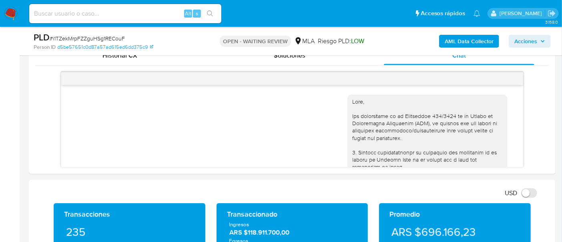
scroll to position [573, 0]
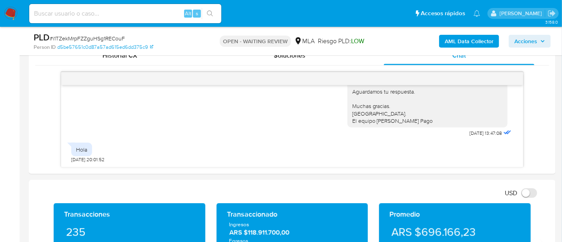
click at [128, 4] on div "Alt s" at bounding box center [125, 13] width 192 height 19
click at [133, 16] on input at bounding box center [125, 13] width 192 height 10
paste input "hIvcFgYb8CJZkZQcknYgwDTM"
type input "hIvcFgYb8CJZkZQcknYgwDTM"
click at [215, 13] on button "search-icon" at bounding box center [210, 13] width 16 height 11
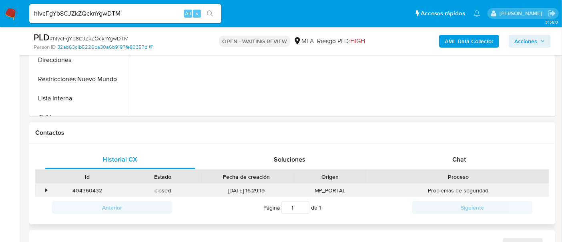
scroll to position [300, 0]
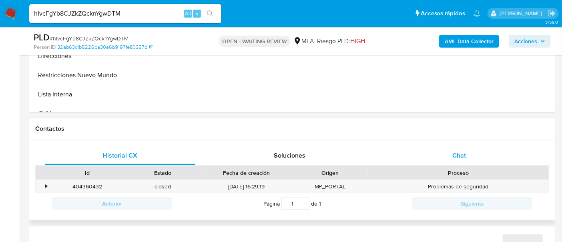
click at [469, 158] on div "Chat" at bounding box center [459, 155] width 151 height 19
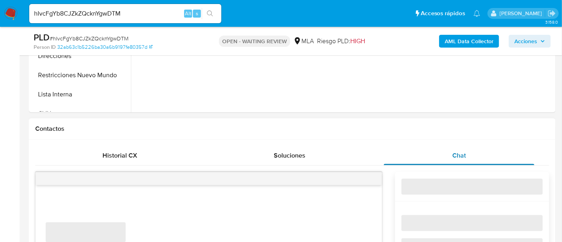
select select "10"
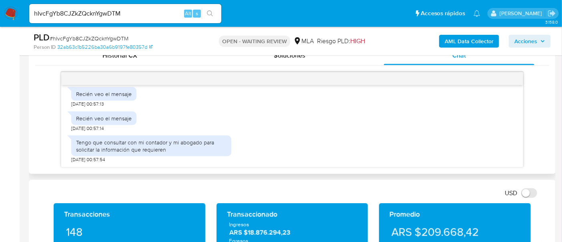
scroll to position [628, 0]
click at [112, 15] on input "hIvcFgYb8CJZkZQcknYgwDTM" at bounding box center [125, 13] width 192 height 10
click at [112, 14] on input "hIvcFgYb8CJZkZQcknYgwDTM" at bounding box center [125, 13] width 192 height 10
paste input "oIf0lKmS003KH7Ty4AEKmCOa"
type input "oIf0lKmS003KH7Ty4AEKmCOa"
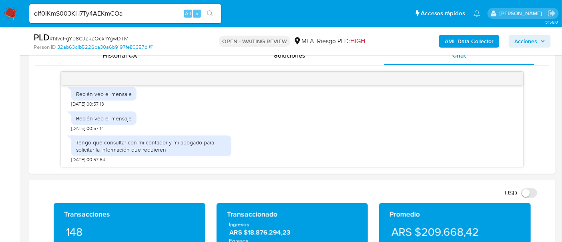
click at [211, 17] on button "search-icon" at bounding box center [210, 13] width 16 height 11
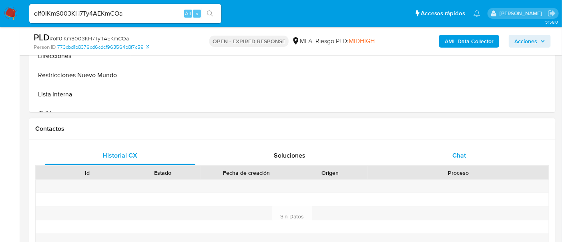
click at [471, 161] on div "Chat" at bounding box center [459, 155] width 151 height 19
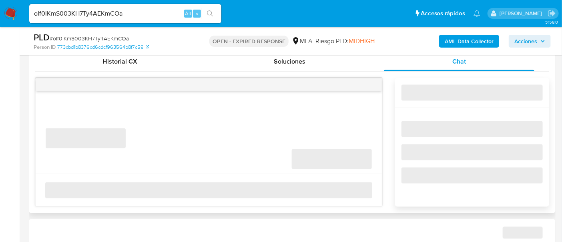
select select "10"
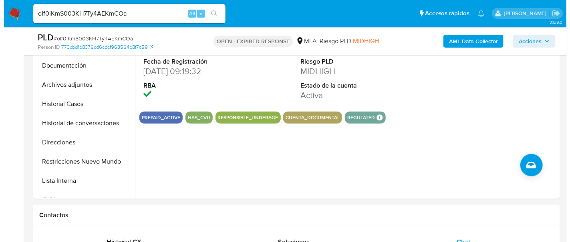
scroll to position [200, 0]
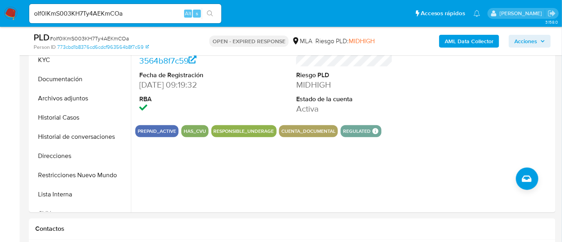
click at [452, 44] on b "AML Data Collector" at bounding box center [469, 41] width 49 height 13
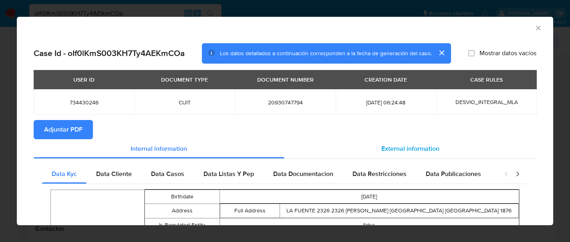
click at [390, 155] on div "External information" at bounding box center [410, 148] width 252 height 19
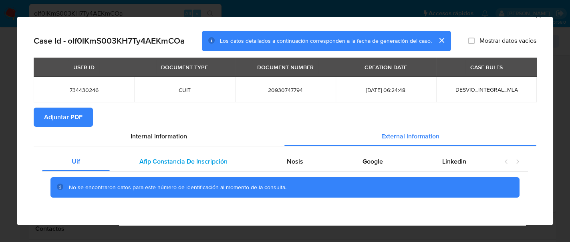
click at [160, 157] on span "Afip Constancia De Inscripción" at bounding box center [183, 161] width 88 height 9
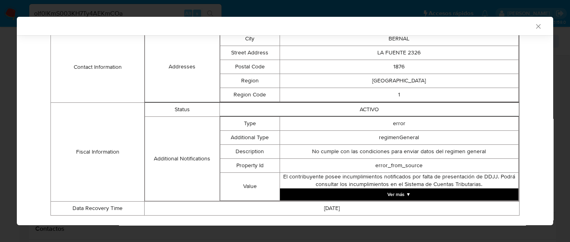
scroll to position [232, 0]
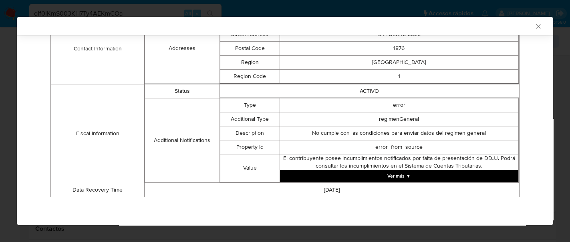
click at [391, 169] on div "El contribuyente posee incumplimientos notificados por falta de presentación de…" at bounding box center [399, 163] width 238 height 16
click at [393, 175] on button "Ver más ▼" at bounding box center [399, 176] width 238 height 12
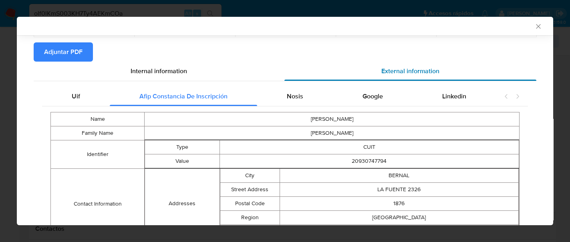
scroll to position [40, 0]
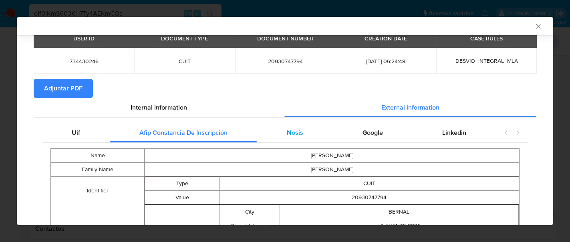
click at [289, 129] on span "Nosis" at bounding box center [295, 132] width 16 height 9
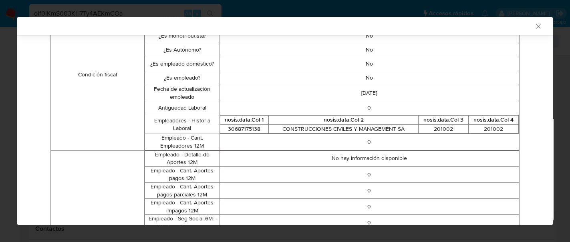
scroll to position [290, 0]
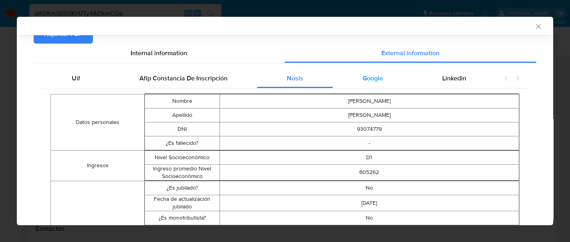
click at [368, 74] on span "Google" at bounding box center [372, 78] width 20 height 9
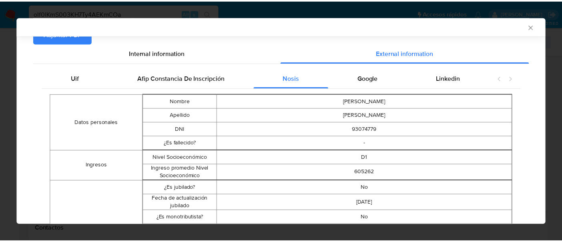
scroll to position [12, 0]
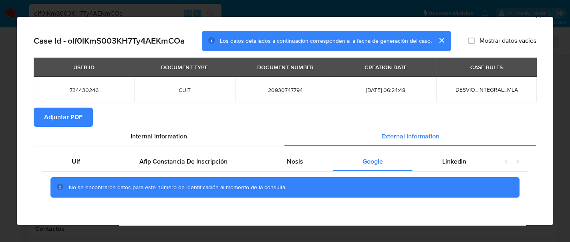
click at [453, 149] on div "Uif Afip Constancia De Inscripción Nosis Google Linkedin No se encontraron dato…" at bounding box center [285, 178] width 503 height 63
click at [452, 159] on span "Linkedin" at bounding box center [454, 161] width 24 height 9
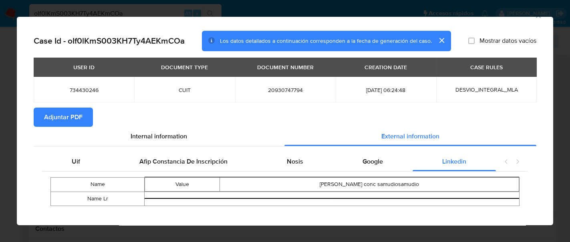
click at [62, 117] on span "Adjuntar PDF" at bounding box center [63, 118] width 38 height 18
click at [532, 15] on div "AML Data Collector Case Id - oIf0lKmS003KH7Ty4AEKmCOa Los datos detallados a co…" at bounding box center [285, 121] width 570 height 242
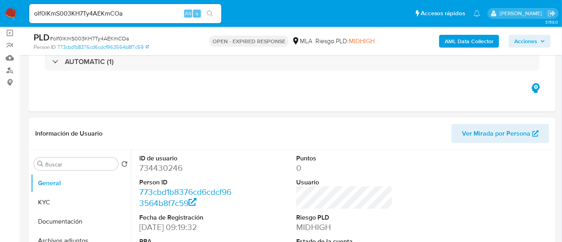
scroll to position [158, 0]
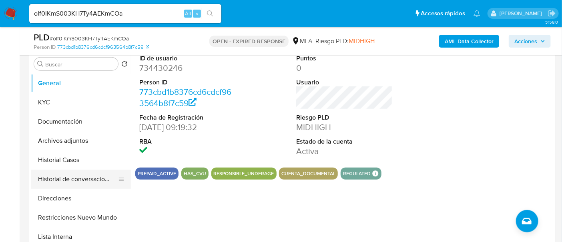
click at [74, 170] on button "Historial de conversaciones" at bounding box center [78, 179] width 94 height 19
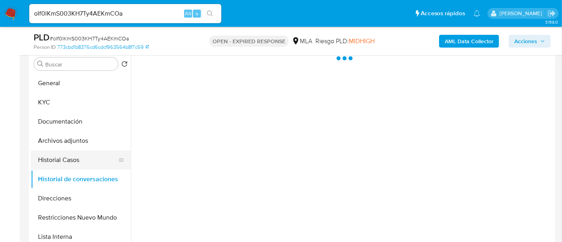
click at [78, 154] on button "Historial Casos" at bounding box center [78, 160] width 94 height 19
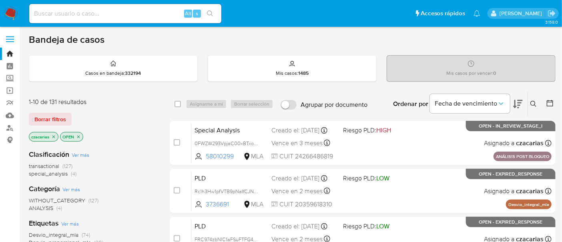
click at [537, 107] on button at bounding box center [534, 104] width 13 height 10
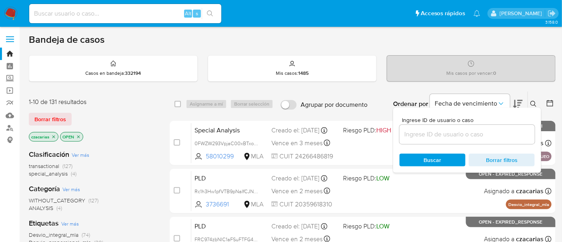
click at [497, 136] on input at bounding box center [467, 134] width 135 height 10
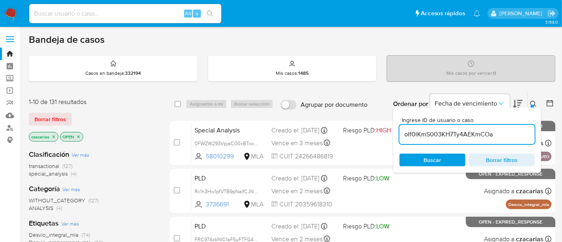
type input "oIf0lKmS003KH7Ty4AEKmCOa"
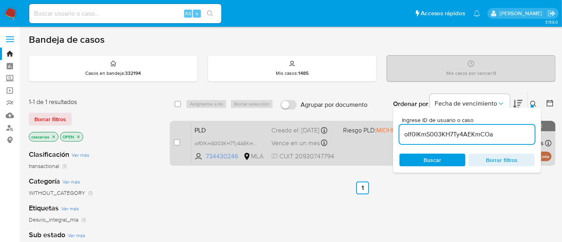
click at [173, 145] on div "case-item-checkbox No es posible asignar el caso PLD oIf0lKmS003KH7Ty4AEKmCOa 7…" at bounding box center [363, 143] width 386 height 45
click at [175, 142] on input "checkbox" at bounding box center [177, 142] width 6 height 6
checkbox input "true"
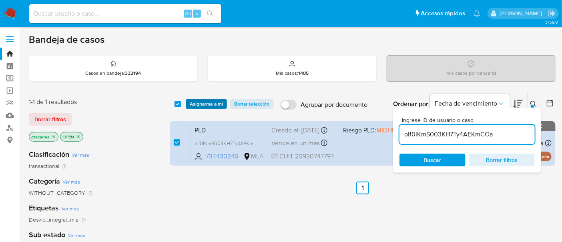
click at [207, 104] on span "Asignarme a mí" at bounding box center [206, 104] width 33 height 8
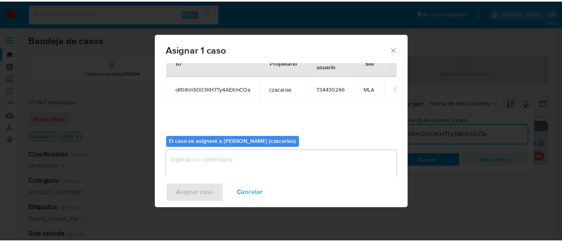
scroll to position [41, 0]
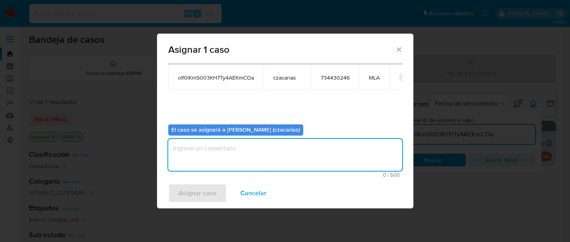
drag, startPoint x: 263, startPoint y: 160, endPoint x: 240, endPoint y: 172, distance: 25.6
click at [263, 159] on textarea "assign-modal" at bounding box center [285, 155] width 234 height 32
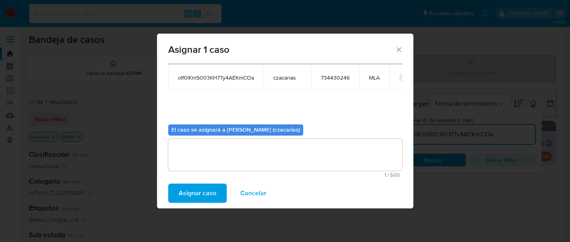
click at [190, 198] on span "Asignar caso" at bounding box center [198, 194] width 38 height 18
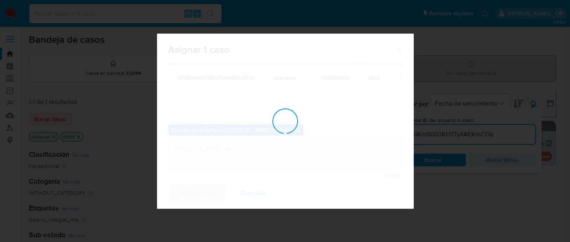
checkbox input "false"
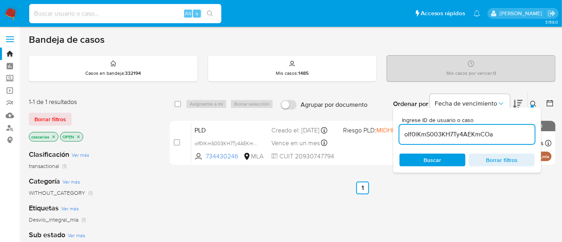
click at [167, 14] on input at bounding box center [125, 13] width 192 height 10
paste input "Ge4Qy8fK30KRcqQ2FSrQd4ic"
type input "Ge4Qy8fK30KRcqQ2FSrQd4ic"
click at [208, 11] on icon "search-icon" at bounding box center [210, 13] width 6 height 6
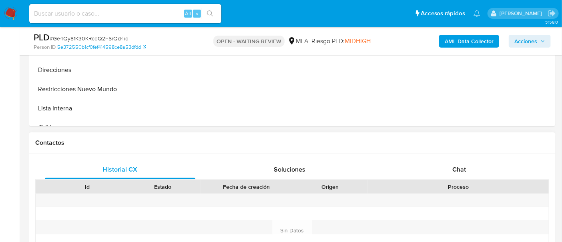
scroll to position [350, 0]
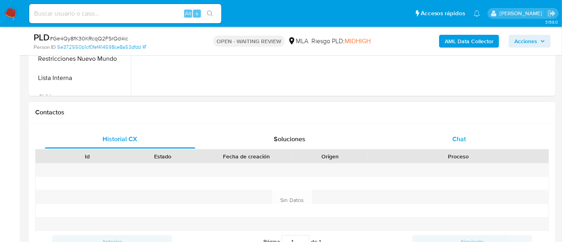
click at [462, 130] on div "Chat" at bounding box center [459, 139] width 151 height 19
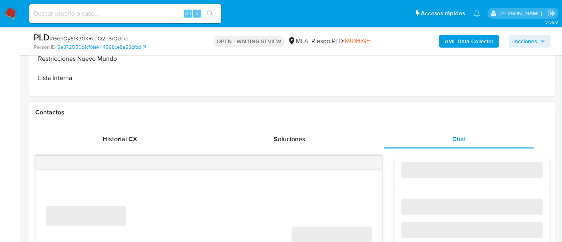
select select "10"
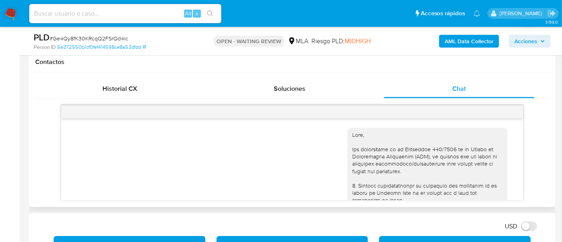
scroll to position [617, 0]
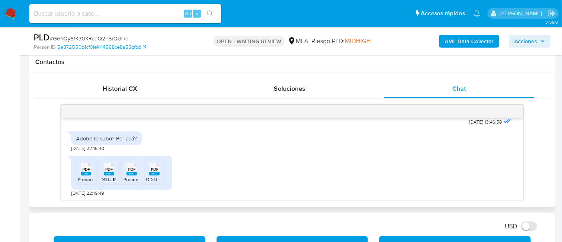
click at [112, 176] on span "DDJJ REIBP 2023 - Lalo.pdf" at bounding box center [144, 179] width 87 height 7
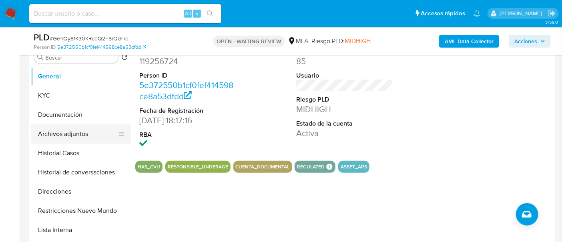
scroll to position [150, 0]
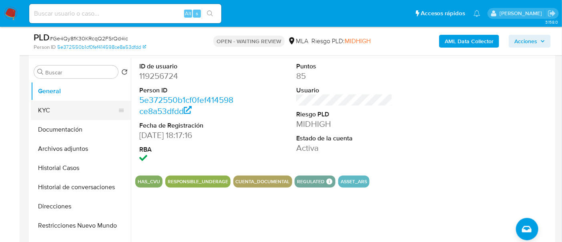
click at [82, 106] on button "KYC" at bounding box center [78, 110] width 94 height 19
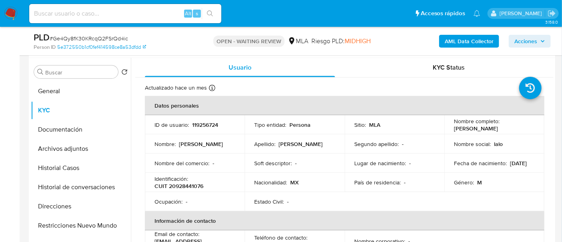
click at [127, 21] on div "Alt s" at bounding box center [125, 13] width 192 height 19
click at [129, 18] on input at bounding box center [125, 13] width 192 height 10
paste input "hIvcFgYb8CJZkZQcknYgwDTM"
type input "hIvcFgYb8CJZkZQcknYgwDTM"
click at [207, 14] on button "search-icon" at bounding box center [210, 13] width 16 height 11
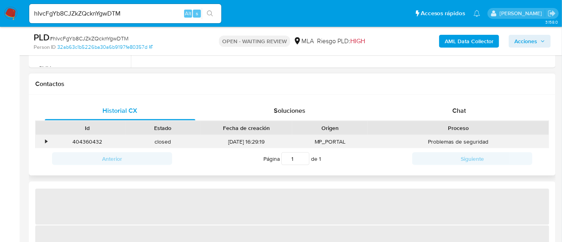
scroll to position [350, 0]
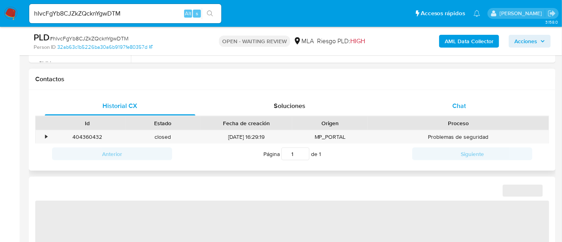
click at [492, 105] on div "Chat" at bounding box center [459, 106] width 151 height 19
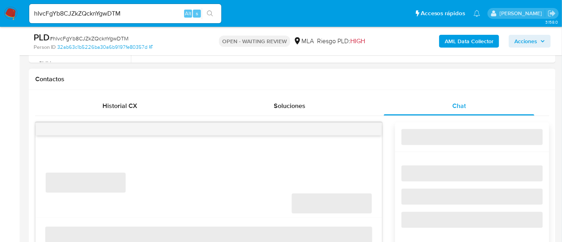
select select "10"
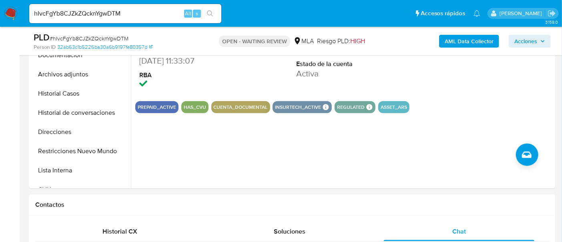
scroll to position [200, 0]
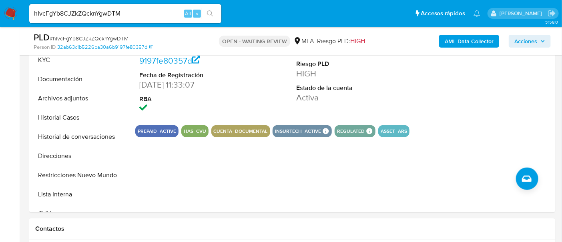
click at [95, 31] on div "PLD # hIvcFgYb8CJZkZQcknYgwDTM Person ID 32ab63c1b5226ba30a6b9197fe80357d OPEN …" at bounding box center [292, 41] width 527 height 28
click at [90, 37] on span "# hIvcFgYb8CJZkZQcknYgwDTM" at bounding box center [89, 38] width 79 height 8
copy span "hIvcFgYb8CJZkZQcknYgwDTM"
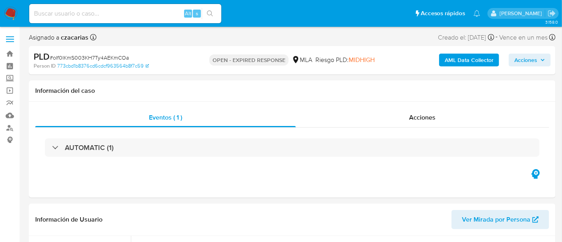
select select "10"
click at [90, 56] on span "# oIf0lKmS003KH7Ty4AEKmCOa" at bounding box center [89, 58] width 79 height 8
copy span "oIf0lKmS003KH7Ty4AEKmCOa"
select select "10"
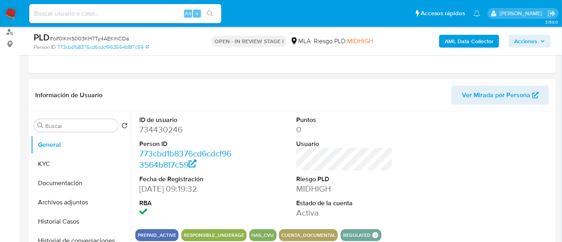
scroll to position [100, 0]
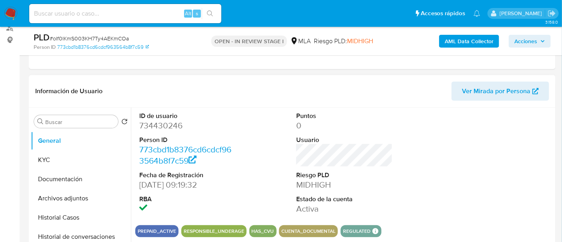
click at [168, 119] on dt "ID de usuario" at bounding box center [187, 116] width 97 height 9
click at [170, 121] on dd "734430246" at bounding box center [187, 125] width 97 height 11
copy dd "734430246"
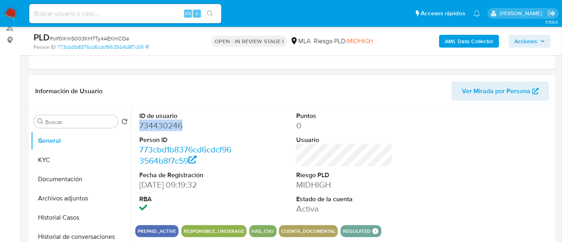
click at [165, 129] on dd "734430246" at bounding box center [187, 125] width 97 height 11
click at [165, 128] on dd "734430246" at bounding box center [187, 125] width 97 height 11
click at [167, 121] on dd "734430246" at bounding box center [187, 125] width 97 height 11
click at [66, 155] on button "KYC" at bounding box center [78, 160] width 94 height 19
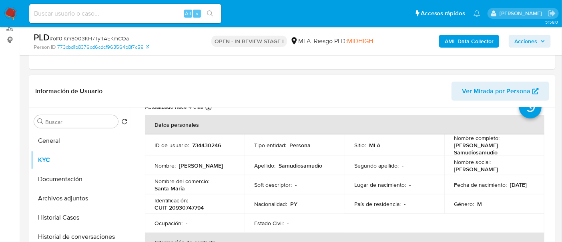
scroll to position [50, 0]
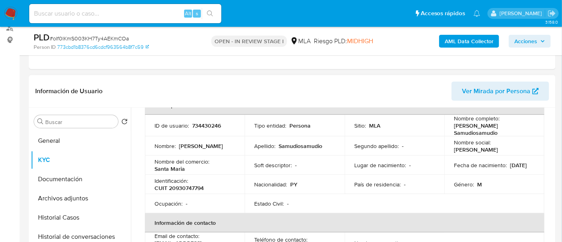
click at [196, 185] on p "CUIT 20930747794" at bounding box center [179, 188] width 49 height 7
copy p "20930747794"
click at [187, 185] on p "CUIT 20930747794" at bounding box center [179, 188] width 49 height 7
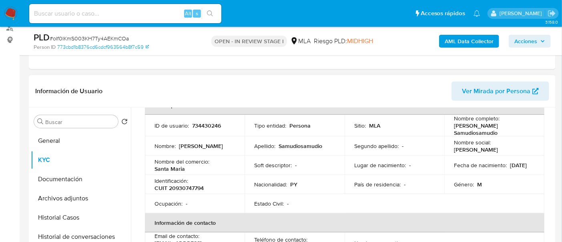
click at [187, 188] on p "CUIT 20930747794" at bounding box center [179, 188] width 49 height 7
copy p "20930747794"
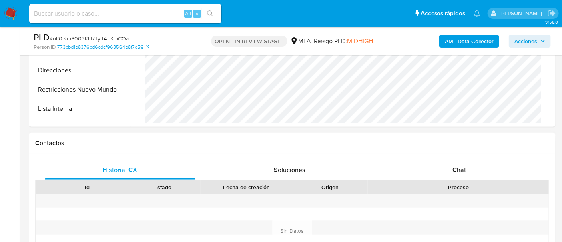
scroll to position [300, 0]
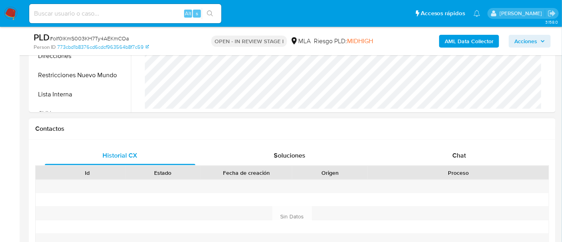
click at [469, 144] on div "Historial CX Soluciones Chat Id Estado Fecha de creación Origen Proceso Anterio…" at bounding box center [292, 217] width 527 height 155
click at [462, 151] on span "Chat" at bounding box center [459, 155] width 14 height 9
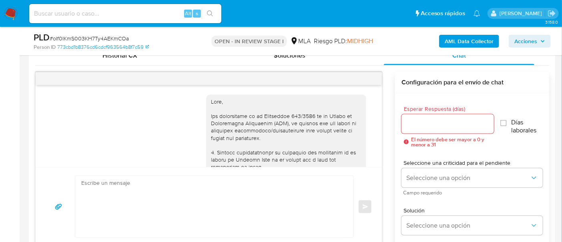
scroll to position [548, 0]
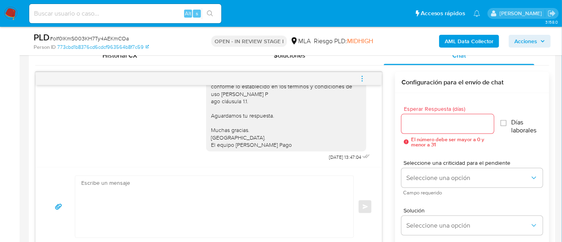
click at [239, 207] on textarea at bounding box center [212, 207] width 262 height 62
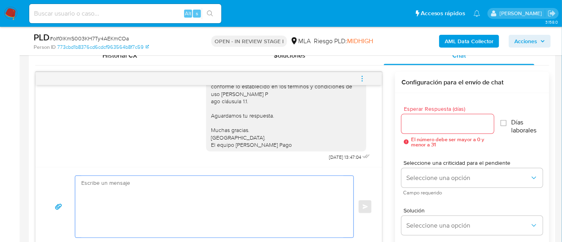
type textarea "h"
type textarea "¿"
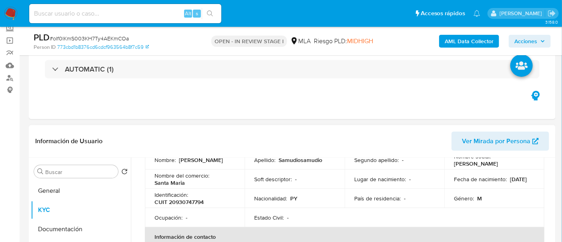
scroll to position [86, 0]
click at [187, 201] on p "CUIT 20930747794" at bounding box center [179, 202] width 49 height 7
copy p "20930747794"
click at [193, 202] on p "CUIT 20930747794" at bounding box center [179, 202] width 49 height 7
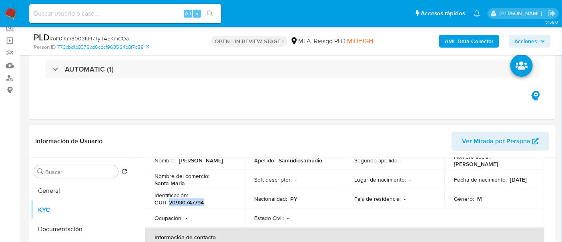
click at [193, 202] on p "CUIT 20930747794" at bounding box center [179, 202] width 49 height 7
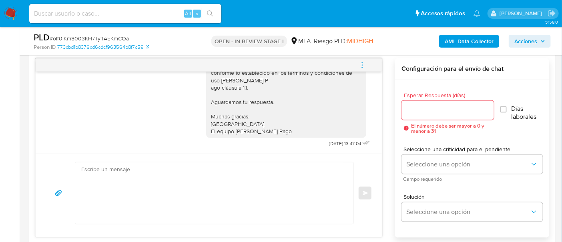
scroll to position [450, 0]
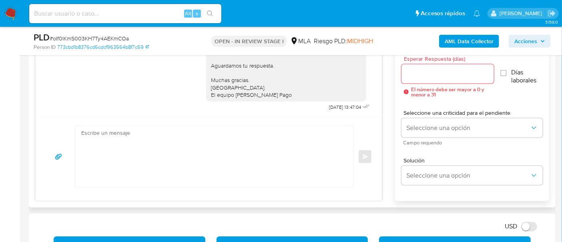
click at [202, 146] on textarea at bounding box center [212, 157] width 262 height 62
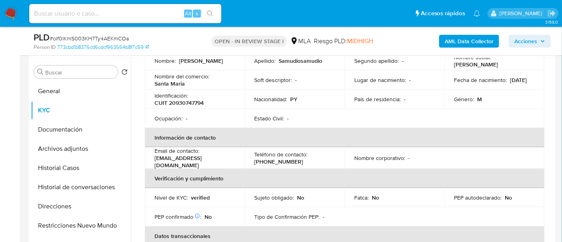
scroll to position [0, 0]
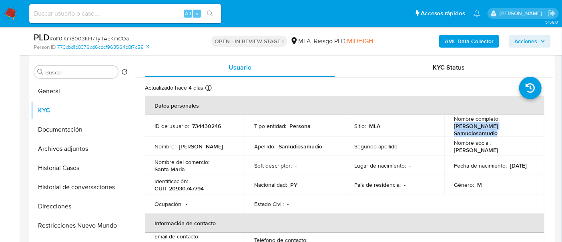
drag, startPoint x: 454, startPoint y: 126, endPoint x: 501, endPoint y: 132, distance: 47.3
click at [501, 132] on p "[PERSON_NAME] Samudiosamudio" at bounding box center [493, 130] width 78 height 14
copy p "[PERSON_NAME] Samudiosamudio"
click at [75, 125] on button "Documentación" at bounding box center [78, 129] width 94 height 19
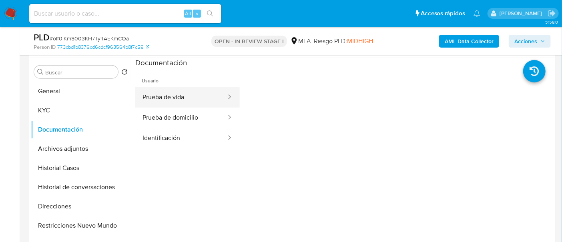
drag, startPoint x: 191, startPoint y: 85, endPoint x: 190, endPoint y: 93, distance: 8.1
click at [190, 93] on button "Prueba de vida" at bounding box center [181, 97] width 92 height 20
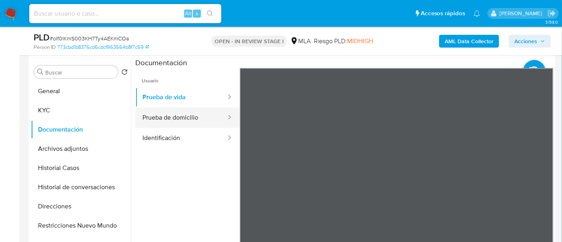
click at [198, 115] on button "Prueba de domicilio" at bounding box center [181, 118] width 92 height 20
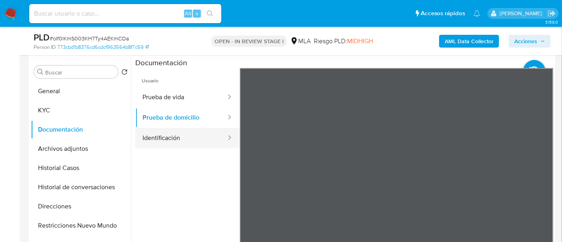
click at [166, 139] on button "Identificación" at bounding box center [181, 138] width 92 height 20
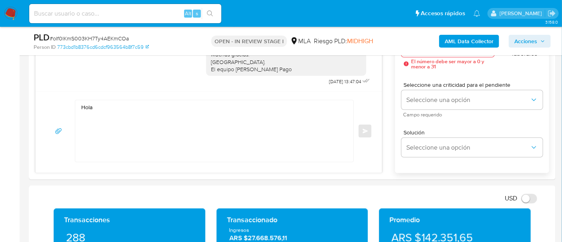
scroll to position [400, 0]
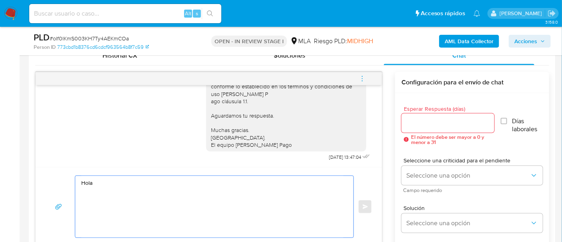
click at [114, 186] on textarea "Hola" at bounding box center [212, 207] width 262 height 62
paste textarea "[PERSON_NAME] Samudiosamudio"
click at [125, 180] on textarea "Hola Bernardo Conc Samudiosamudio" at bounding box center [212, 207] width 262 height 62
click at [141, 183] on textarea "Hola Bernardo Samudiosamudio" at bounding box center [212, 207] width 262 height 62
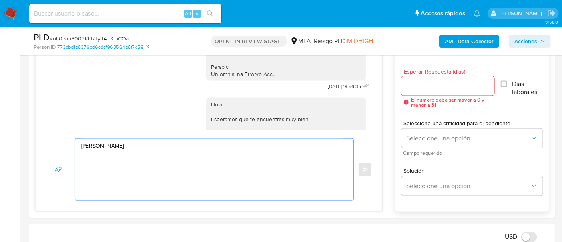
scroll to position [450, 0]
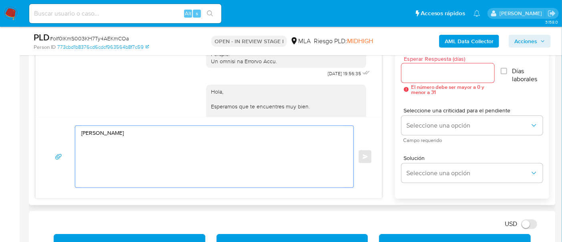
click at [205, 133] on textarea "Hola Bernardo Samudio samudio" at bounding box center [212, 157] width 262 height 62
paste textarea "Esperamos que te encuentres muy bien. Te consultamos si tuviste oportunidad de …"
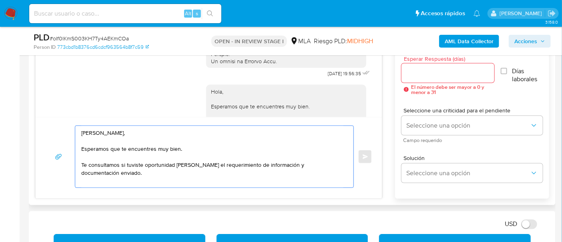
click at [265, 177] on textarea "Hola Bernardo Samudio samudio, Esperamos que te encuentres muy bien. Te consult…" at bounding box center [212, 157] width 262 height 62
paste textarea "En función de las operaciones registradas en tu cuenta de Mercado Pago, necesit…"
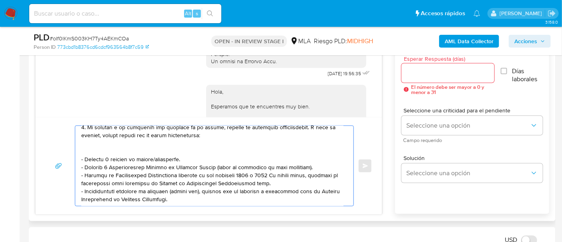
scroll to position [147, 0]
paste textarea "3. Proporciona el vínculo con las siguientes contrapartes con las que operaste,…"
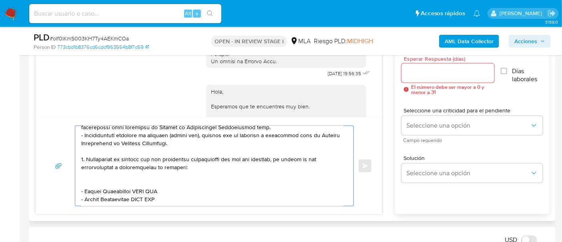
scroll to position [198, 0]
drag, startPoint x: 85, startPoint y: 182, endPoint x: 134, endPoint y: 183, distance: 48.9
click at [134, 183] on textarea at bounding box center [212, 166] width 262 height 80
paste textarea "FEDERACION PATRONAL SEGUROS SAU"
click at [209, 183] on textarea at bounding box center [212, 166] width 262 height 80
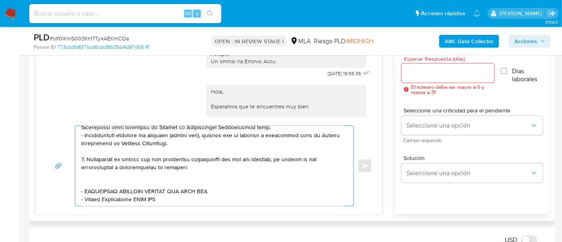
click at [209, 183] on textarea at bounding box center [212, 166] width 262 height 80
paste textarea "33707366589"
drag, startPoint x: 84, startPoint y: 189, endPoint x: 135, endPoint y: 189, distance: 50.5
click at [135, 189] on textarea at bounding box center [212, 166] width 262 height 80
paste textarea "Francisca Gabriela Vera"
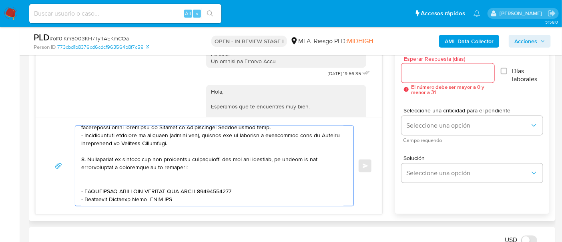
click at [162, 193] on textarea at bounding box center [212, 166] width 262 height 80
click at [162, 192] on textarea at bounding box center [212, 166] width 262 height 80
paste textarea "27247466059"
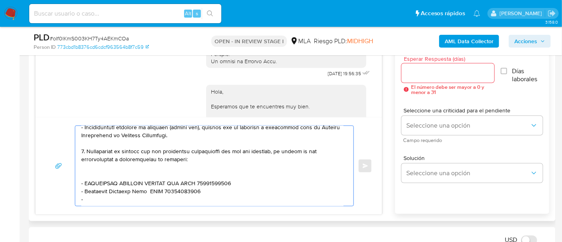
paste textarea "Fabian Balmori Dominguez"
paste textarea "20956213747"
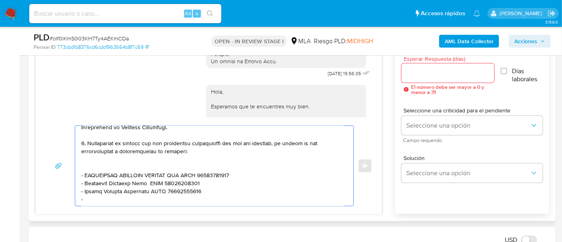
paste textarea "Jorge Antonio Esquivel Ibarra"
paste textarea "20952178084"
paste textarea "Es importante que sepas que, en caso de no responder a lo solicitado o si lo pr…"
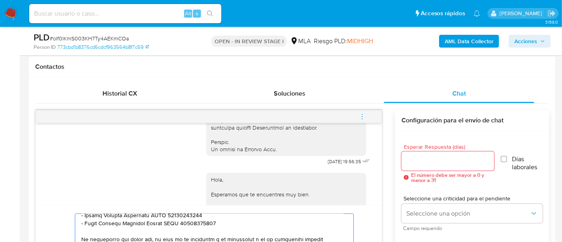
scroll to position [350, 0]
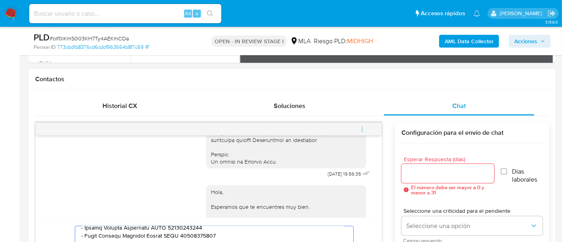
type textarea "Hola Bernardo Samudio samudio, Esperamos que te encuentres muy bien. Te consult…"
click at [439, 164] on div at bounding box center [448, 173] width 93 height 19
click at [436, 169] on input "Esperar Respuesta (días)" at bounding box center [448, 174] width 93 height 10
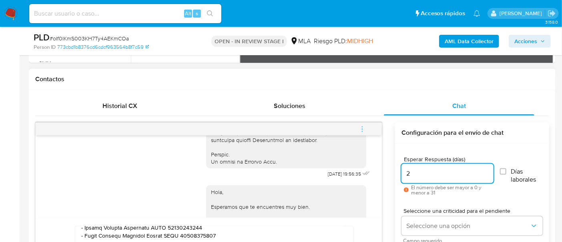
scroll to position [450, 0]
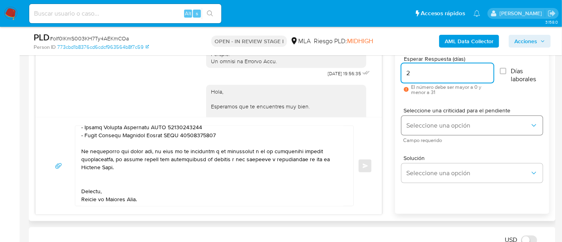
type input "2"
click at [433, 122] on span "Seleccione una opción" at bounding box center [468, 126] width 124 height 8
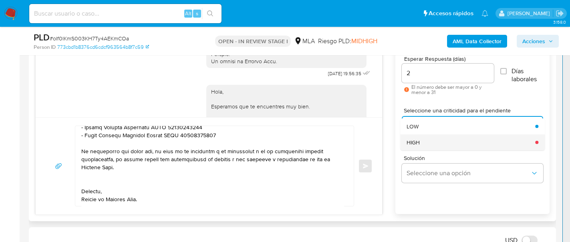
click at [423, 144] on div "HIGH" at bounding box center [468, 143] width 124 height 16
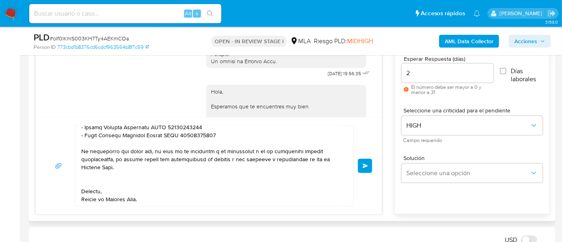
click at [364, 164] on span "Enviar" at bounding box center [366, 166] width 6 height 5
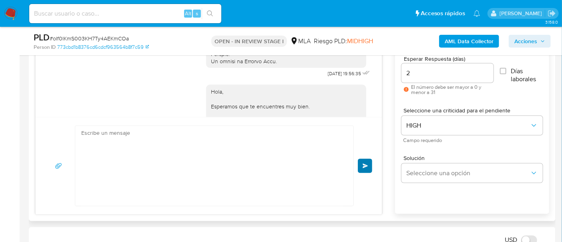
scroll to position [958, 0]
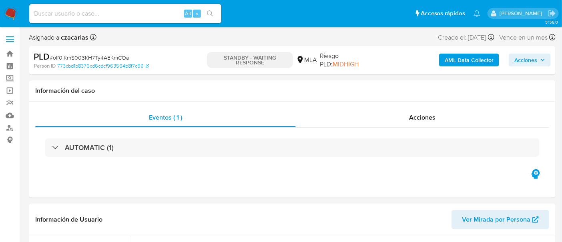
select select "10"
drag, startPoint x: 181, startPoint y: 20, endPoint x: 160, endPoint y: 10, distance: 22.6
click at [174, 17] on div "Alt s" at bounding box center [125, 13] width 192 height 19
click at [160, 10] on input at bounding box center [125, 13] width 192 height 10
click at [161, 15] on input at bounding box center [125, 13] width 192 height 10
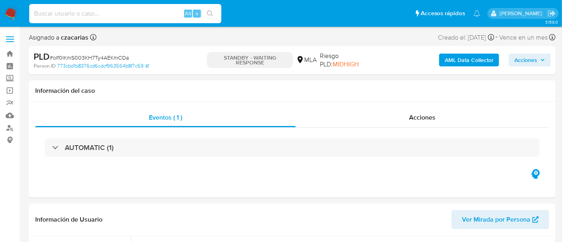
paste input "FjNPuLBj2Vfqjmfuu2K77m8p"
type input "FjNPuLBj2Vfqjmfuu2K77m8p"
click at [213, 11] on icon "search-icon" at bounding box center [210, 13] width 6 height 6
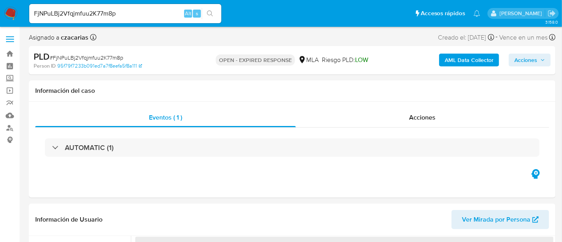
select select "10"
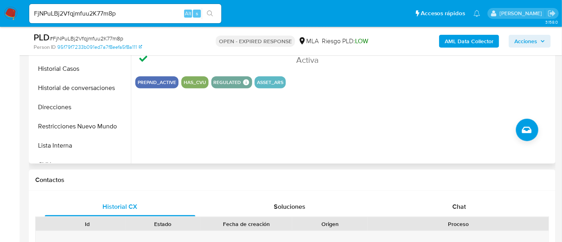
scroll to position [250, 0]
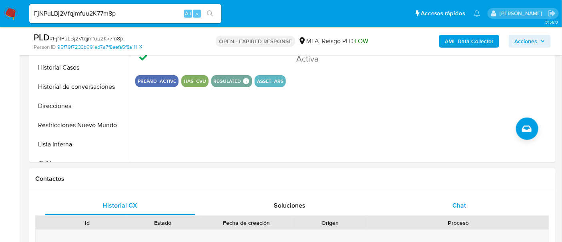
click at [445, 198] on div "Chat" at bounding box center [459, 205] width 151 height 19
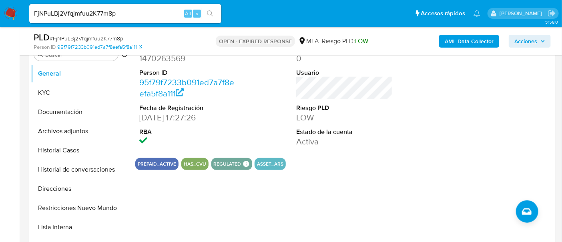
scroll to position [150, 0]
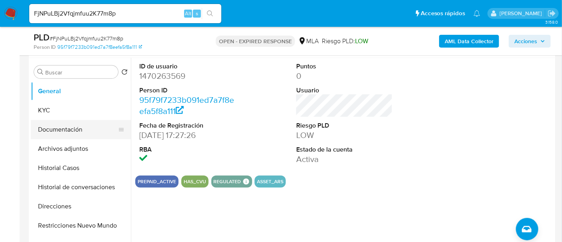
click at [78, 129] on button "Documentación" at bounding box center [78, 129] width 94 height 19
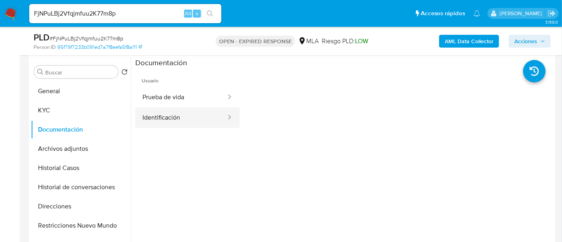
click at [178, 119] on button "Identificación" at bounding box center [181, 118] width 92 height 20
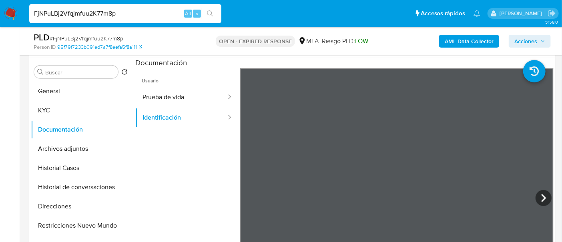
click at [149, 11] on input "FjNPuLBj2Vfqjmfuu2K77m8p" at bounding box center [125, 13] width 192 height 10
paste input "U4EP4zFiXMyd7ksFX6kFG5yk"
type input "U4EP4zFiXMyd7ksFX6kFG5yk"
click at [214, 10] on button "search-icon" at bounding box center [210, 13] width 16 height 11
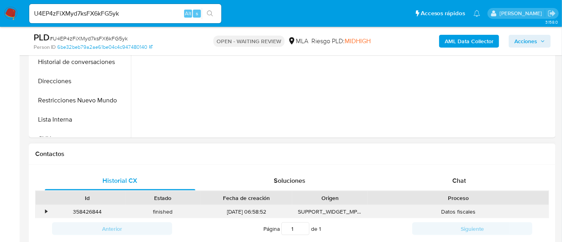
scroll to position [350, 0]
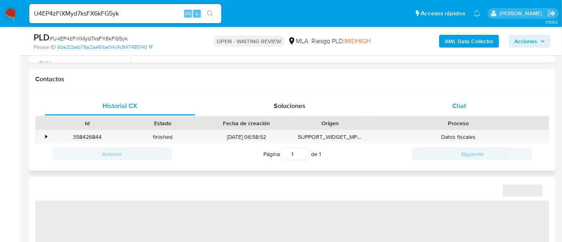
click at [471, 106] on div "Chat" at bounding box center [459, 106] width 151 height 19
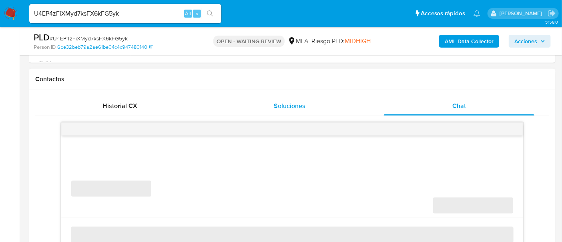
scroll to position [400, 0]
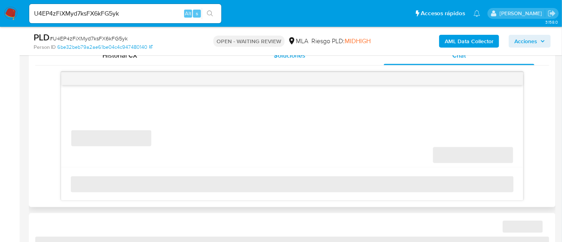
select select "10"
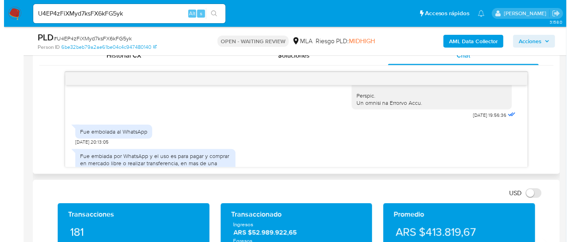
scroll to position [457, 0]
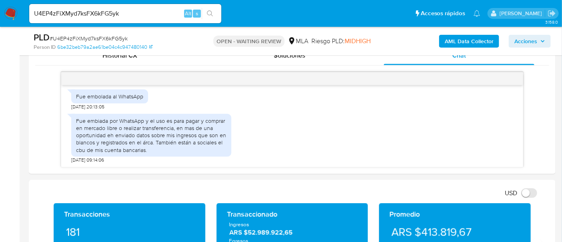
click at [461, 40] on b "AML Data Collector" at bounding box center [469, 41] width 49 height 13
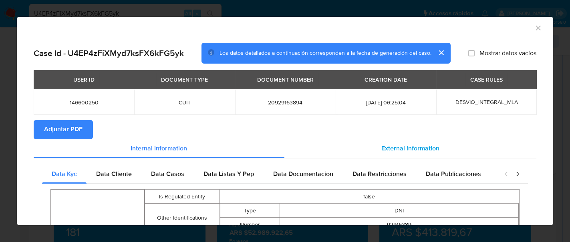
click at [374, 146] on div "External information" at bounding box center [410, 148] width 252 height 19
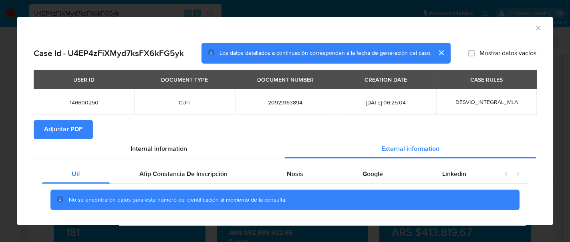
scroll to position [12, 0]
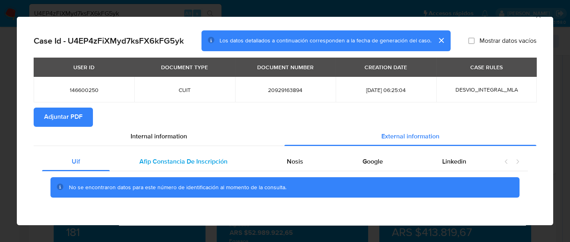
click at [216, 157] on span "Afip Constancia De Inscripción" at bounding box center [183, 161] width 88 height 9
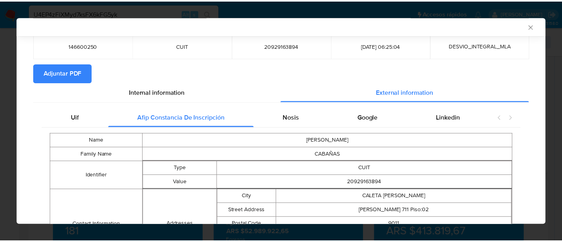
scroll to position [25, 0]
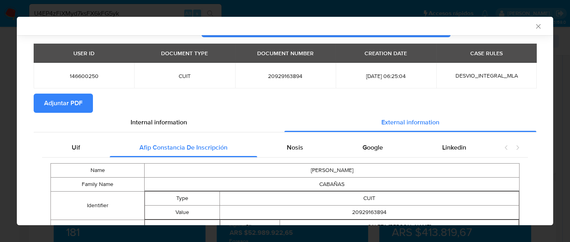
click at [534, 26] on icon "Cerrar ventana" at bounding box center [538, 26] width 8 height 8
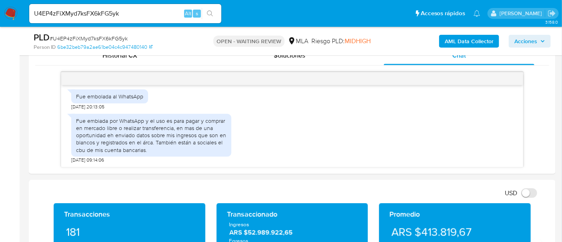
click at [2, 4] on nav "Pausado Ver notificaciones U4EP4zFiXMyd7ksFX6kFG5yk Alt s Accesos rápidos Presi…" at bounding box center [281, 13] width 562 height 27
drag, startPoint x: 6, startPoint y: 20, endPoint x: 10, endPoint y: 14, distance: 7.0
click at [10, 15] on nav "Pausado Ver notificaciones U4EP4zFiXMyd7ksFX6kFG5yk Alt s Accesos rápidos Presi…" at bounding box center [281, 13] width 562 height 27
click at [10, 14] on img at bounding box center [11, 14] width 14 height 14
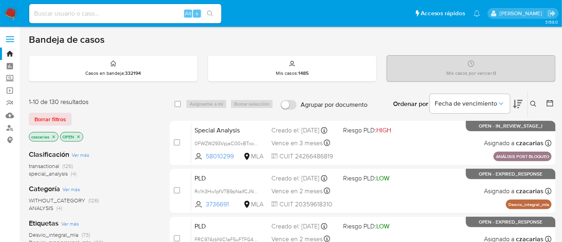
click at [531, 100] on button at bounding box center [534, 104] width 13 height 10
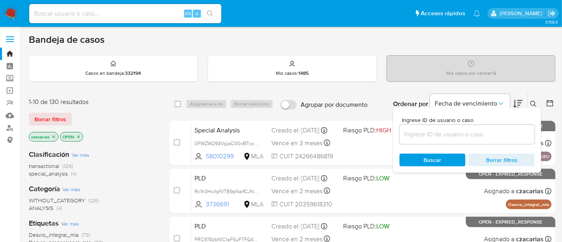
click at [472, 136] on input at bounding box center [467, 134] width 135 height 10
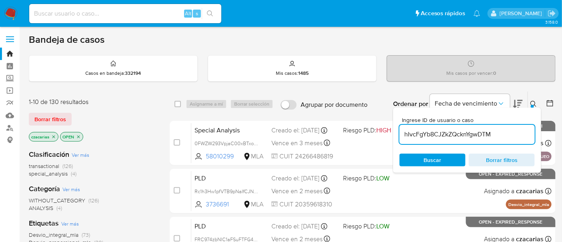
type input "hIvcFgYb8CJZkZQcknYgwDTM"
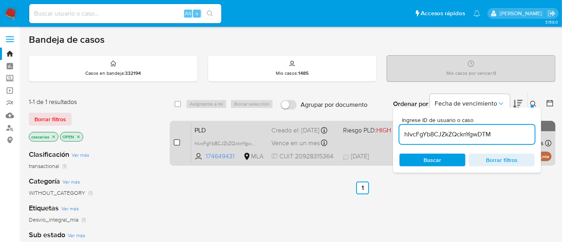
click at [176, 143] on input "checkbox" at bounding box center [177, 142] width 6 height 6
checkbox input "true"
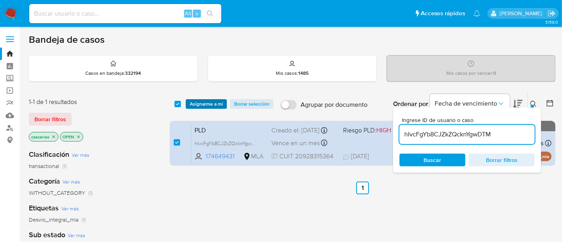
drag, startPoint x: 196, startPoint y: 109, endPoint x: 199, endPoint y: 105, distance: 5.4
click at [196, 107] on div "select-all-cases-checkbox Asignarme a mí Borrar selección Agrupar por documento…" at bounding box center [363, 104] width 386 height 25
click at [201, 101] on span "Asignarme a mí" at bounding box center [206, 104] width 33 height 8
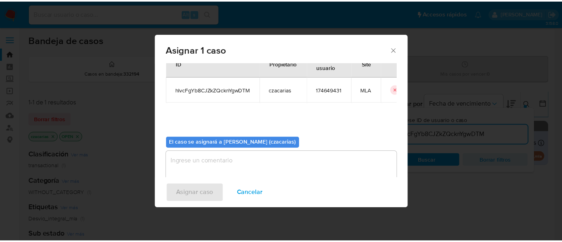
scroll to position [41, 0]
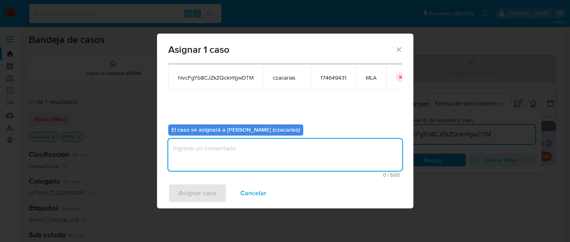
click at [248, 150] on textarea "assign-modal" at bounding box center [285, 155] width 234 height 32
click at [199, 201] on span "Asignar caso" at bounding box center [198, 194] width 38 height 18
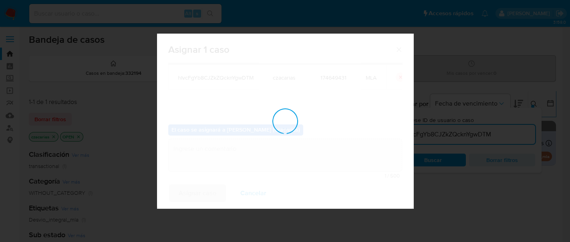
checkbox input "false"
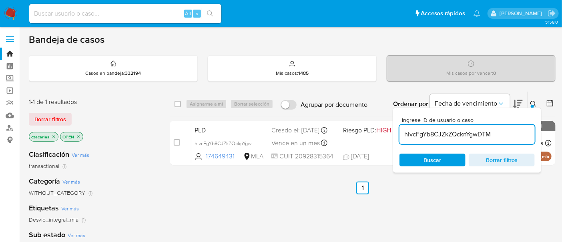
click at [8, 12] on img at bounding box center [11, 14] width 14 height 14
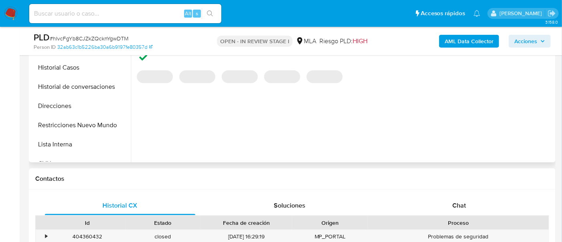
scroll to position [300, 0]
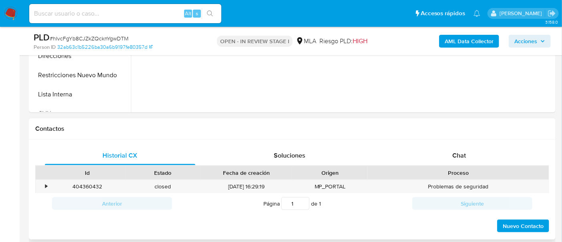
select select "10"
click at [456, 155] on span "Chat" at bounding box center [459, 155] width 14 height 9
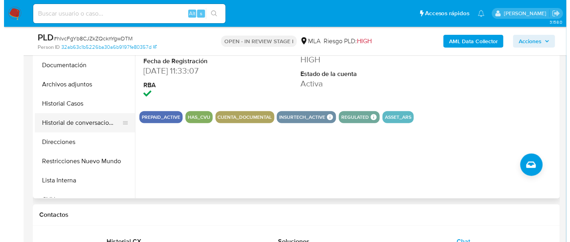
scroll to position [200, 0]
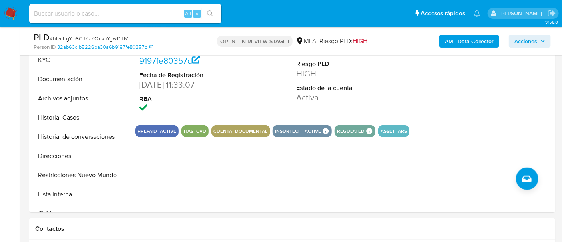
click at [490, 43] on b "AML Data Collector" at bounding box center [469, 41] width 49 height 13
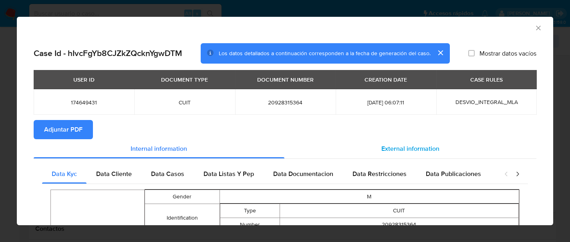
click at [412, 155] on div "External information" at bounding box center [410, 148] width 252 height 19
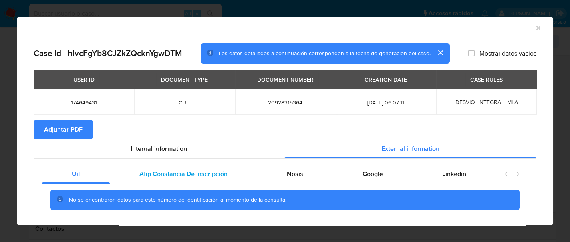
click at [178, 173] on span "Afip Constancia De Inscripción" at bounding box center [183, 173] width 88 height 9
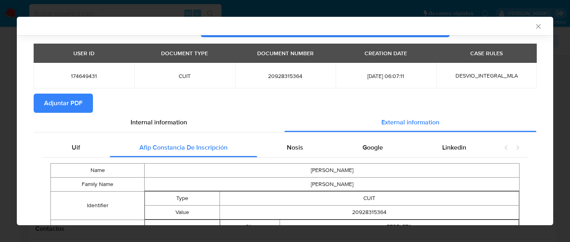
scroll to position [0, 0]
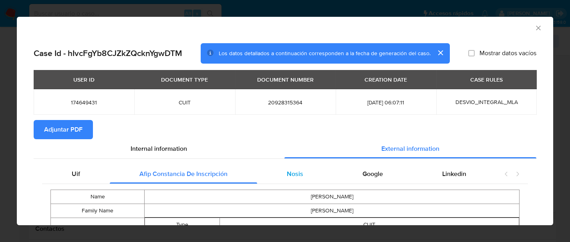
click at [295, 176] on span "Nosis" at bounding box center [295, 173] width 16 height 9
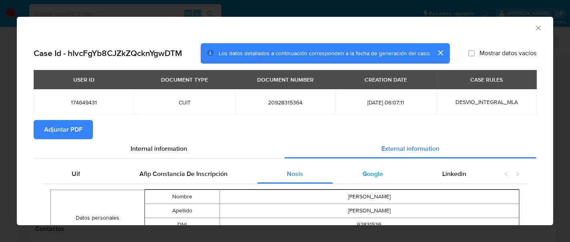
click at [386, 174] on div "Google" at bounding box center [373, 174] width 80 height 19
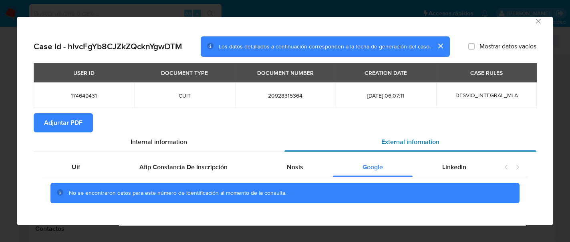
scroll to position [12, 0]
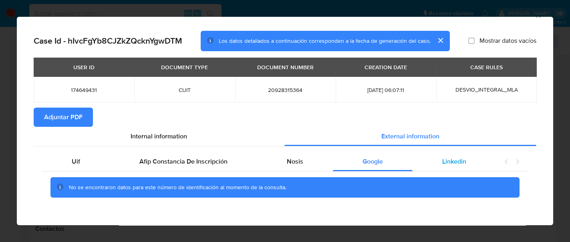
click at [451, 164] on span "Linkedin" at bounding box center [454, 161] width 24 height 9
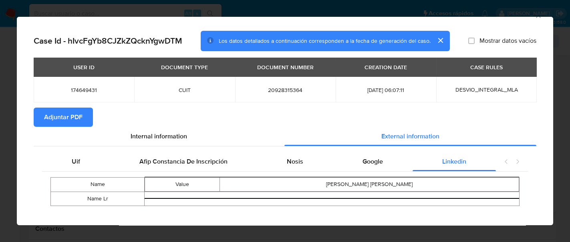
click at [65, 111] on span "Adjuntar PDF" at bounding box center [63, 118] width 38 height 18
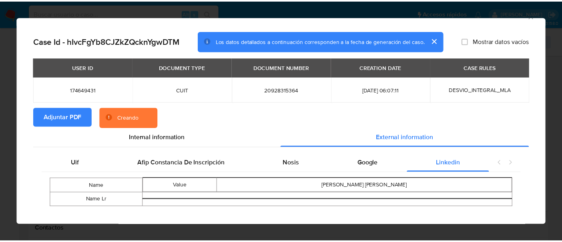
scroll to position [0, 0]
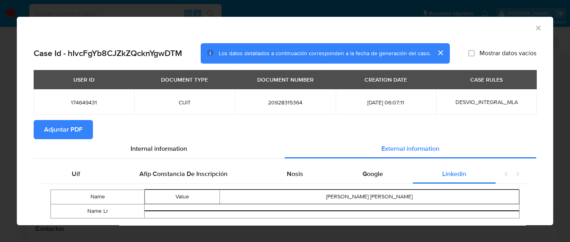
click at [536, 27] on icon "Cerrar ventana" at bounding box center [538, 28] width 4 height 4
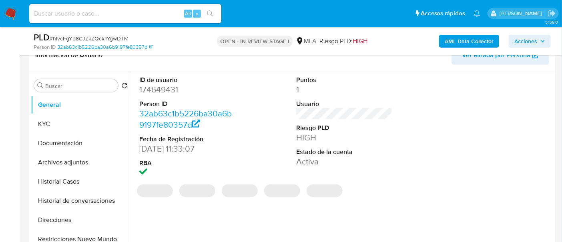
scroll to position [150, 0]
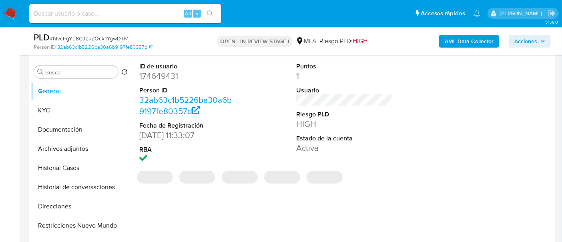
select select "10"
click at [158, 70] on dd "174649431" at bounding box center [187, 75] width 97 height 11
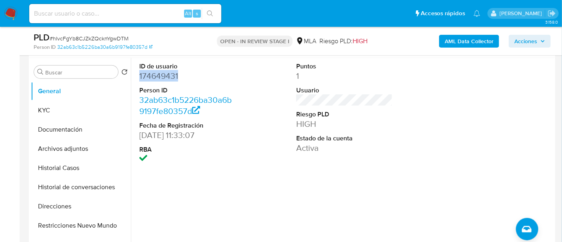
click at [158, 70] on dd "174649431" at bounding box center [187, 75] width 97 height 11
copy dd "174649431"
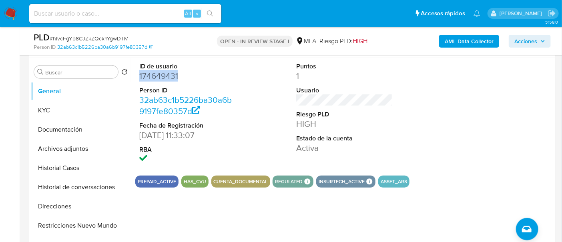
click at [169, 70] on dd "174649431" at bounding box center [187, 75] width 97 height 11
copy dd "174649431"
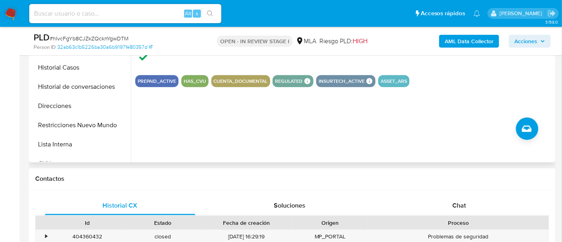
scroll to position [300, 0]
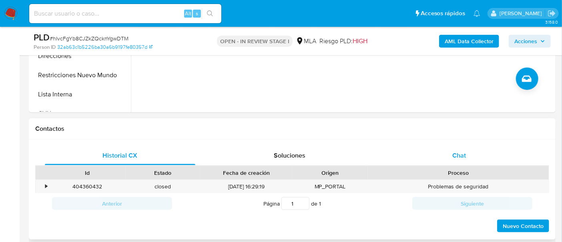
click at [445, 147] on div "Historial CX Soluciones Chat Id Estado Fecha de creación Origen Proceso • 40436…" at bounding box center [292, 190] width 527 height 101
click at [458, 156] on span "Chat" at bounding box center [459, 155] width 14 height 9
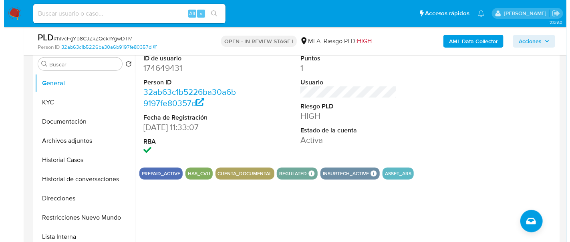
scroll to position [150, 0]
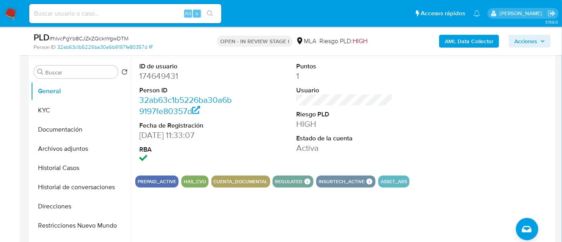
click at [169, 65] on dt "ID de usuario" at bounding box center [187, 66] width 97 height 9
click at [163, 80] on dd "174649431" at bounding box center [187, 75] width 97 height 11
copy dd "174649431"
click at [59, 112] on button "KYC" at bounding box center [78, 110] width 94 height 19
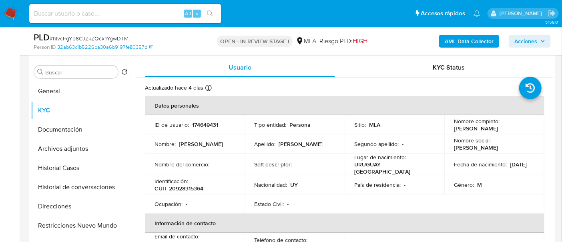
click at [189, 185] on p "CUIT 20928315364" at bounding box center [179, 188] width 49 height 7
click at [189, 183] on div "Identificación : CUIT 20928315364" at bounding box center [195, 185] width 80 height 14
click at [188, 186] on p "CUIT 20928315364" at bounding box center [179, 188] width 49 height 7
copy p "20928315364"
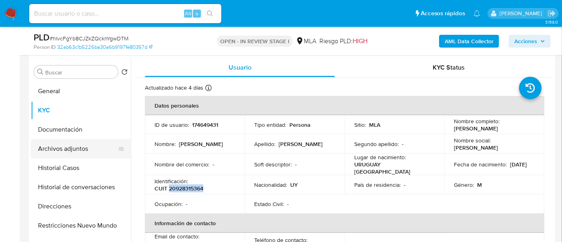
click at [82, 151] on button "Archivos adjuntos" at bounding box center [78, 148] width 94 height 19
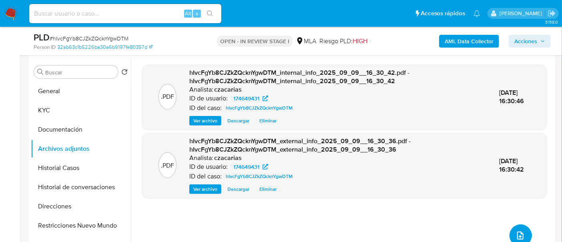
click at [517, 231] on icon "upload-file" at bounding box center [521, 236] width 10 height 10
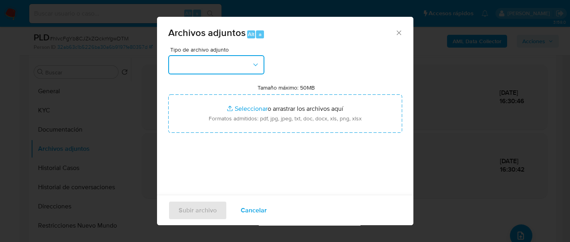
click at [240, 68] on button "button" at bounding box center [216, 64] width 96 height 19
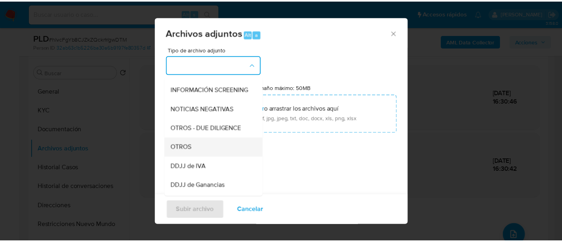
scroll to position [100, 0]
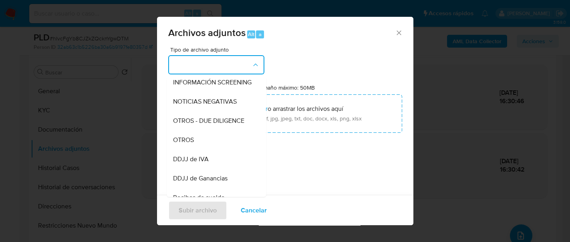
click at [206, 150] on div "OTROS" at bounding box center [214, 140] width 82 height 19
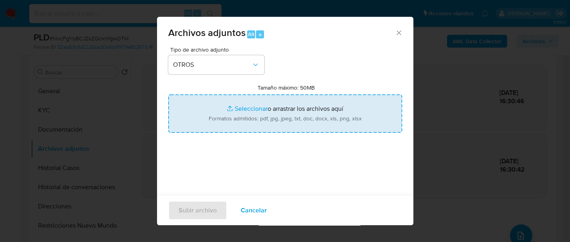
type input "C:\fakepath\Movimientos-174649431.xlsx"
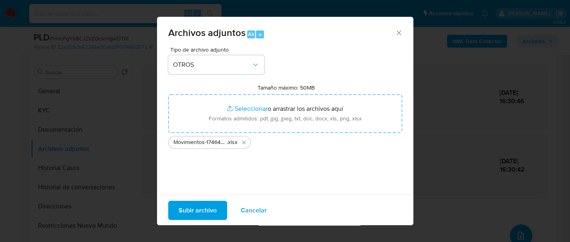
click at [184, 210] on span "Subir archivo" at bounding box center [198, 210] width 38 height 18
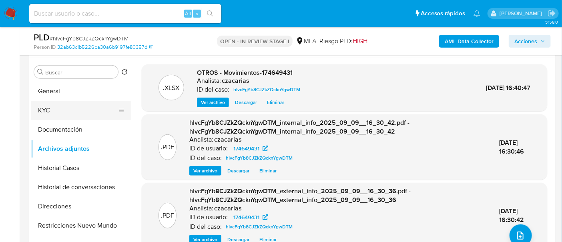
click at [84, 107] on button "KYC" at bounding box center [78, 110] width 94 height 19
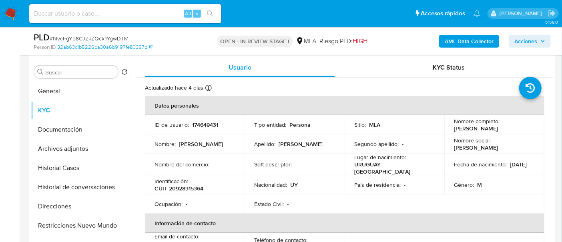
click at [186, 189] on p "CUIT 20928315364" at bounding box center [179, 188] width 49 height 7
click at [186, 188] on p "CUIT 20928315364" at bounding box center [179, 188] width 49 height 7
copy p "20928315364"
click at [187, 189] on p "CUIT 20928315364" at bounding box center [179, 188] width 49 height 7
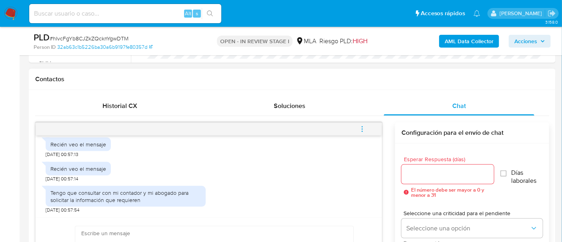
scroll to position [501, 0]
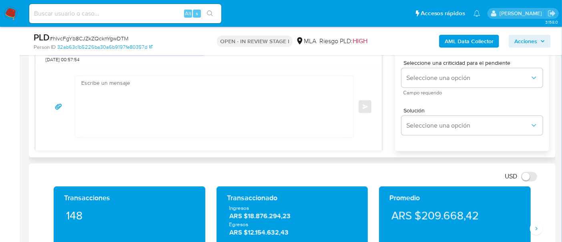
click at [224, 95] on textarea at bounding box center [212, 107] width 262 height 62
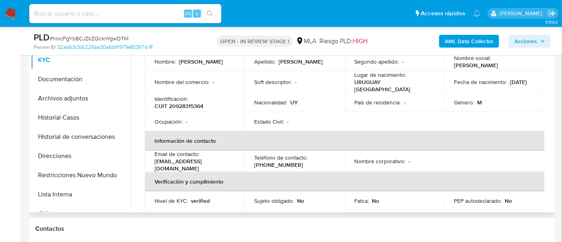
scroll to position [0, 0]
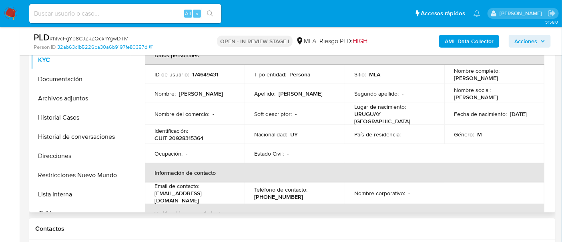
drag, startPoint x: 452, startPoint y: 76, endPoint x: 477, endPoint y: 85, distance: 26.9
click at [477, 84] on td "Nombre completo : Hugo Feliciano Olivera Laurent" at bounding box center [494, 74] width 100 height 19
copy p "Hugo Feliciano Olivera Laurent"
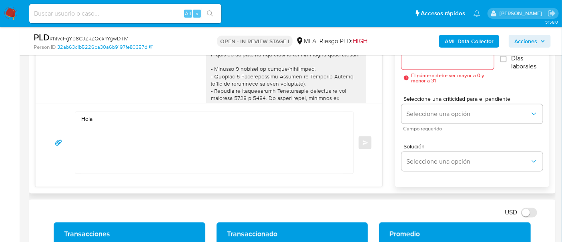
scroll to position [450, 0]
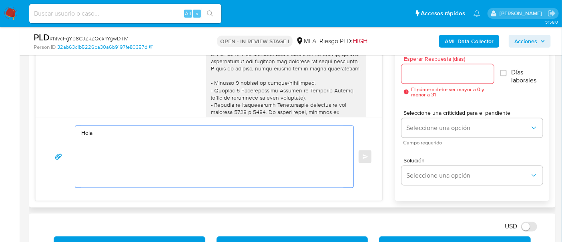
click at [115, 136] on textarea "Hola" at bounding box center [212, 157] width 262 height 62
paste textarea "Hugo Feliciano Olivera Laurent"
paste textarea "En función de las operaciones registradas en tu cuenta de Mercado Pago, necesit…"
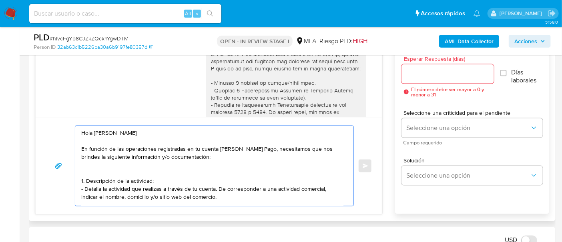
click at [177, 139] on textarea "Hola Hugo Feliciano Olivera Laurent En función de las operaciones registradas e…" at bounding box center [212, 166] width 262 height 80
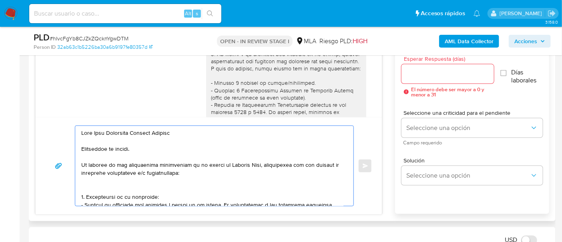
click at [207, 169] on textarea at bounding box center [212, 166] width 262 height 80
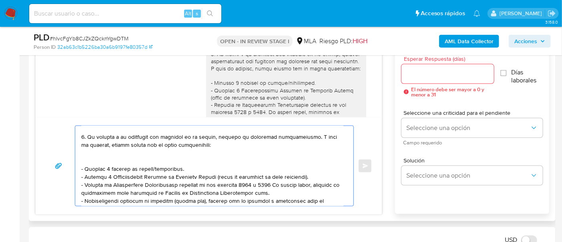
scroll to position [134, 0]
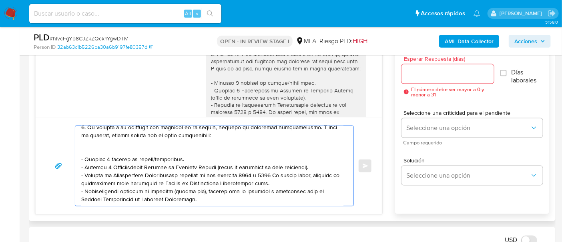
click at [238, 180] on textarea at bounding box center [212, 166] width 262 height 80
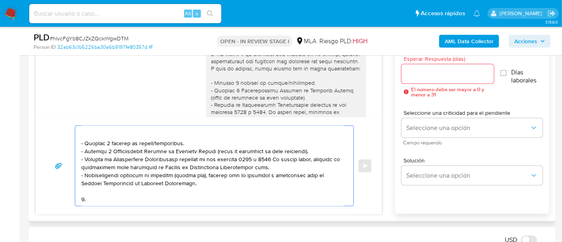
click at [109, 187] on textarea at bounding box center [212, 166] width 262 height 80
paste textarea "Proporciona el vínculo con las siguientes contrapartes con las que operaste, el…"
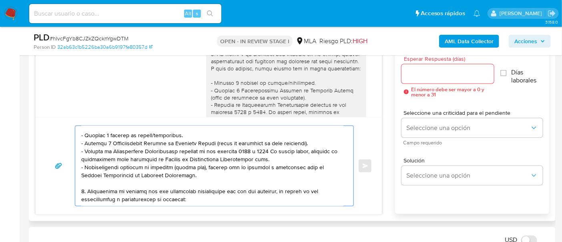
scroll to position [171, 0]
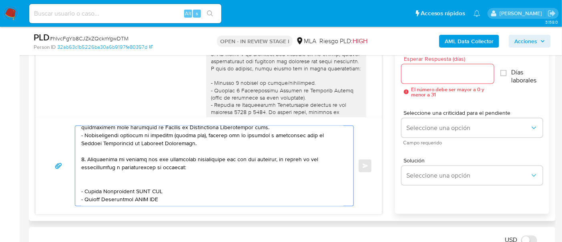
drag, startPoint x: 84, startPoint y: 185, endPoint x: 134, endPoint y: 186, distance: 49.3
click at [134, 186] on textarea at bounding box center [212, 166] width 262 height 80
paste textarea "Vespera Sa"
click at [134, 185] on textarea at bounding box center [212, 166] width 262 height 80
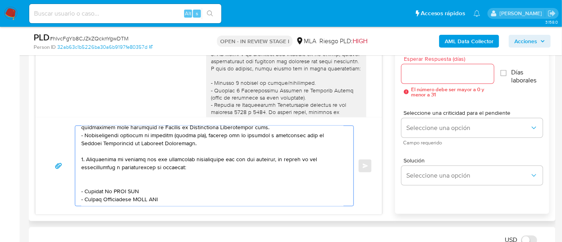
paste textarea "30718394712"
drag, startPoint x: 84, startPoint y: 192, endPoint x: 135, endPoint y: 193, distance: 50.9
click at [135, 193] on textarea at bounding box center [212, 166] width 262 height 80
paste textarea "PLM DISTRIBUIDORA SRL"
click at [172, 195] on textarea at bounding box center [212, 166] width 262 height 80
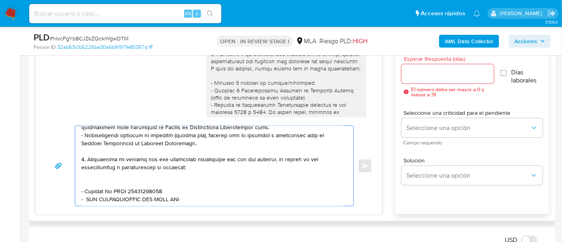
click at [172, 195] on textarea at bounding box center [212, 166] width 262 height 80
paste textarea "30718772369"
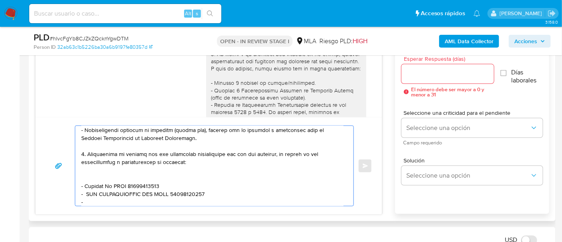
paste textarea "Rebeca Micaela Olivera More"
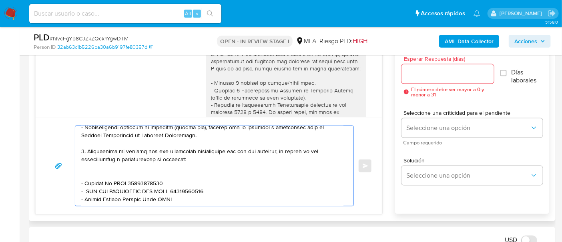
paste textarea "27417667852"
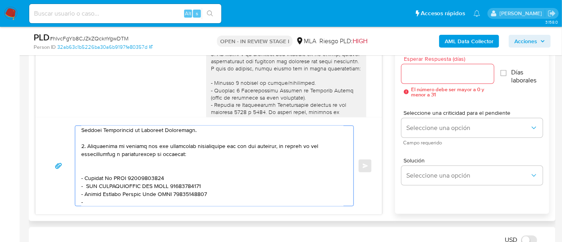
paste textarea "WIN GROUP S.A."
paste textarea "30717140180"
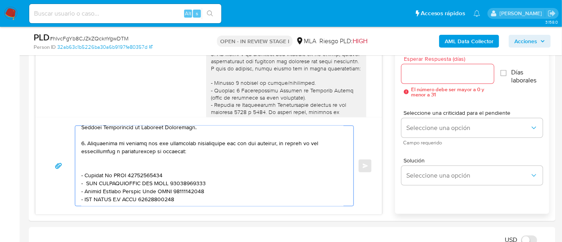
scroll to position [195, 0]
paste textarea "Es importante que sepas que, en caso de no responder a lo solicitado o si lo pr…"
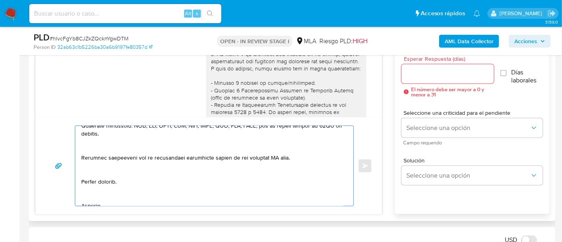
scroll to position [297, 0]
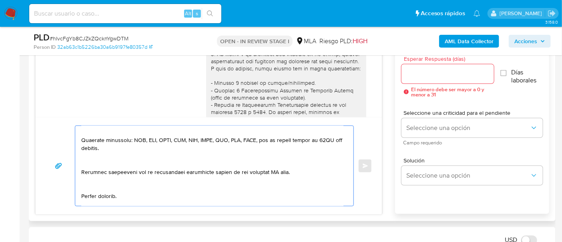
click at [273, 170] on textarea at bounding box center [212, 166] width 262 height 80
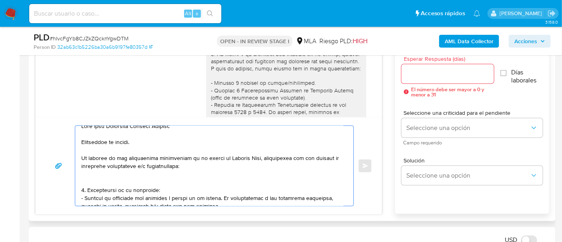
scroll to position [0, 0]
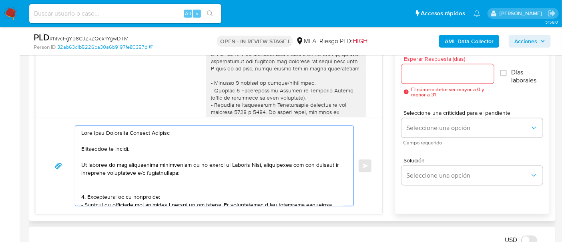
click at [161, 148] on textarea at bounding box center [212, 166] width 262 height 80
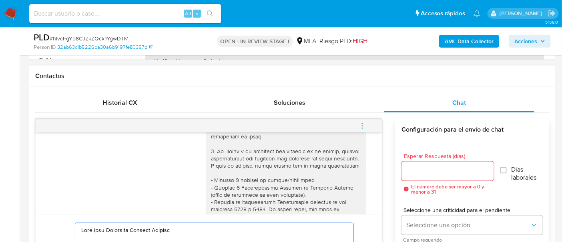
scroll to position [350, 0]
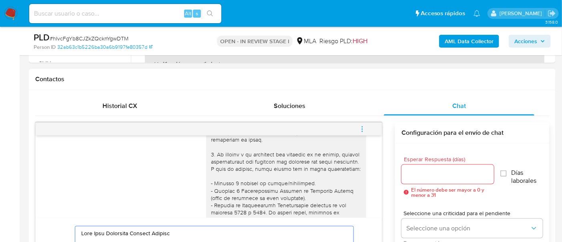
type textarea "Hola Hugo Feliciano Olivera Laurent Reiteramos el pedido ya que al día de la fe…"
click at [434, 173] on input "Esperar Respuesta (días)" at bounding box center [448, 174] width 93 height 10
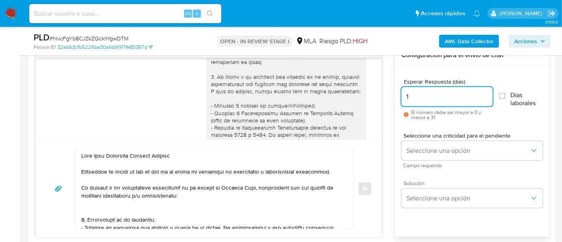
scroll to position [450, 0]
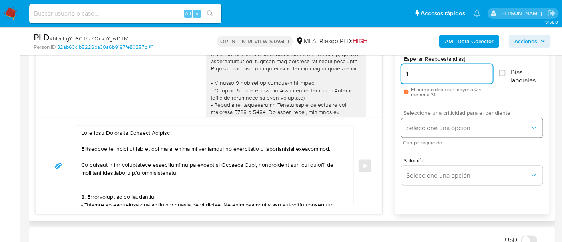
type input "1"
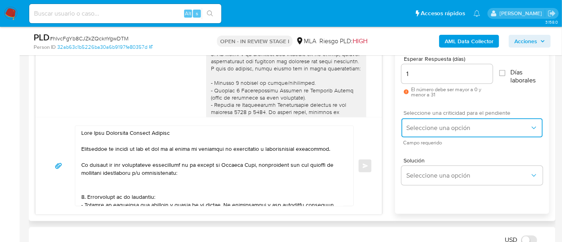
click at [419, 129] on span "Seleccione una opción" at bounding box center [468, 128] width 124 height 8
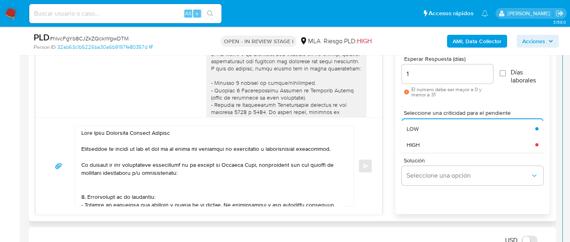
drag, startPoint x: 415, startPoint y: 145, endPoint x: 397, endPoint y: 161, distance: 24.1
click at [415, 145] on span "HIGH" at bounding box center [412, 144] width 13 height 7
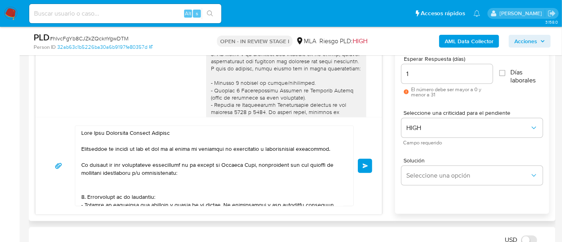
click at [363, 169] on button "Enviar" at bounding box center [365, 166] width 14 height 14
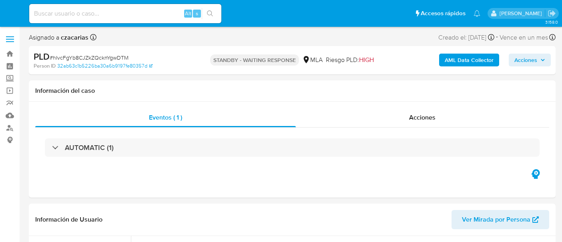
select select "10"
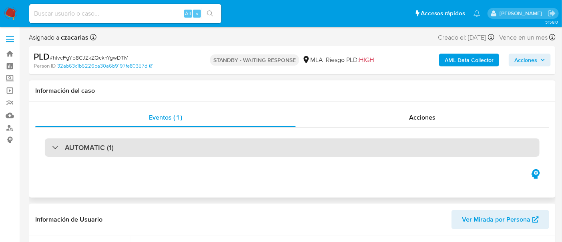
click at [182, 149] on div "AUTOMATIC (1)" at bounding box center [292, 148] width 495 height 18
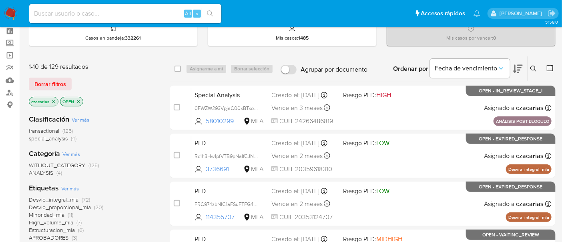
scroll to position [50, 0]
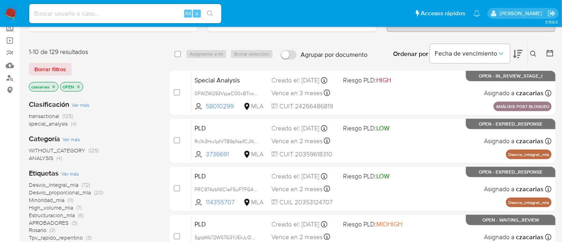
click at [51, 118] on span "transactional" at bounding box center [44, 116] width 30 height 8
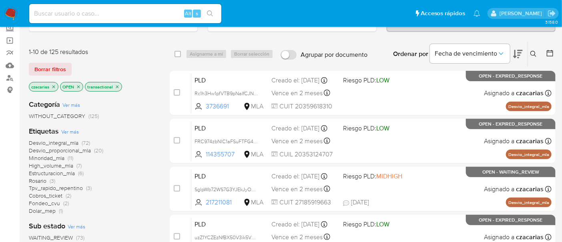
click at [53, 86] on icon "close-filter" at bounding box center [53, 86] width 5 height 5
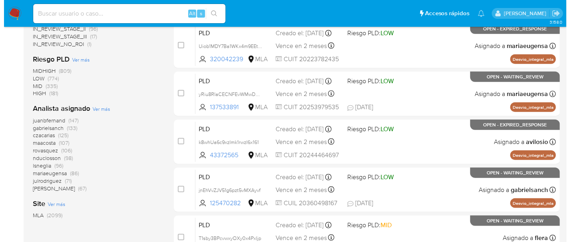
scroll to position [300, 0]
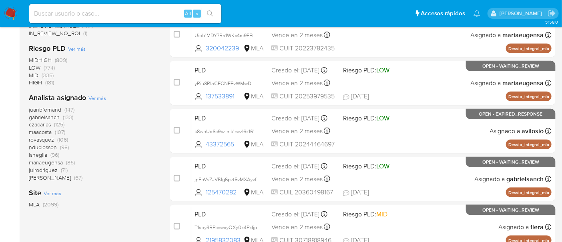
click at [100, 97] on span "Ver más" at bounding box center [97, 98] width 18 height 7
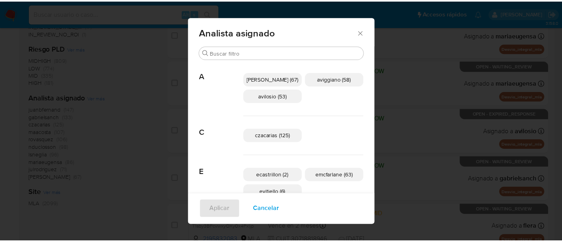
scroll to position [0, 0]
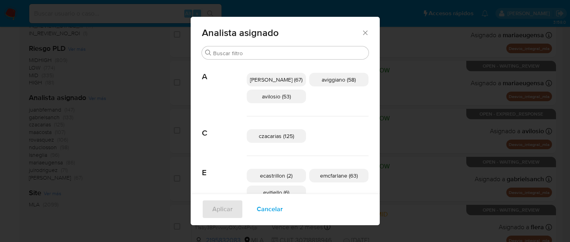
click at [361, 36] on icon "Cerrar" at bounding box center [365, 33] width 8 height 8
